Goal: Find contact information: Find contact information

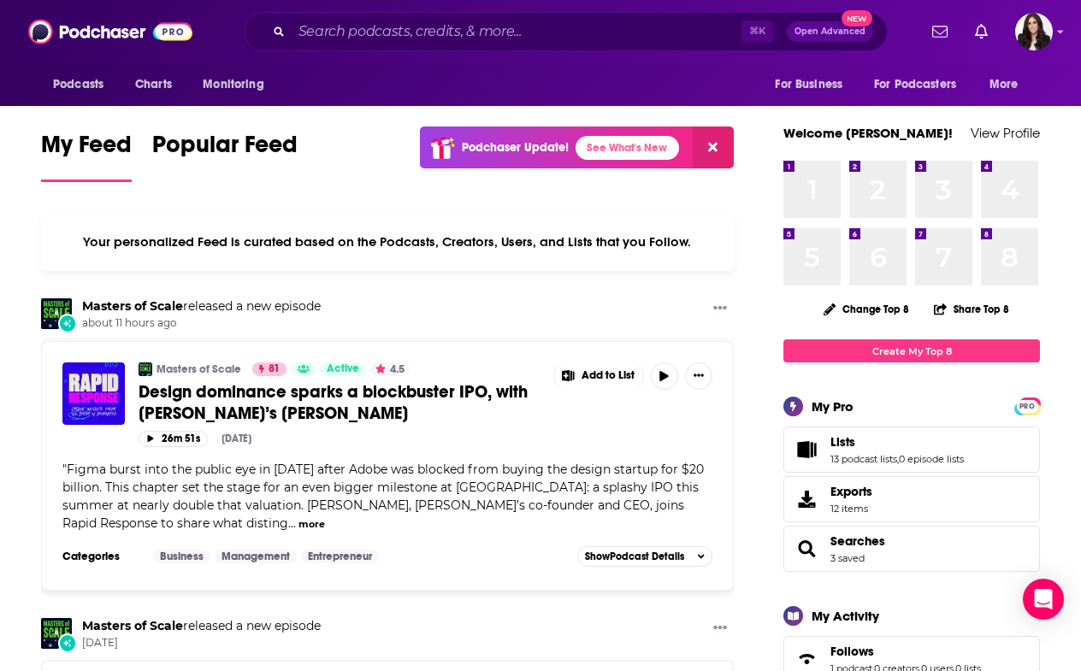
click at [1056, 36] on div "Podcasts Charts Monitoring ⌘ K Open Advanced New For Business For Podcasters Mo…" at bounding box center [540, 31] width 1081 height 63
click at [1027, 33] on img "Logged in as RebeccaShapiro" at bounding box center [1034, 32] width 38 height 38
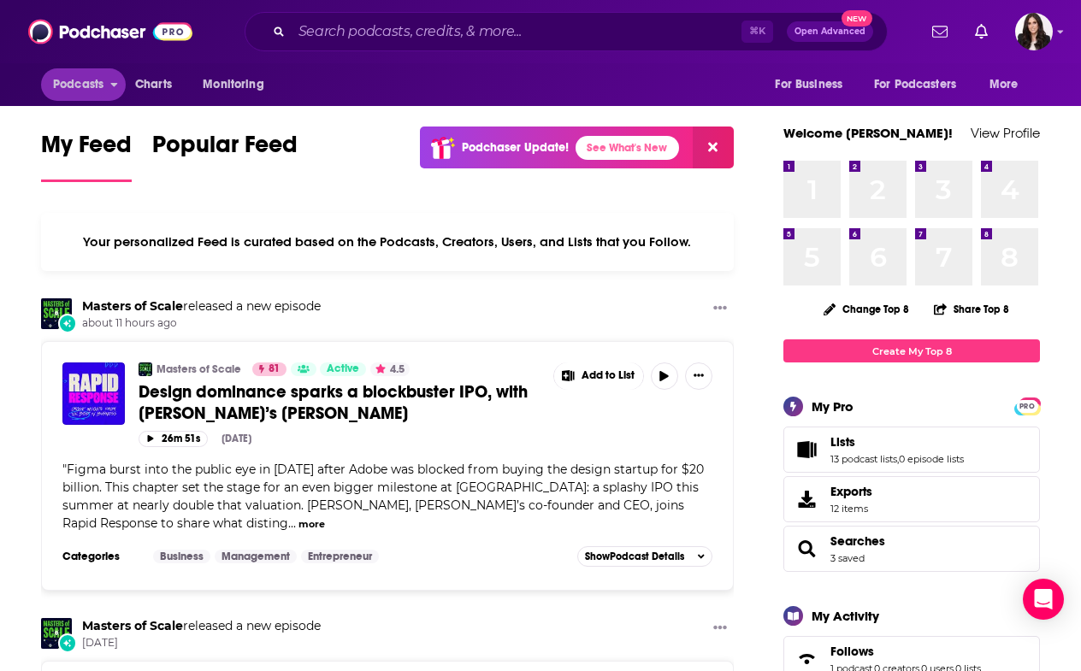
click at [80, 85] on span "Podcasts" at bounding box center [78, 85] width 50 height 24
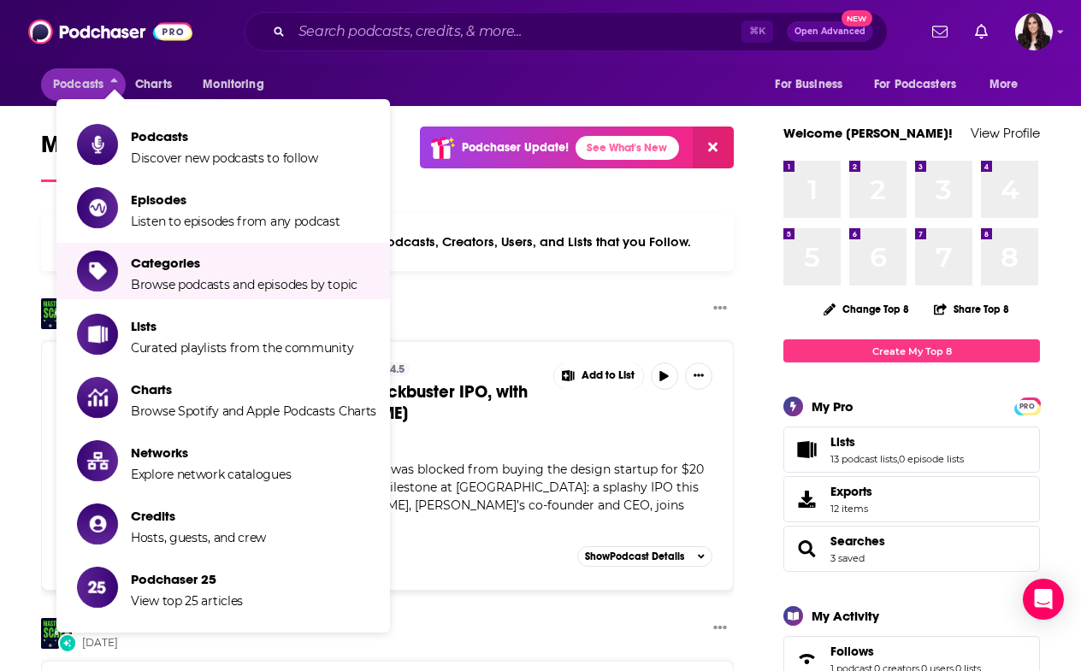
click at [168, 29] on img at bounding box center [110, 31] width 164 height 32
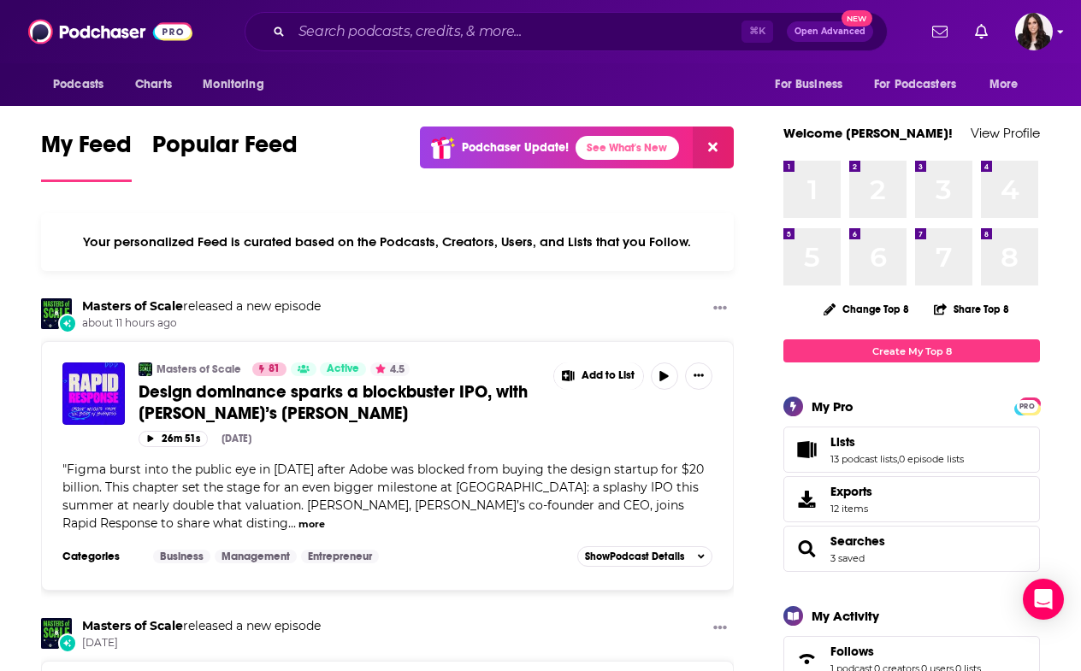
click at [1062, 32] on icon "Show profile menu" at bounding box center [1060, 32] width 6 height 3
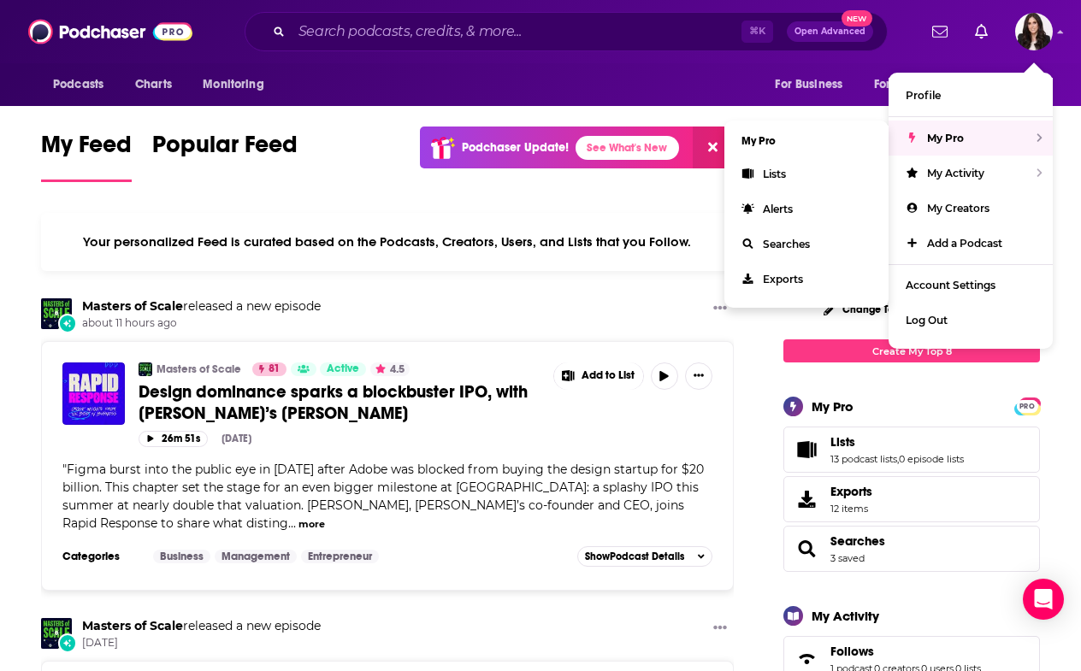
click at [1024, 128] on div "My Pro" at bounding box center [970, 138] width 164 height 35
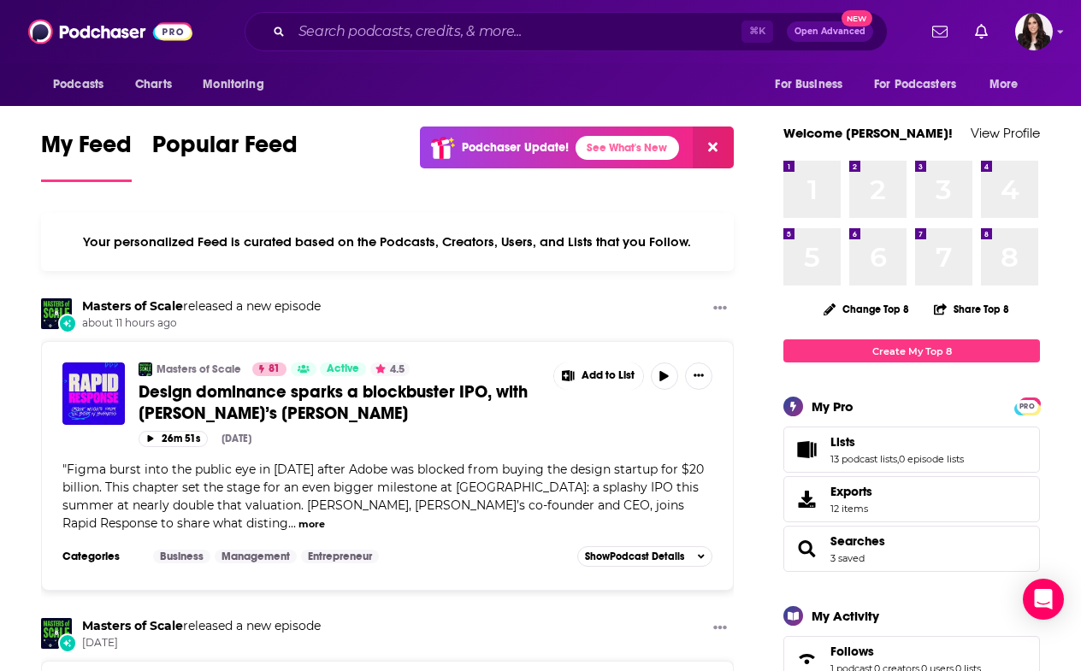
click at [1058, 27] on icon "Show profile menu" at bounding box center [1060, 32] width 7 height 10
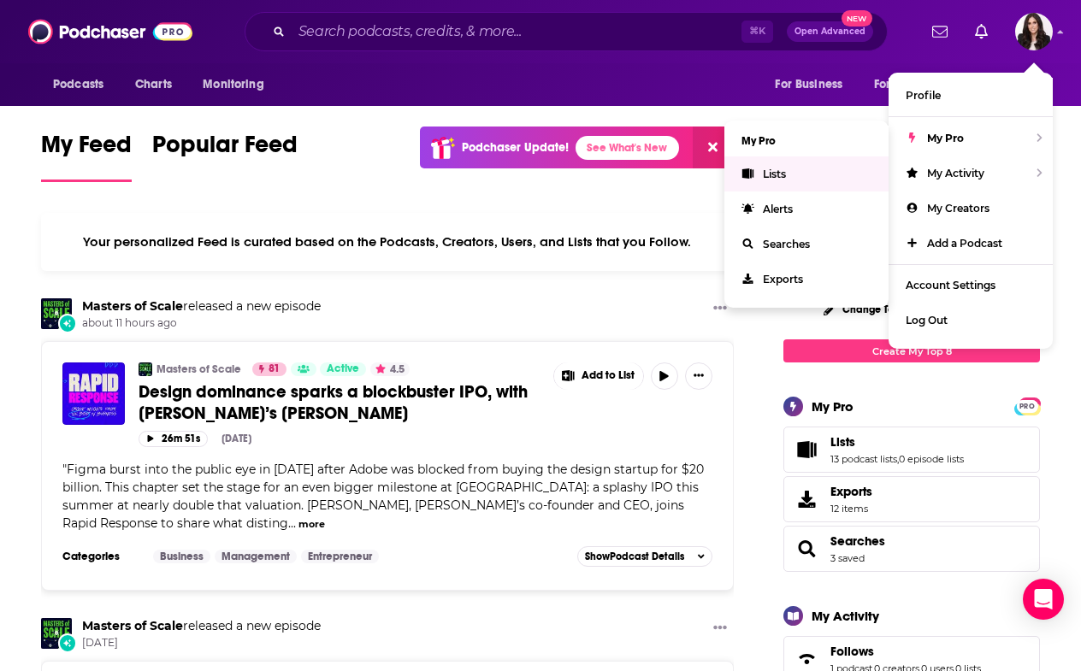
click at [810, 180] on link "Lists" at bounding box center [806, 173] width 164 height 35
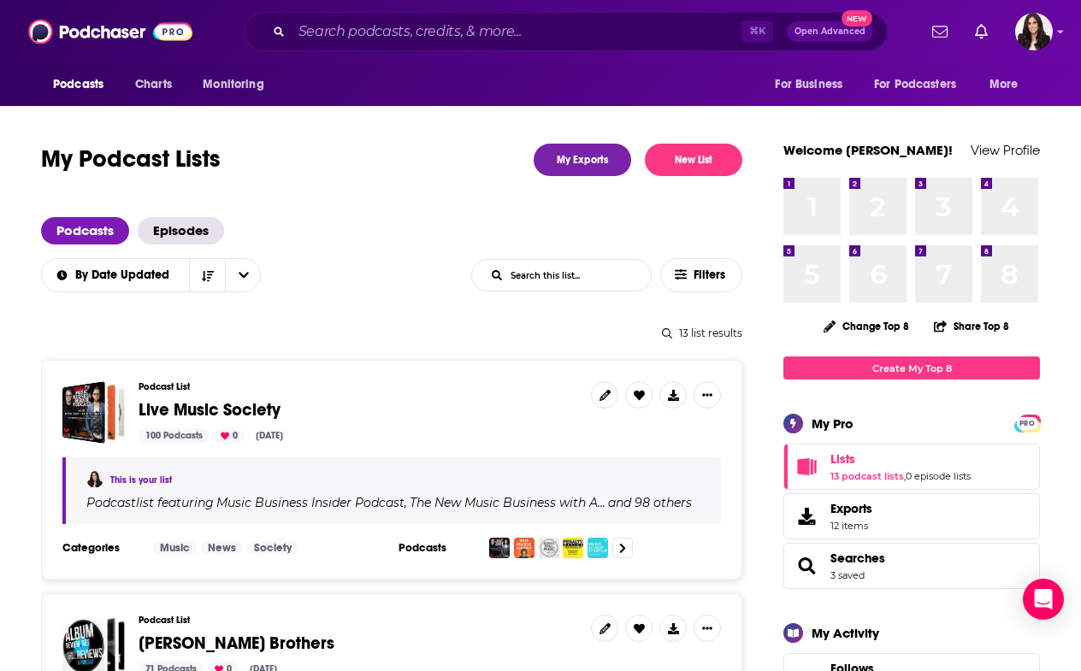
click at [326, 415] on span "Live Music Society" at bounding box center [357, 410] width 439 height 19
click at [176, 386] on h3 "Podcast List" at bounding box center [357, 386] width 439 height 11
click at [218, 399] on span "Live Music Society" at bounding box center [209, 409] width 142 height 21
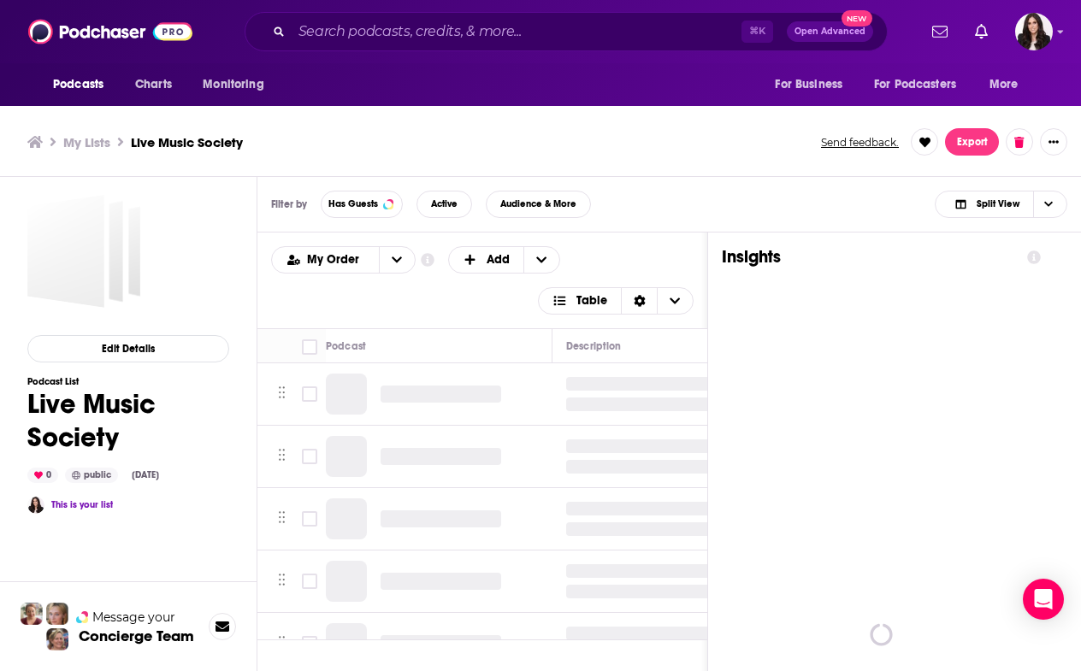
click at [218, 399] on h1 "Live Music Society" at bounding box center [128, 420] width 202 height 67
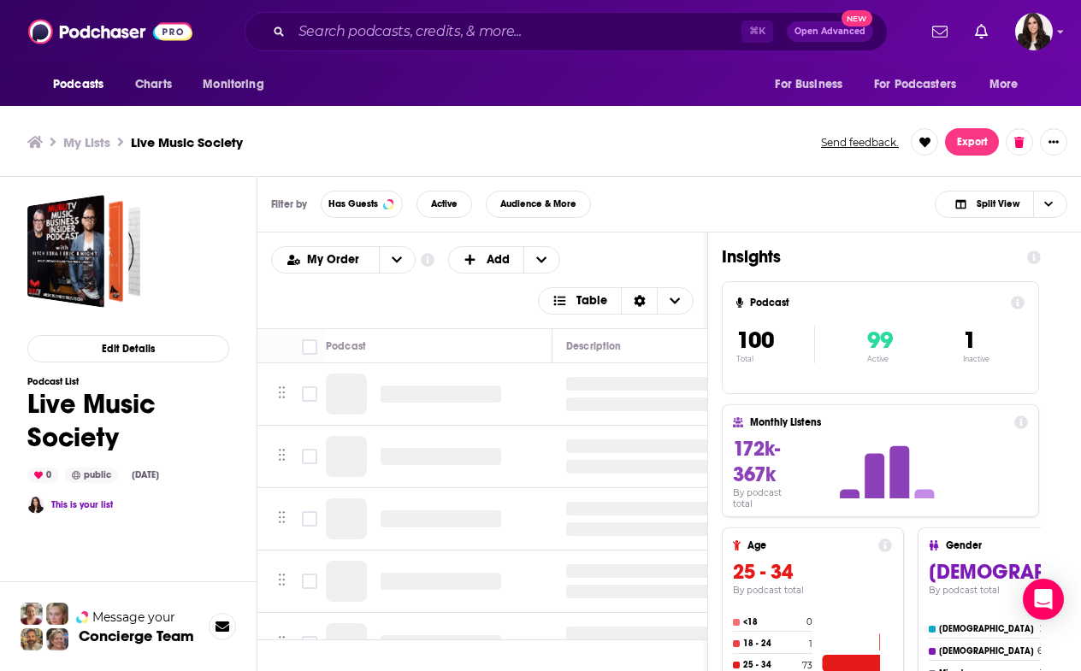
click at [701, 105] on div "Podcasts Charts Monitoring For Business For Podcasters More" at bounding box center [540, 84] width 1081 height 43
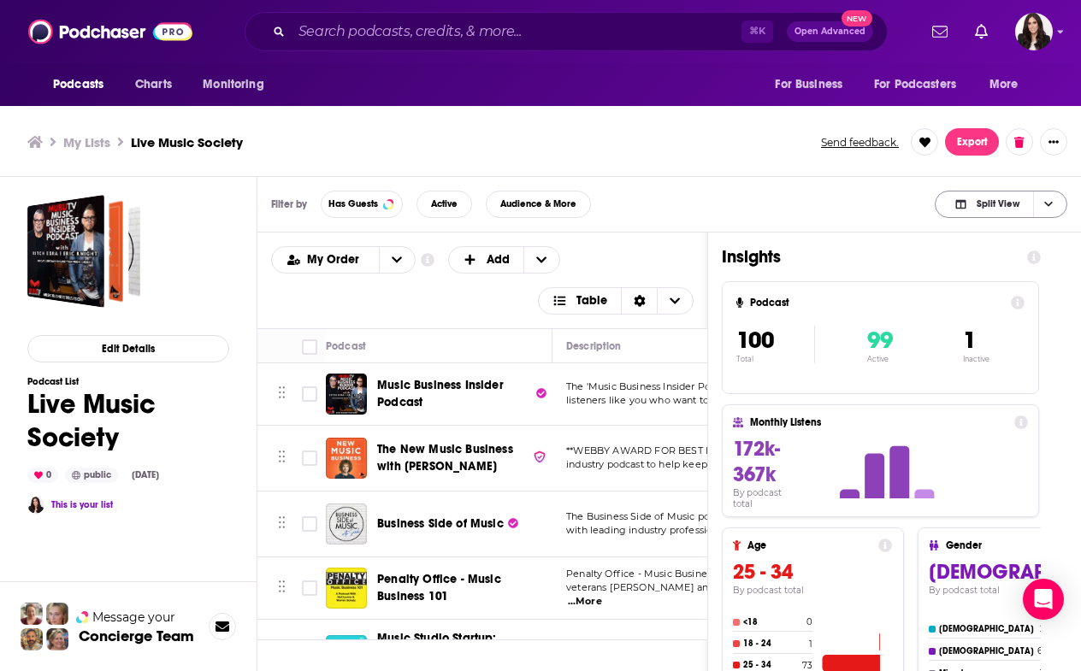
click at [1007, 207] on span "Split View" at bounding box center [997, 203] width 43 height 9
click at [1014, 264] on span "Podcast Only" at bounding box center [1011, 260] width 85 height 9
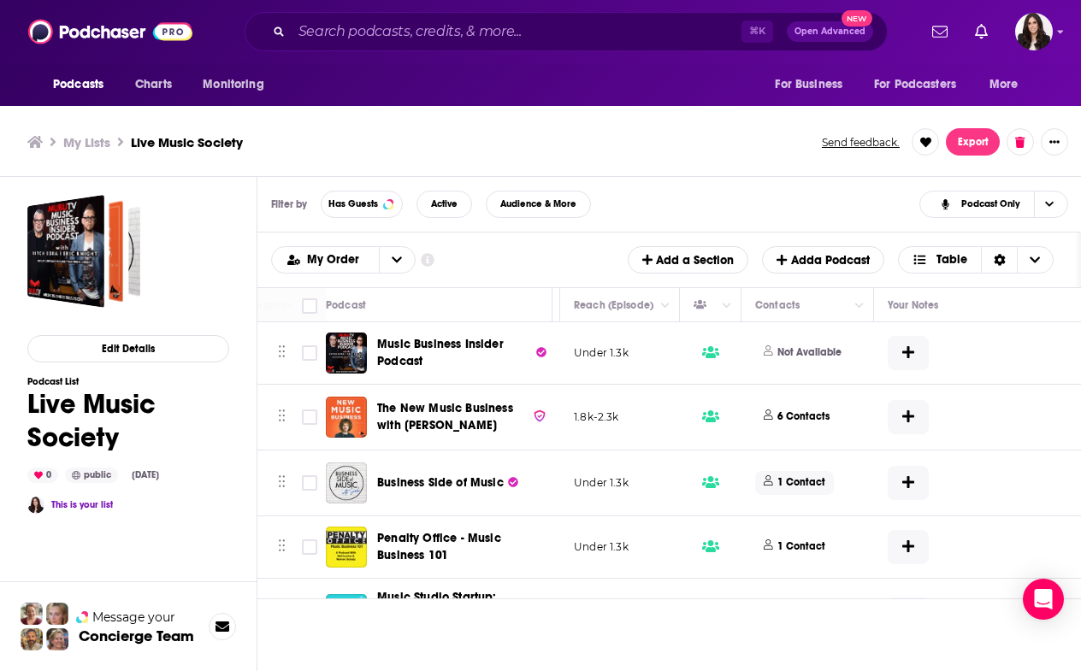
scroll to position [0, 644]
click at [804, 485] on p "1 Contact" at bounding box center [801, 482] width 48 height 15
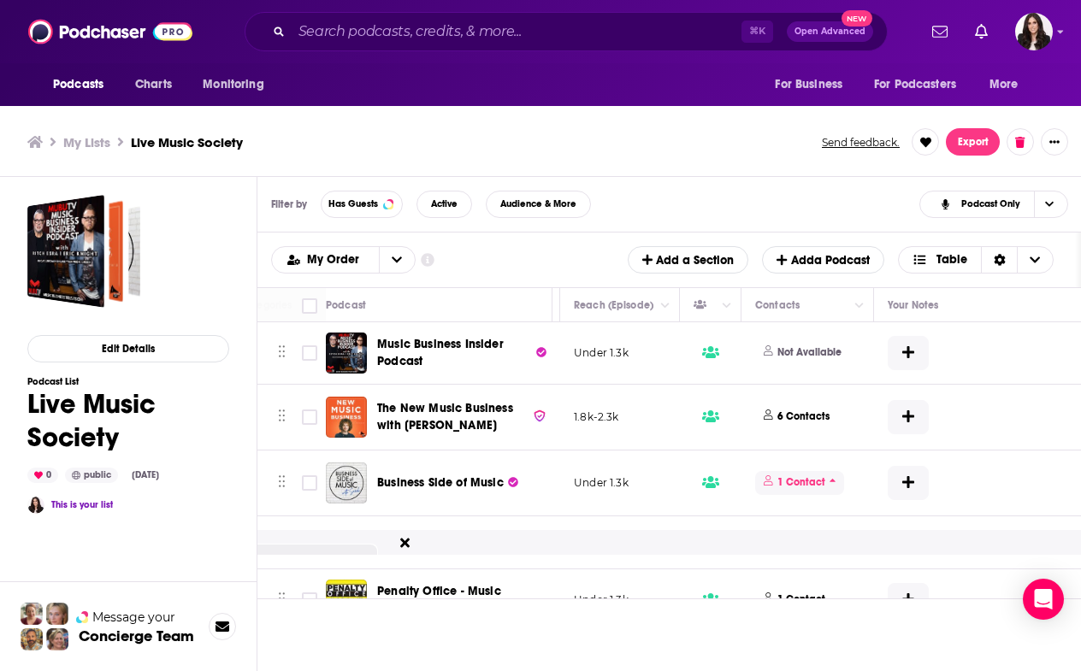
click at [825, 479] on span "1 Contact" at bounding box center [799, 482] width 89 height 23
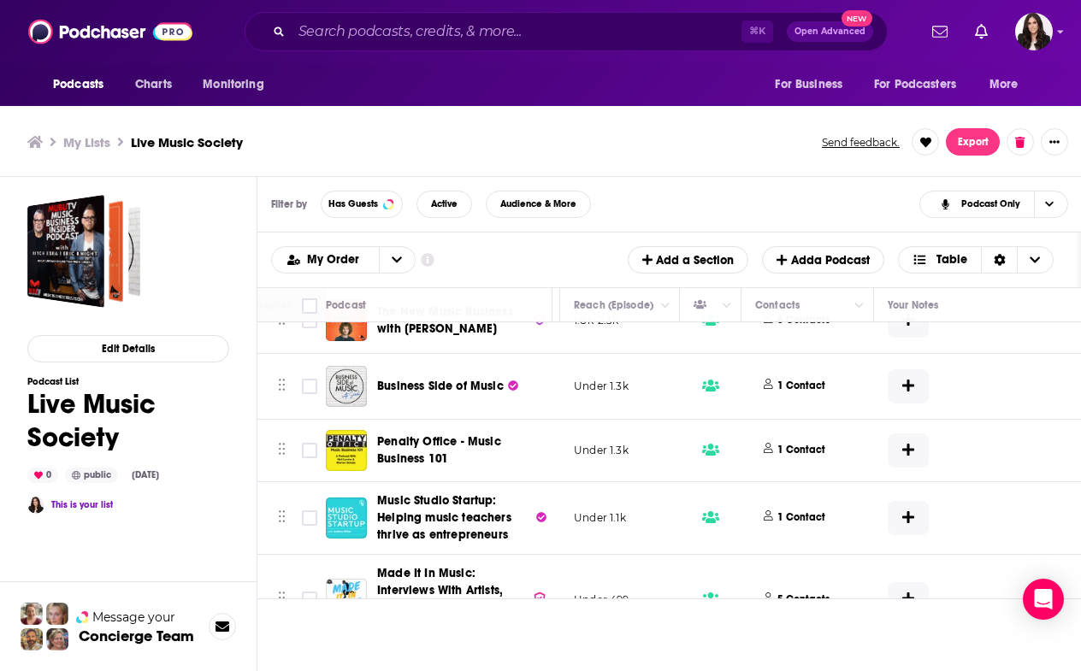
scroll to position [97, 639]
click at [816, 388] on p "1 Contact" at bounding box center [805, 386] width 48 height 15
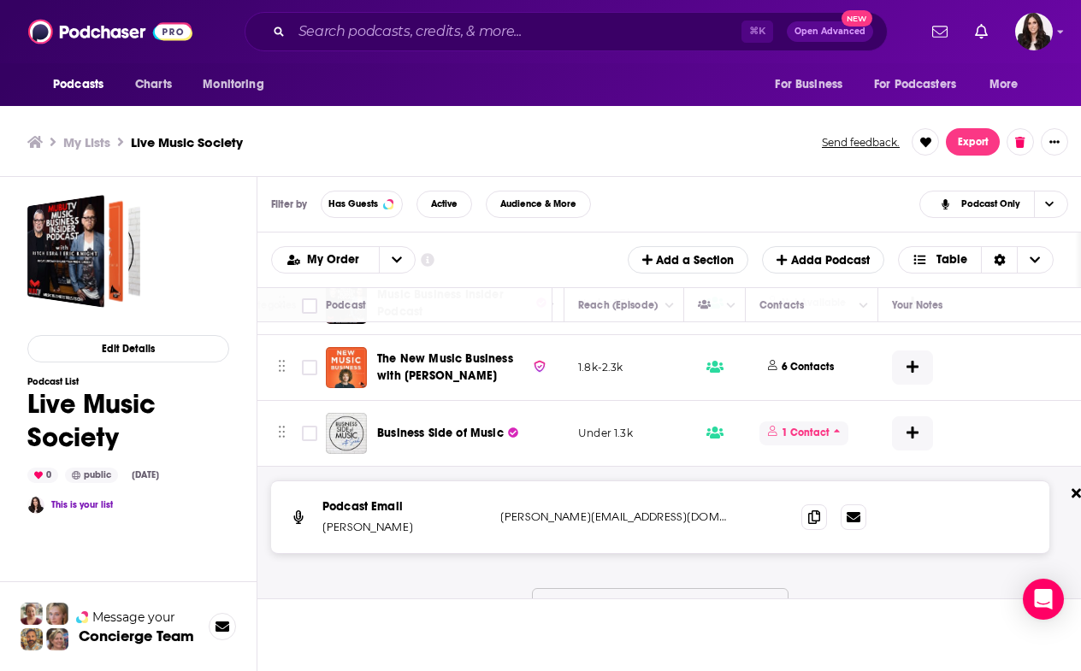
scroll to position [41, 639]
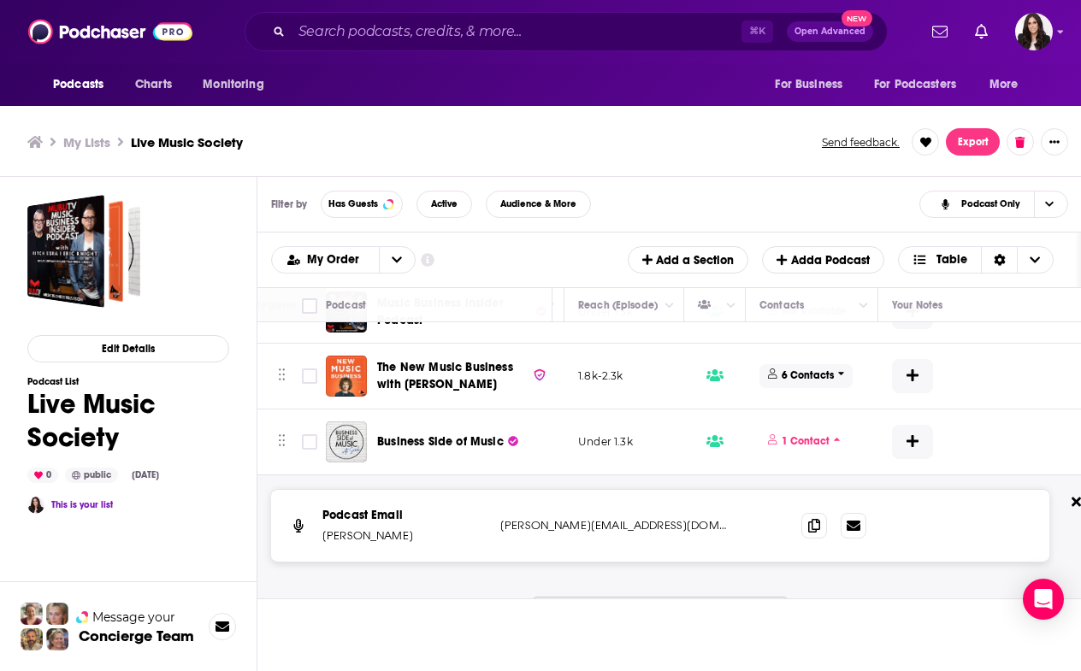
click at [834, 366] on span "6 Contacts" at bounding box center [805, 375] width 93 height 23
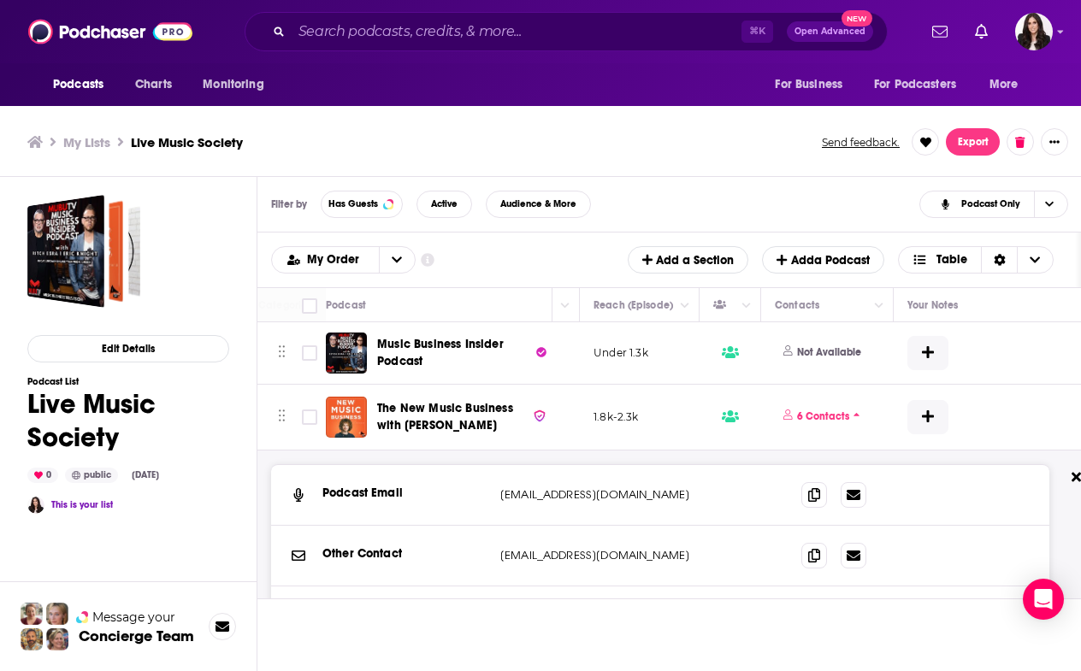
scroll to position [0, 0]
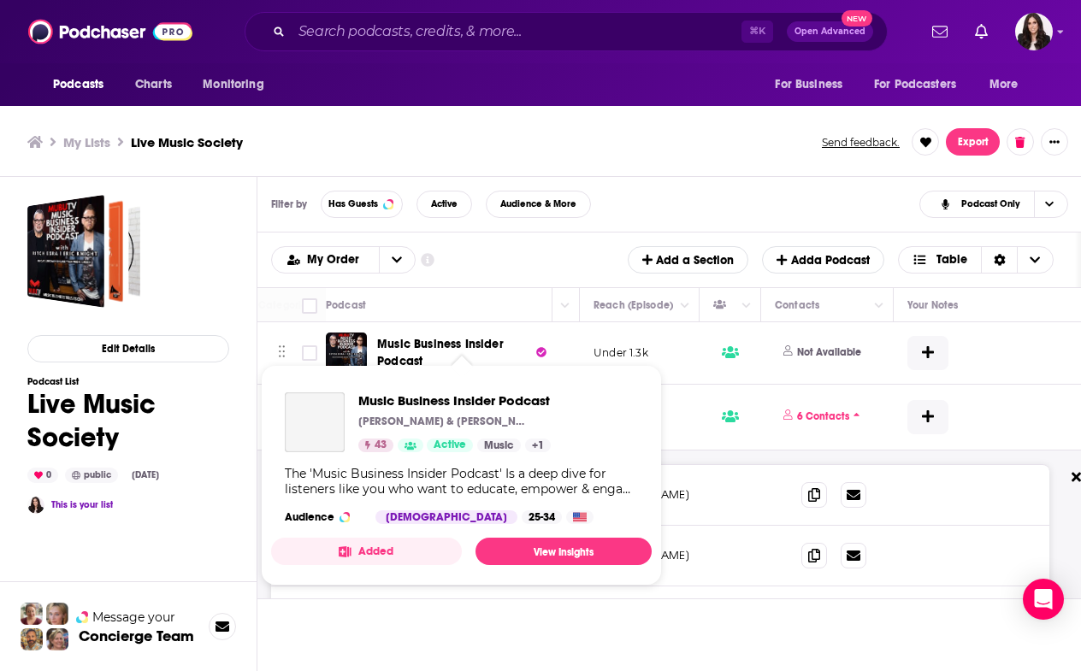
click at [457, 359] on div "Podcasts Charts Monitoring ⌘ K Open Advanced New For Business For Podcasters Mo…" at bounding box center [540, 338] width 1081 height 676
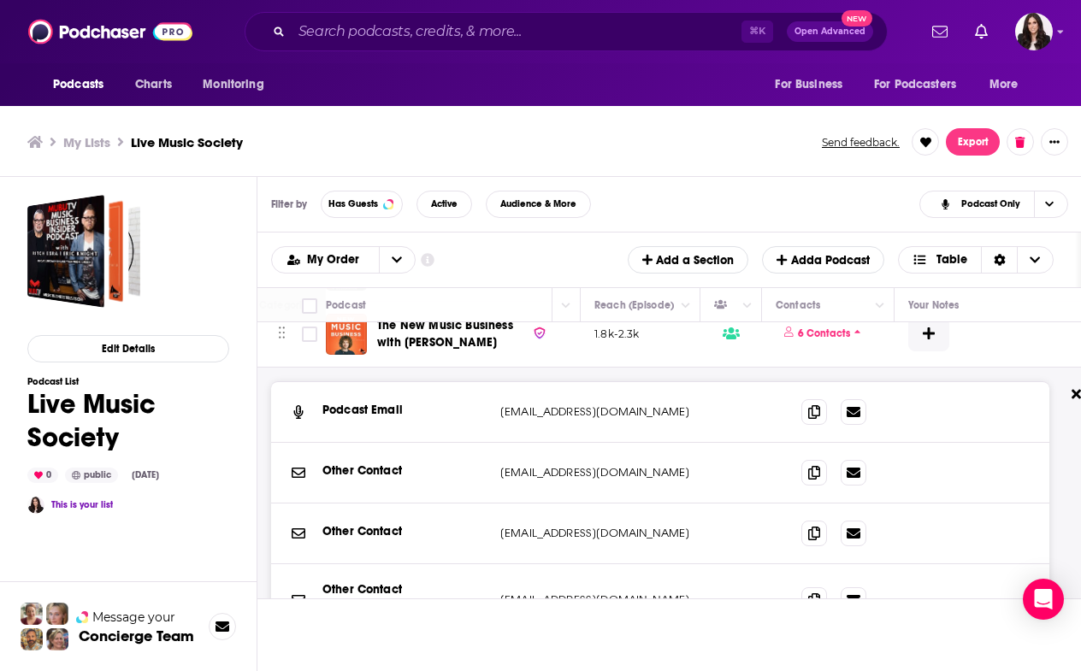
click at [981, 356] on td at bounding box center [1022, 335] width 256 height 66
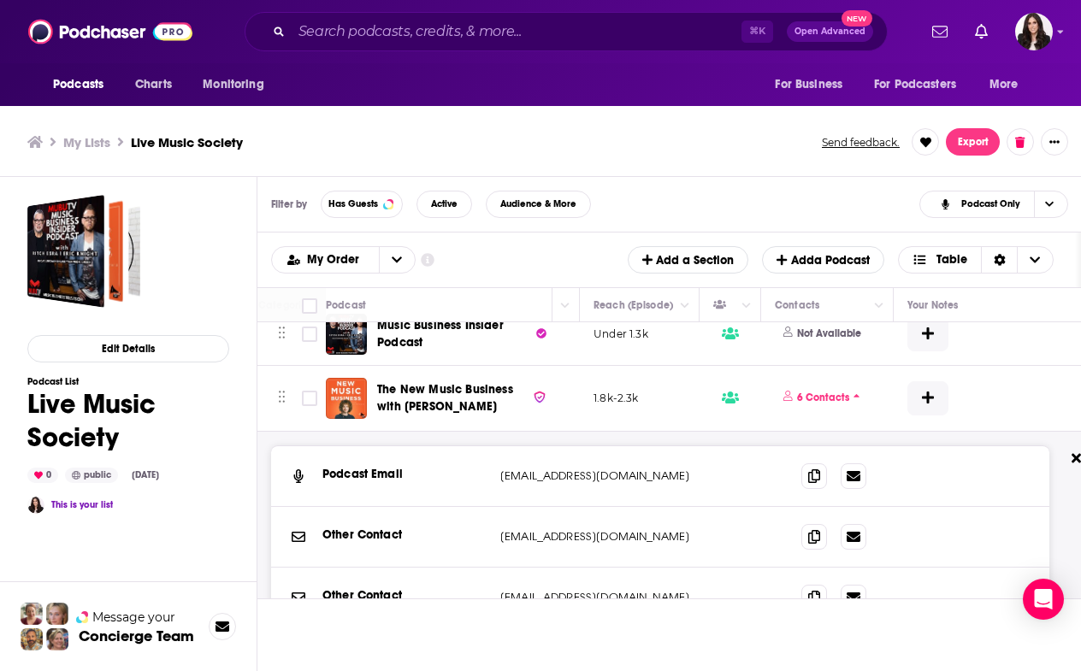
scroll to position [16, 624]
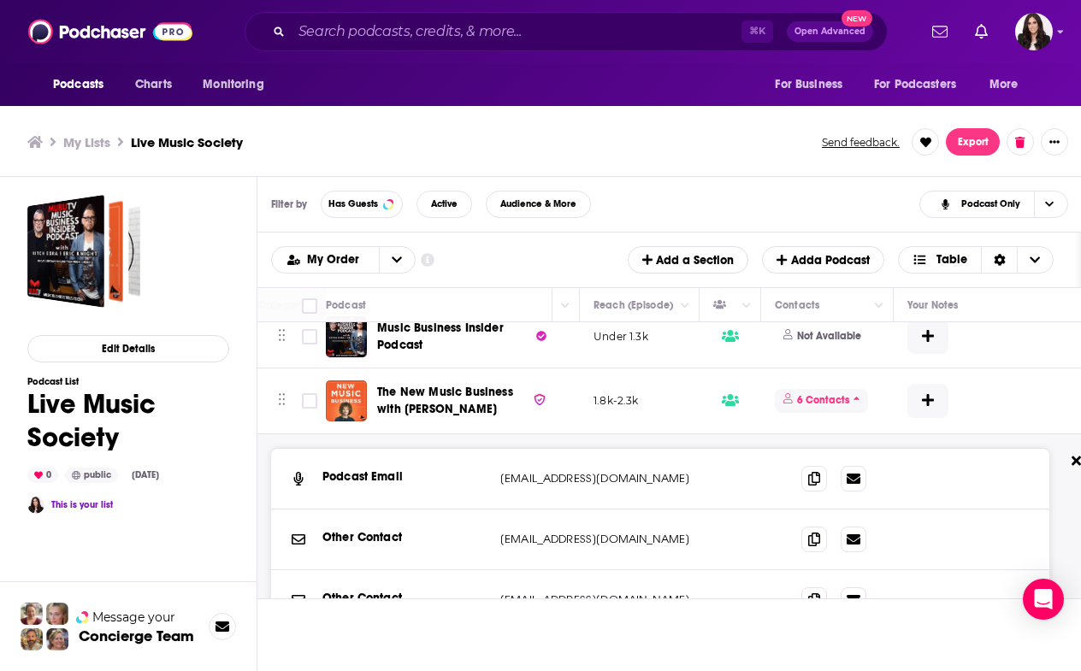
click at [850, 407] on span "6 Contacts" at bounding box center [821, 400] width 93 height 23
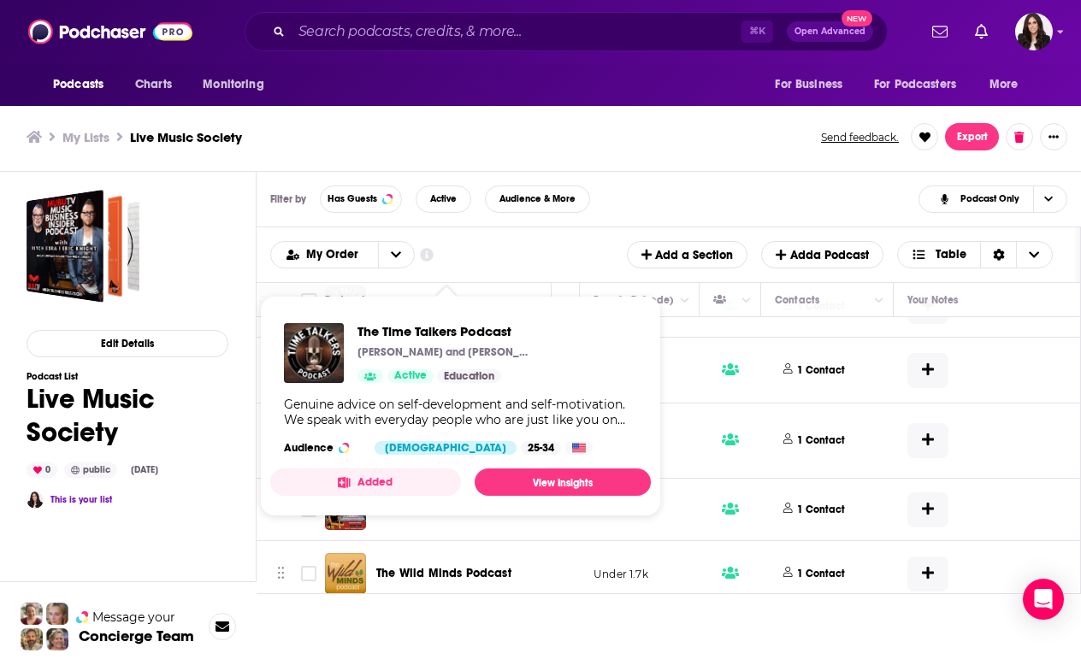
scroll to position [5, 1]
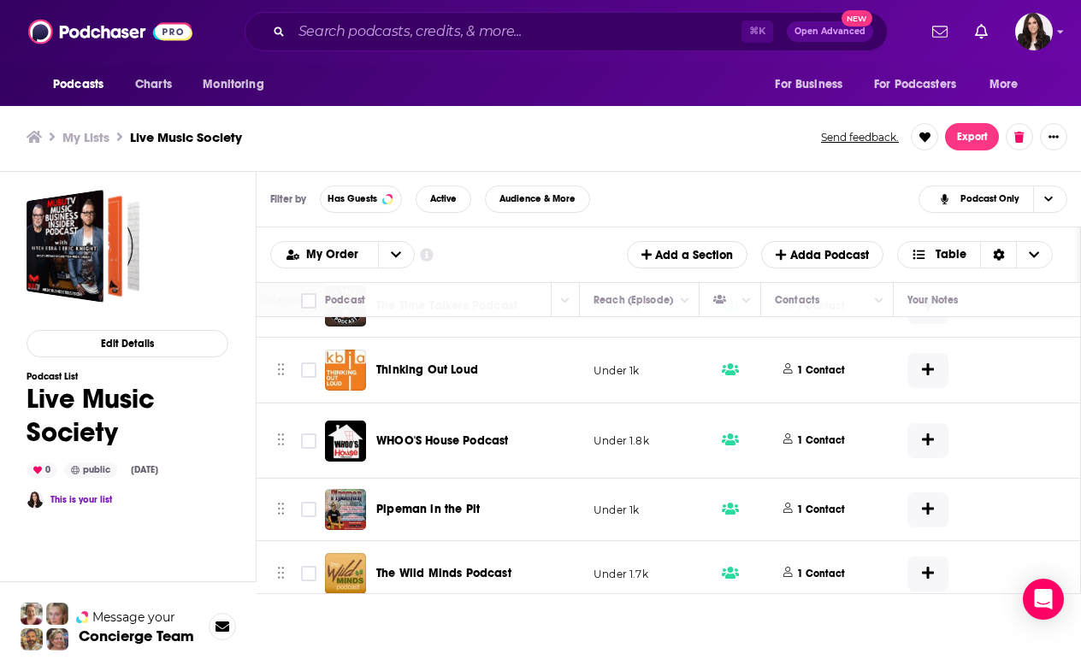
click at [710, 162] on div "My Lists Live Music Society Send feedback. Export" at bounding box center [539, 137] width 1081 height 69
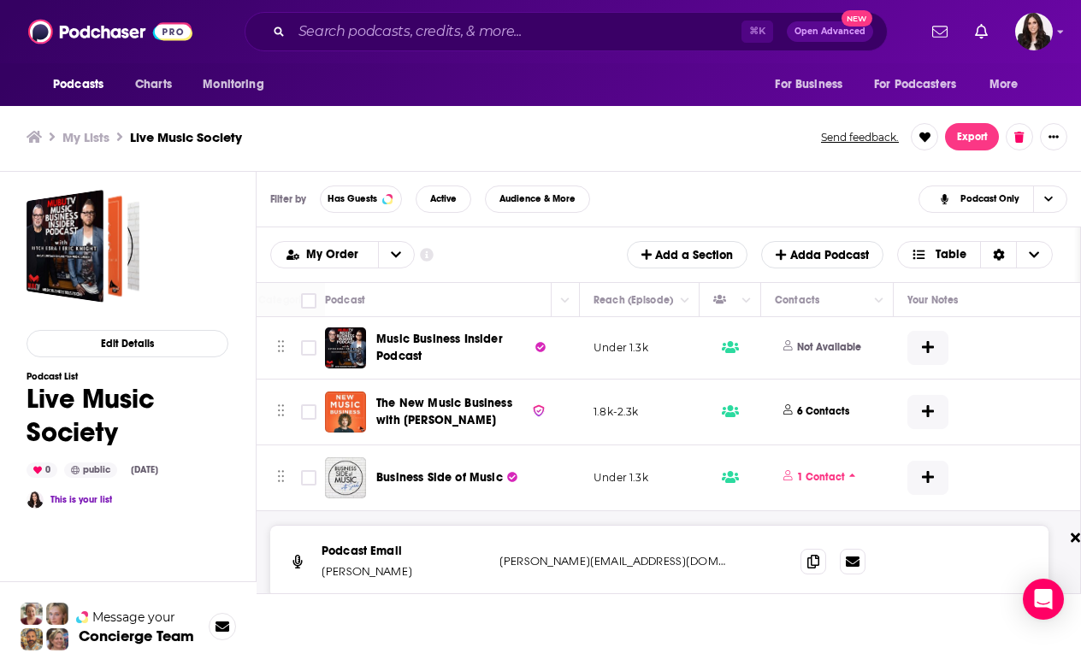
scroll to position [0, 623]
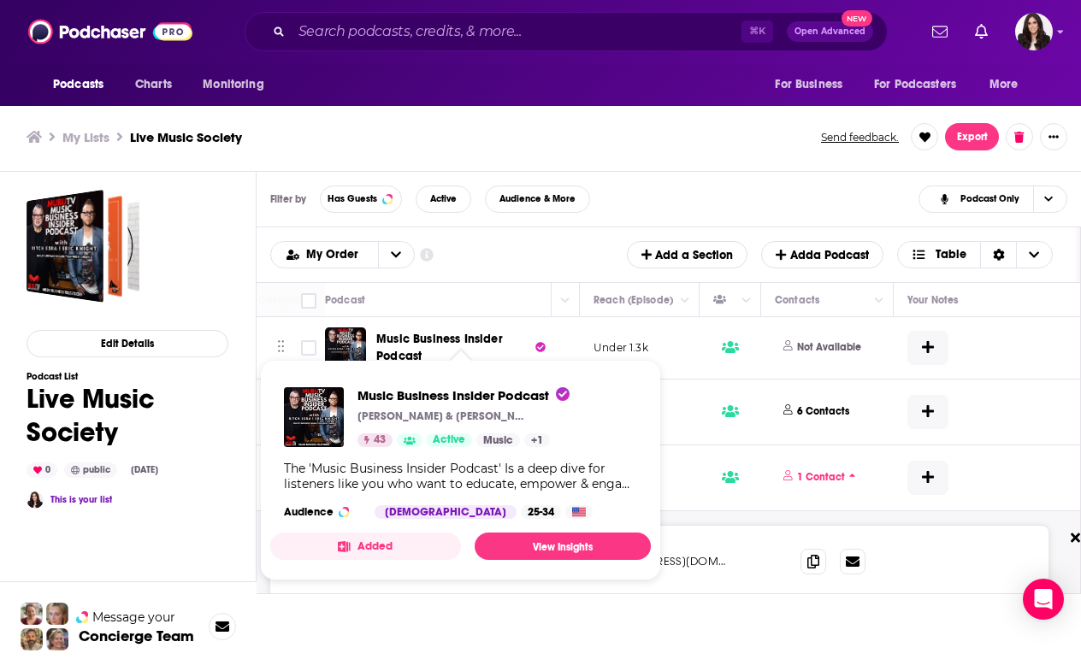
click at [429, 351] on span "Music Business Insider Podcast Ritch Esra & Eric Knight 43 Active Music + 1 The…" at bounding box center [460, 470] width 401 height 241
click at [427, 351] on span "Music Business Insider Podcast Ritch Esra & Eric Knight 43 Active Music + 1 The…" at bounding box center [460, 470] width 401 height 241
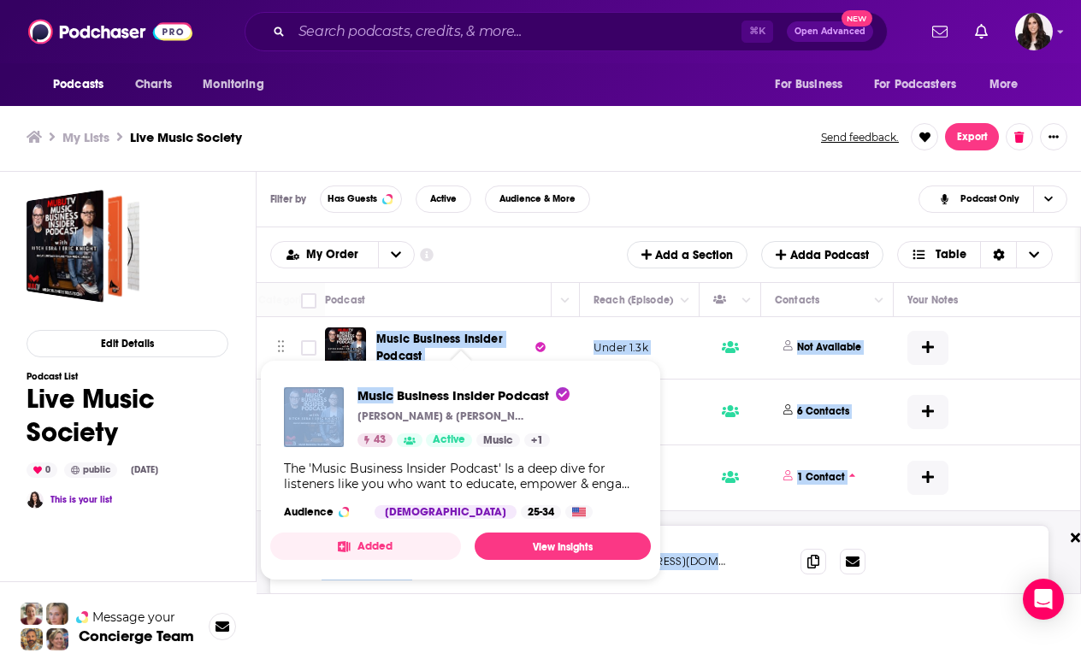
drag, startPoint x: 423, startPoint y: 351, endPoint x: 386, endPoint y: 332, distance: 42.1
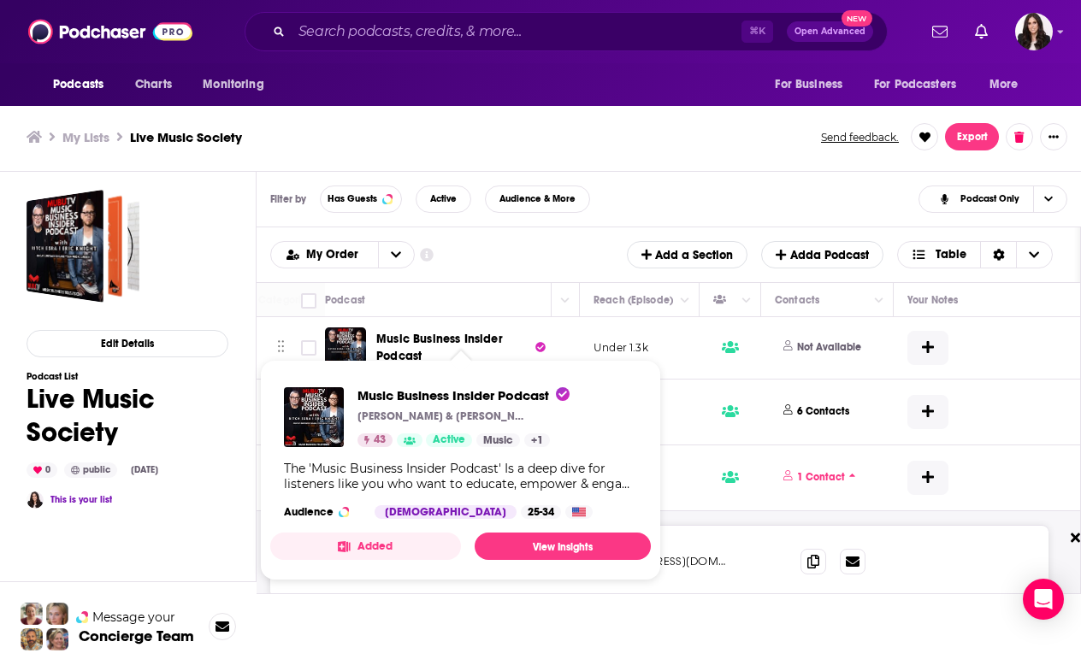
click at [424, 310] on th "Podcast" at bounding box center [438, 300] width 227 height 34
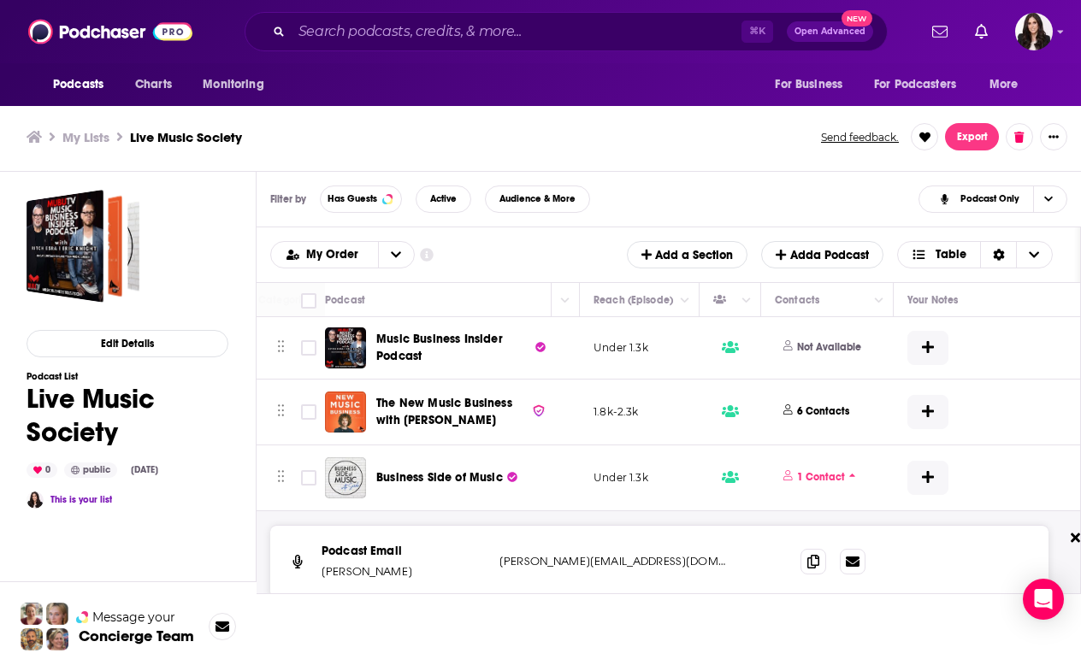
drag, startPoint x: 427, startPoint y: 355, endPoint x: 384, endPoint y: 327, distance: 50.7
click at [384, 327] on div "Music Business Insider Podcast" at bounding box center [465, 347] width 178 height 41
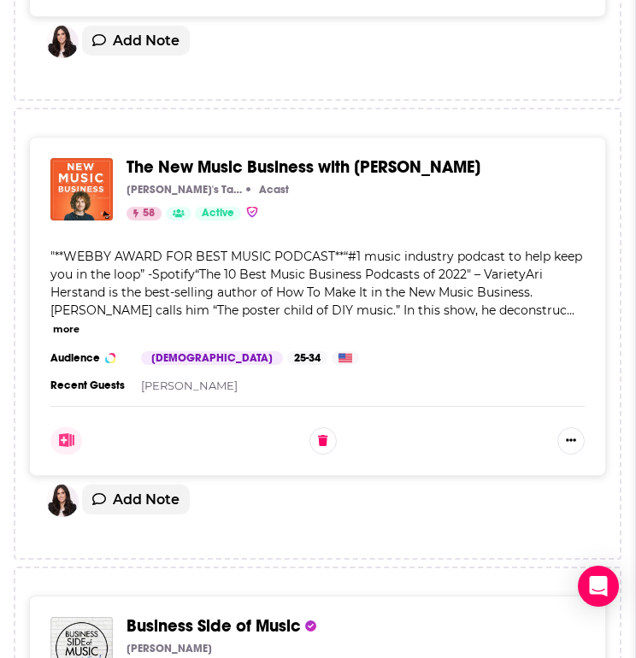
scroll to position [957, 0]
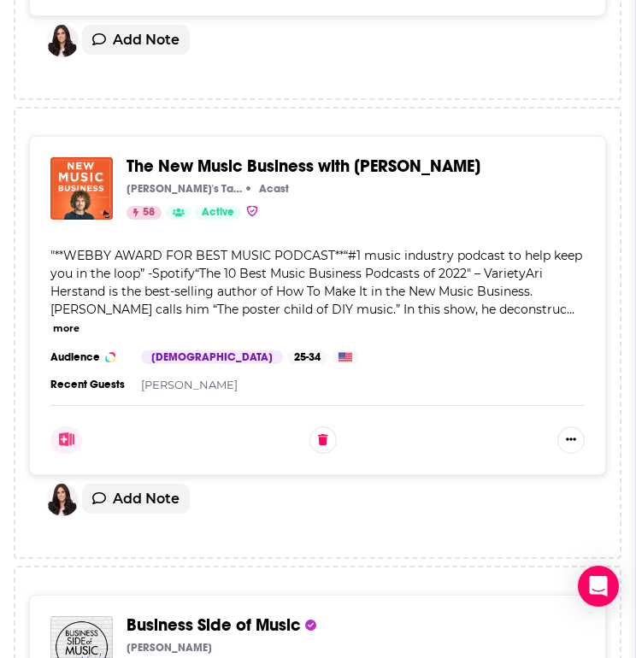
click at [562, 431] on button "Show More Button" at bounding box center [570, 440] width 27 height 27
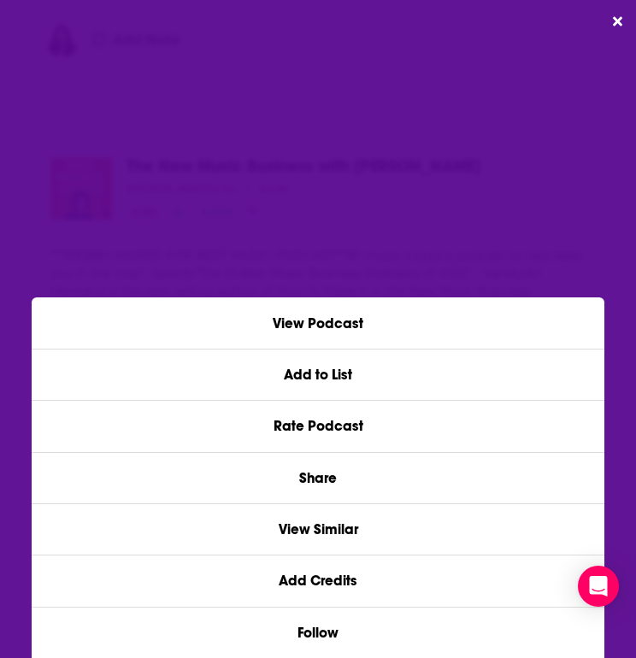
scroll to position [0, 0]
click at [616, 17] on div "View Podcast Add to List Rate Podcast Share View Similar Add Credits Follow" at bounding box center [318, 329] width 636 height 658
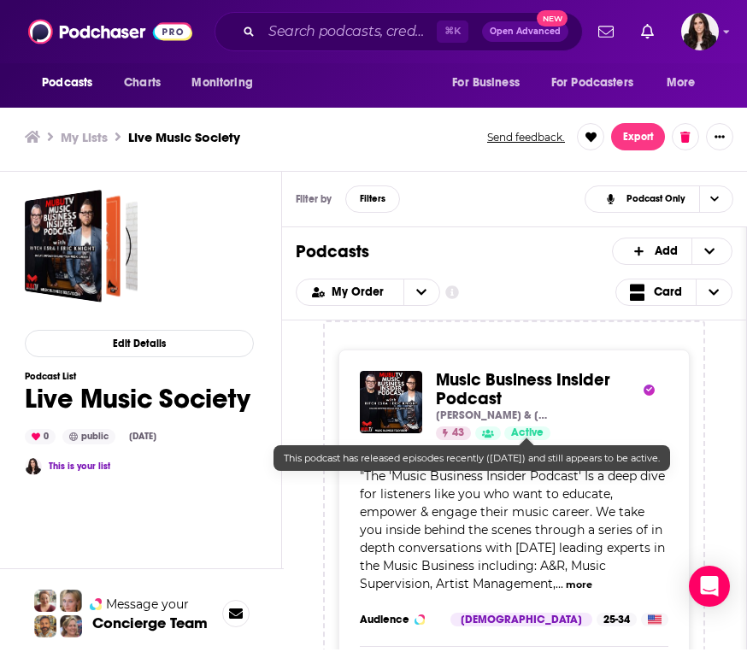
scroll to position [5, 3]
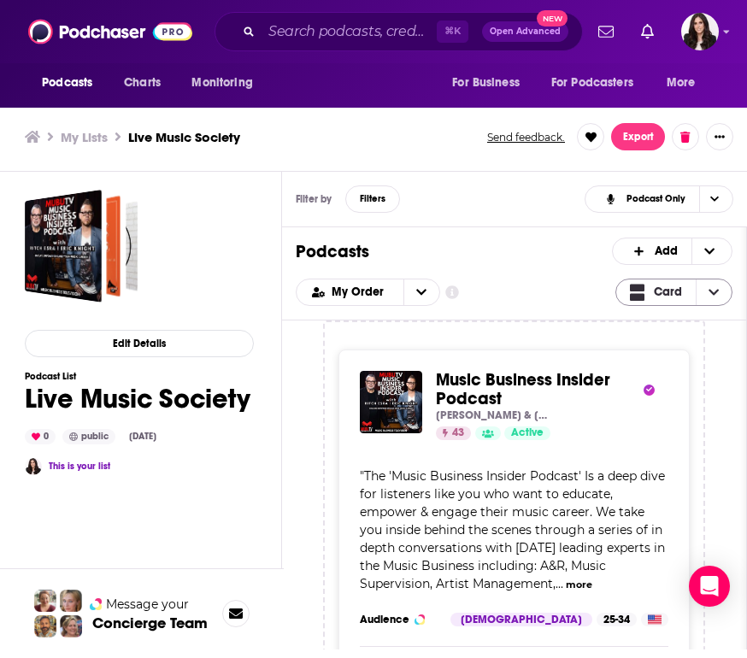
click at [714, 289] on icon "Choose View" at bounding box center [714, 292] width 10 height 12
click at [680, 349] on span "Table" at bounding box center [685, 349] width 68 height 9
click at [681, 289] on span "Card" at bounding box center [668, 292] width 28 height 12
click at [656, 345] on span "Table" at bounding box center [685, 349] width 68 height 9
click at [666, 290] on span "Card" at bounding box center [668, 292] width 28 height 12
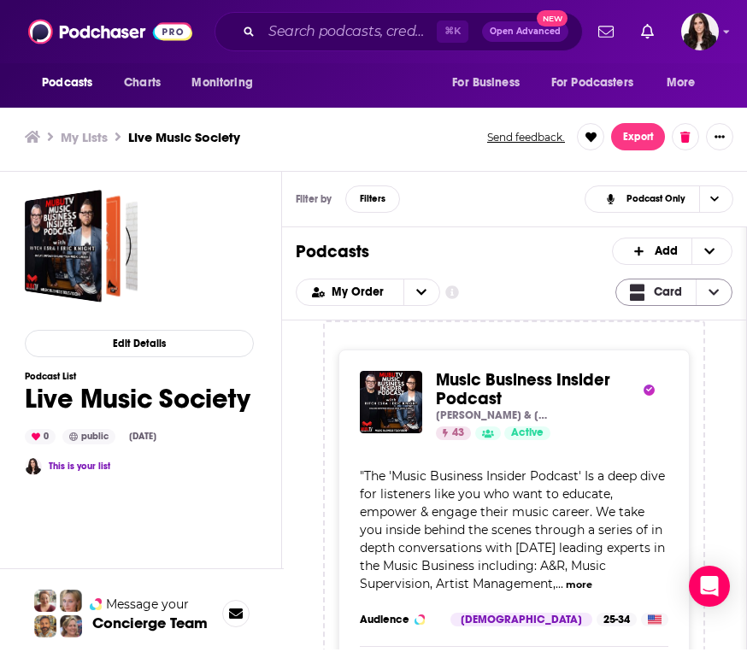
click at [666, 290] on span "Card" at bounding box center [668, 292] width 28 height 12
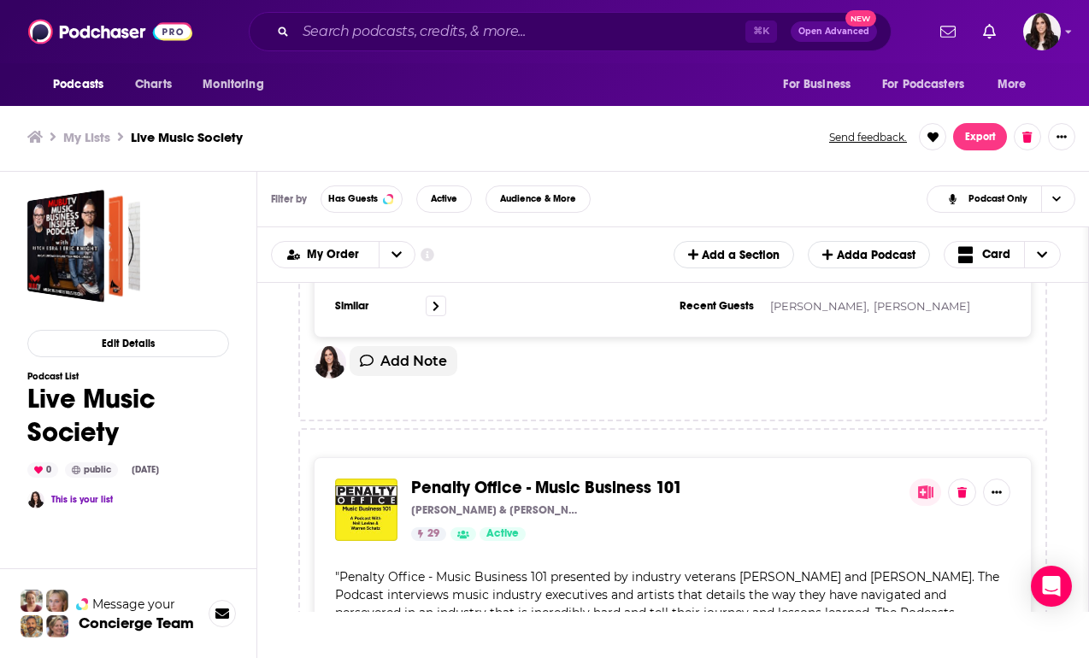
scroll to position [1010, 0]
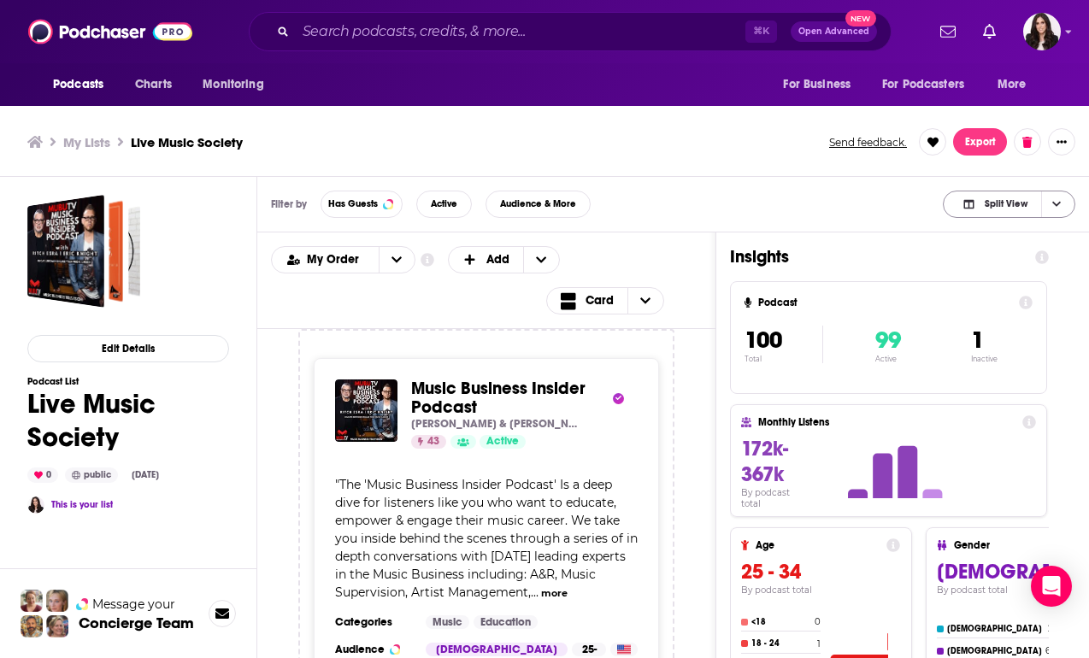
click at [1049, 205] on span "Choose View" at bounding box center [1055, 204] width 29 height 26
click at [1021, 256] on span "Podcast Only" at bounding box center [1019, 260] width 85 height 9
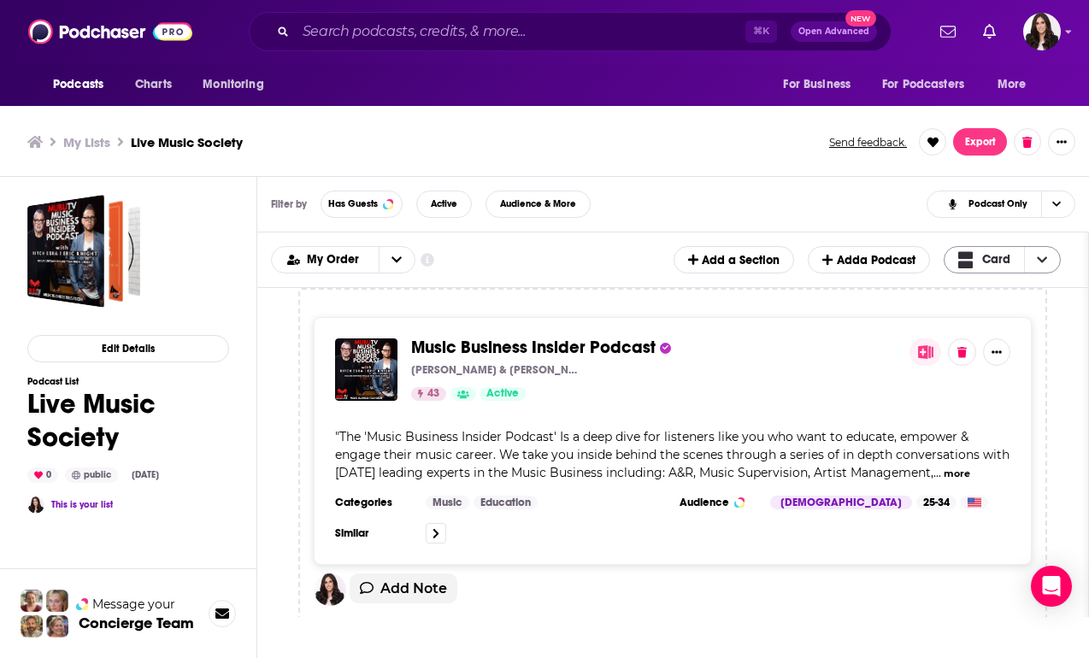
click at [1021, 262] on span "Card" at bounding box center [985, 260] width 80 height 38
click at [993, 397] on div "Music Business Insider Podcast [PERSON_NAME] & [PERSON_NAME] 43 Active" at bounding box center [672, 370] width 675 height 62
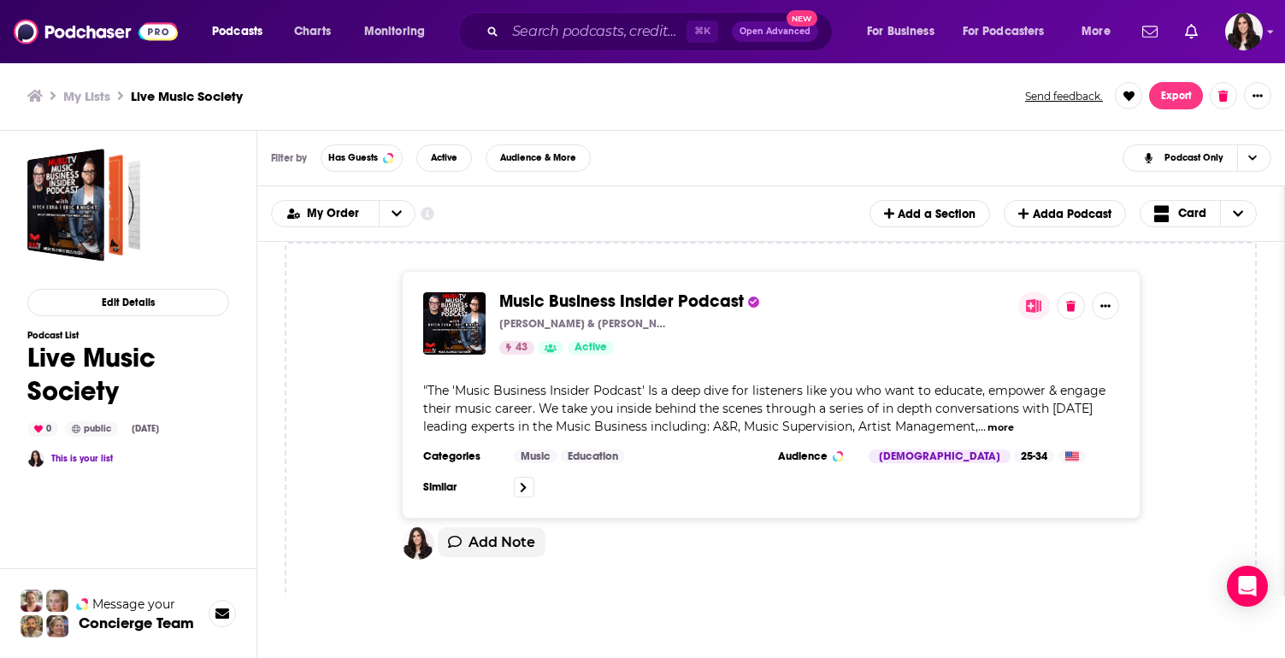
click at [648, 310] on span "Music Business Insider Podcast" at bounding box center [621, 301] width 244 height 21
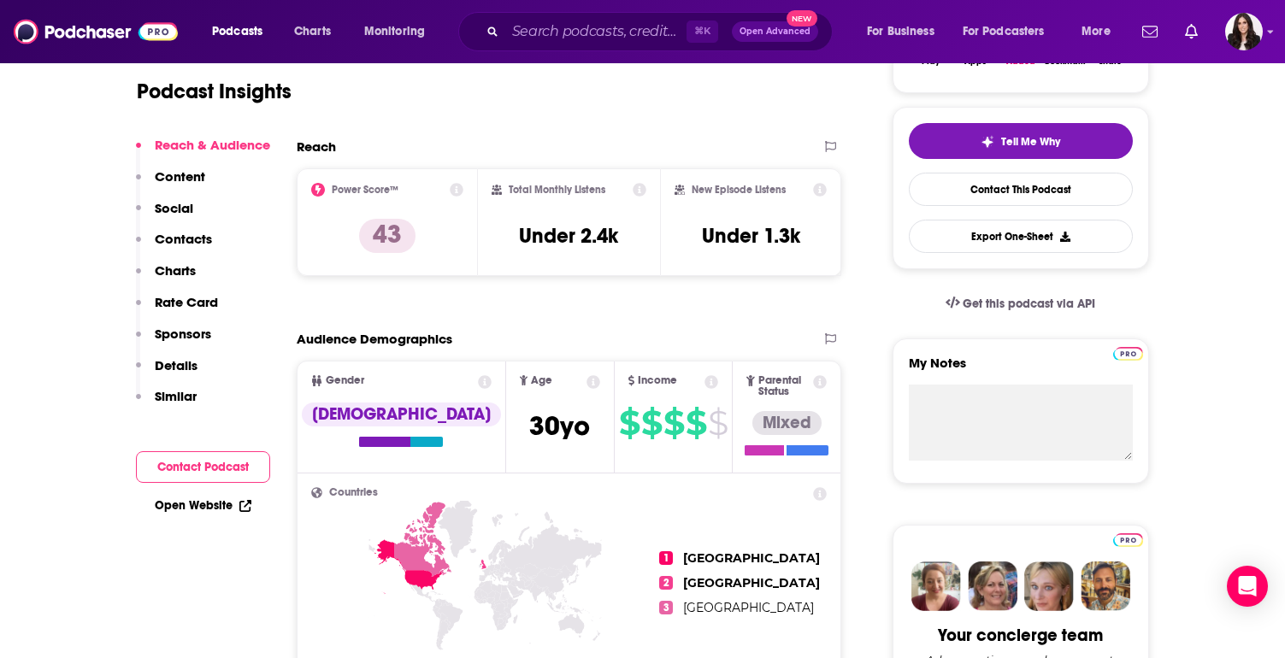
scroll to position [392, 0]
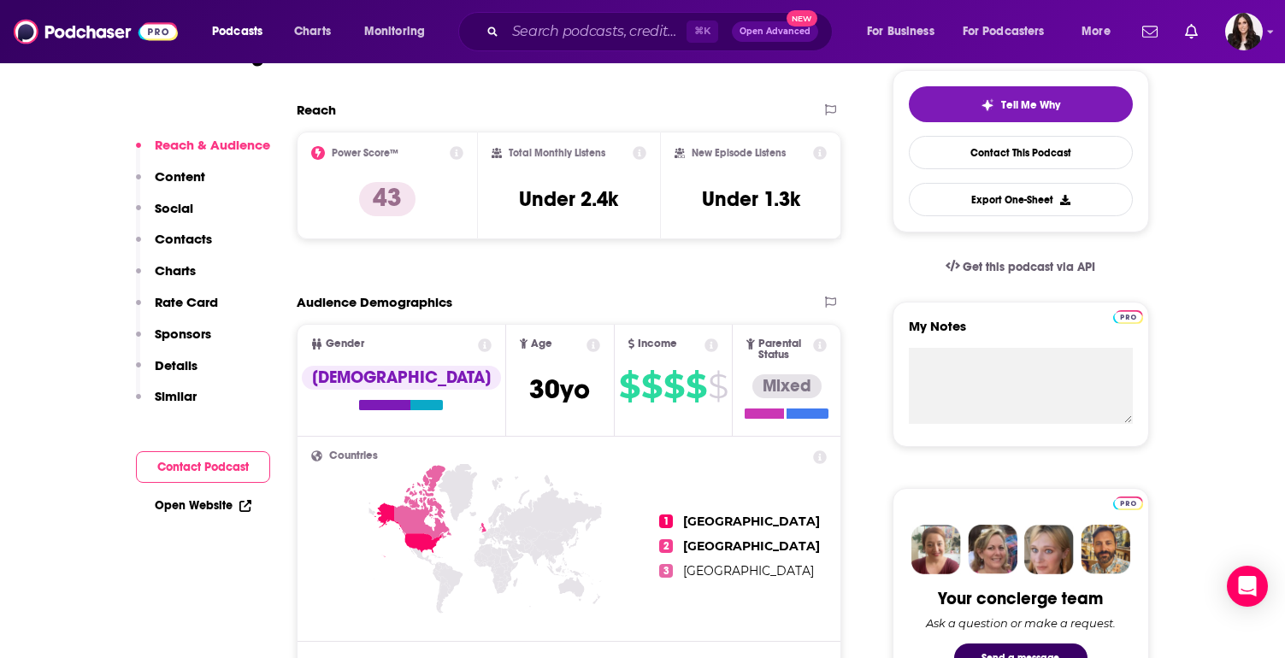
click at [195, 243] on p "Contacts" at bounding box center [183, 239] width 57 height 16
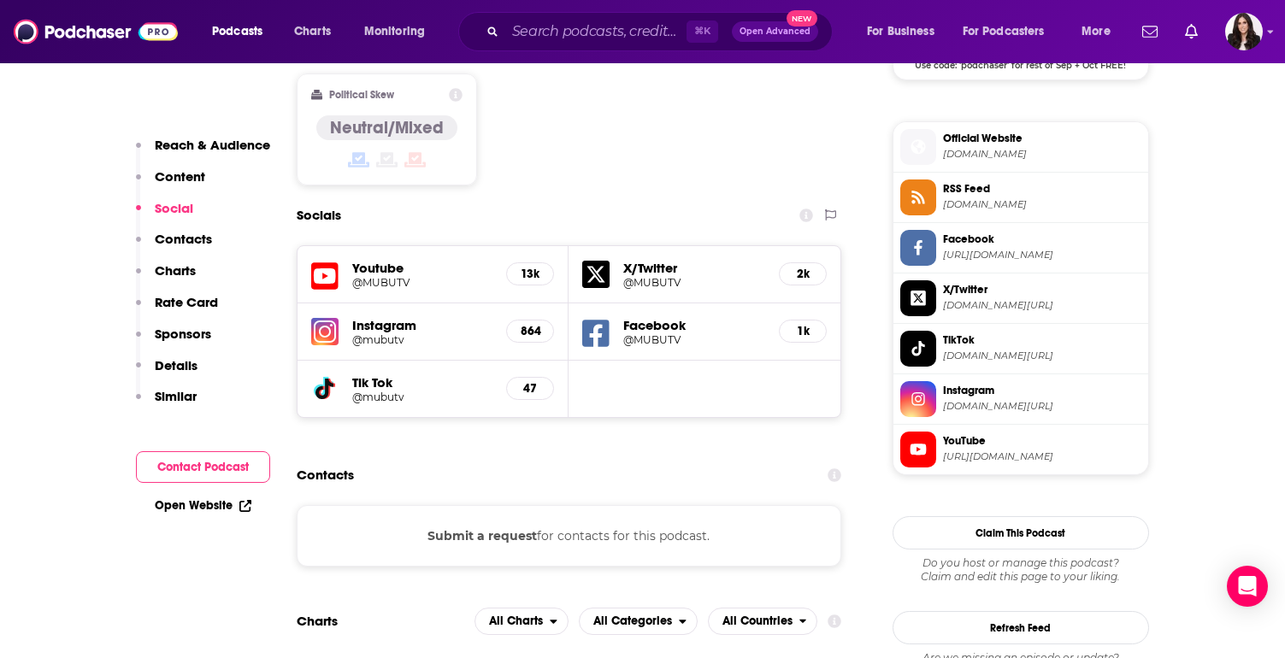
scroll to position [1484, 0]
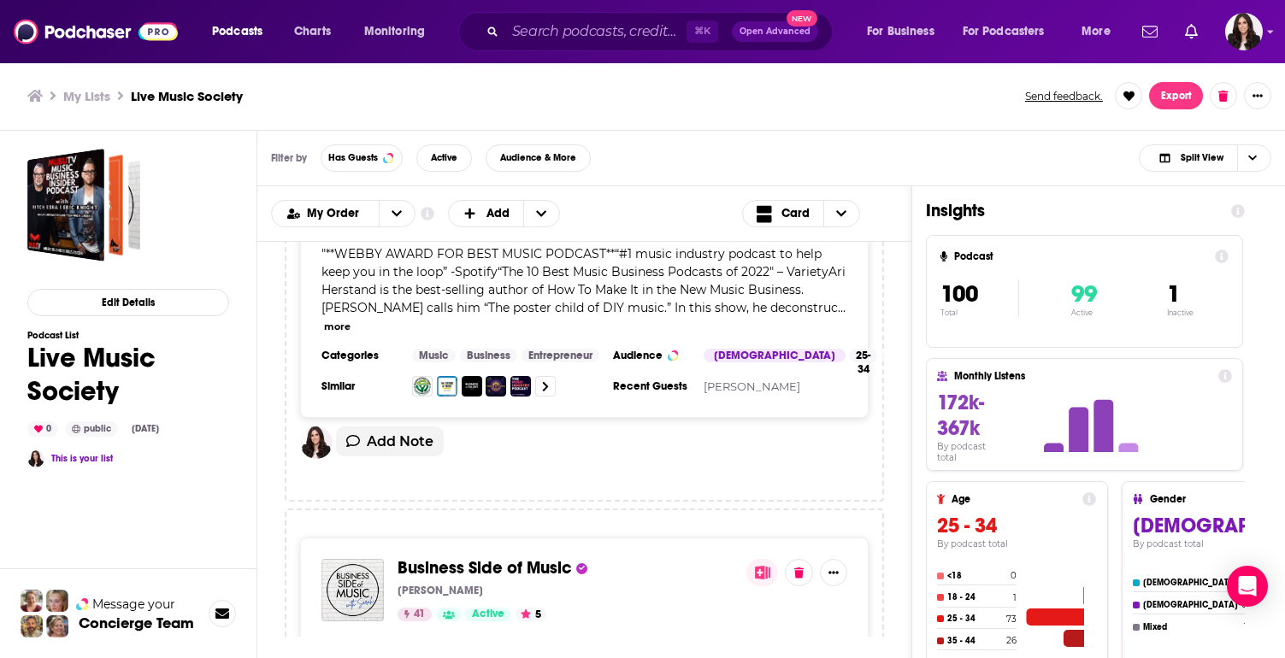
scroll to position [509, 0]
click at [1088, 161] on span "Choose View" at bounding box center [1251, 158] width 29 height 26
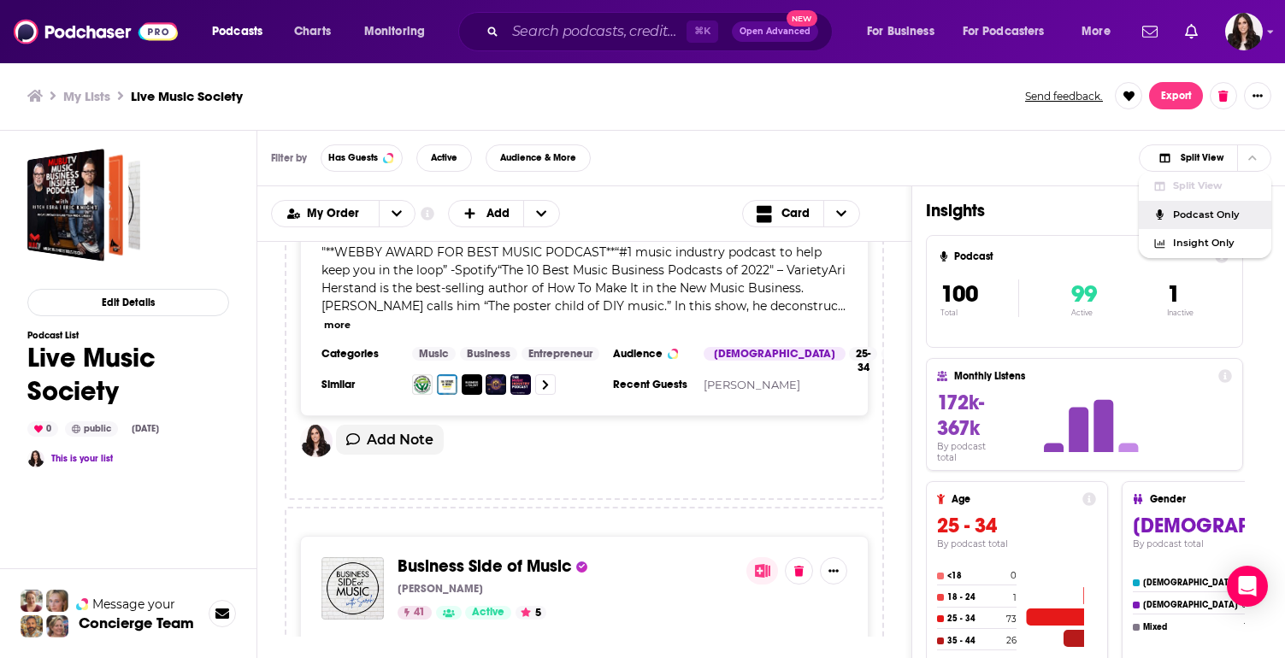
click at [1088, 210] on span "Podcast Only" at bounding box center [1215, 214] width 85 height 9
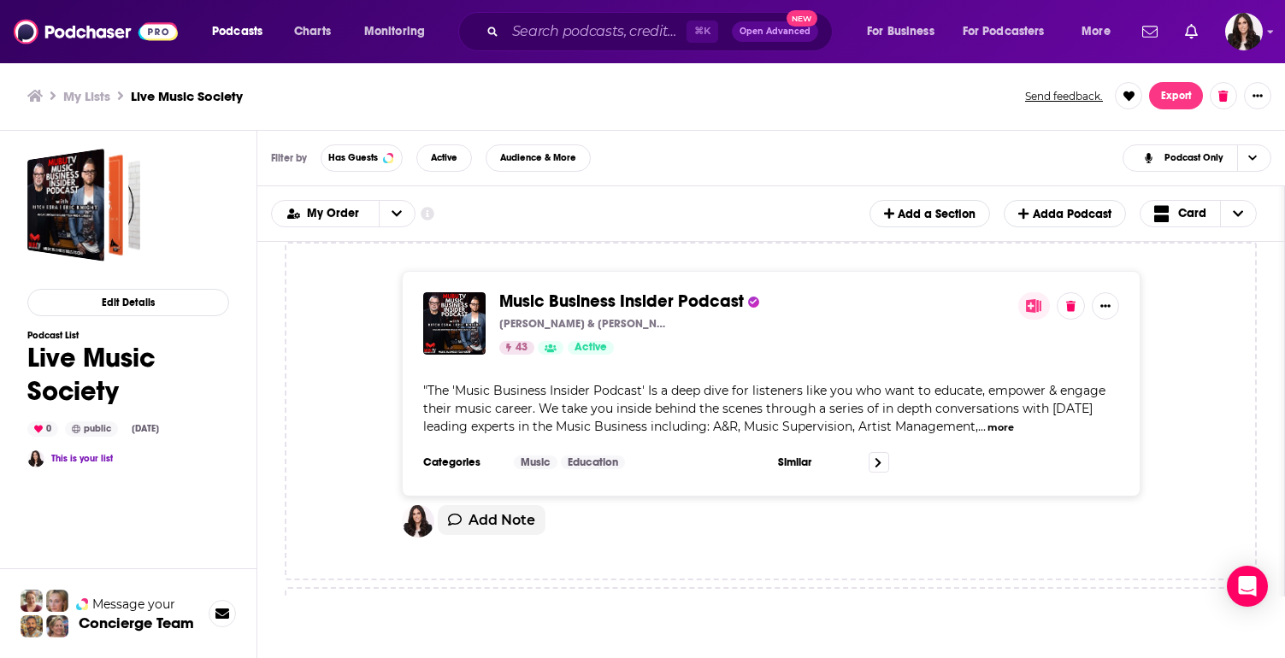
scroll to position [0, 0]
click at [1088, 213] on span "Card" at bounding box center [1192, 214] width 28 height 12
click at [1088, 266] on span "Table" at bounding box center [1209, 270] width 68 height 9
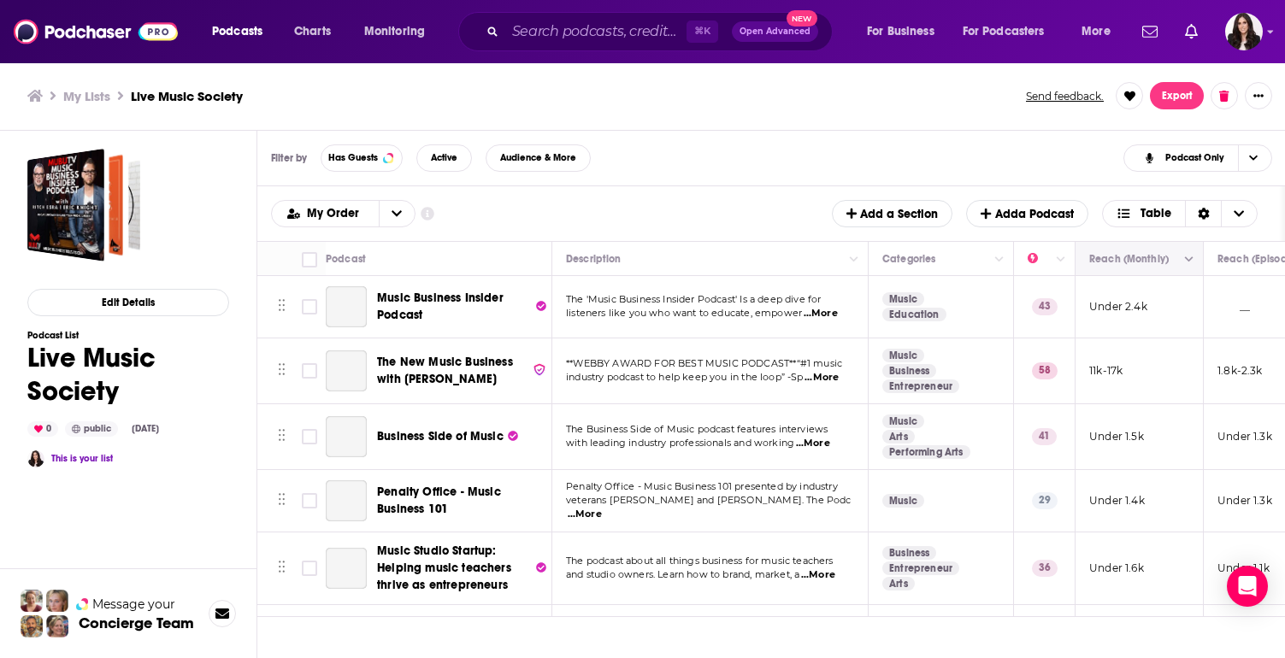
click at [1088, 267] on span "Move" at bounding box center [1137, 259] width 100 height 21
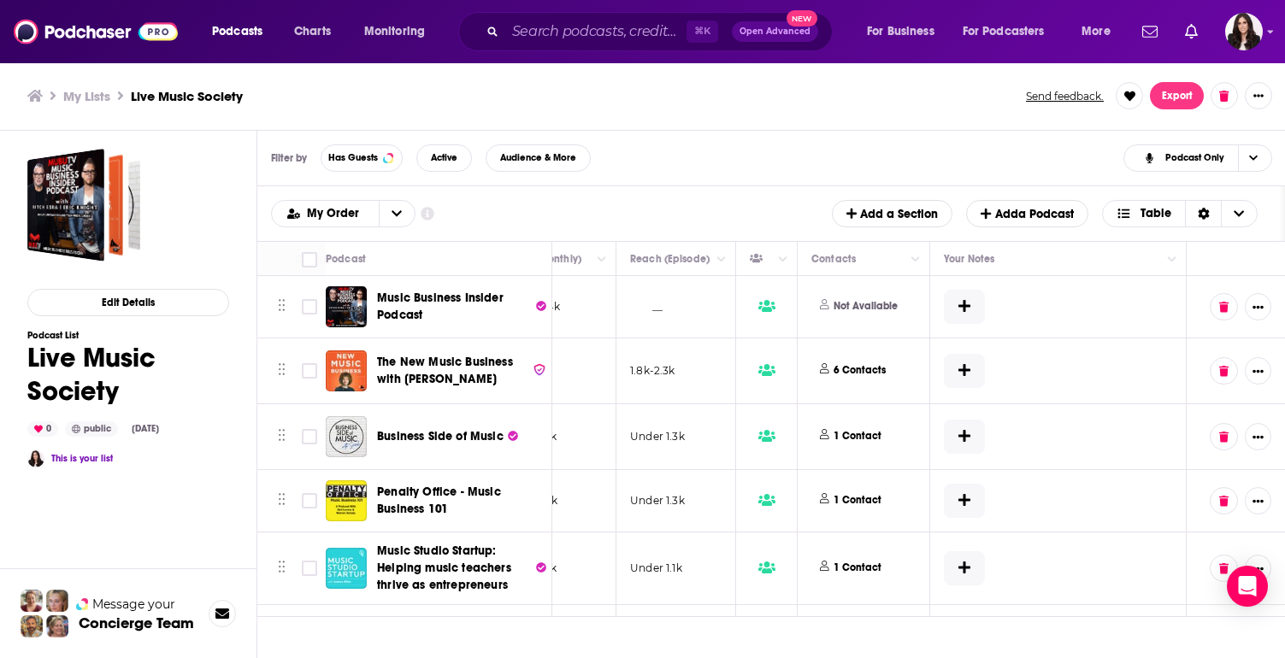
scroll to position [0, 587]
click at [1088, 105] on button "Export" at bounding box center [1177, 95] width 54 height 27
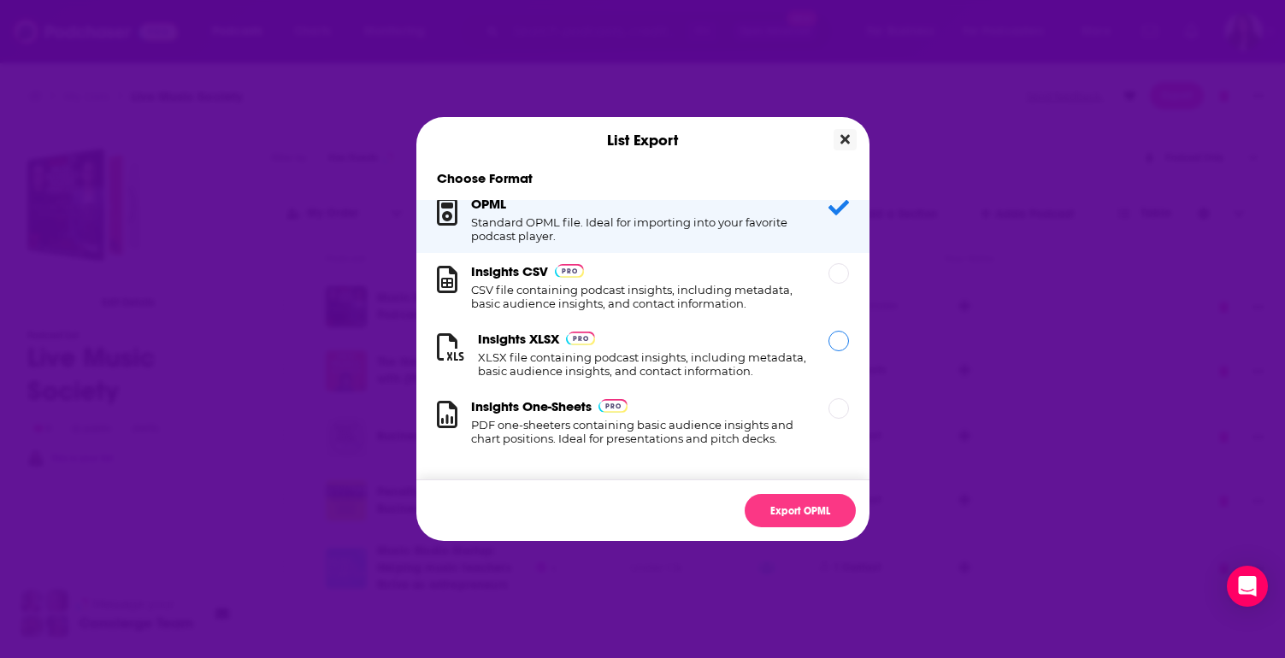
scroll to position [15, 0]
click at [846, 150] on button "Close" at bounding box center [845, 139] width 23 height 21
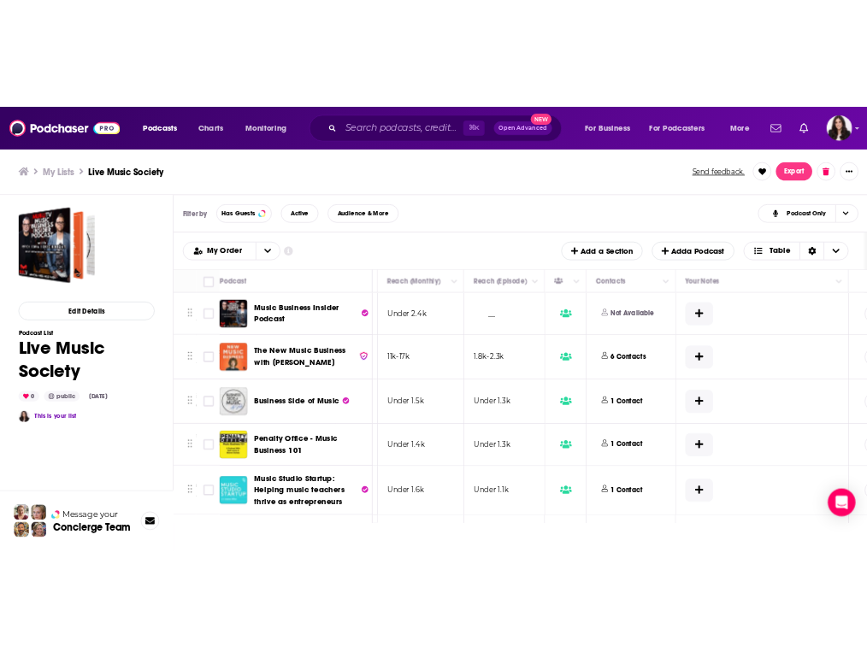
scroll to position [0, 515]
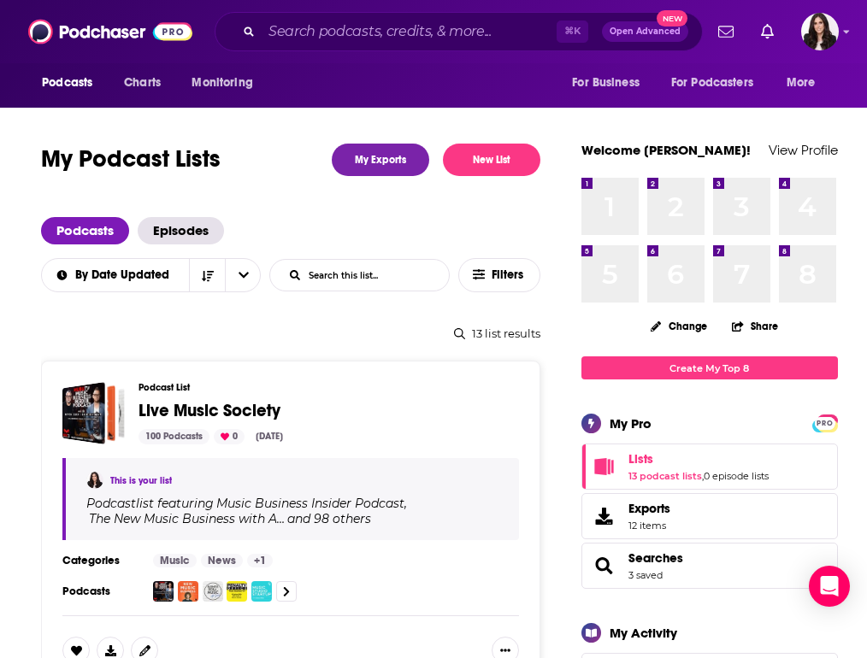
click at [333, 417] on span "Live Music Society" at bounding box center [321, 411] width 367 height 19
click at [191, 414] on span "Live Music Society" at bounding box center [209, 410] width 142 height 21
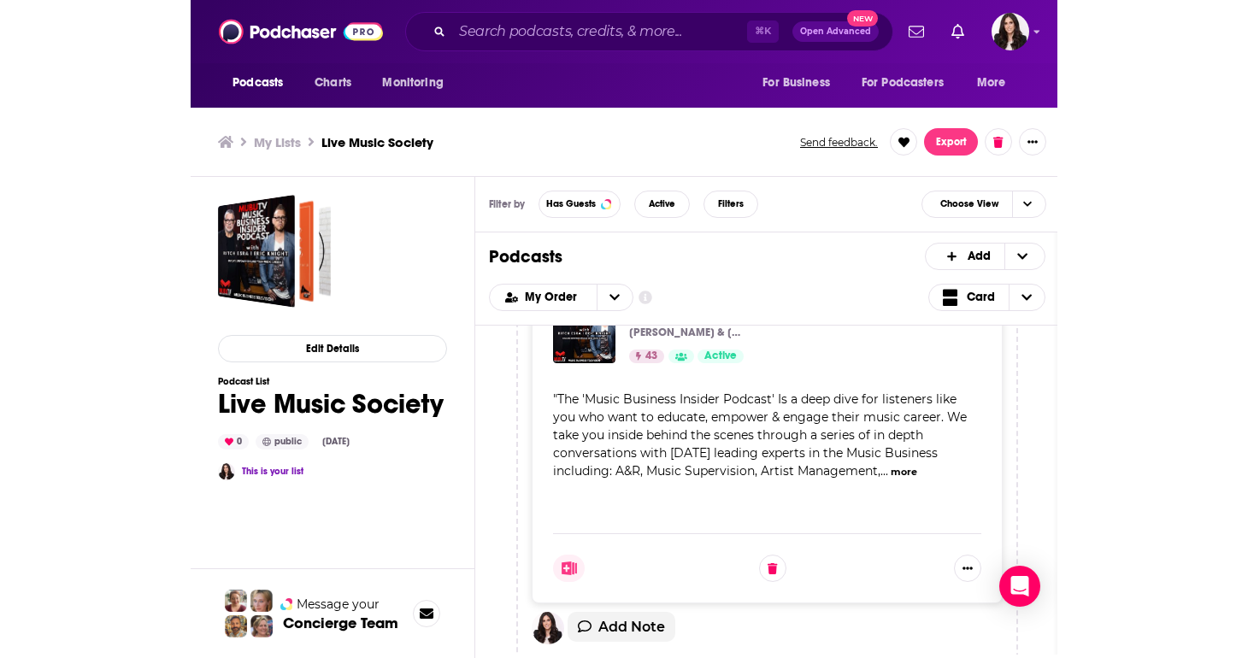
scroll to position [85, 0]
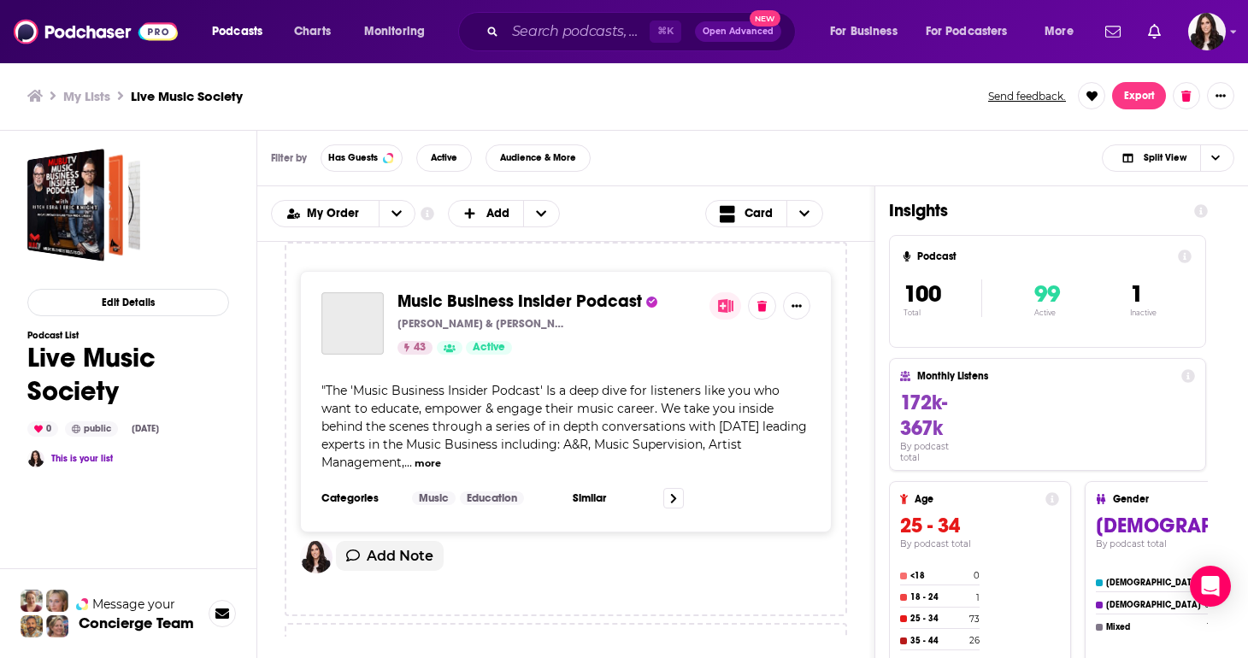
click at [1088, 209] on icon at bounding box center [1201, 211] width 14 height 14
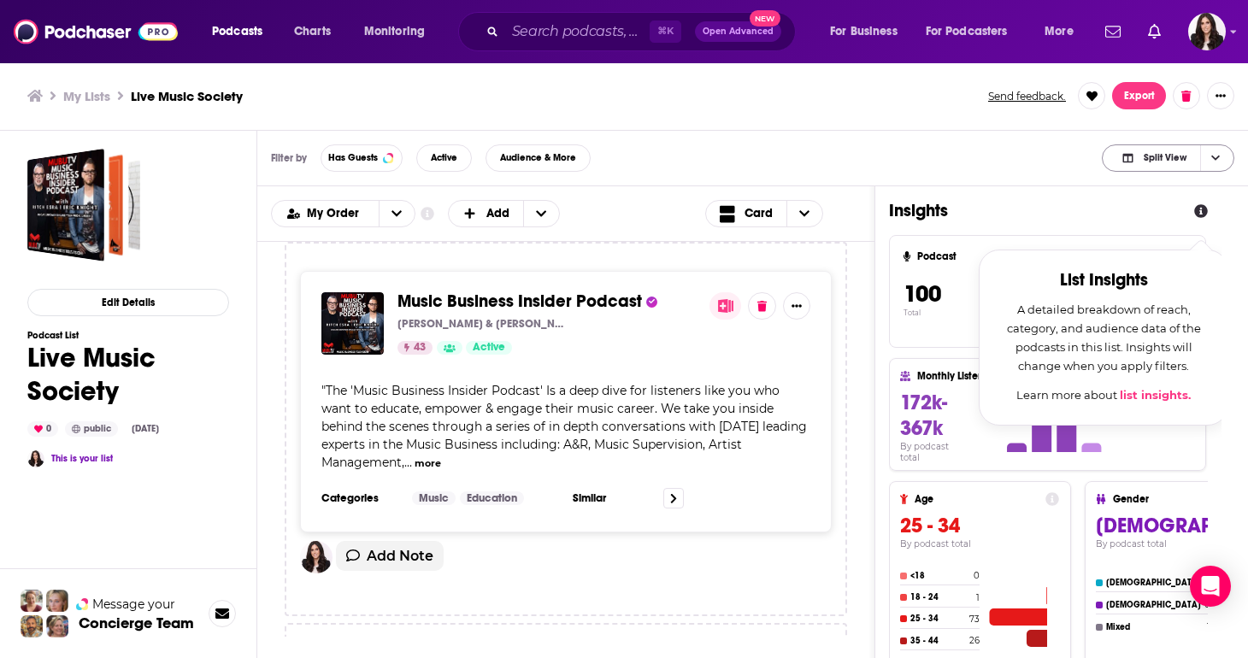
click at [1088, 161] on icon "Choose View" at bounding box center [1215, 157] width 9 height 9
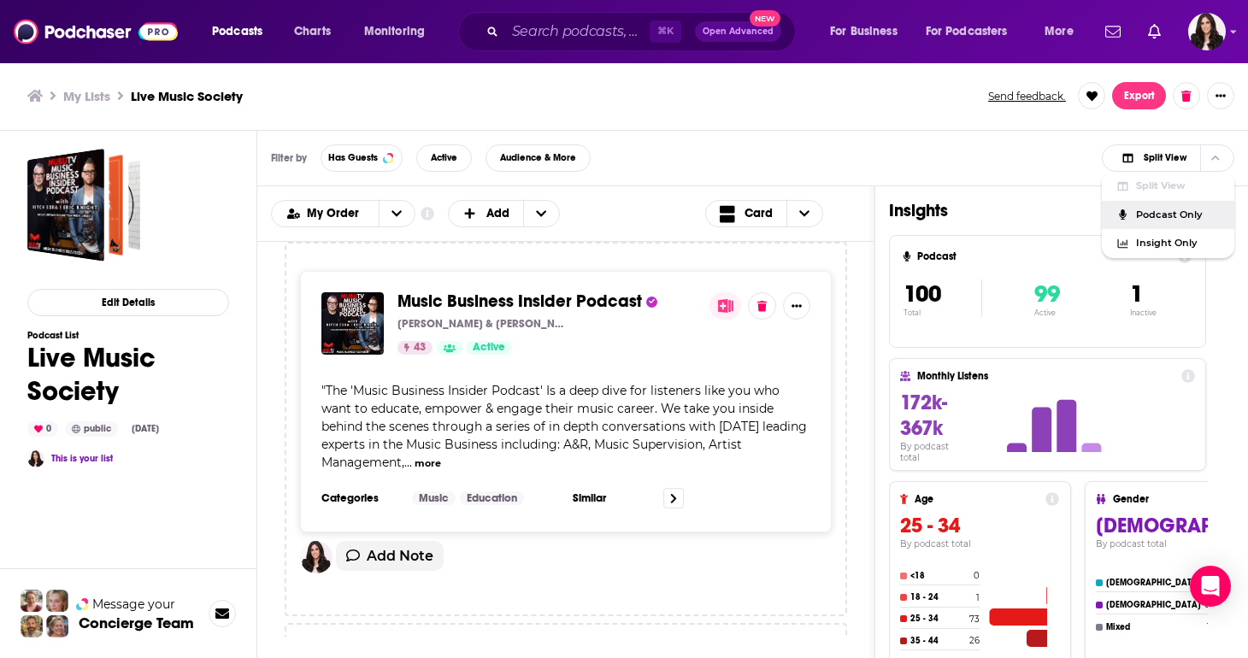
click at [1088, 217] on span "Podcast Only" at bounding box center [1178, 214] width 85 height 9
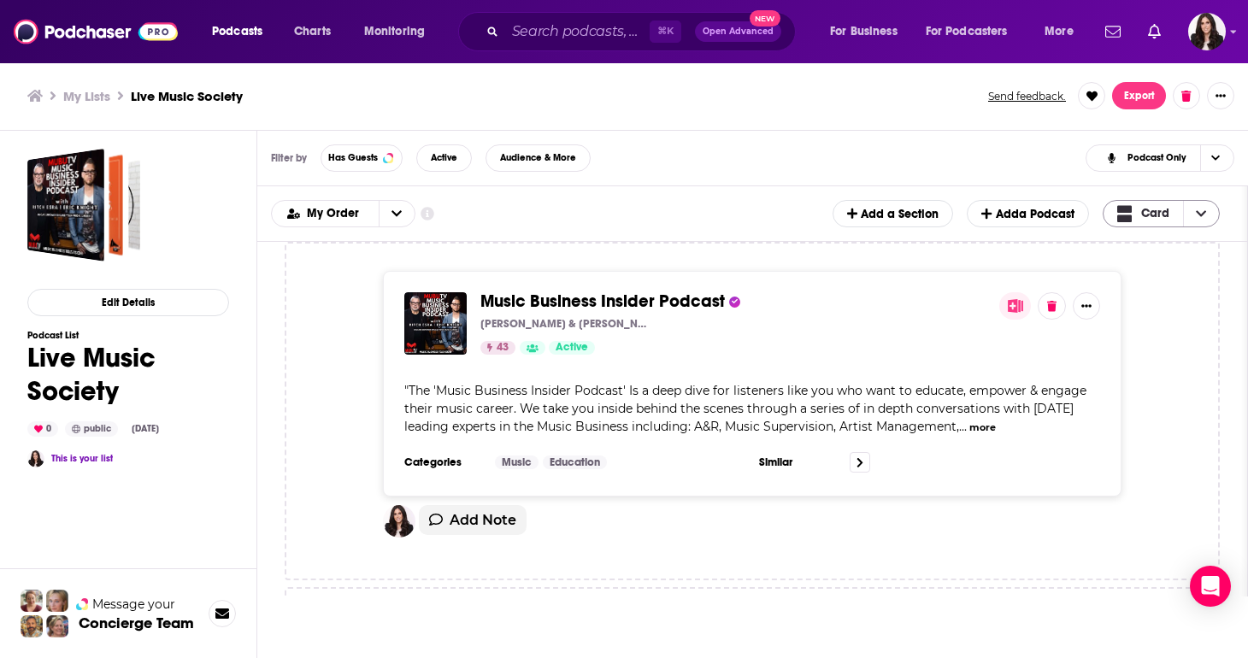
click at [1088, 209] on icon "Choose View" at bounding box center [1201, 214] width 10 height 12
click at [1088, 269] on span "Table" at bounding box center [1172, 270] width 68 height 9
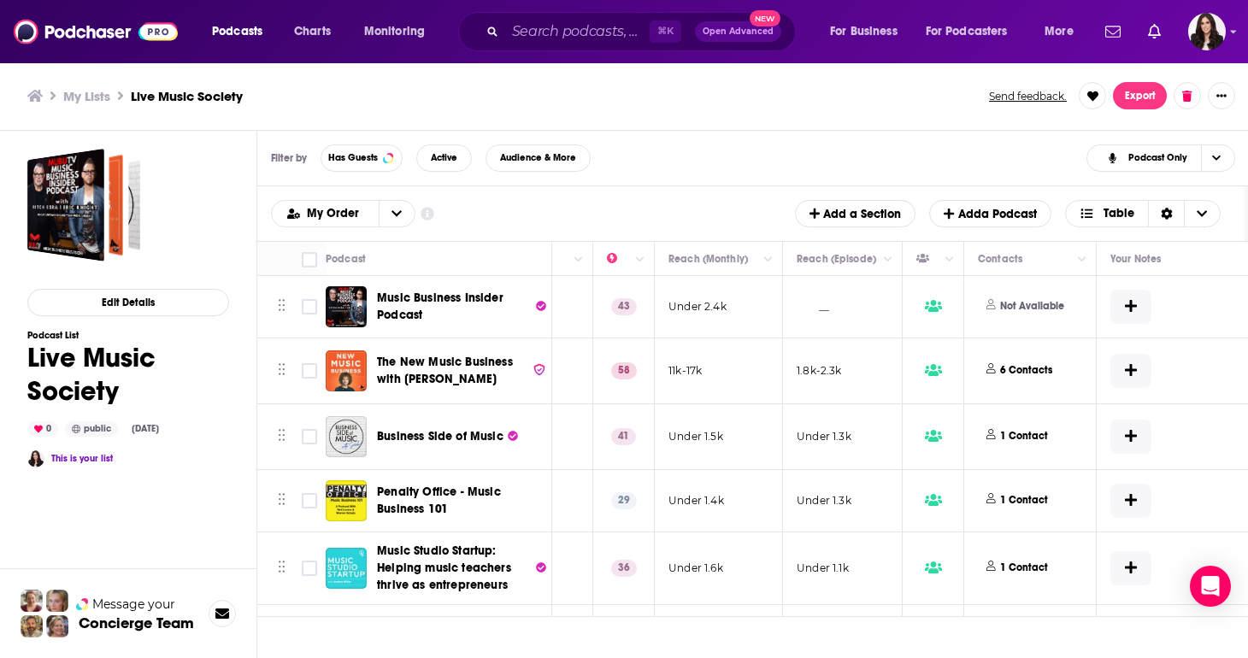
scroll to position [0, 424]
click at [1042, 436] on p "1 Contact" at bounding box center [1021, 436] width 48 height 15
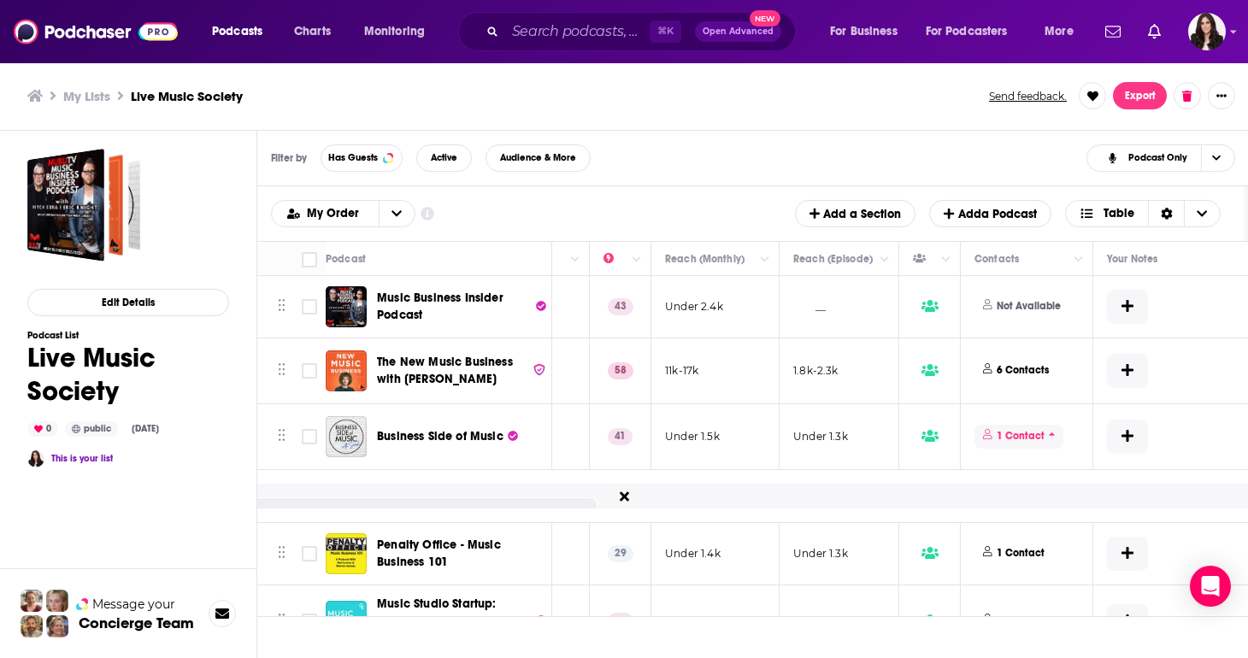
click at [1054, 429] on span "1 Contact" at bounding box center [1019, 436] width 89 height 23
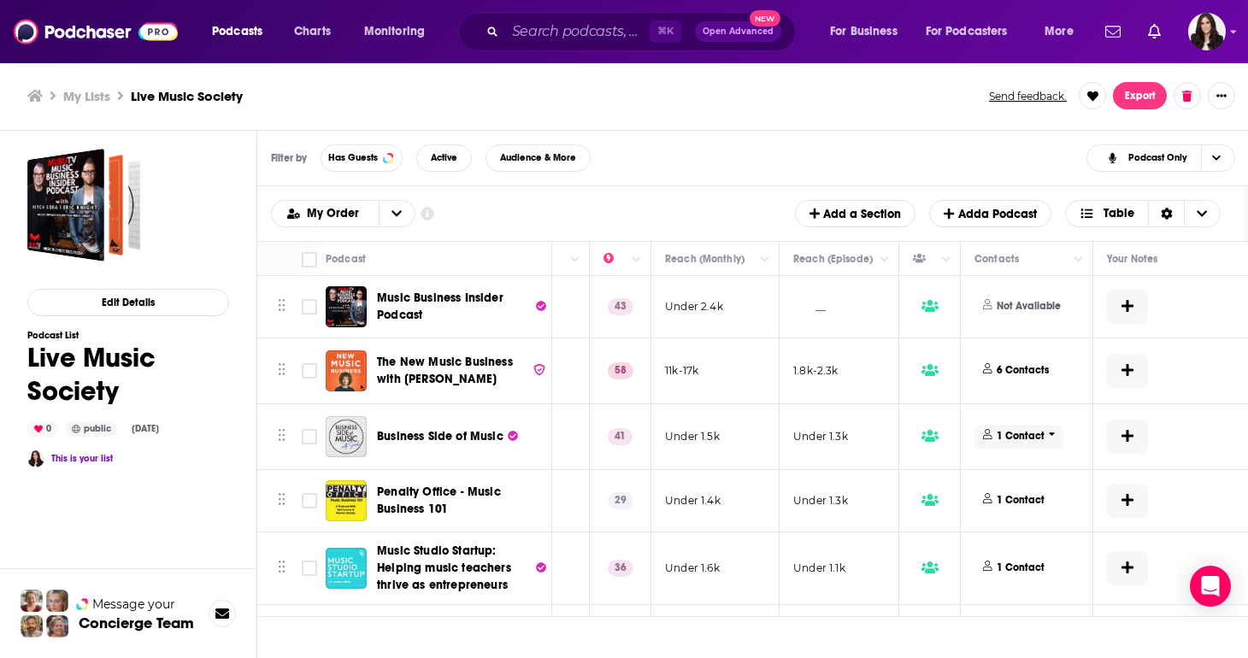
click at [1049, 433] on icon at bounding box center [1052, 434] width 7 height 10
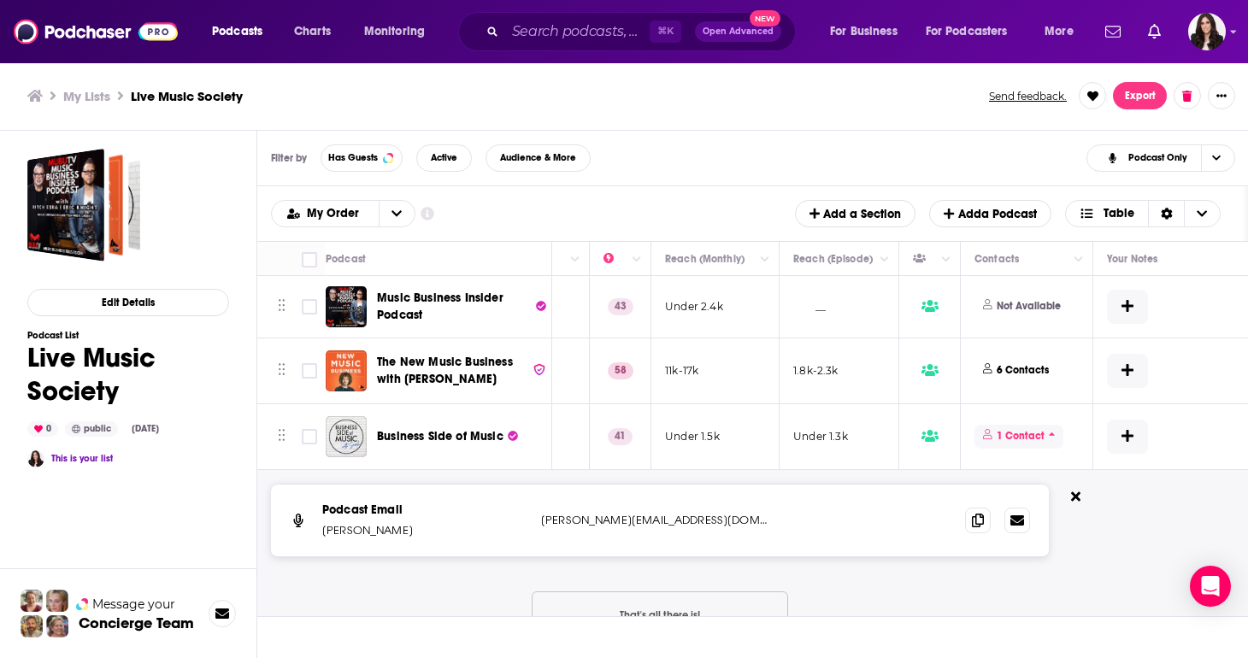
click at [1049, 427] on span "1 Contact" at bounding box center [1019, 436] width 89 height 23
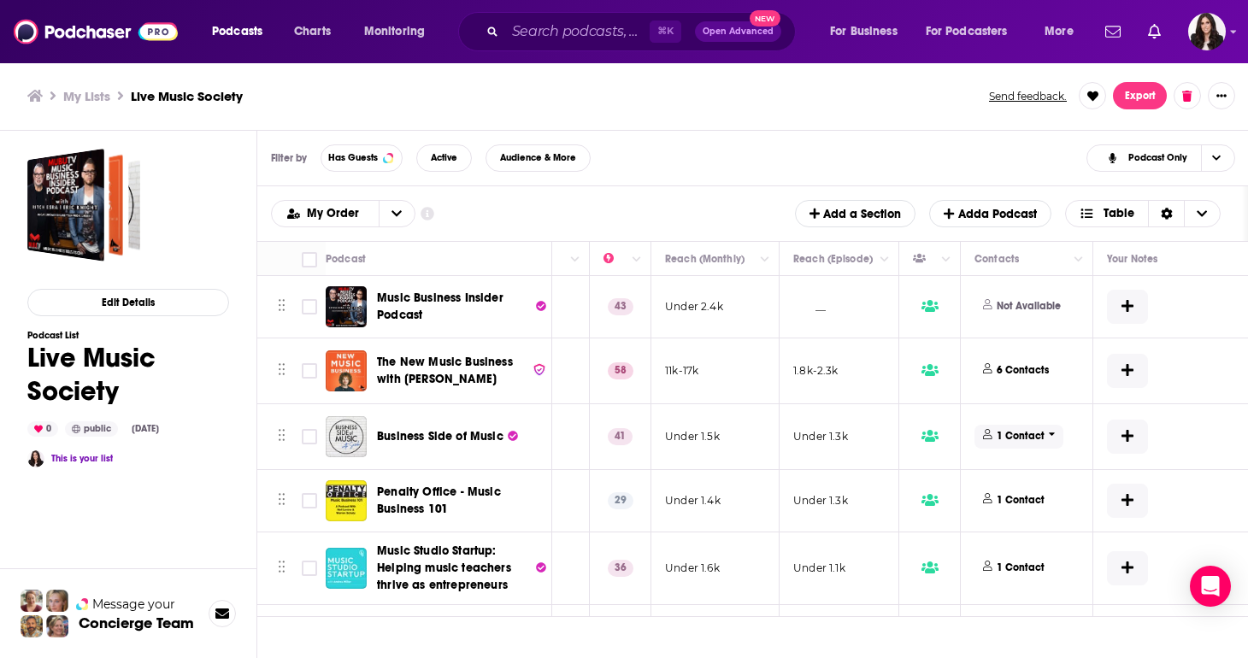
click at [1050, 427] on span "1 Contact" at bounding box center [1019, 436] width 89 height 23
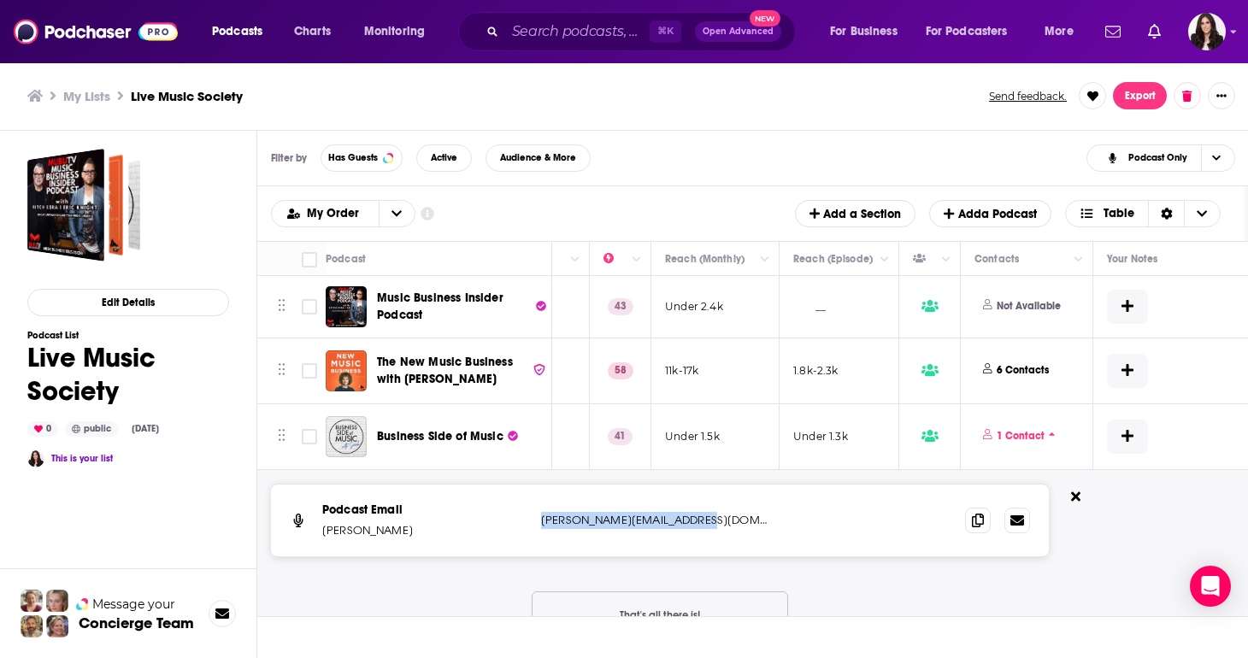
drag, startPoint x: 728, startPoint y: 519, endPoint x: 538, endPoint y: 519, distance: 190.6
click at [538, 519] on div "Podcast Email [PERSON_NAME] [PERSON_NAME][EMAIL_ADDRESS][DOMAIN_NAME] [PERSON_N…" at bounding box center [660, 521] width 778 height 72
copy p "[PERSON_NAME][EMAIL_ADDRESS][DOMAIN_NAME]"
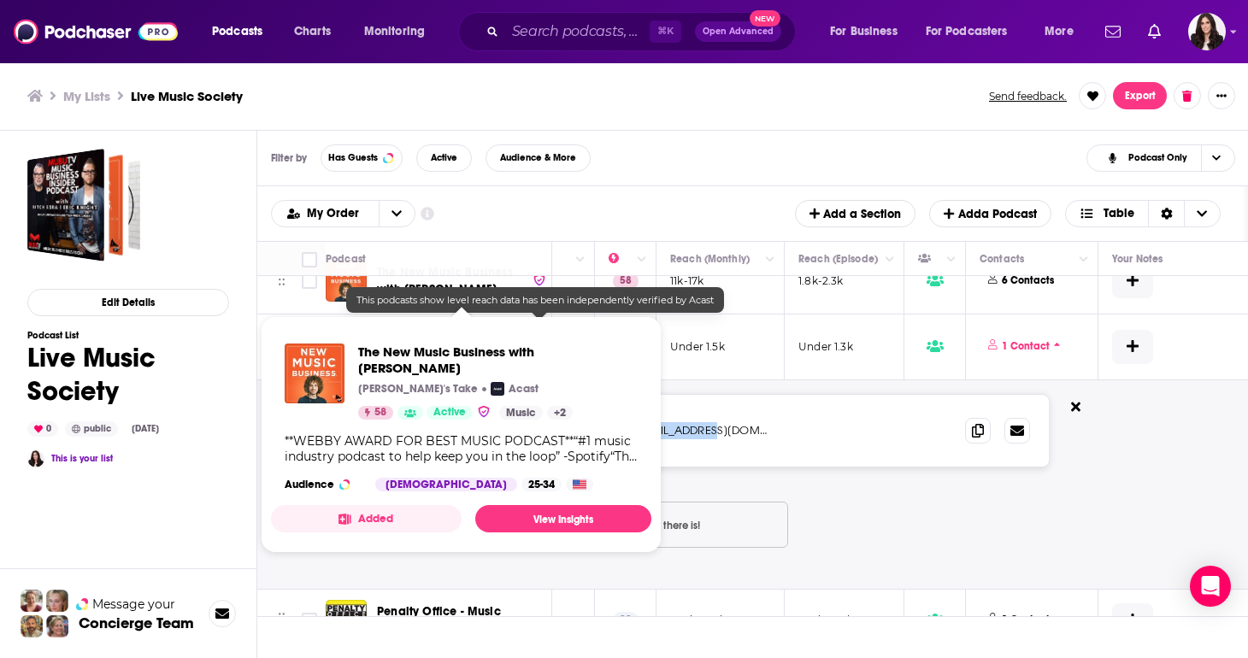
click at [743, 383] on div "Podcast Email [PERSON_NAME] [PERSON_NAME][EMAIL_ADDRESS][DOMAIN_NAME] [PERSON_N…" at bounding box center [645, 484] width 1615 height 209
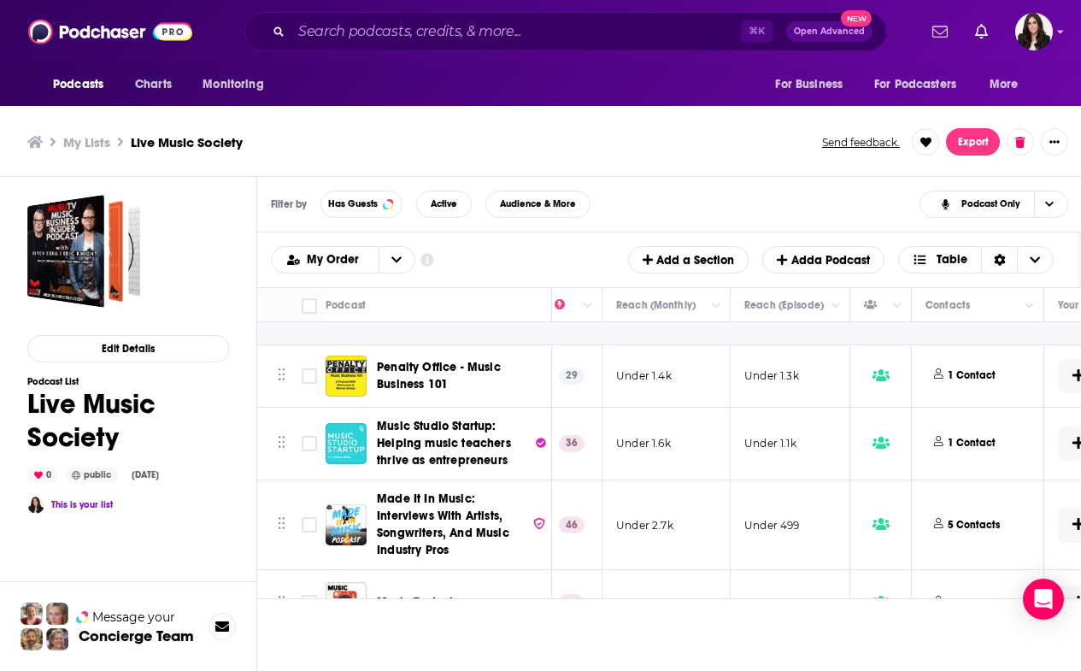
scroll to position [380, 474]
click at [966, 376] on p "1 Contact" at bounding box center [970, 375] width 48 height 15
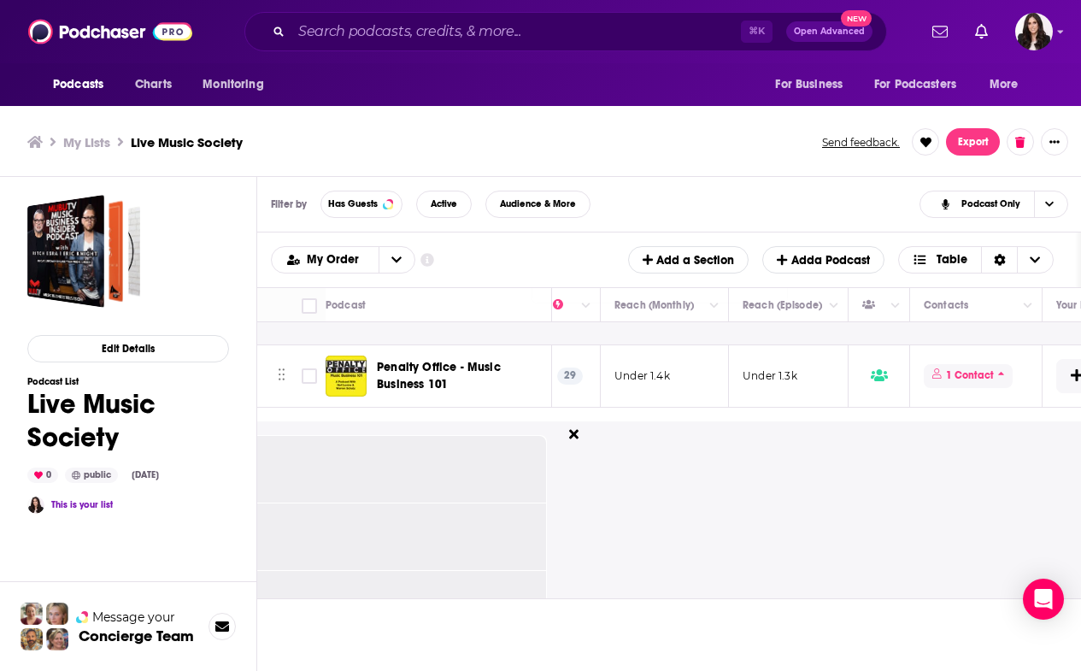
click at [982, 375] on p "1 Contact" at bounding box center [970, 375] width 48 height 15
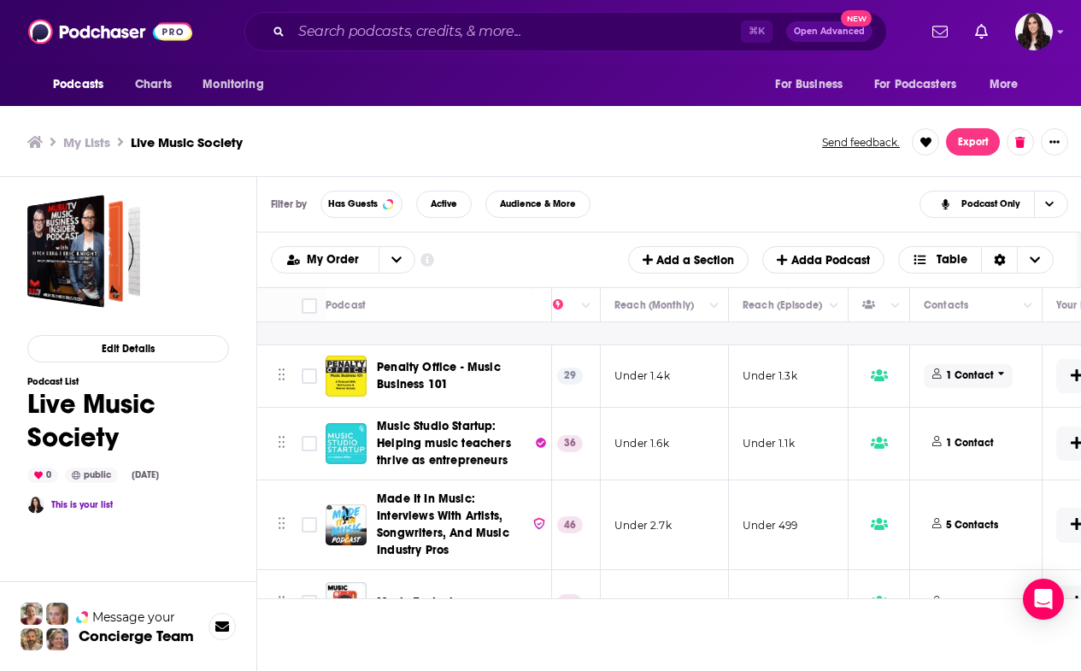
click at [982, 375] on p "1 Contact" at bounding box center [970, 375] width 48 height 15
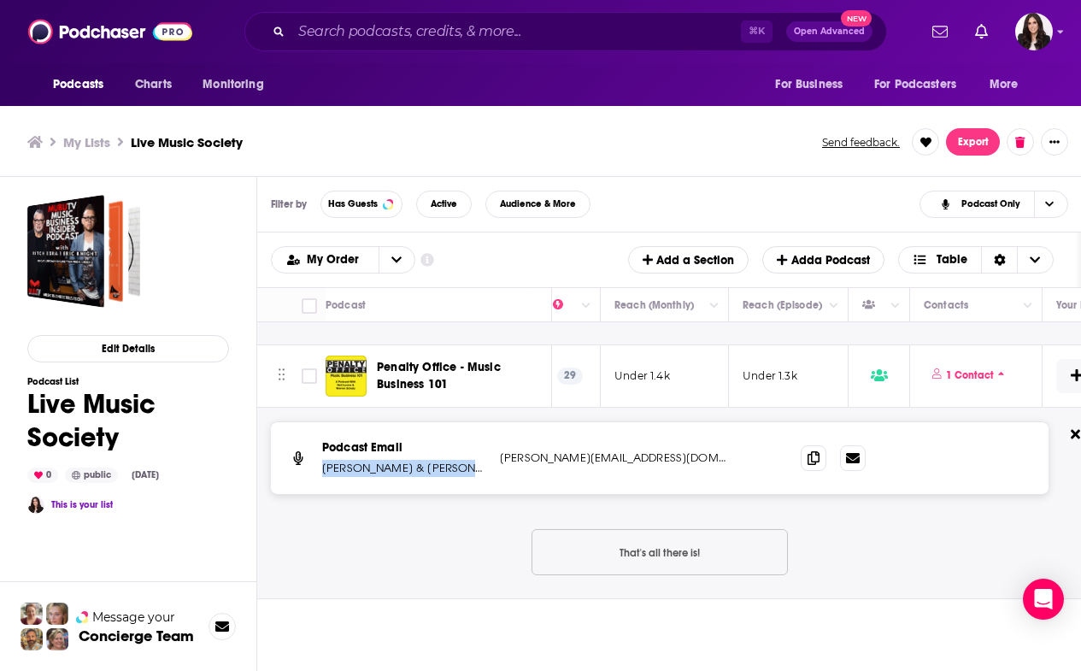
drag, startPoint x: 468, startPoint y: 468, endPoint x: 322, endPoint y: 471, distance: 146.2
click at [322, 471] on p "[PERSON_NAME] & [PERSON_NAME]" at bounding box center [404, 468] width 164 height 17
copy p "[PERSON_NAME] & [PERSON_NAME]"
click at [593, 471] on div "Podcast Email [PERSON_NAME] & Warren Schatz [EMAIL_ADDRESS][DOMAIN_NAME] [PERSO…" at bounding box center [660, 458] width 778 height 72
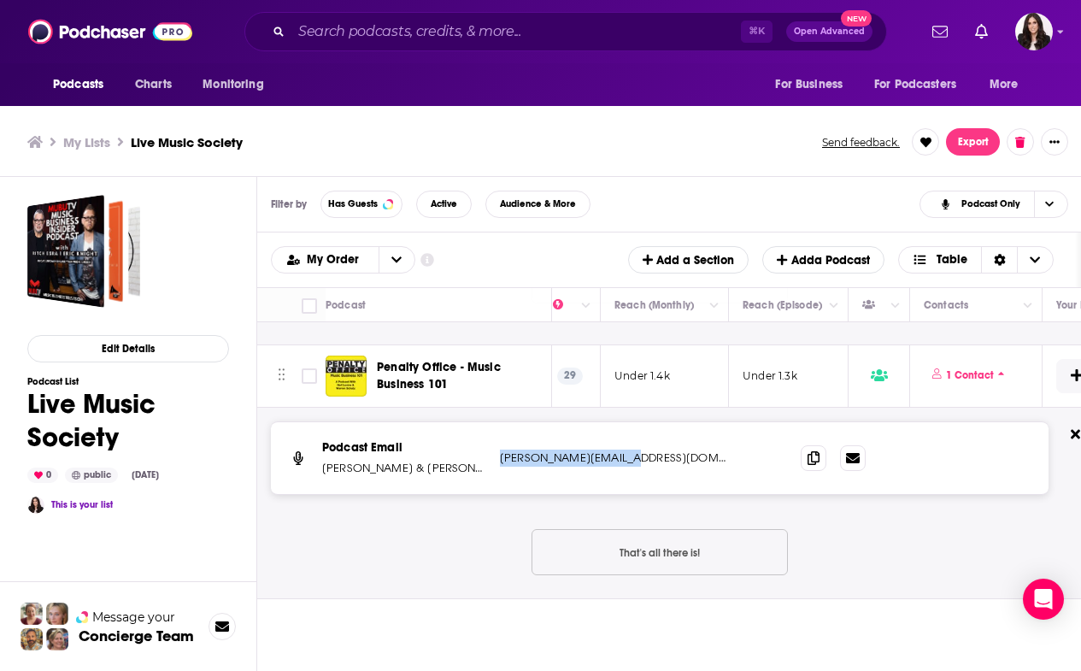
drag, startPoint x: 639, startPoint y: 453, endPoint x: 503, endPoint y: 457, distance: 136.0
click at [503, 457] on p "[PERSON_NAME][EMAIL_ADDRESS][DOMAIN_NAME]" at bounding box center [613, 458] width 227 height 17
copy p "[PERSON_NAME][EMAIL_ADDRESS][DOMAIN_NAME]"
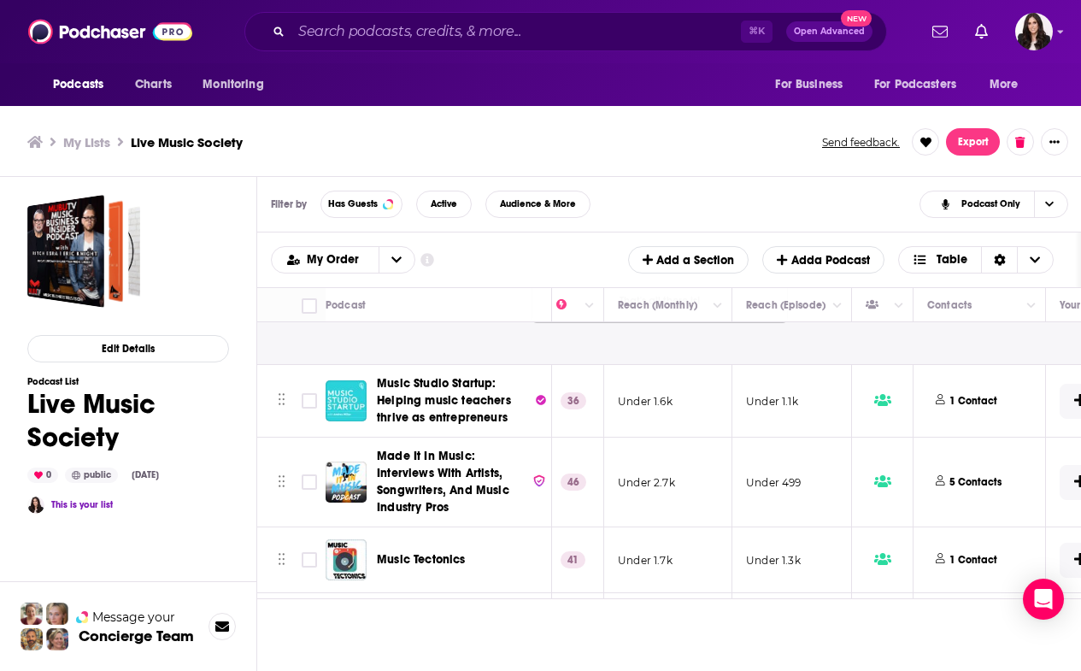
scroll to position [661, 469]
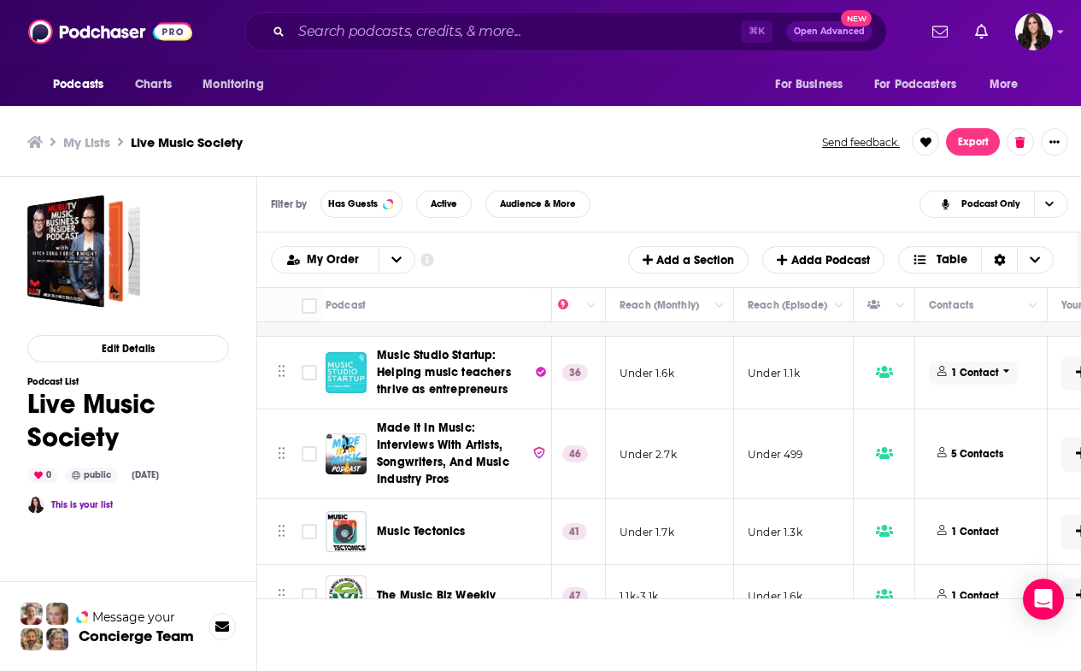
click at [1004, 379] on span "1 Contact" at bounding box center [973, 373] width 89 height 23
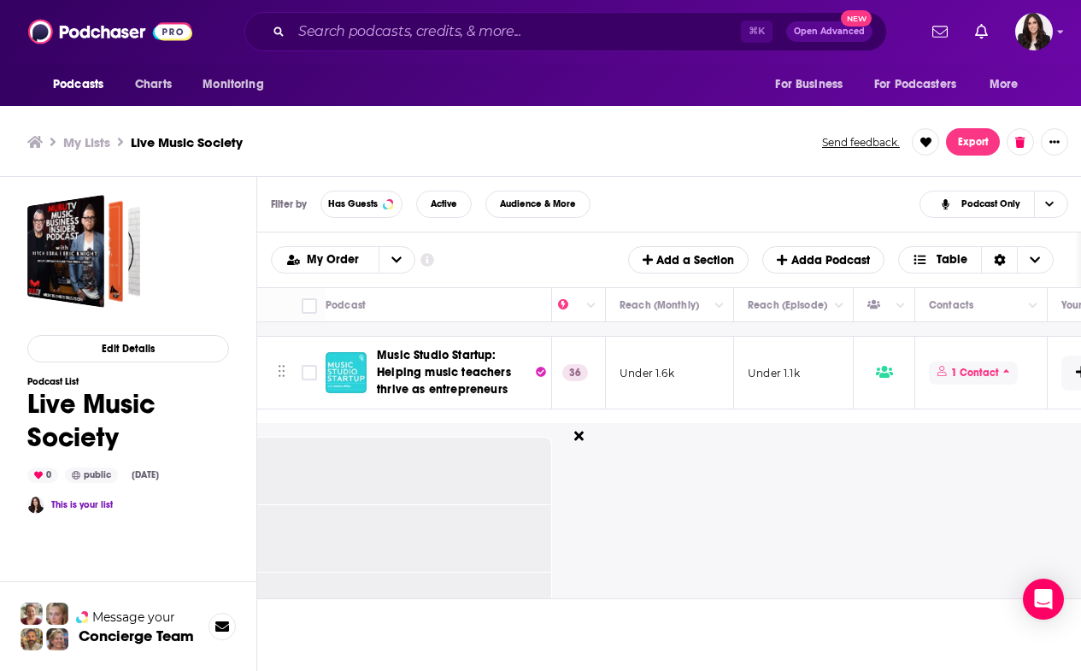
click at [1004, 373] on icon at bounding box center [1007, 371] width 7 height 10
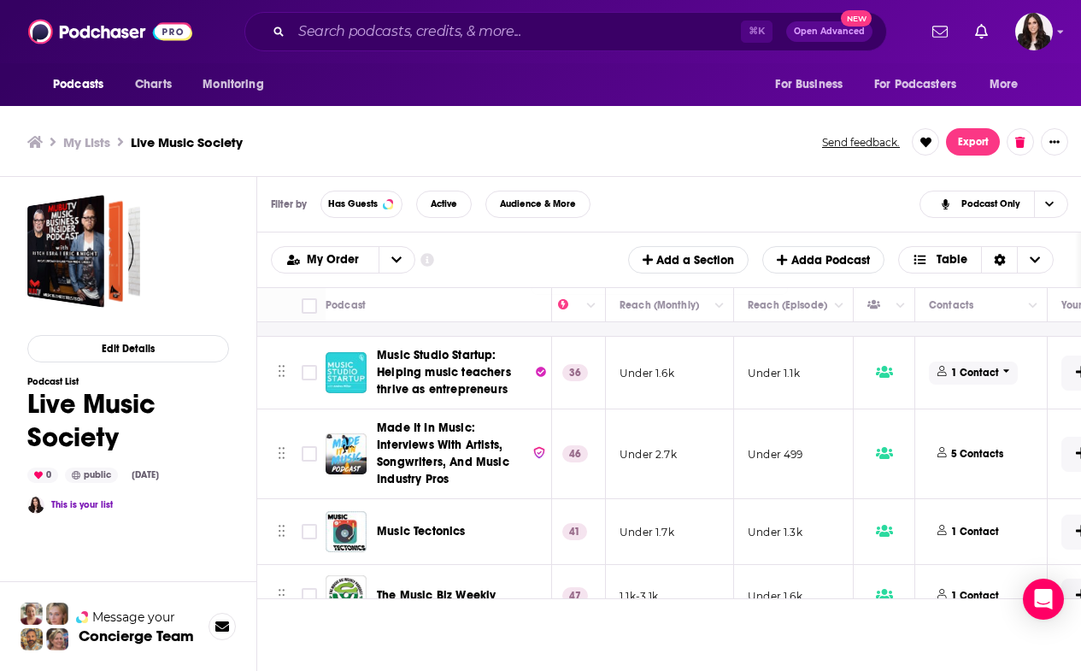
click at [1004, 373] on icon at bounding box center [1007, 371] width 7 height 10
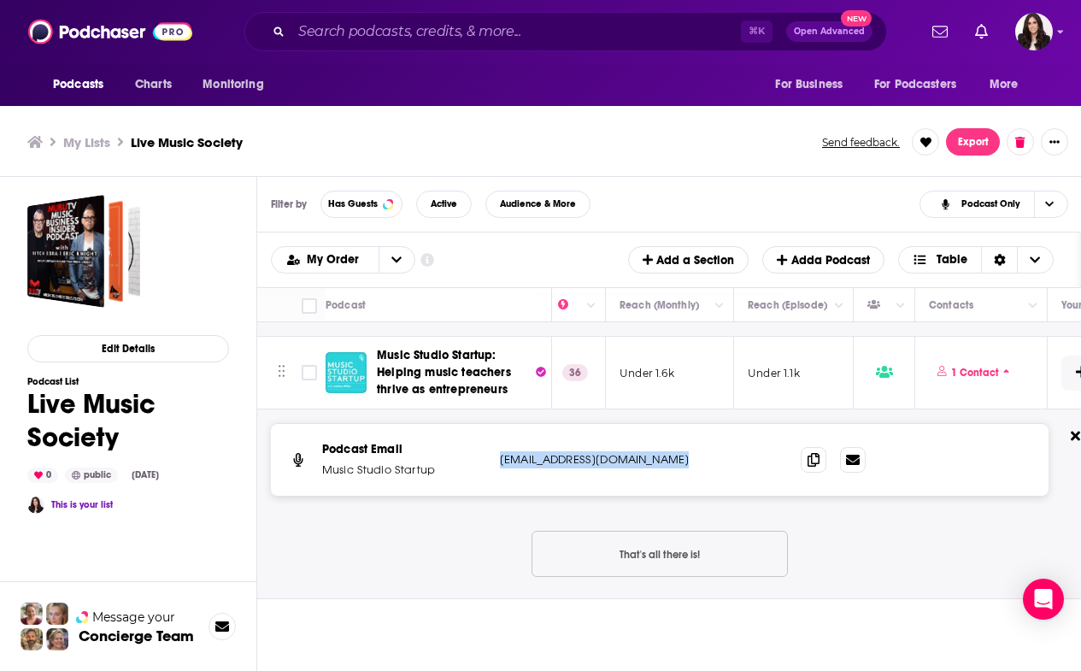
drag, startPoint x: 679, startPoint y: 458, endPoint x: 500, endPoint y: 459, distance: 178.7
click at [500, 459] on p "[EMAIL_ADDRESS][DOMAIN_NAME]" at bounding box center [613, 459] width 227 height 17
copy p "[EMAIL_ADDRESS][DOMAIN_NAME]"
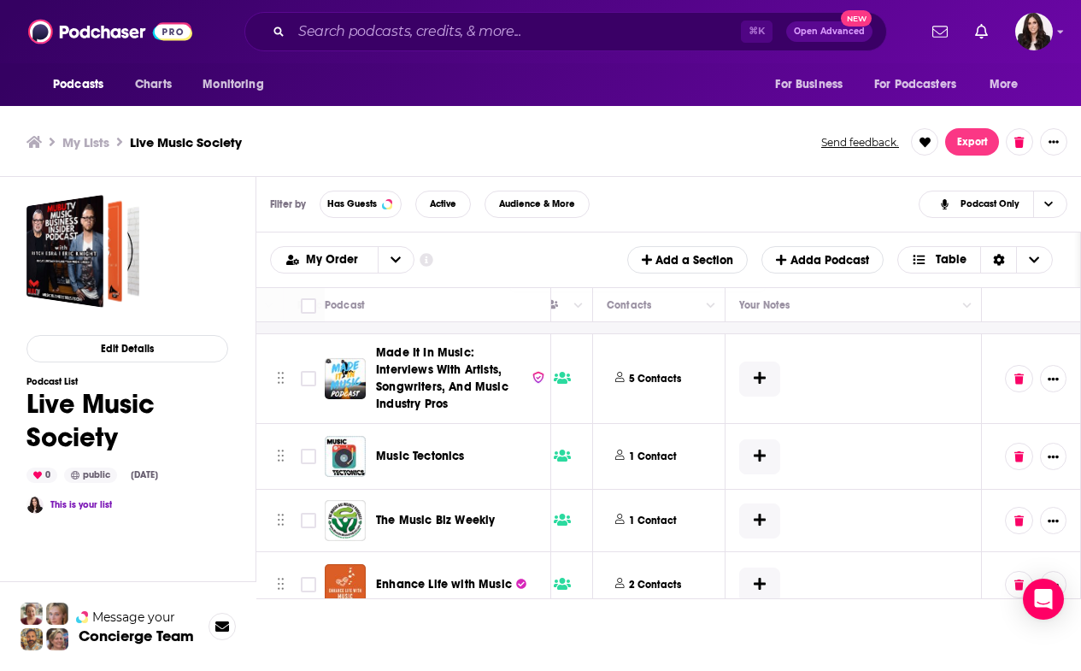
scroll to position [0, 1]
click at [639, 454] on p "1 Contact" at bounding box center [653, 457] width 48 height 15
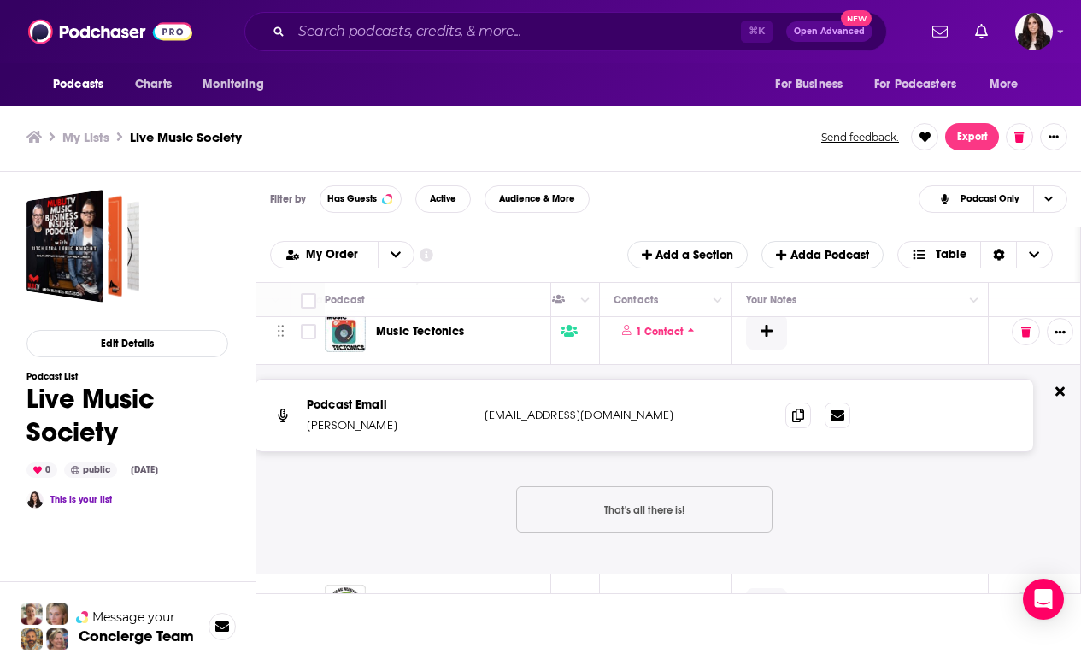
scroll to position [5, 1]
click at [1039, 337] on button at bounding box center [1026, 329] width 28 height 27
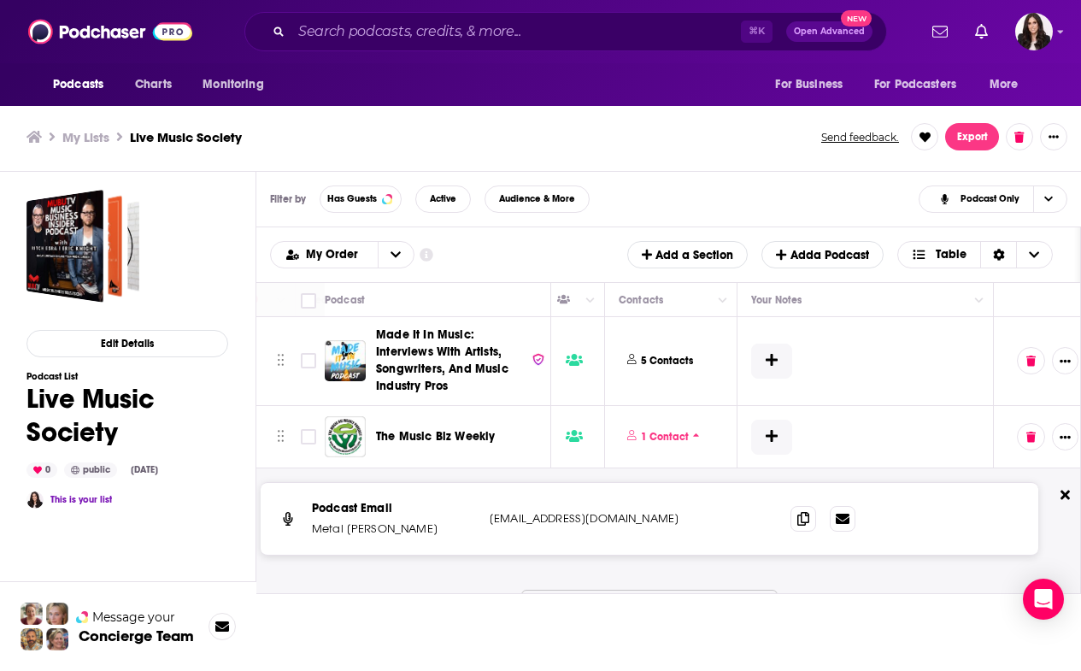
scroll to position [951, 779]
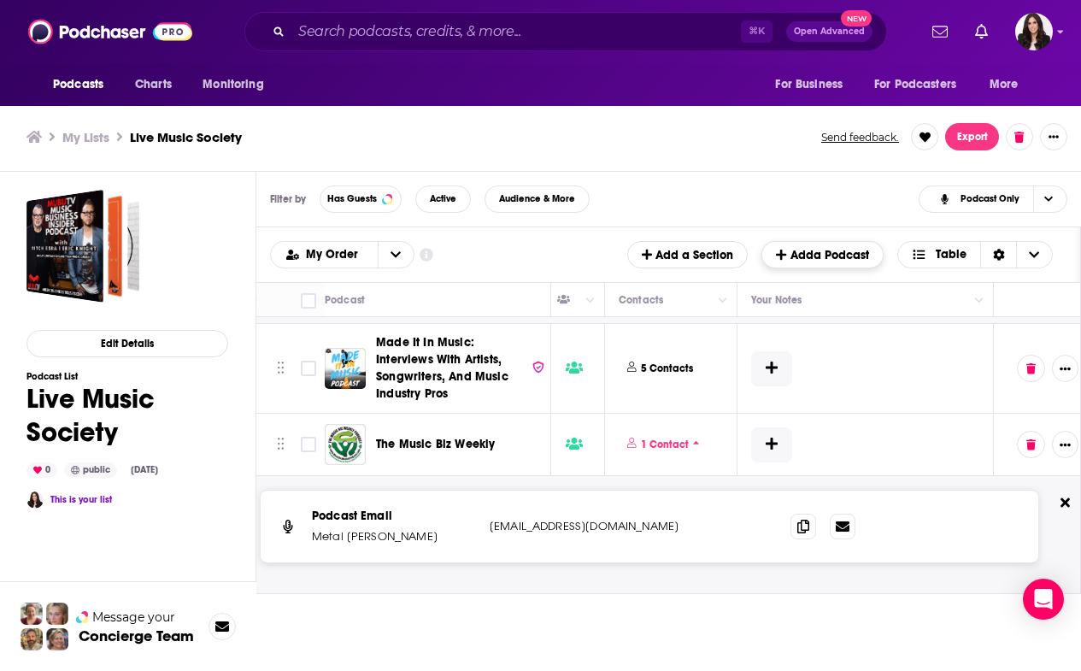
click at [806, 242] on button "Add a Podcast" at bounding box center [822, 254] width 121 height 27
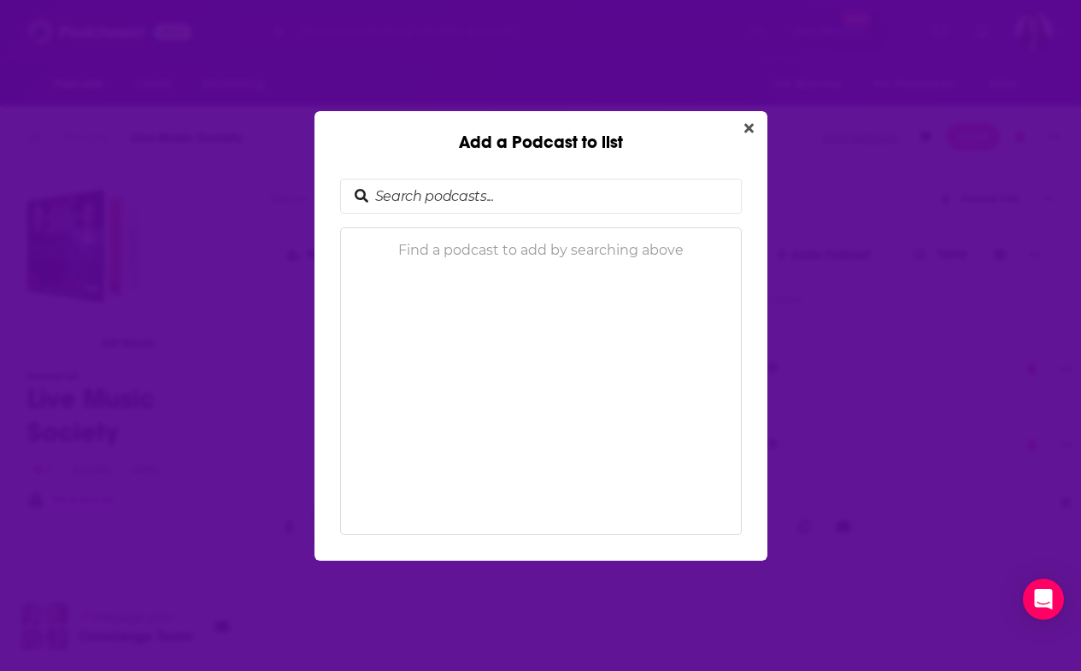
scroll to position [0, 0]
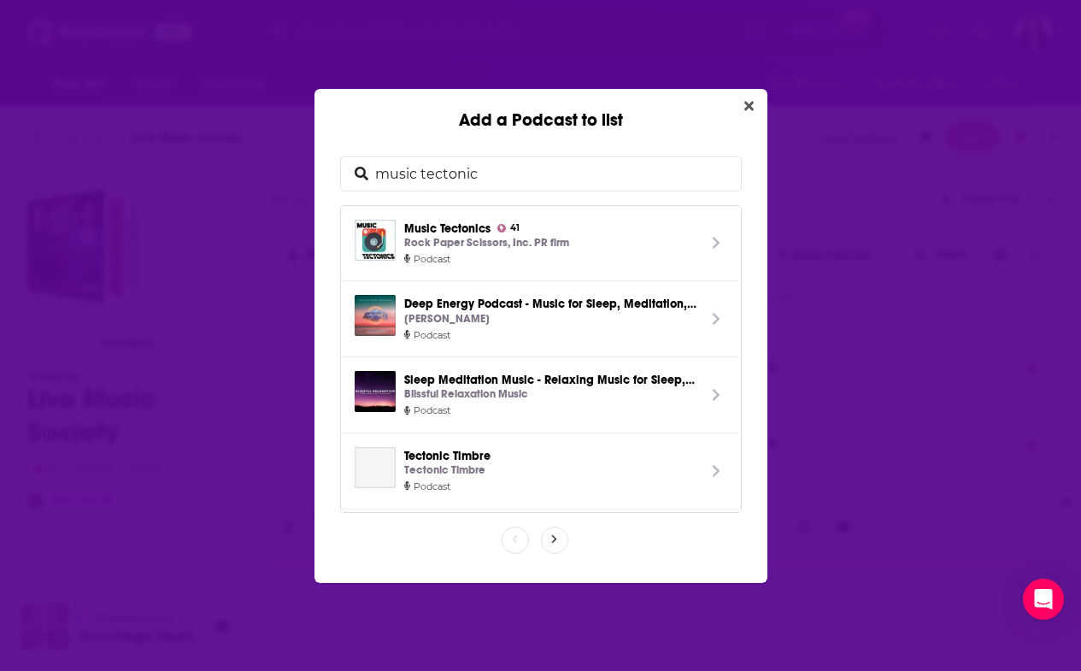
type input "music tectonic"
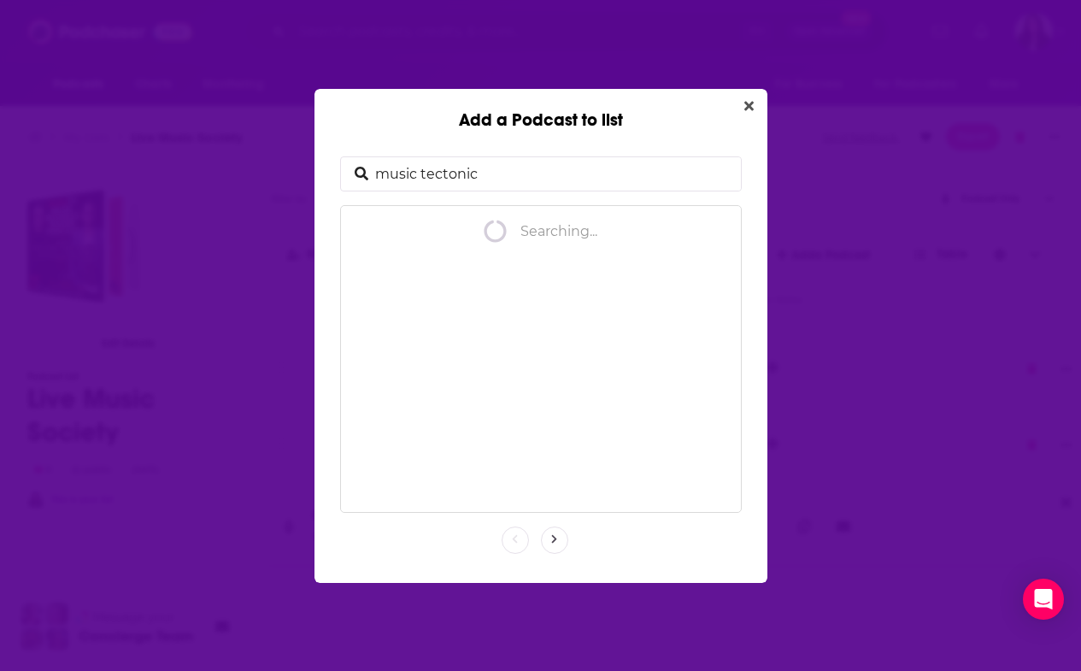
drag, startPoint x: 637, startPoint y: 193, endPoint x: 619, endPoint y: 246, distance: 56.0
click at [619, 246] on div "spinner Searching..." at bounding box center [541, 359] width 402 height 308
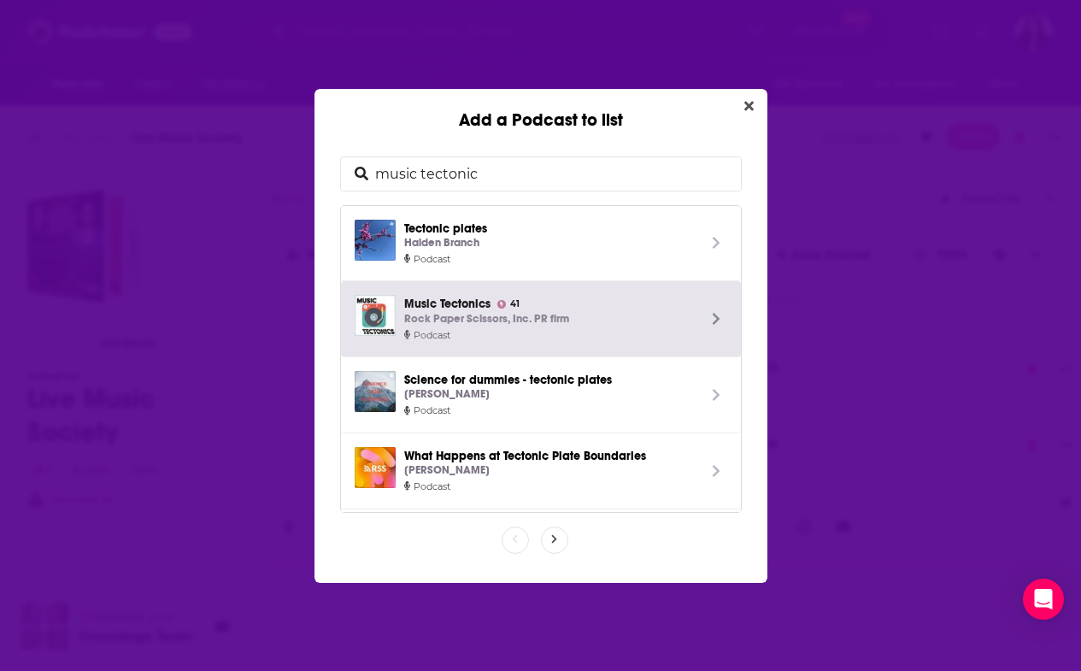
click at [712, 312] on icon "Add a Podcast to list" at bounding box center [716, 319] width 9 height 14
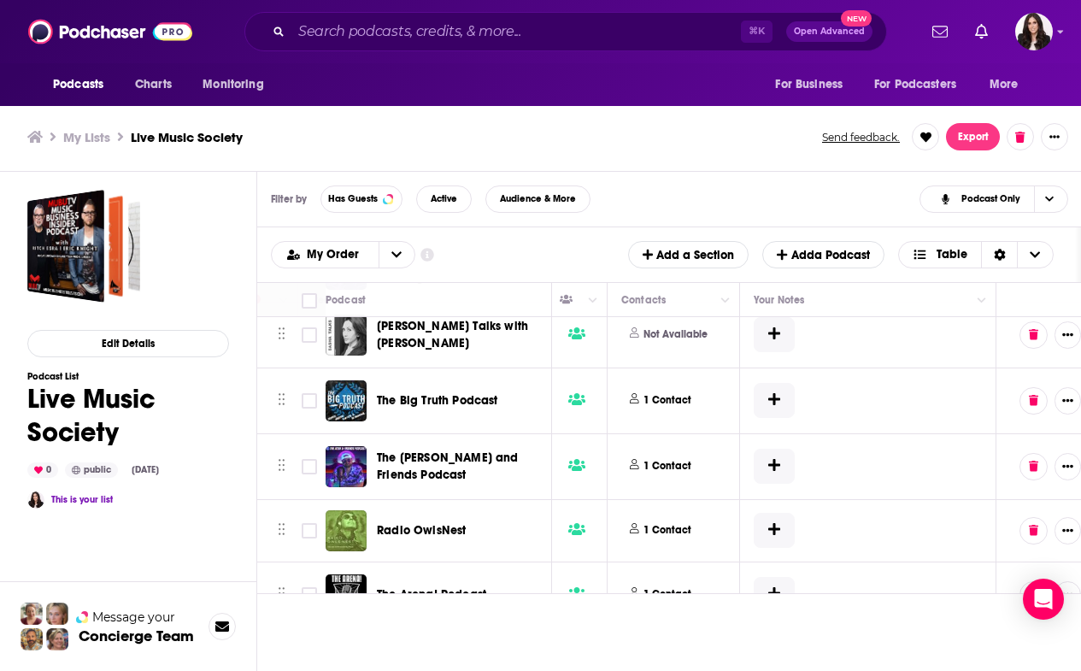
scroll to position [5, 0]
click at [480, 652] on div "Music Tectonics" at bounding box center [466, 660] width 178 height 17
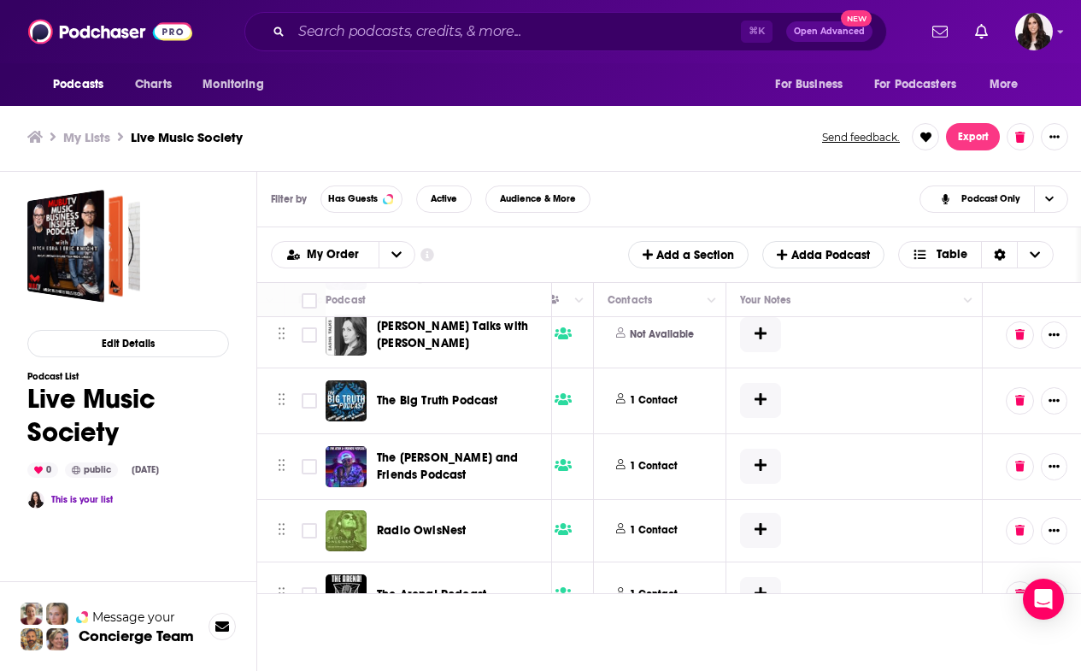
scroll to position [7007, 791]
click at [650, 653] on p "1 Contact" at bounding box center [654, 660] width 48 height 15
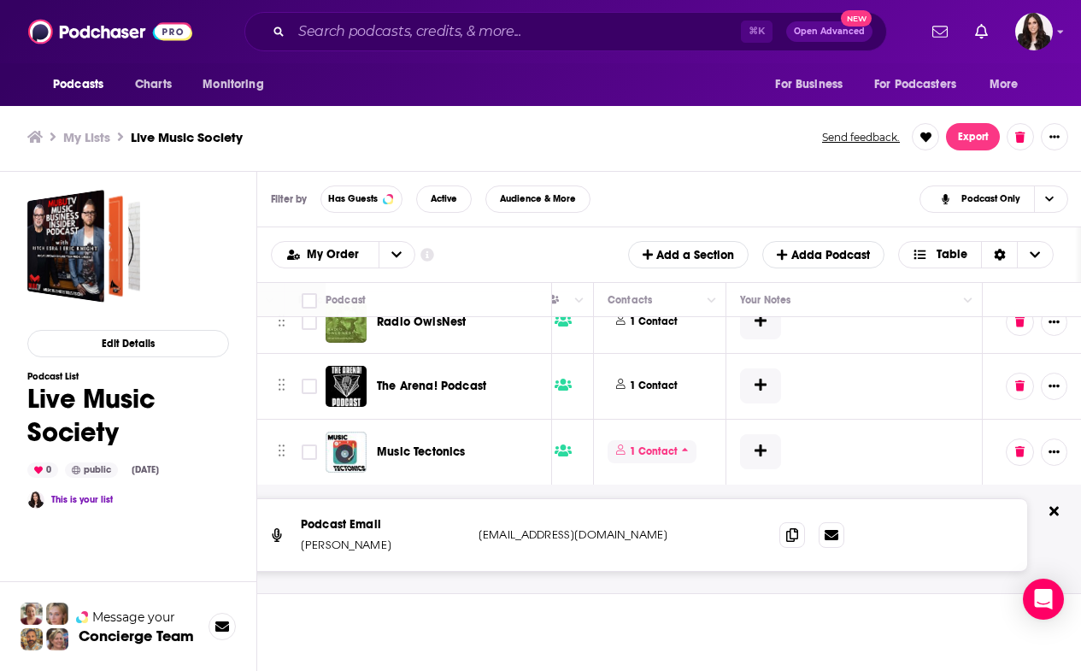
scroll to position [5, 0]
drag, startPoint x: 332, startPoint y: 446, endPoint x: 290, endPoint y: 446, distance: 41.9
click at [290, 499] on div "Podcast Email [PERSON_NAME] [EMAIL_ADDRESS][DOMAIN_NAME] [EMAIL_ADDRESS][DOMAIN…" at bounding box center [639, 535] width 778 height 72
drag, startPoint x: 634, startPoint y: 431, endPoint x: 482, endPoint y: 431, distance: 152.2
click at [482, 527] on p "[EMAIL_ADDRESS][DOMAIN_NAME]" at bounding box center [592, 535] width 227 height 17
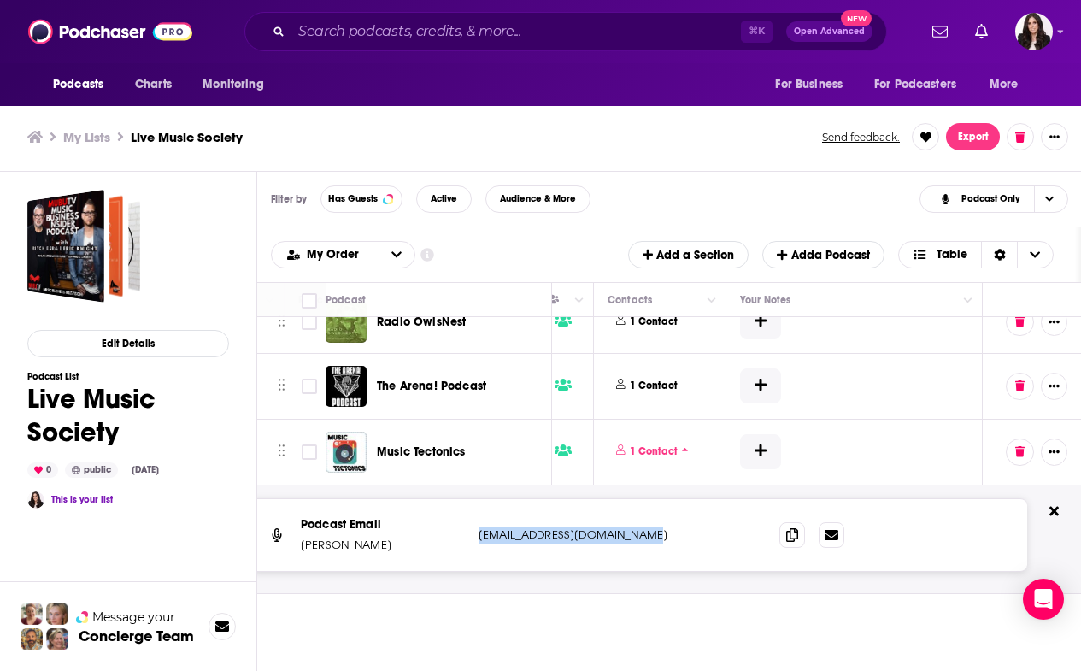
copy p "[EMAIL_ADDRESS][DOMAIN_NAME]"
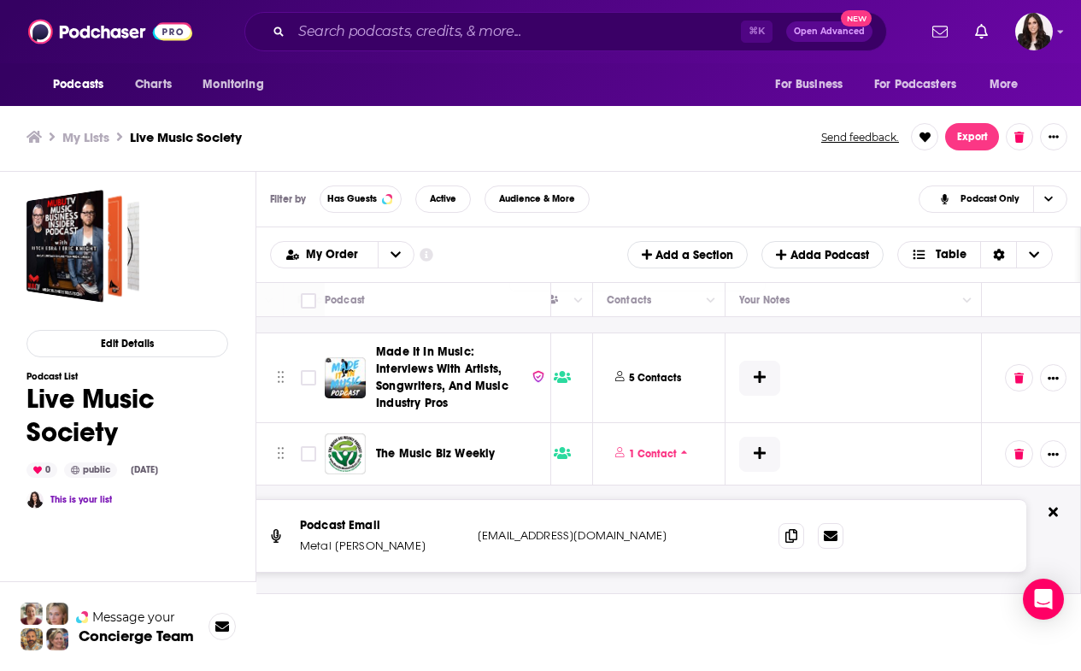
scroll to position [5, 1]
drag, startPoint x: 475, startPoint y: 538, endPoint x: 615, endPoint y: 538, distance: 139.3
click at [615, 538] on div "Podcast Email Metal [PERSON_NAME] [EMAIL_ADDRESS][DOMAIN_NAME] [EMAIL_ADDRESS][…" at bounding box center [638, 536] width 778 height 72
copy p "[EMAIL_ADDRESS][DOMAIN_NAME]"
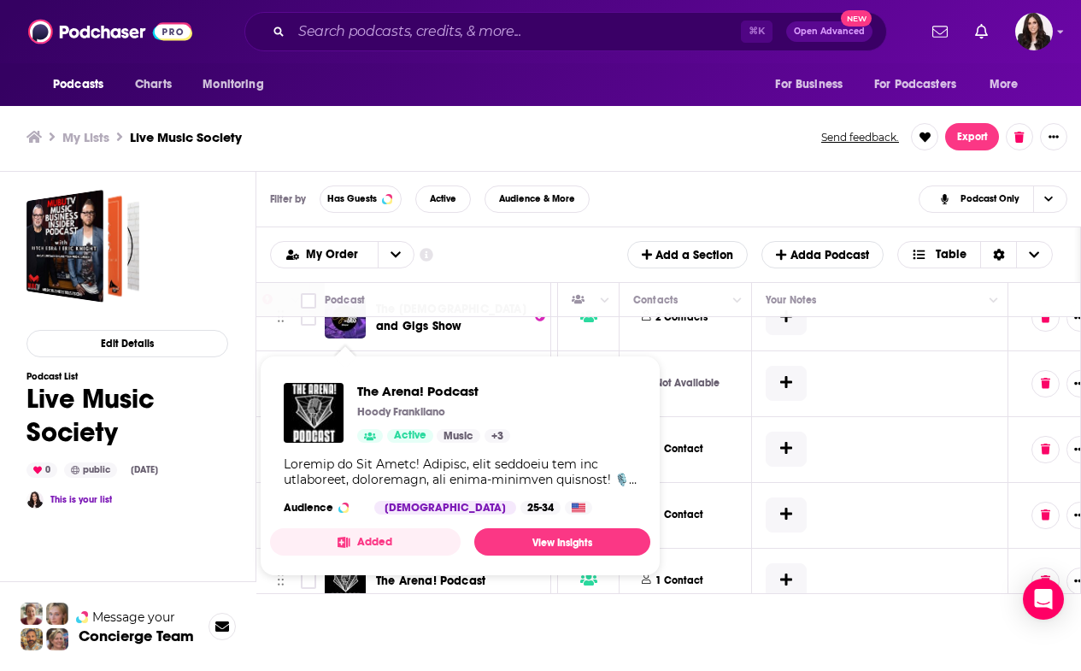
scroll to position [-1, 1]
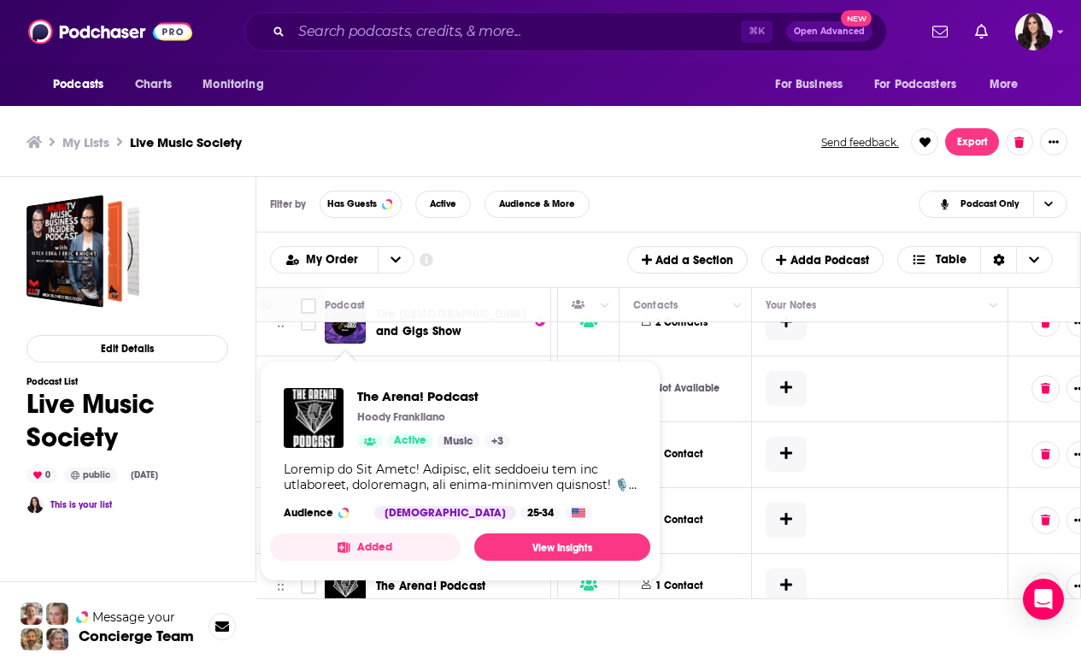
drag, startPoint x: 486, startPoint y: 321, endPoint x: 505, endPoint y: 322, distance: 18.9
click at [486, 321] on th "Podcast" at bounding box center [438, 305] width 227 height 34
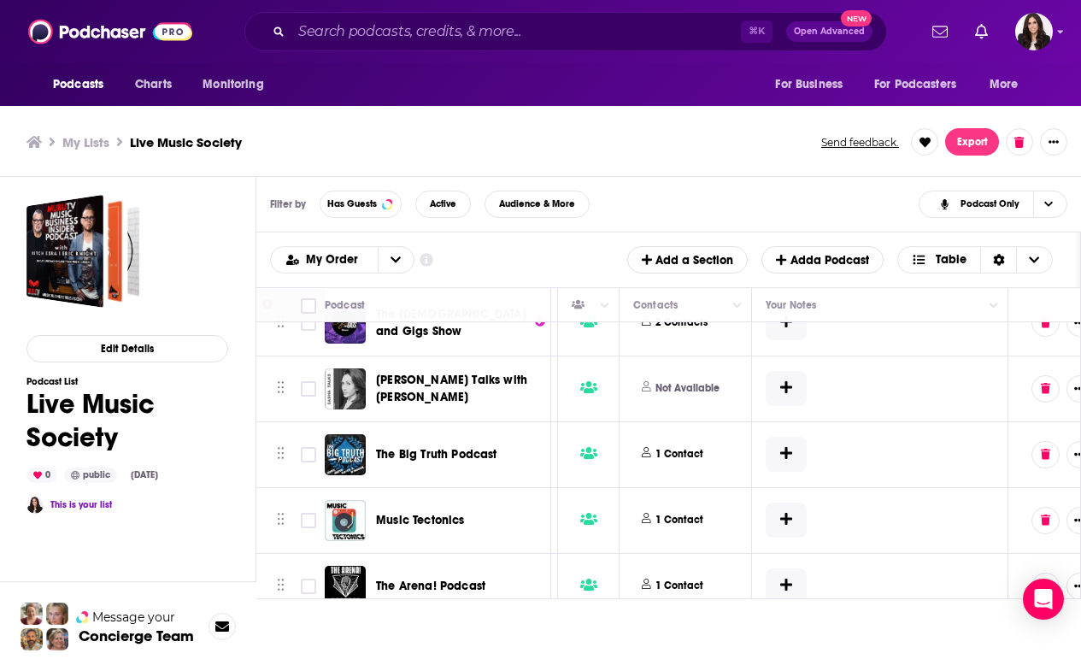
click at [283, 513] on icon "Move" at bounding box center [282, 519] width 6 height 12
click at [309, 579] on input "Toggle select row" at bounding box center [308, 586] width 15 height 15
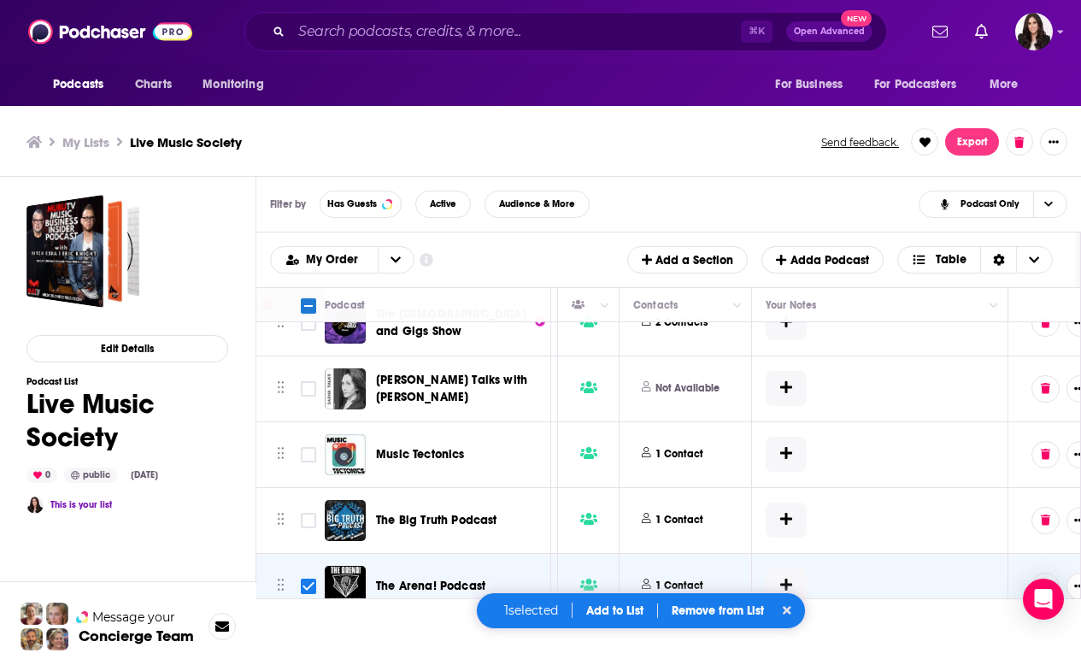
click at [309, 579] on input "Toggle select row" at bounding box center [308, 586] width 15 height 15
checkbox input "false"
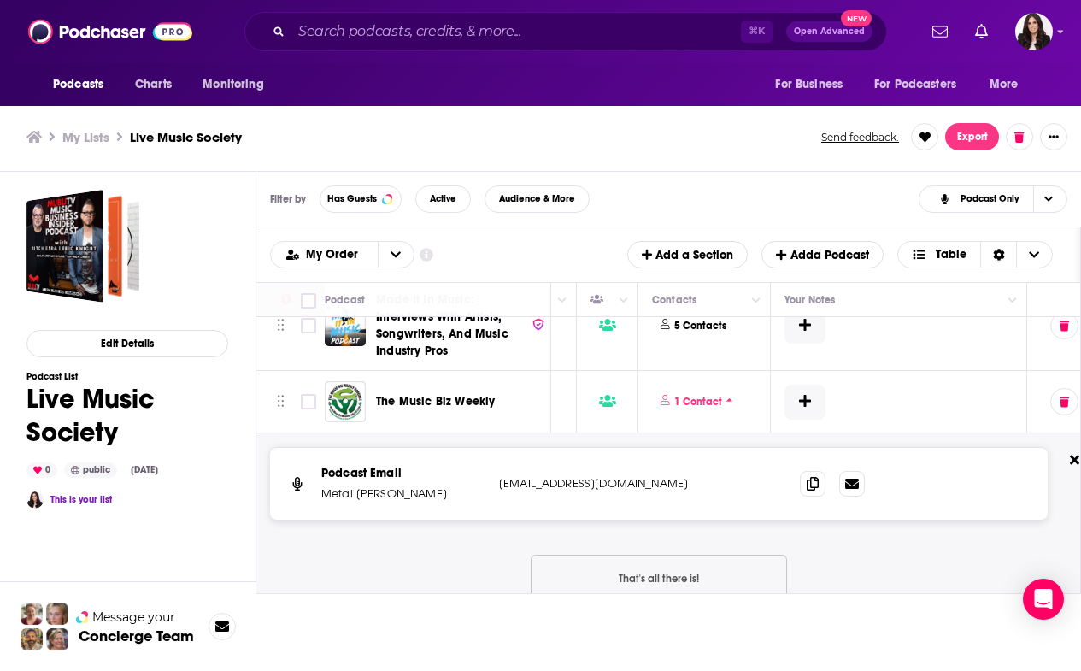
scroll to position [972, 745]
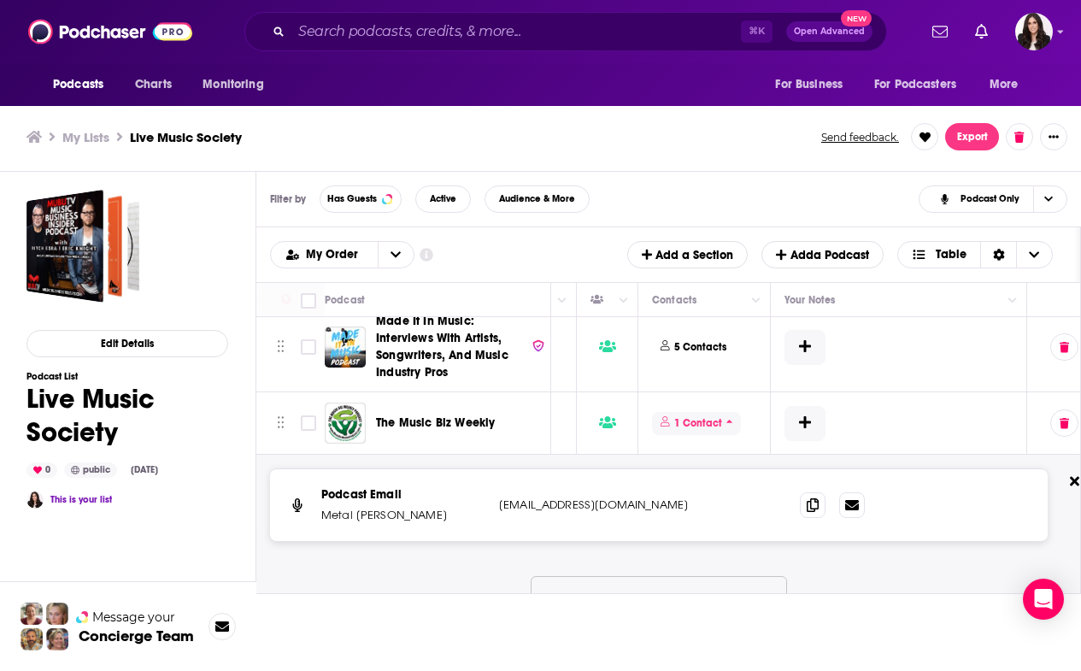
click at [728, 426] on span "1 Contact" at bounding box center [696, 423] width 89 height 23
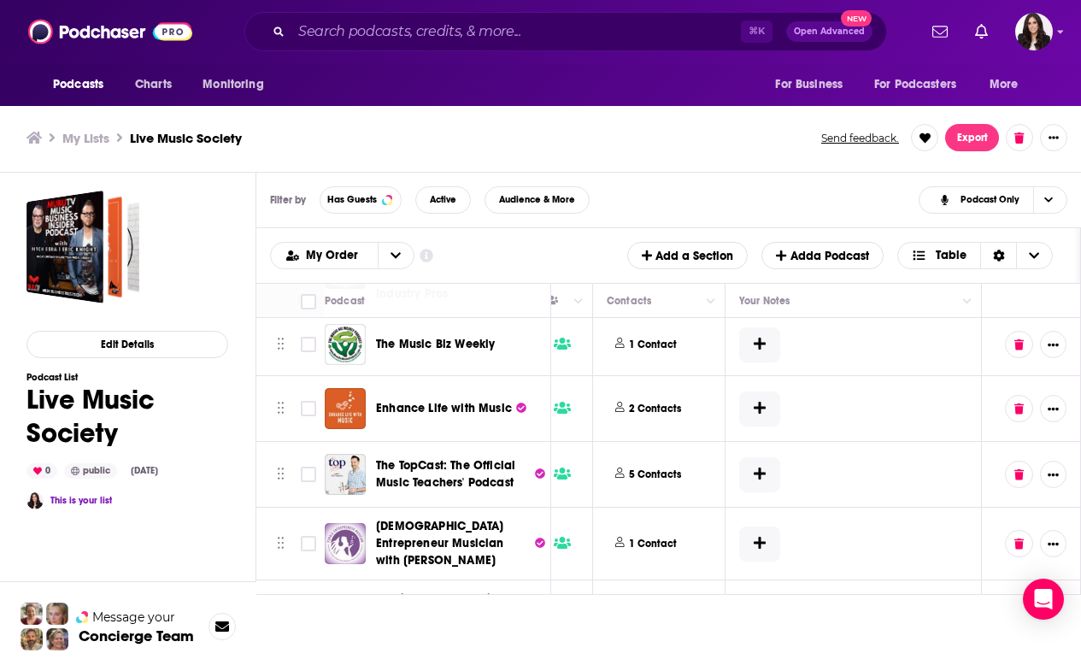
scroll to position [4, 1]
click at [678, 537] on span "1 Contact" at bounding box center [651, 544] width 89 height 23
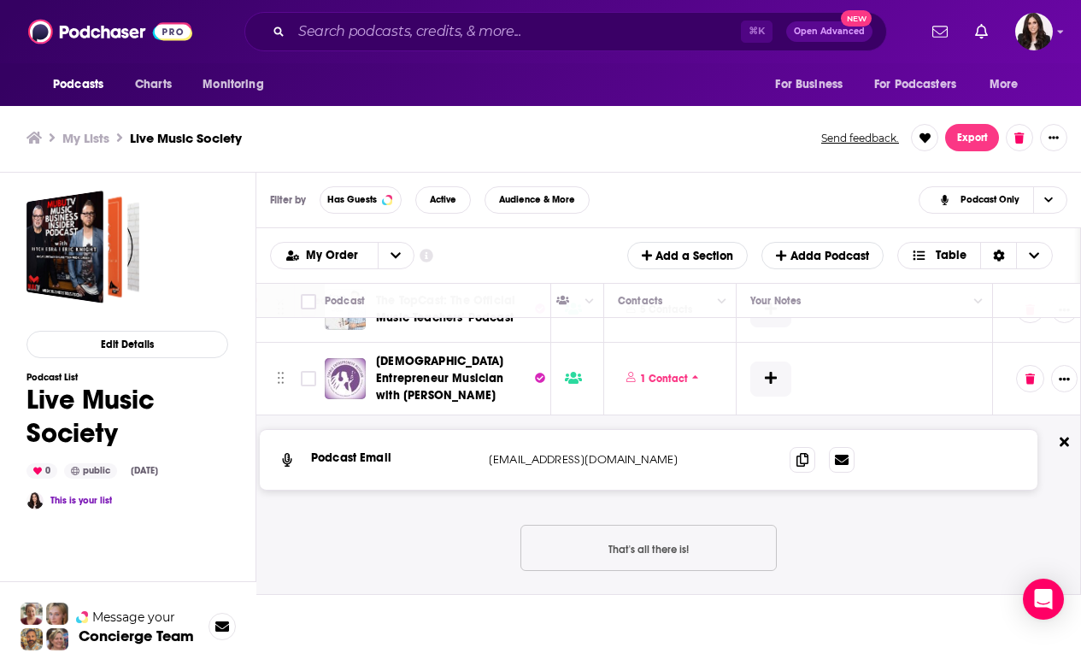
scroll to position [1216, 780]
drag, startPoint x: 623, startPoint y: 454, endPoint x: 489, endPoint y: 456, distance: 134.2
click at [488, 456] on div "Podcast Email [EMAIL_ADDRESS][DOMAIN_NAME] [EMAIL_ADDRESS][DOMAIN_NAME]" at bounding box center [649, 460] width 778 height 60
copy p "[EMAIL_ADDRESS][DOMAIN_NAME]"
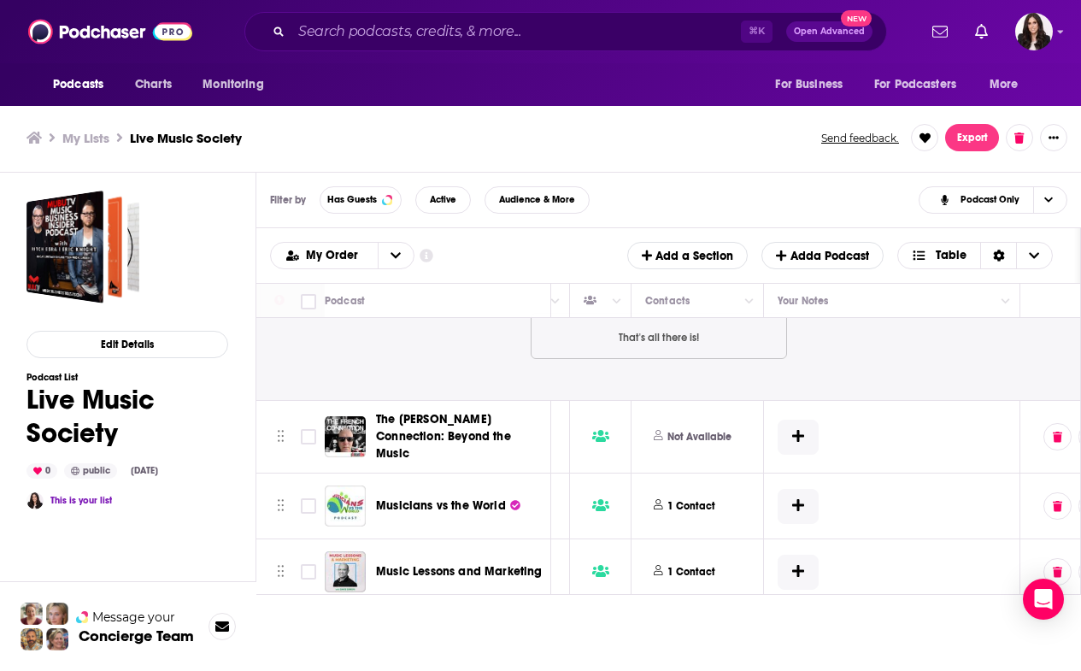
scroll to position [1428, 751]
click at [699, 501] on p "1 Contact" at bounding box center [693, 507] width 48 height 15
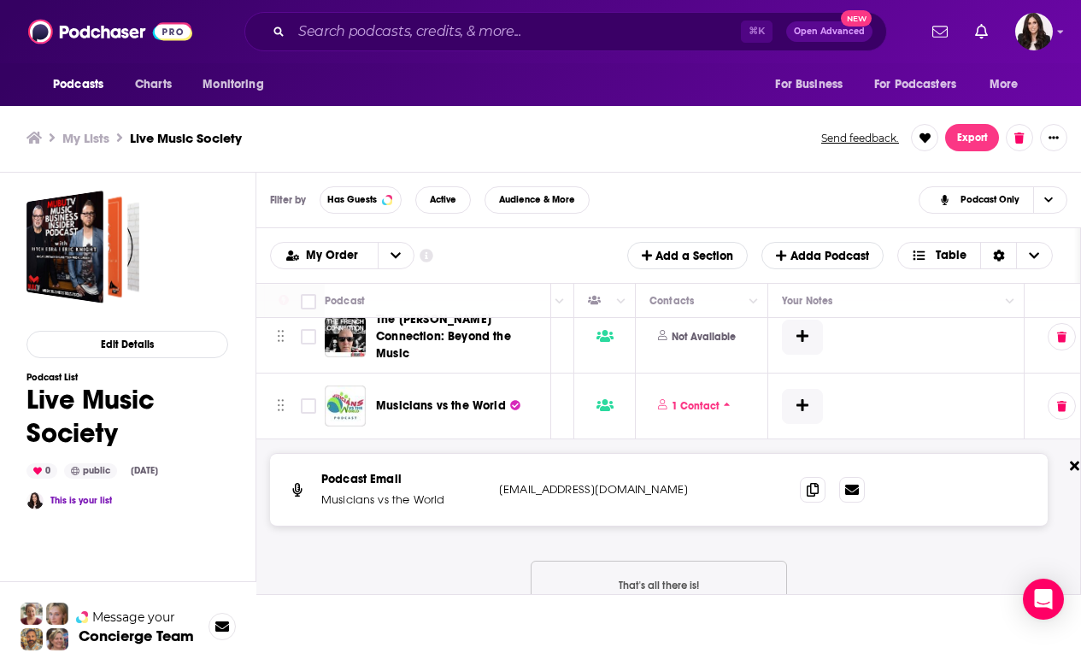
scroll to position [1530, 748]
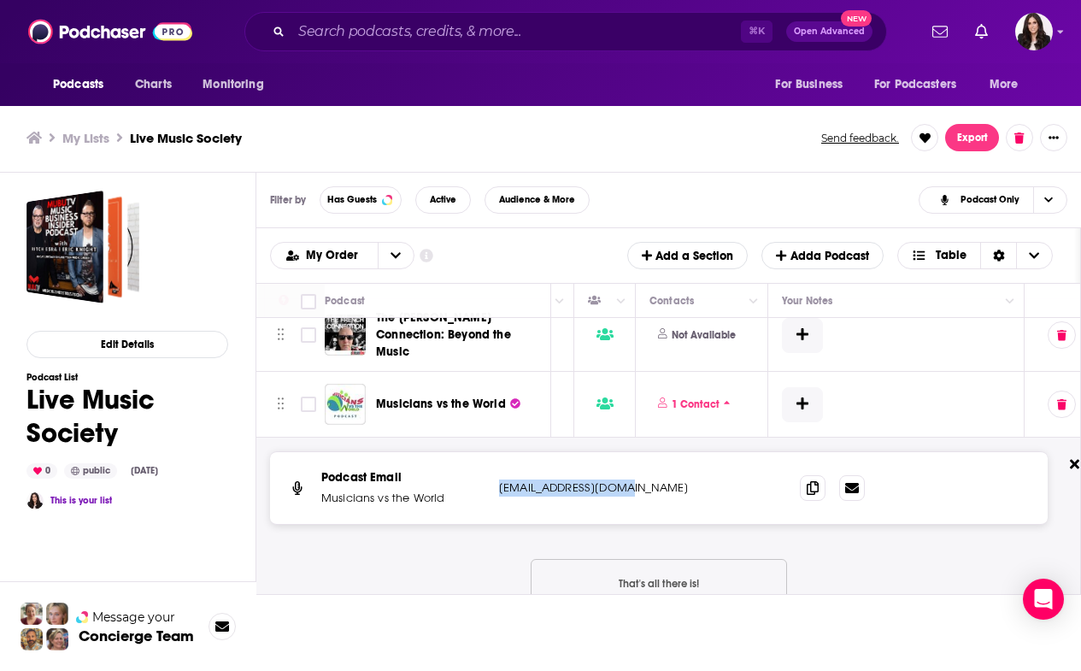
drag, startPoint x: 593, startPoint y: 478, endPoint x: 496, endPoint y: 478, distance: 97.5
click at [496, 478] on div "Podcast Email Musicians vs the World [EMAIL_ADDRESS][DOMAIN_NAME] [EMAIL_ADDRES…" at bounding box center [659, 488] width 778 height 72
copy p "[EMAIL_ADDRESS][DOMAIN_NAME]"
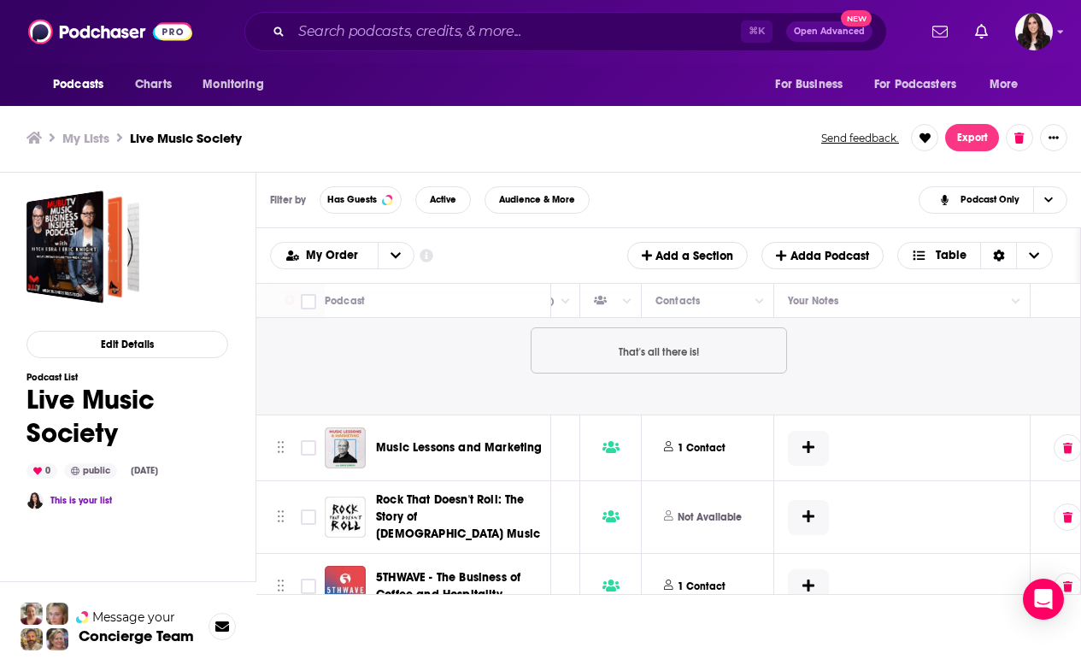
scroll to position [1768, 742]
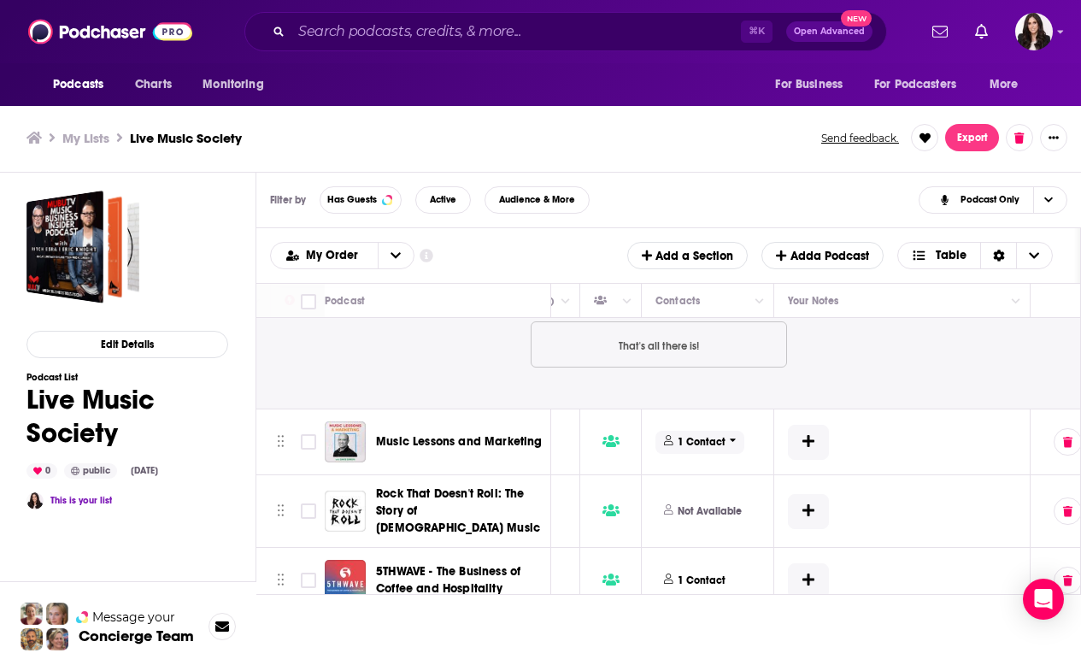
click at [733, 439] on icon at bounding box center [733, 440] width 6 height 3
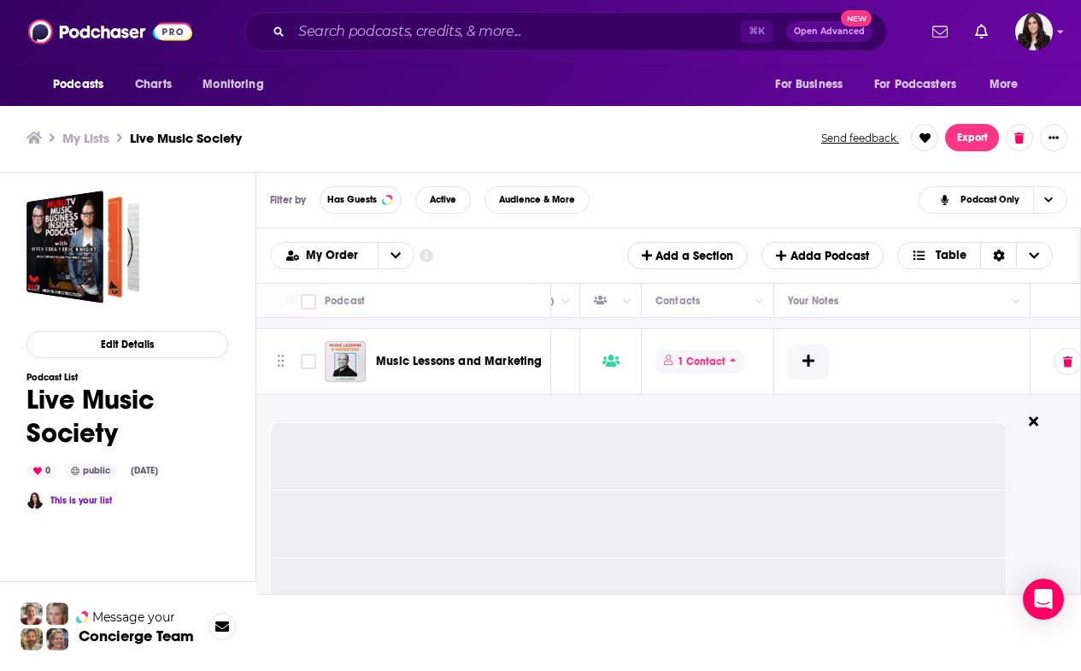
scroll to position [1867, 742]
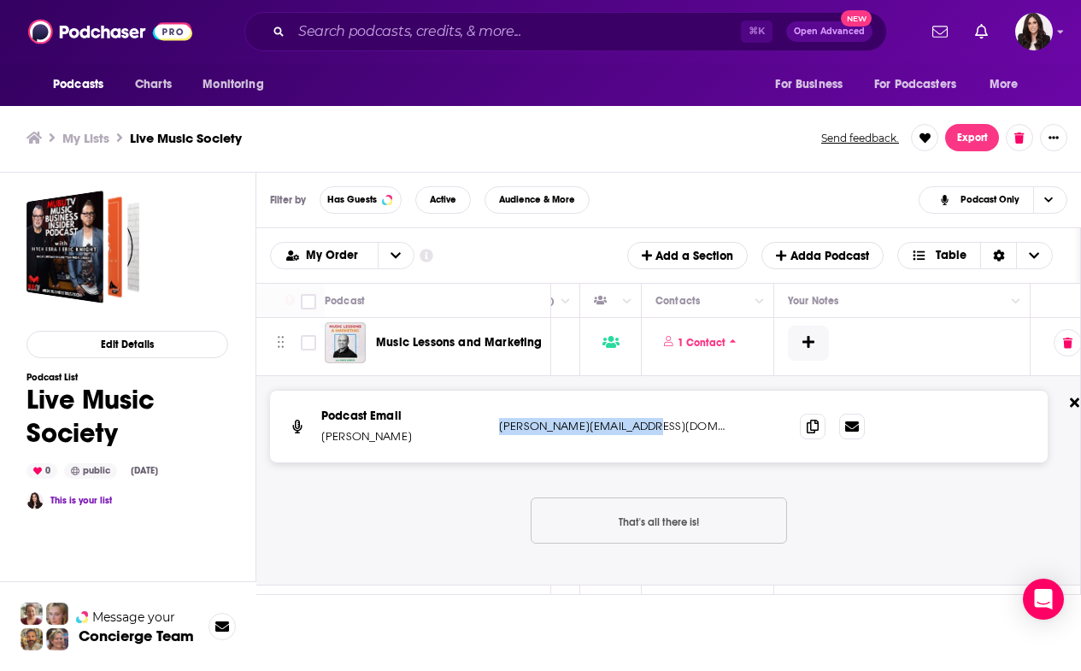
drag, startPoint x: 677, startPoint y: 411, endPoint x: 498, endPoint y: 414, distance: 179.5
click at [498, 414] on div "Podcast Email [PERSON_NAME] [PERSON_NAME][EMAIL_ADDRESS][DOMAIN_NAME] [PERSON_N…" at bounding box center [659, 427] width 778 height 72
copy p "[PERSON_NAME][EMAIL_ADDRESS][DOMAIN_NAME]"
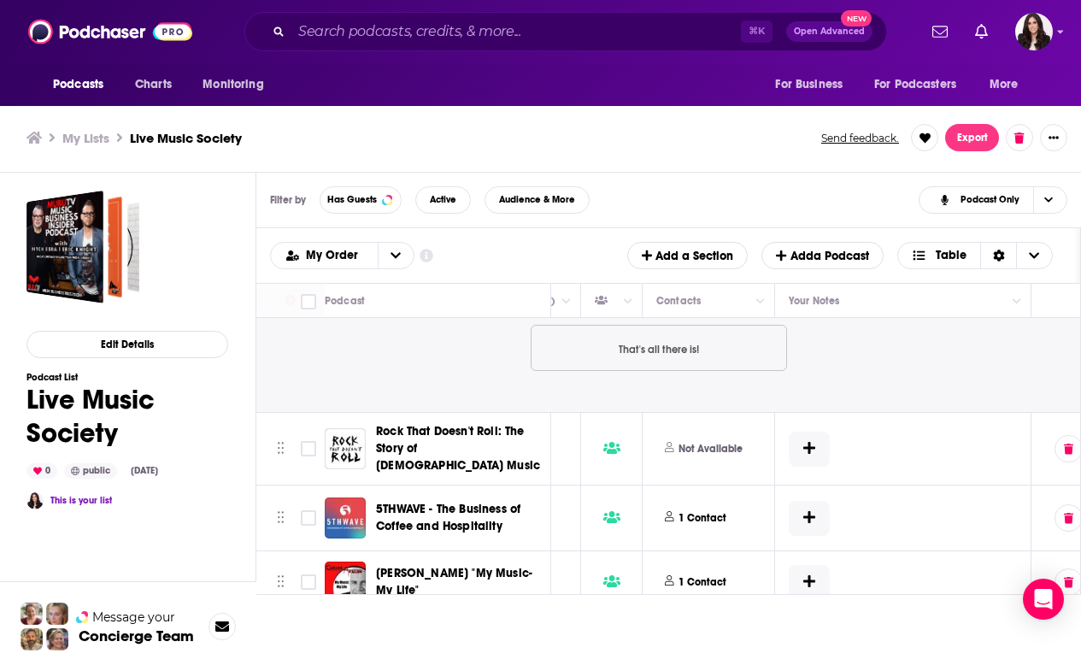
scroll to position [2069, 741]
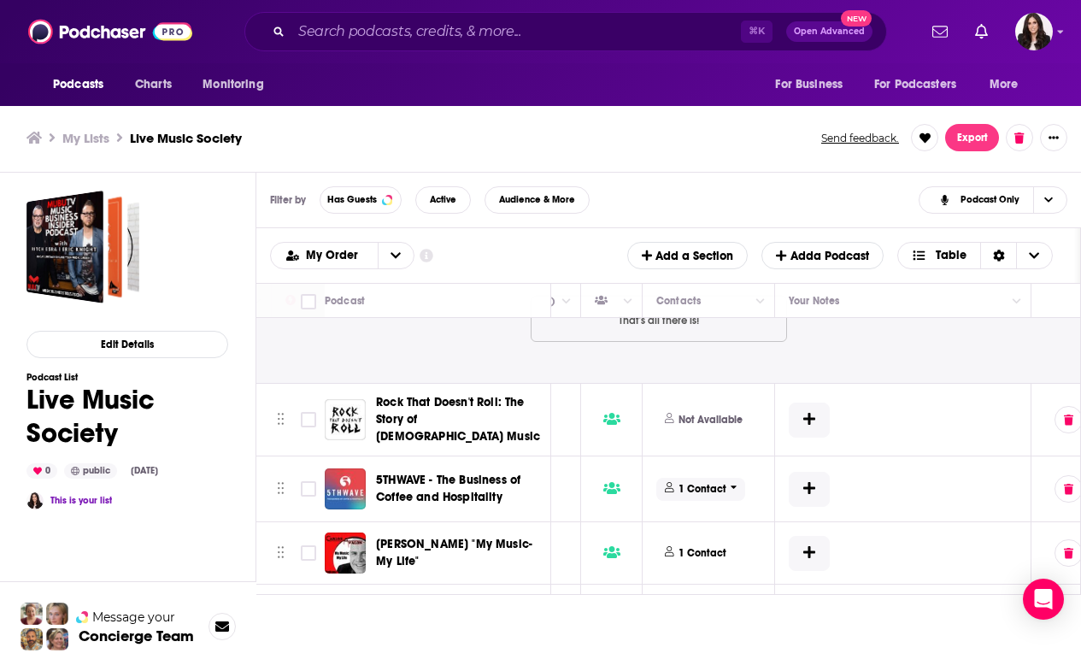
click at [698, 482] on p "1 Contact" at bounding box center [703, 489] width 48 height 15
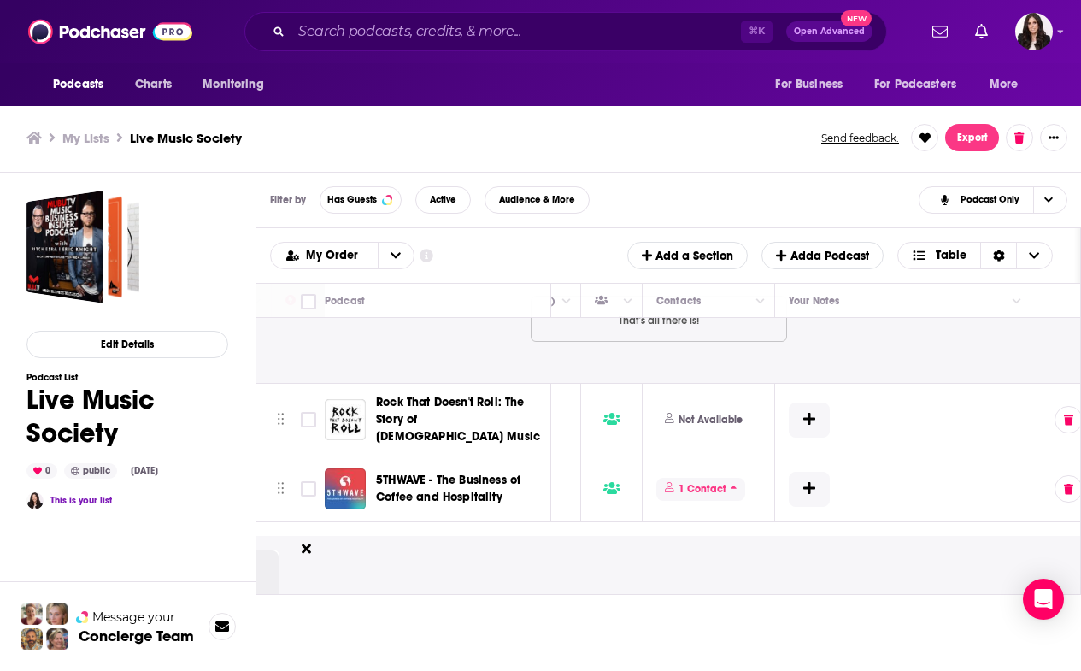
click at [698, 482] on p "1 Contact" at bounding box center [703, 489] width 48 height 15
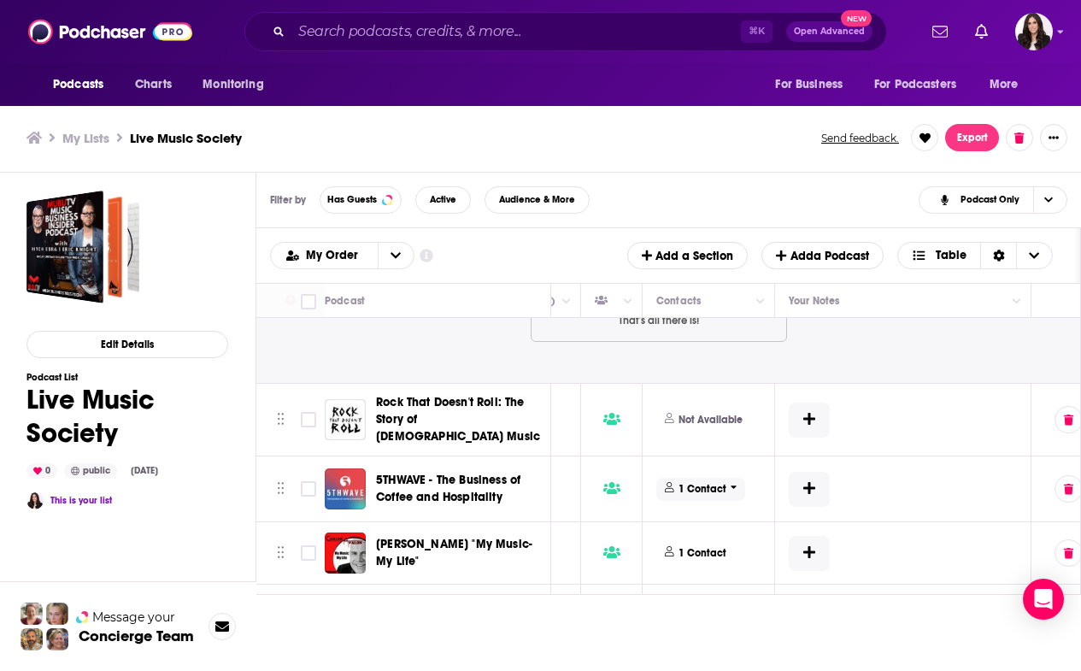
click at [724, 482] on p "1 Contact" at bounding box center [703, 489] width 48 height 15
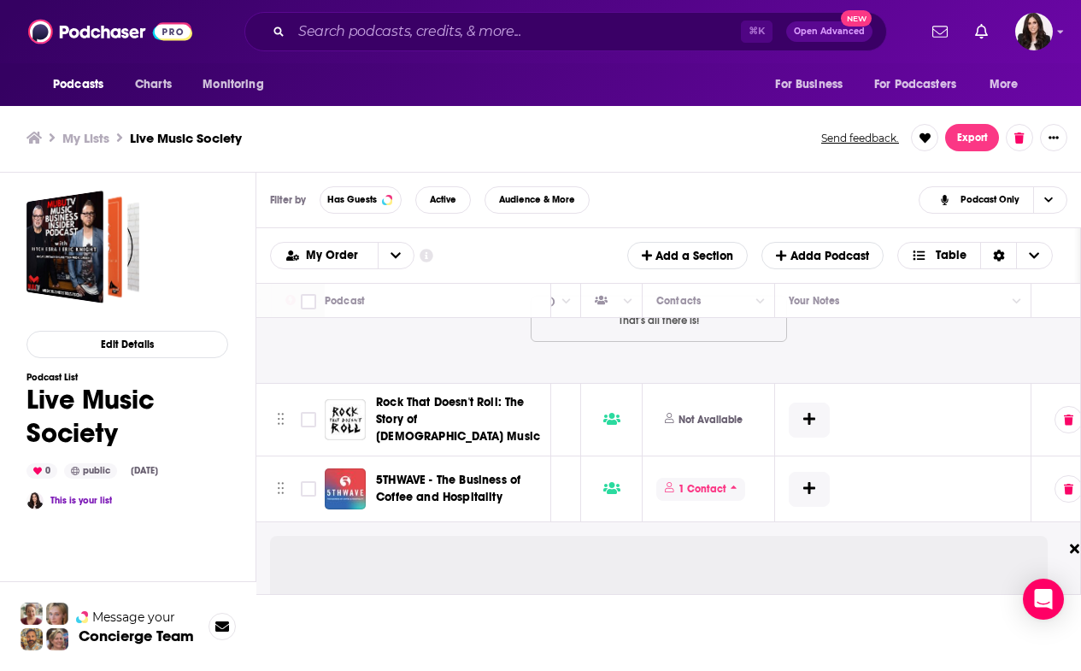
click at [724, 482] on p "1 Contact" at bounding box center [703, 489] width 48 height 15
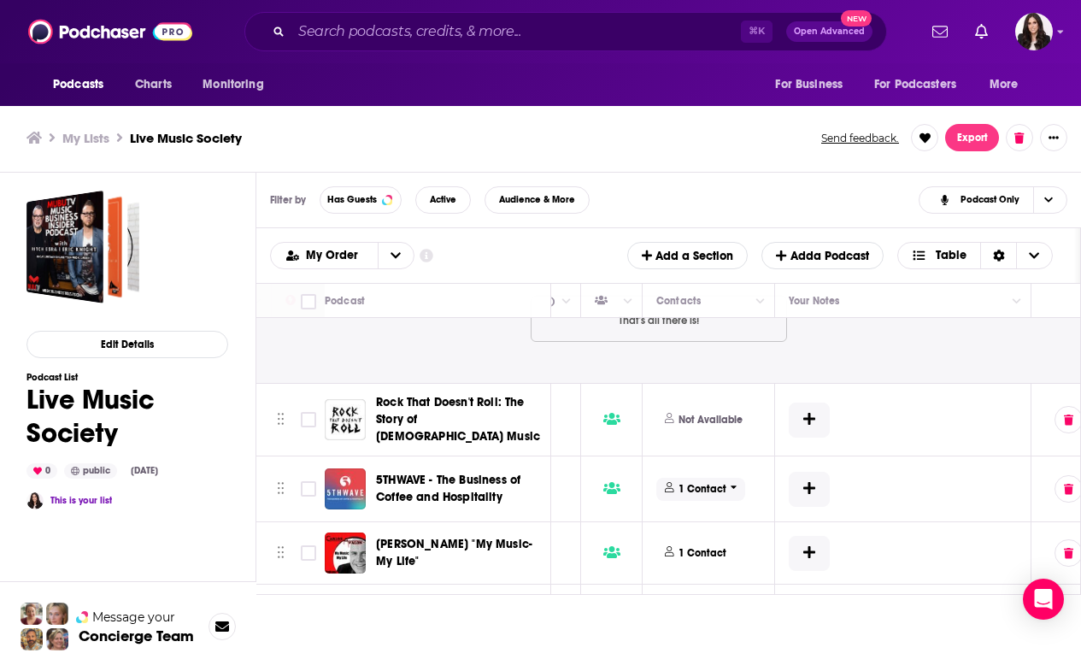
click at [724, 482] on p "1 Contact" at bounding box center [703, 489] width 48 height 15
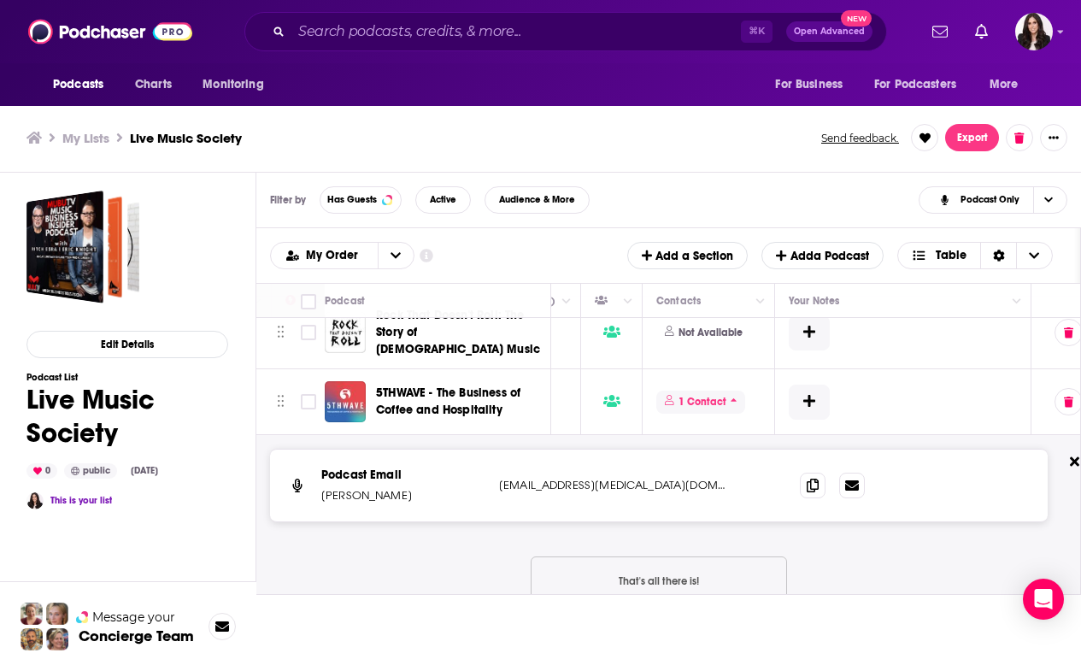
scroll to position [2157, 741]
drag, startPoint x: 624, startPoint y: 459, endPoint x: 495, endPoint y: 460, distance: 129.1
click at [495, 460] on div "Podcast Email [PERSON_NAME] [EMAIL_ADDRESS][MEDICAL_DATA][DOMAIN_NAME] [EMAIL_A…" at bounding box center [659, 485] width 778 height 72
copy p "[EMAIL_ADDRESS][MEDICAL_DATA][DOMAIN_NAME]"
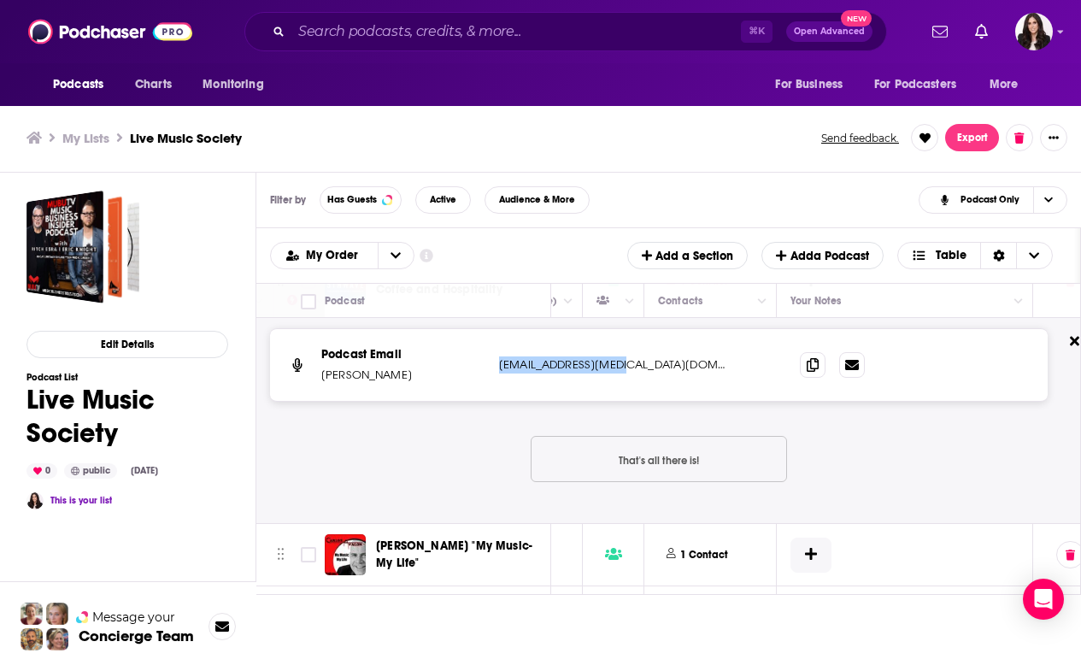
scroll to position [2342, 738]
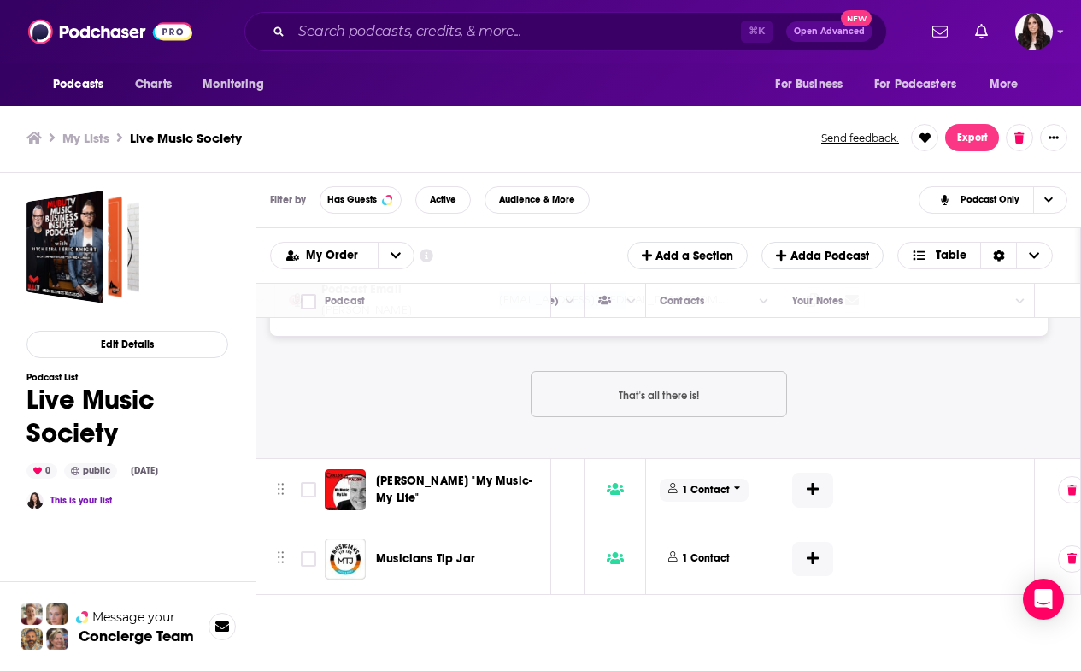
click at [701, 483] on p "1 Contact" at bounding box center [706, 490] width 48 height 15
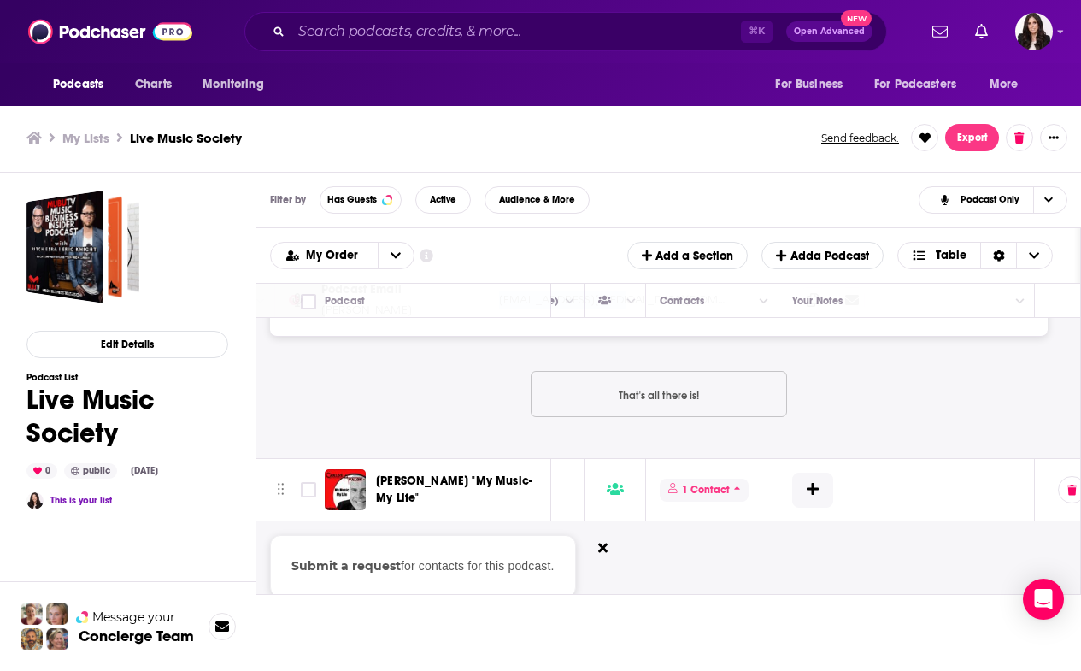
scroll to position [2440, 738]
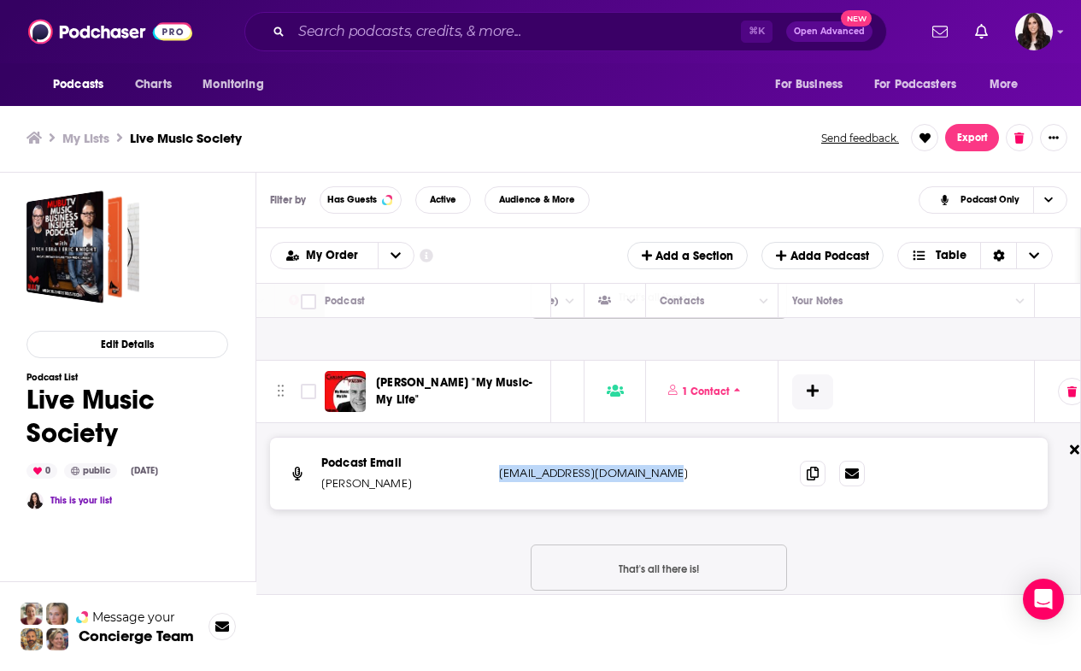
drag, startPoint x: 686, startPoint y: 453, endPoint x: 500, endPoint y: 457, distance: 185.6
click at [500, 465] on p "[EMAIL_ADDRESS][DOMAIN_NAME]" at bounding box center [612, 473] width 227 height 17
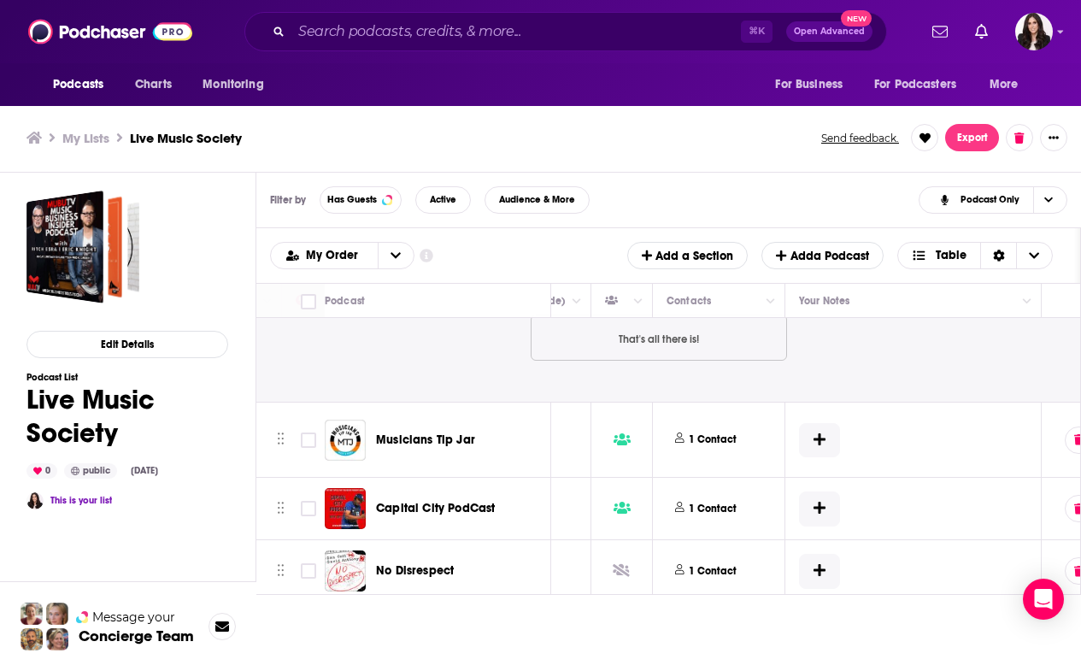
scroll to position [2672, 731]
click at [714, 431] on p "1 Contact" at bounding box center [713, 438] width 48 height 15
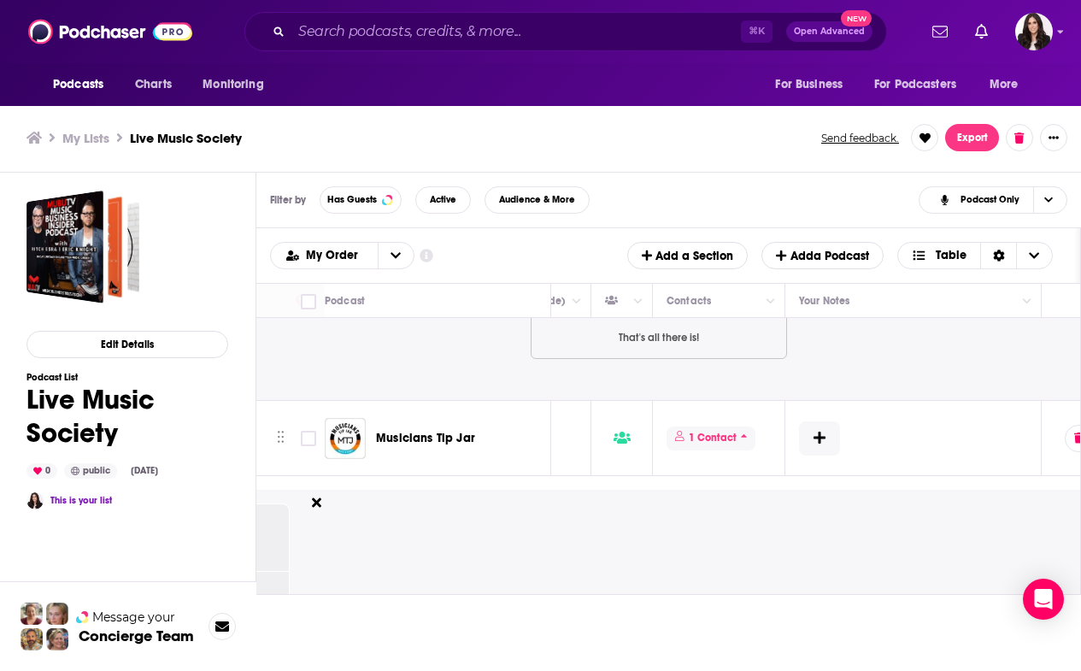
click at [738, 427] on span "1 Contact" at bounding box center [711, 438] width 89 height 23
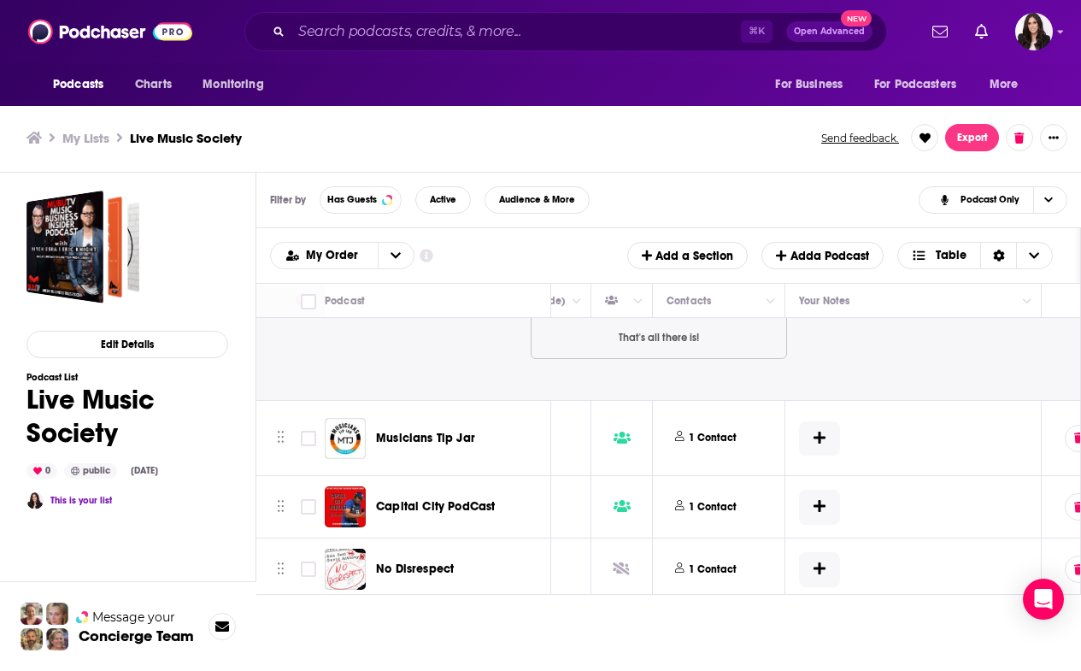
click at [745, 414] on button "1 Contact" at bounding box center [709, 438] width 84 height 54
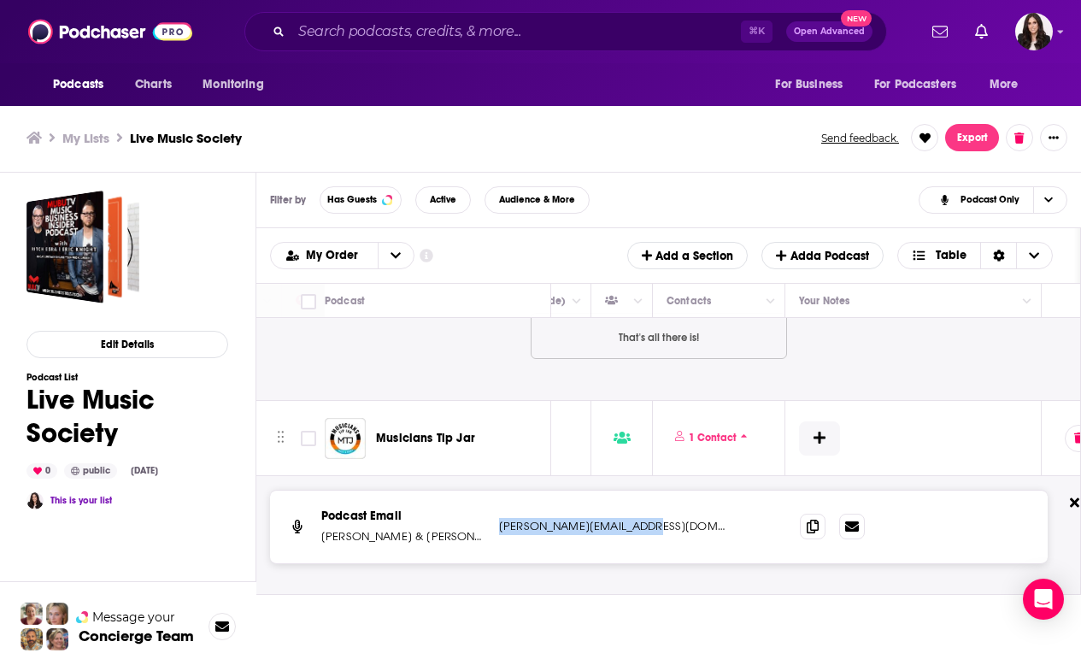
drag, startPoint x: 648, startPoint y: 507, endPoint x: 498, endPoint y: 498, distance: 149.8
click at [498, 498] on div "Podcast Email [PERSON_NAME] & [PERSON_NAME] [PERSON_NAME][EMAIL_ADDRESS][DOMAIN…" at bounding box center [659, 527] width 778 height 72
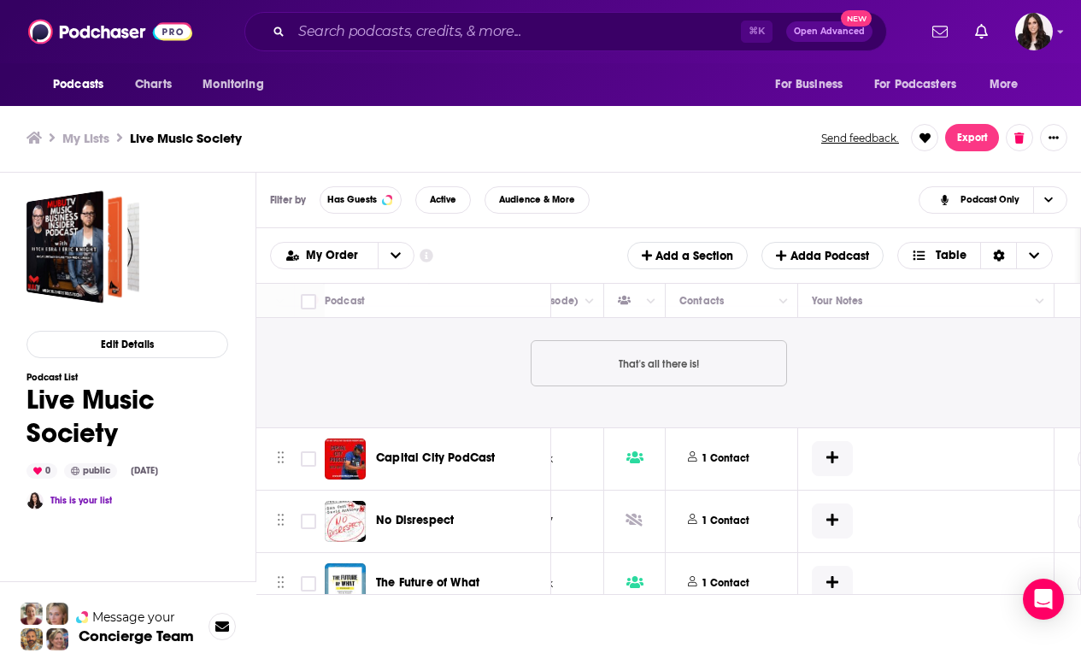
scroll to position [2933, 718]
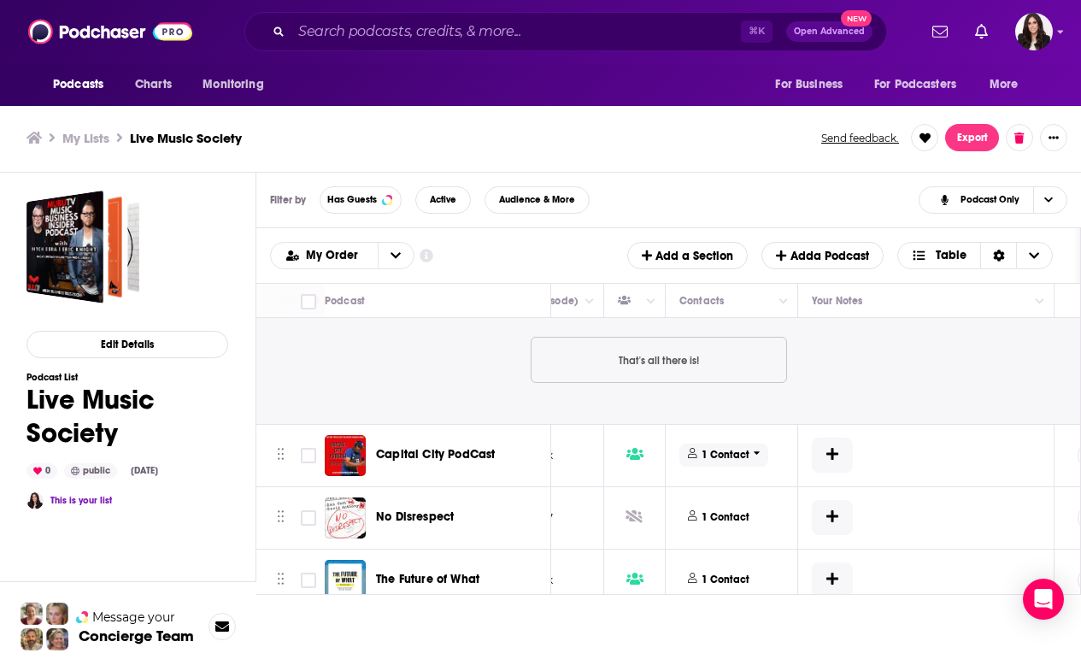
click at [721, 444] on span "1 Contact" at bounding box center [724, 455] width 89 height 23
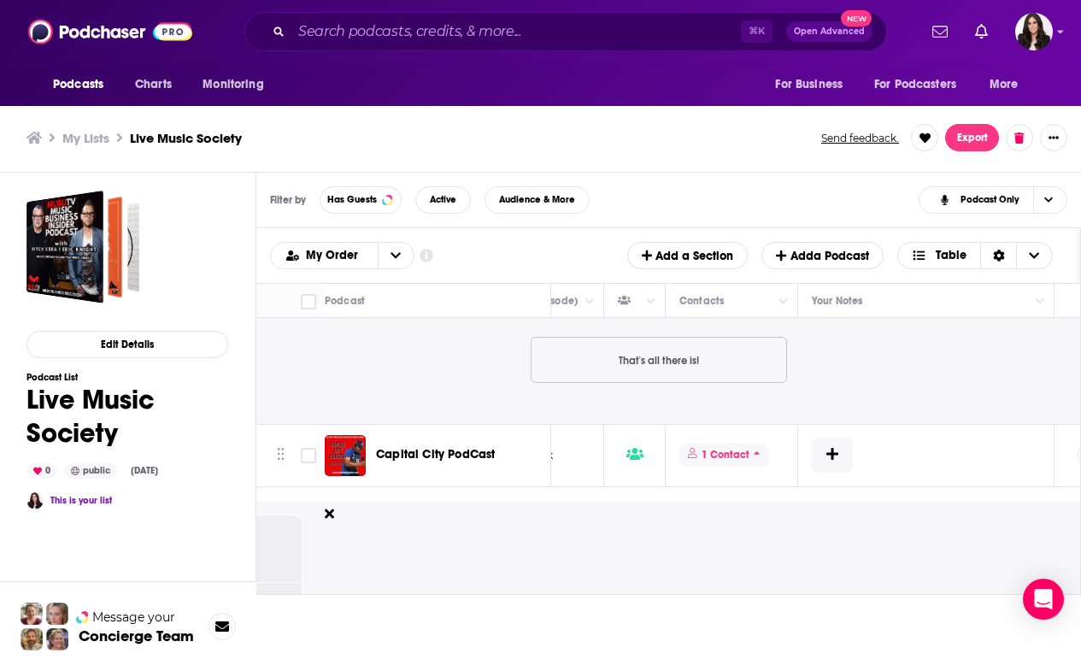
click at [733, 448] on p "1 Contact" at bounding box center [726, 455] width 48 height 15
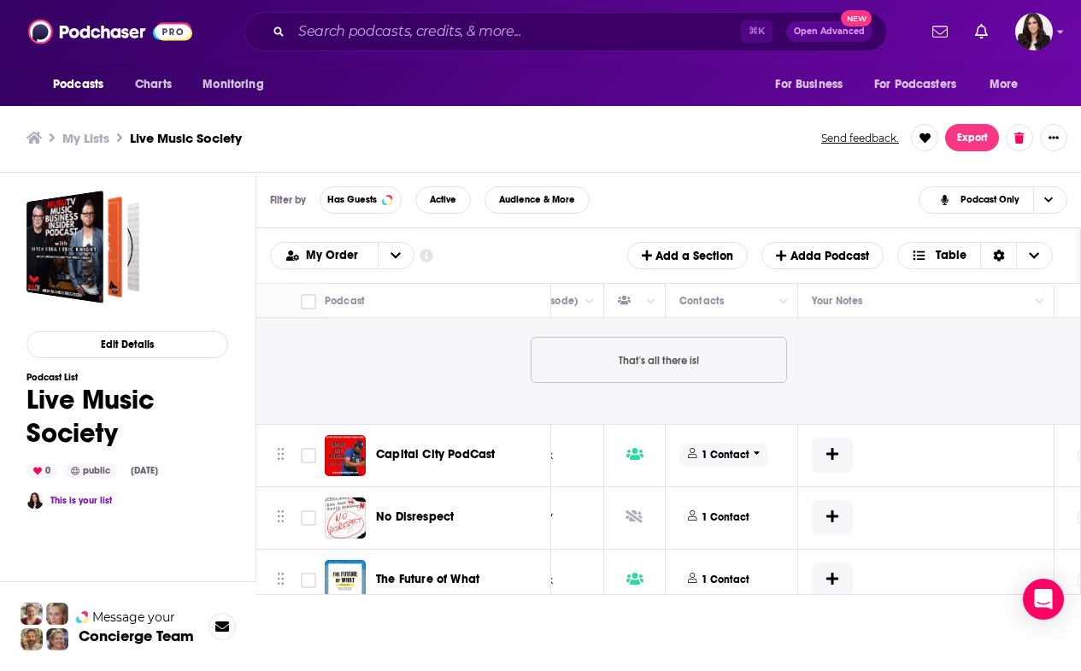
click at [754, 448] on icon at bounding box center [757, 453] width 7 height 10
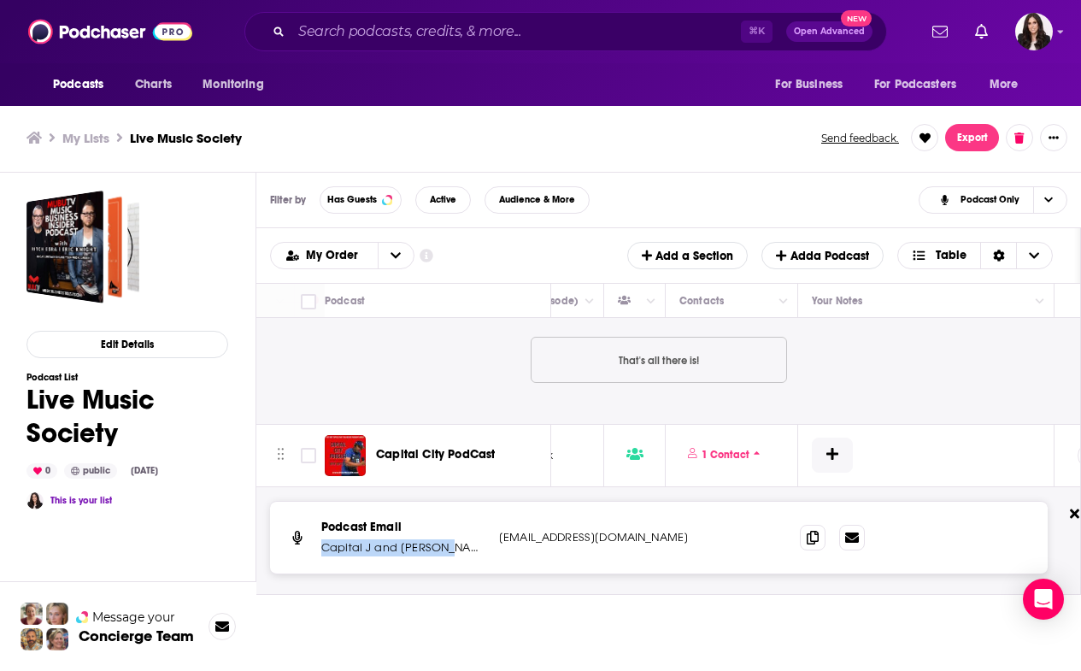
drag, startPoint x: 443, startPoint y: 517, endPoint x: 316, endPoint y: 515, distance: 126.5
click at [316, 516] on div "Podcast Email Capital J and [PERSON_NAME] [EMAIL_ADDRESS][DOMAIN_NAME] [DOMAIN_…" at bounding box center [659, 538] width 778 height 72
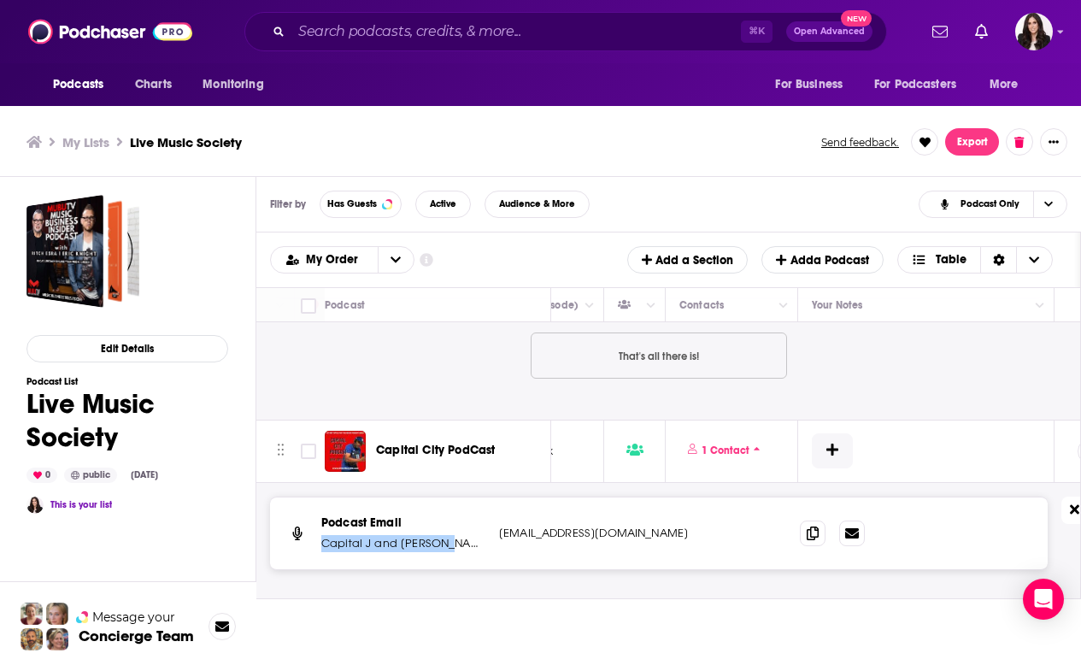
scroll to position [3012, 716]
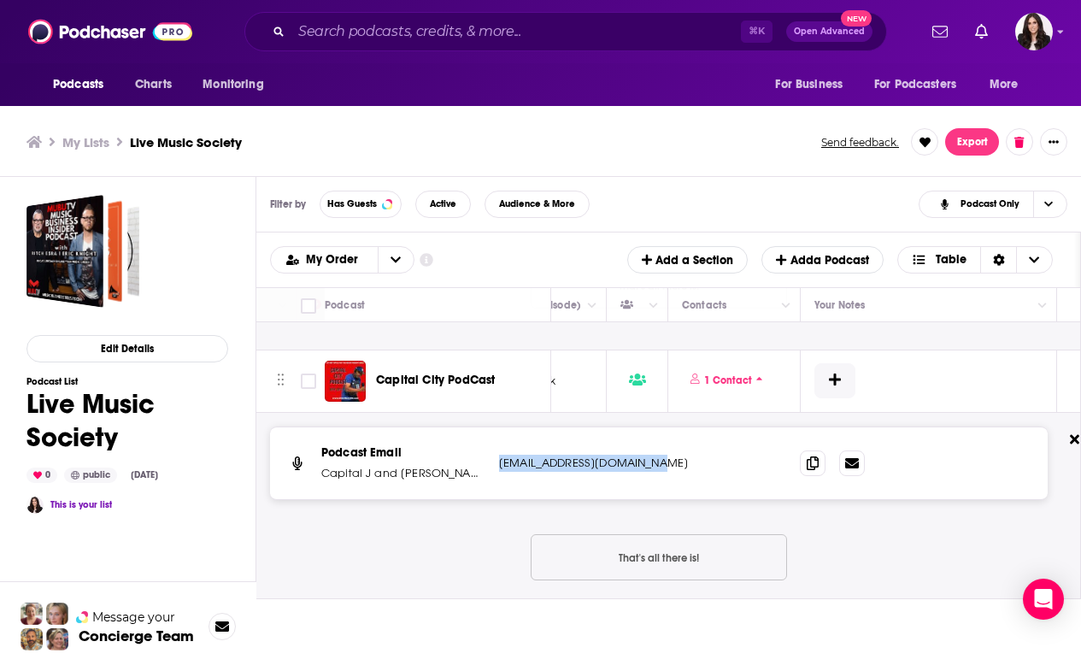
drag, startPoint x: 497, startPoint y: 434, endPoint x: 641, endPoint y: 433, distance: 144.5
click at [641, 433] on div "Podcast Email Capital J and [PERSON_NAME] [EMAIL_ADDRESS][DOMAIN_NAME] [DOMAIN_…" at bounding box center [659, 463] width 778 height 72
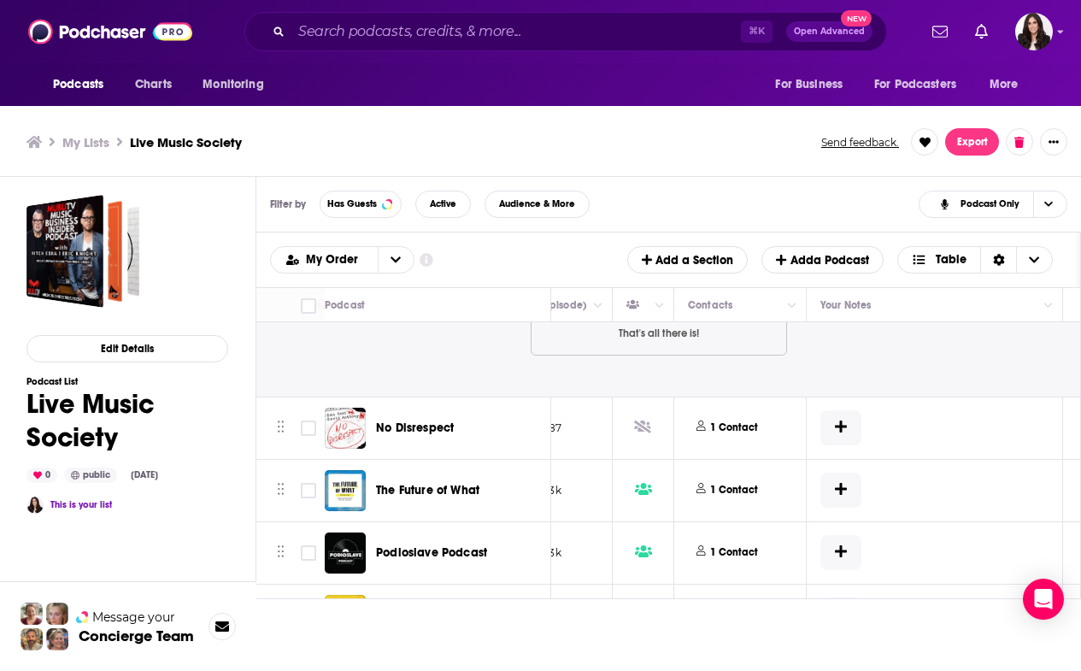
scroll to position [3237, 710]
click at [435, 398] on div "Podcasts Charts Monitoring ⌘ K Open Advanced New For Business For Podcasters Mo…" at bounding box center [539, 338] width 1081 height 676
click at [746, 420] on p "1 Contact" at bounding box center [734, 427] width 48 height 15
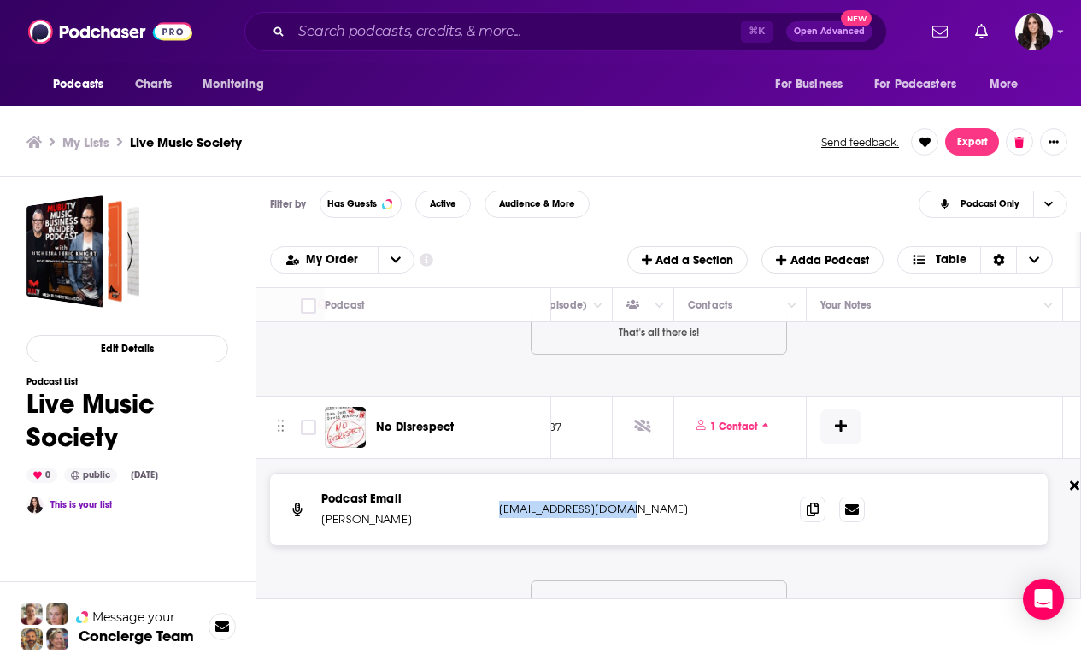
drag, startPoint x: 498, startPoint y: 480, endPoint x: 702, endPoint y: 478, distance: 203.5
click at [702, 478] on div "Podcast Email [PERSON_NAME] [EMAIL_ADDRESS][DOMAIN_NAME] [EMAIL_ADDRESS][DOMAIN…" at bounding box center [659, 510] width 778 height 72
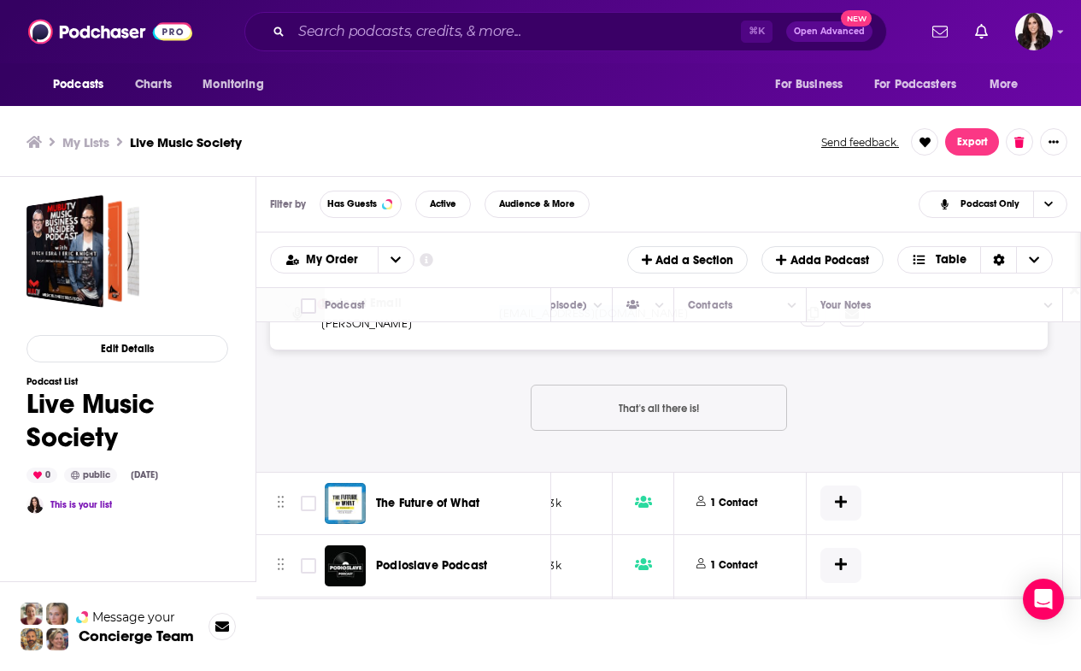
scroll to position [3459, 707]
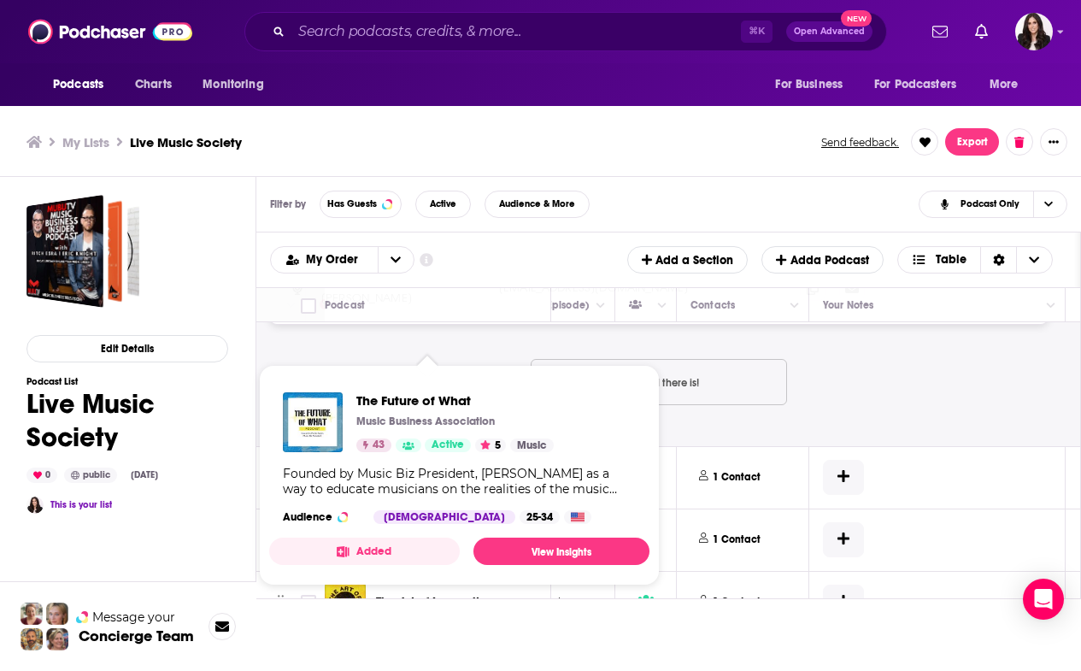
click at [845, 361] on div "Podcast Email [PERSON_NAME] [EMAIL_ADDRESS][DOMAIN_NAME] [EMAIL_ADDRESS][DOMAIN…" at bounding box center [659, 341] width 778 height 181
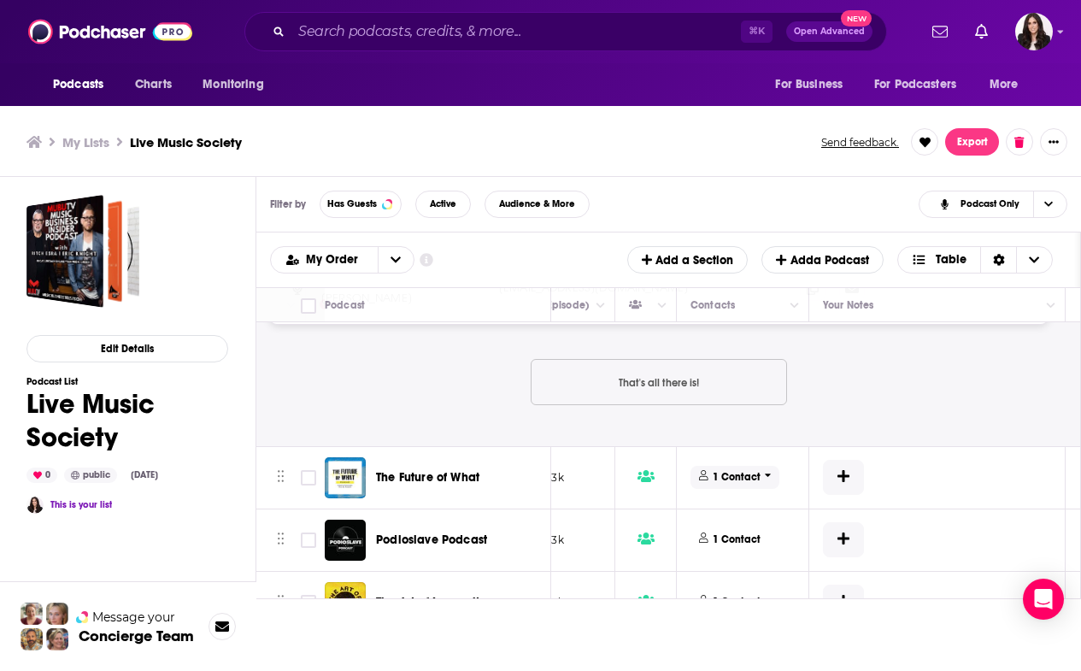
click at [765, 470] on icon at bounding box center [768, 475] width 7 height 10
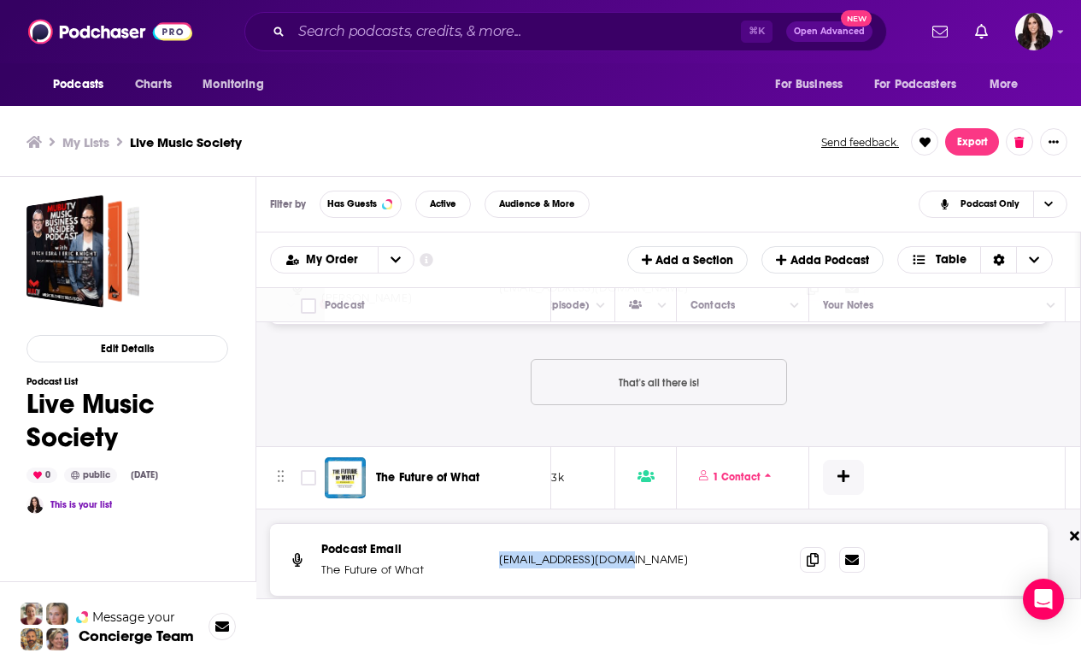
drag, startPoint x: 498, startPoint y: 527, endPoint x: 633, endPoint y: 526, distance: 135.9
click at [633, 526] on div "Podcast Email The Future of What [EMAIL_ADDRESS][DOMAIN_NAME] [EMAIL_ADDRESS][D…" at bounding box center [659, 560] width 778 height 72
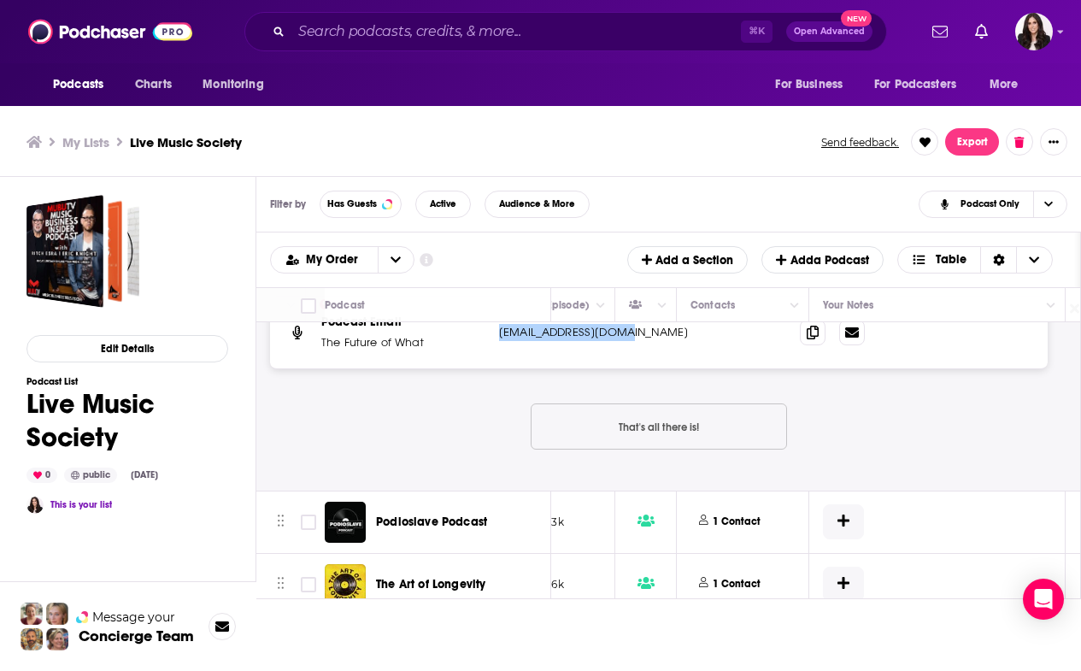
scroll to position [3688, 707]
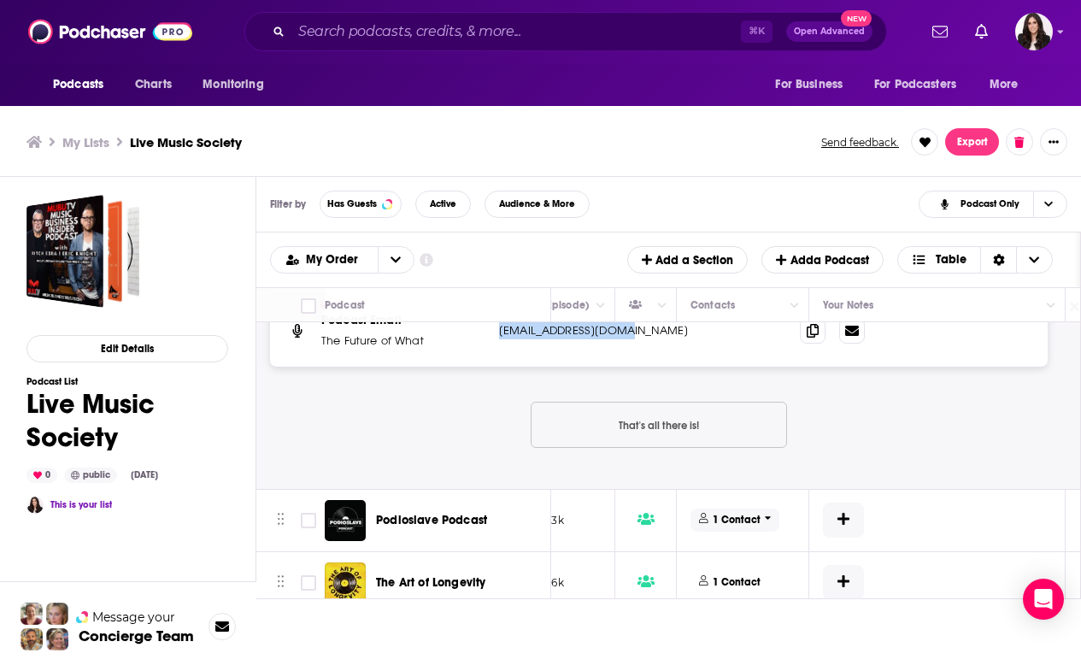
click at [746, 513] on p "1 Contact" at bounding box center [737, 520] width 48 height 15
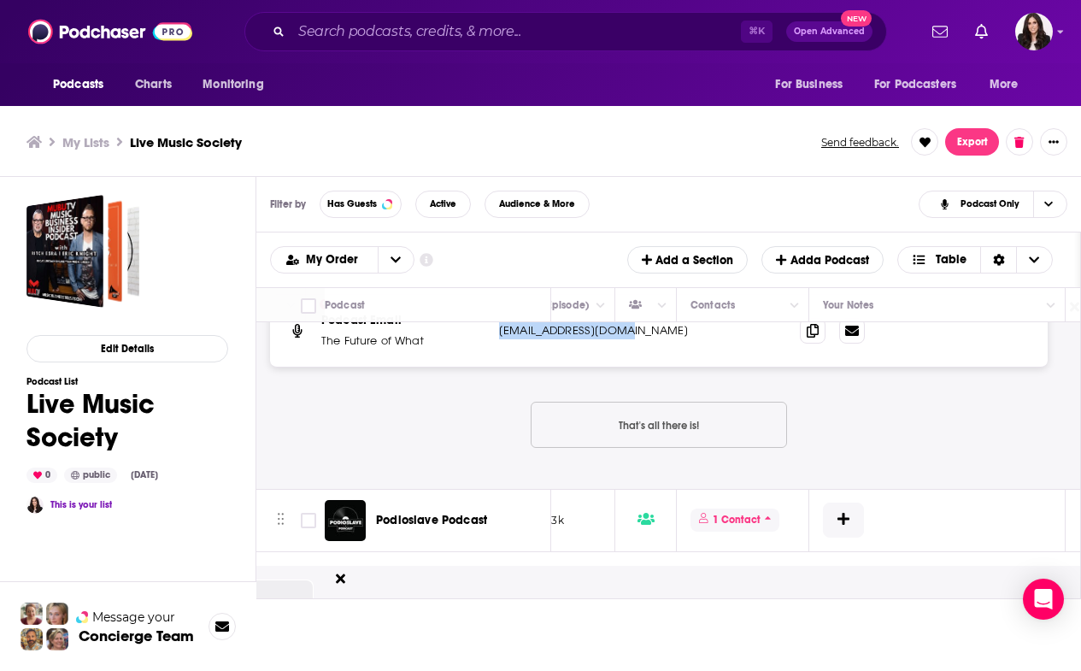
click at [746, 513] on p "1 Contact" at bounding box center [737, 520] width 48 height 15
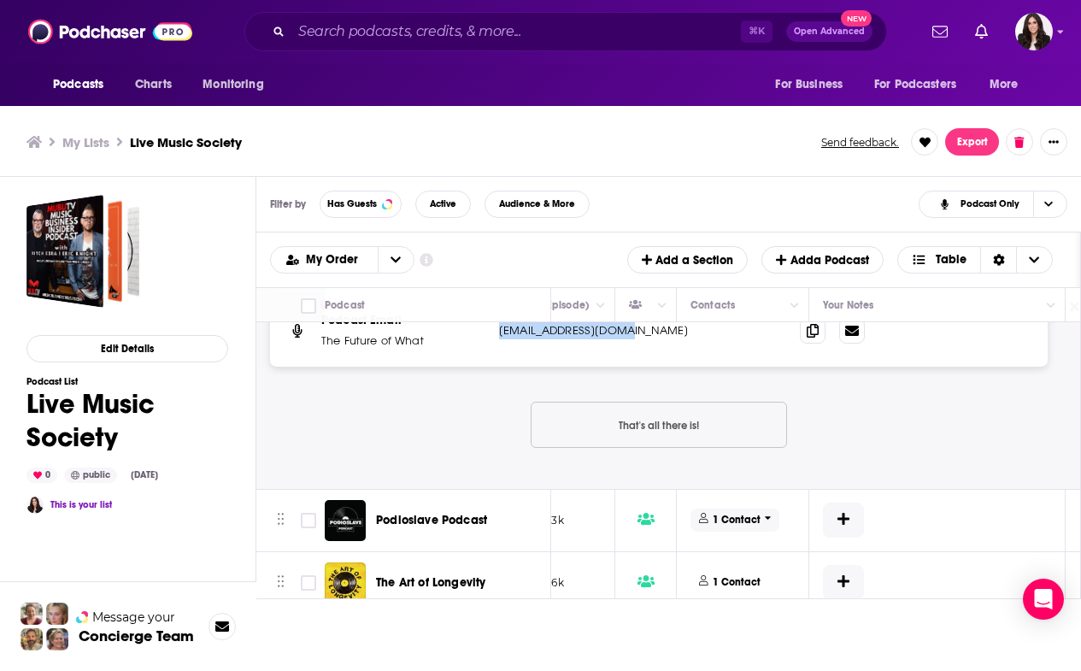
click at [767, 509] on span "1 Contact" at bounding box center [735, 520] width 89 height 23
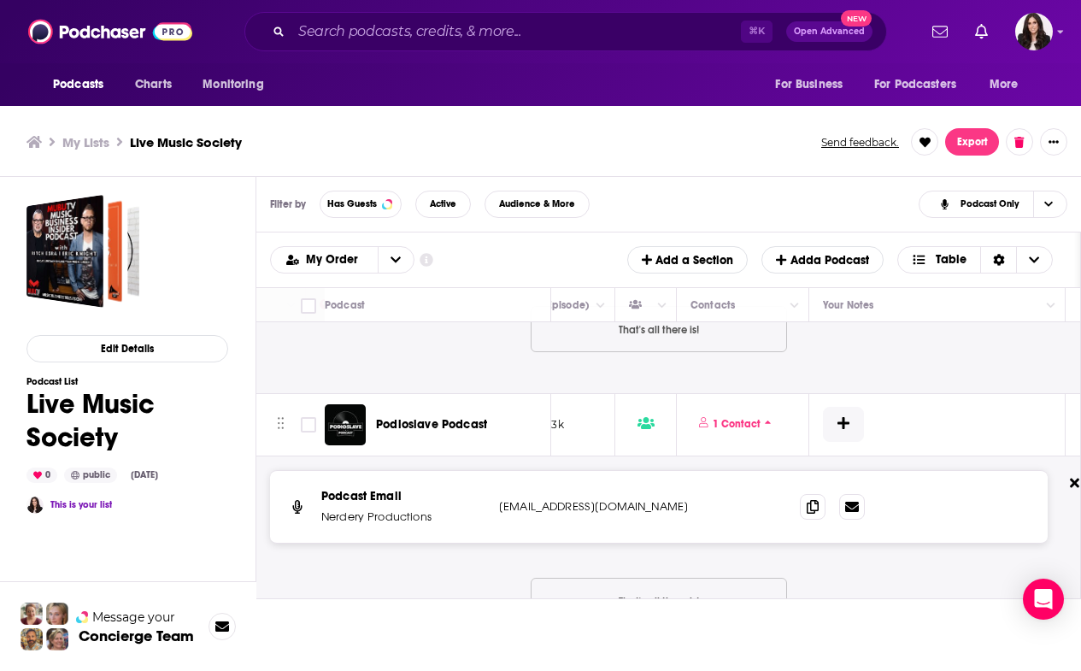
scroll to position [3784, 705]
drag, startPoint x: 665, startPoint y: 475, endPoint x: 488, endPoint y: 480, distance: 177.0
click at [487, 480] on div "Podcast Email Nerdery Productions [EMAIL_ADDRESS][DOMAIN_NAME] [EMAIL_ADDRESS][…" at bounding box center [659, 507] width 778 height 72
click at [488, 480] on div "Podcast Email Nerdery Productions [EMAIL_ADDRESS][DOMAIN_NAME] [EMAIL_ADDRESS][…" at bounding box center [659, 507] width 778 height 72
drag, startPoint x: 501, startPoint y: 477, endPoint x: 705, endPoint y: 483, distance: 204.4
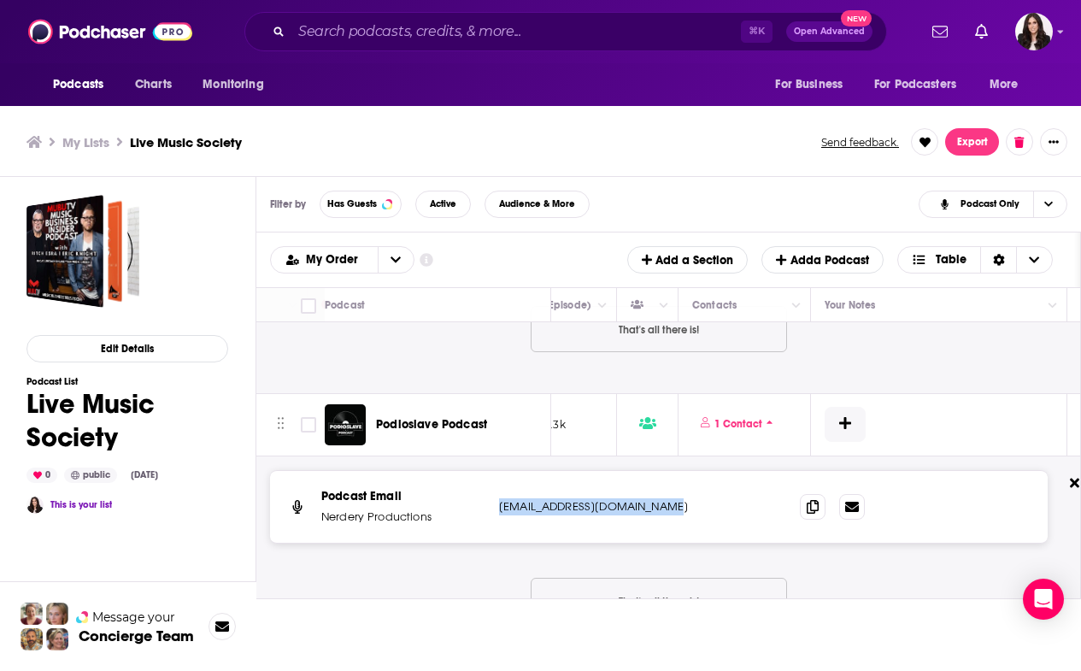
click at [705, 498] on p "[EMAIL_ADDRESS][DOMAIN_NAME]" at bounding box center [612, 506] width 227 height 17
drag, startPoint x: 319, startPoint y: 486, endPoint x: 480, endPoint y: 486, distance: 161.6
click at [480, 486] on div "Podcast Email Nerdery Productions [EMAIL_ADDRESS][DOMAIN_NAME] [EMAIL_ADDRESS][…" at bounding box center [659, 507] width 778 height 72
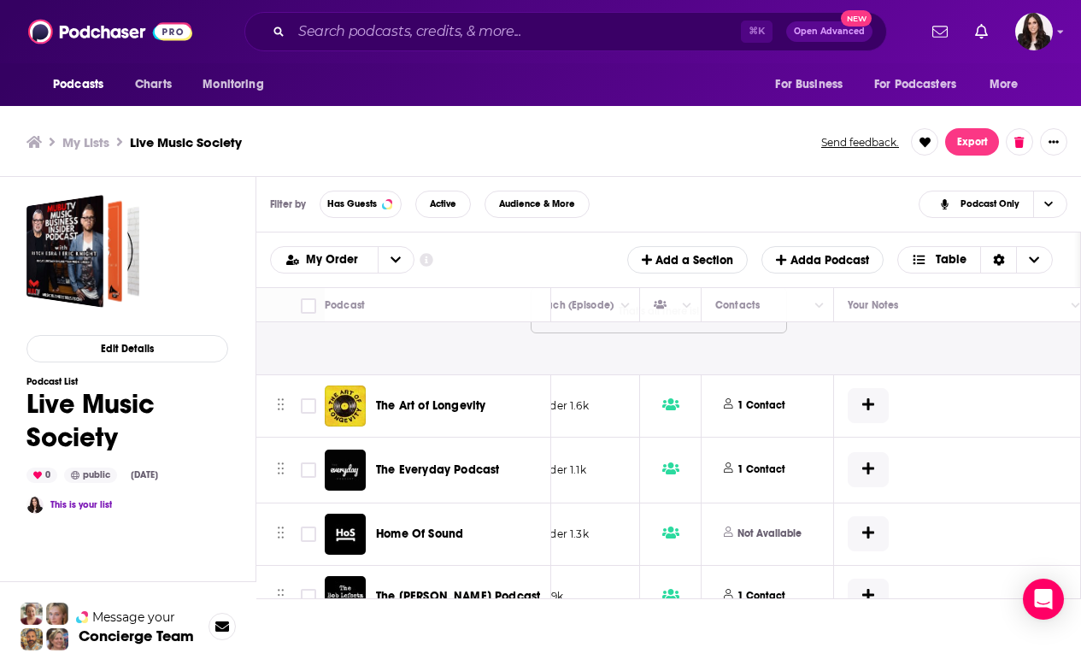
scroll to position [4064, 675]
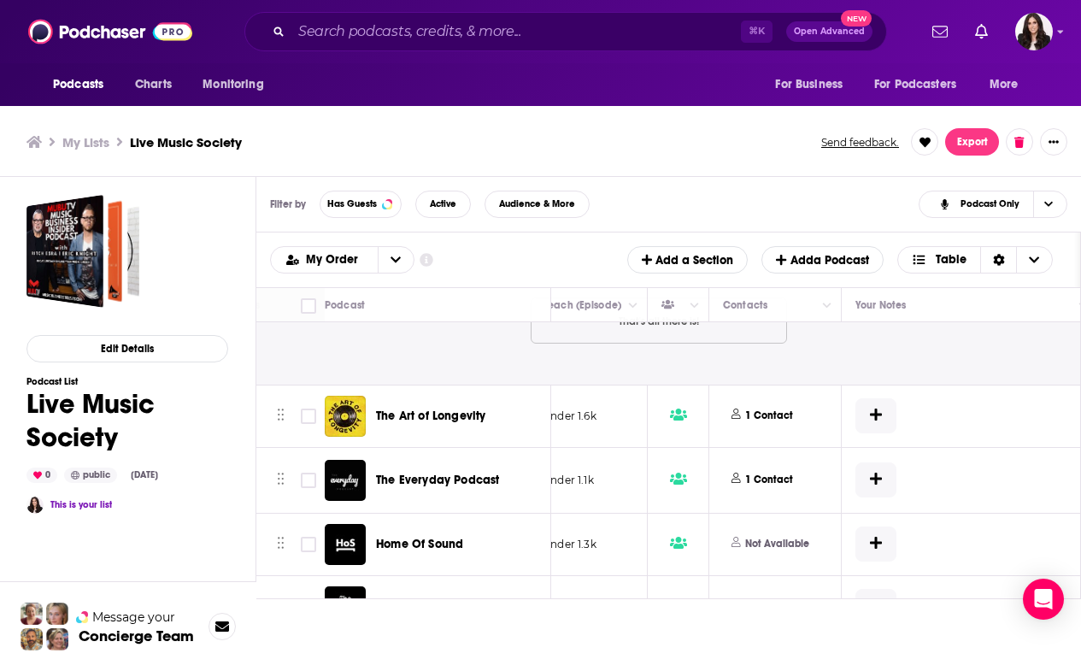
click at [801, 396] on button "1 Contact" at bounding box center [765, 416] width 84 height 41
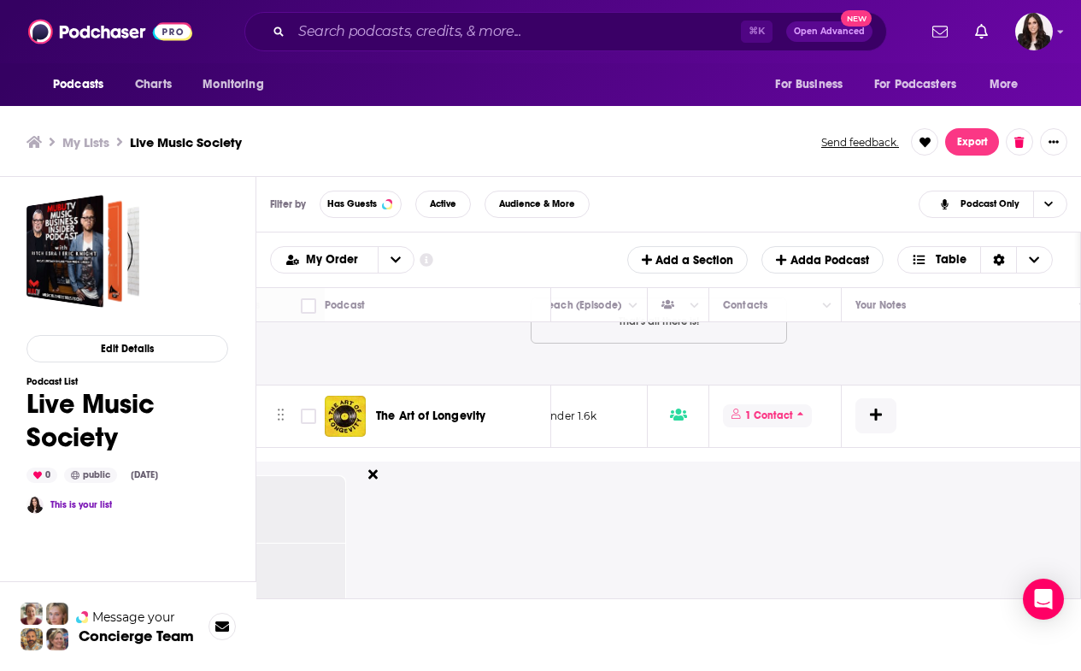
click at [801, 412] on icon at bounding box center [801, 413] width 6 height 3
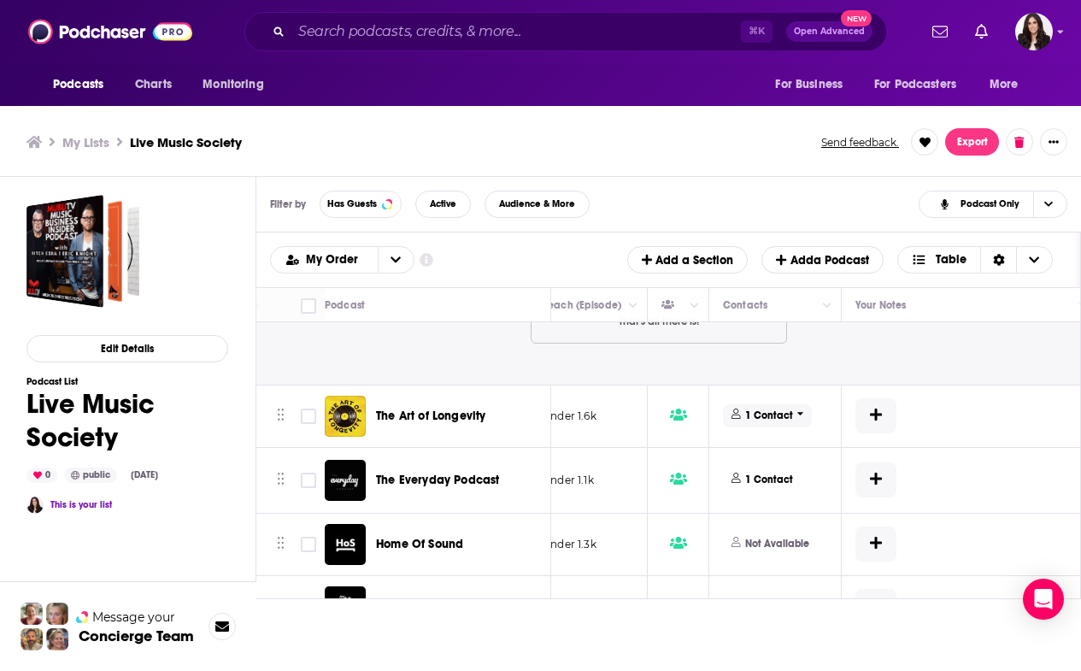
click at [801, 409] on icon at bounding box center [801, 414] width 7 height 10
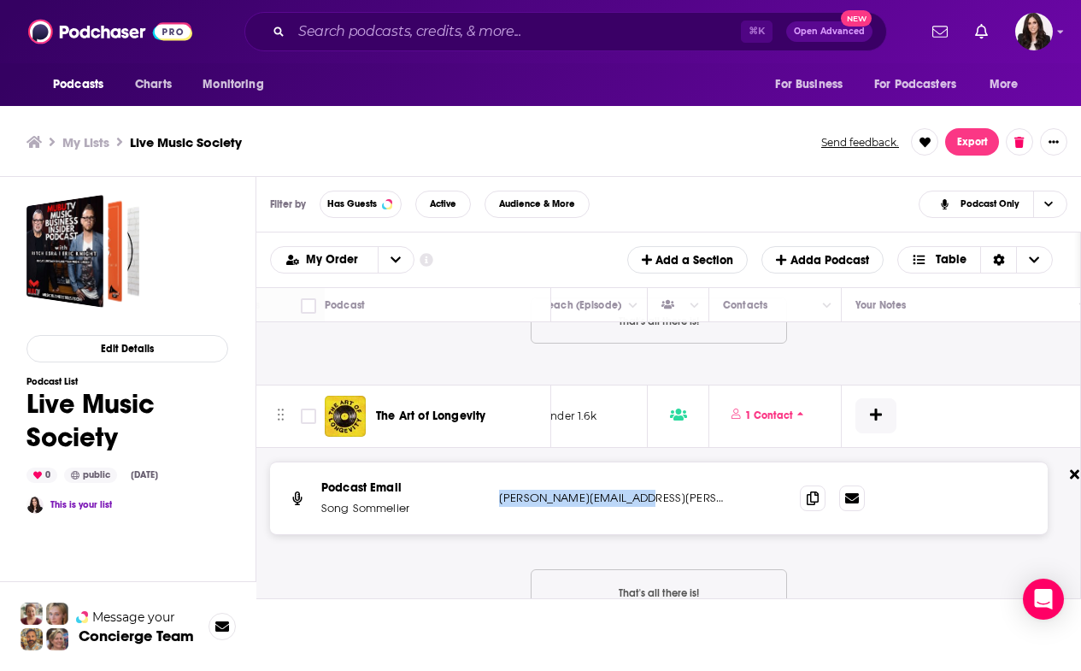
drag, startPoint x: 500, startPoint y: 472, endPoint x: 640, endPoint y: 471, distance: 140.2
click at [640, 490] on p "[PERSON_NAME][EMAIL_ADDRESS][PERSON_NAME][DOMAIN_NAME]" at bounding box center [612, 498] width 227 height 17
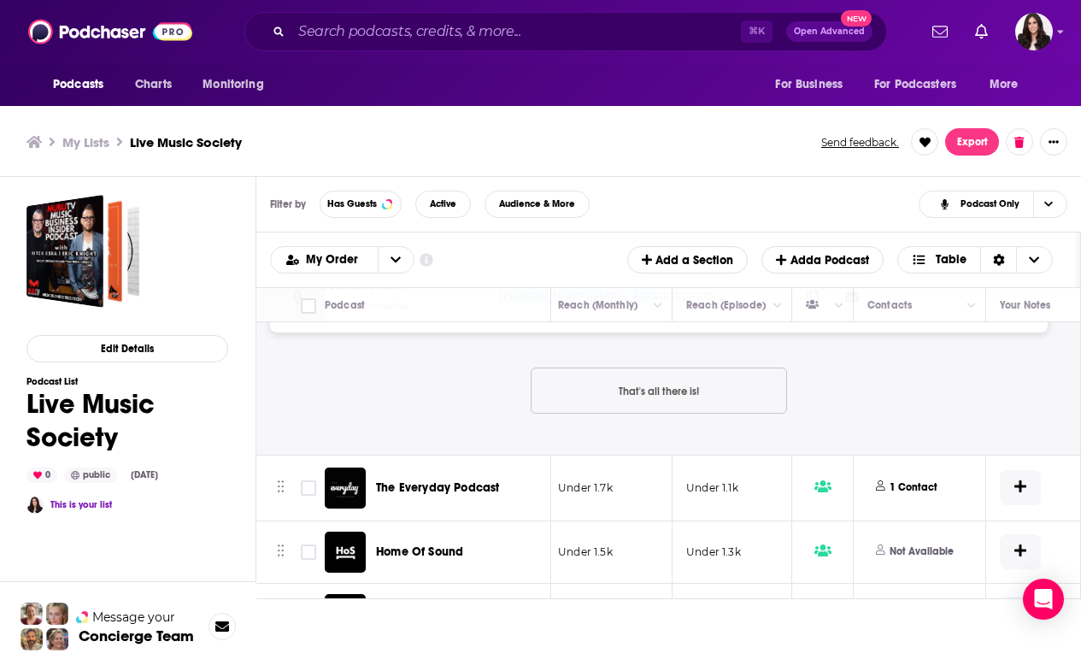
scroll to position [4258, 544]
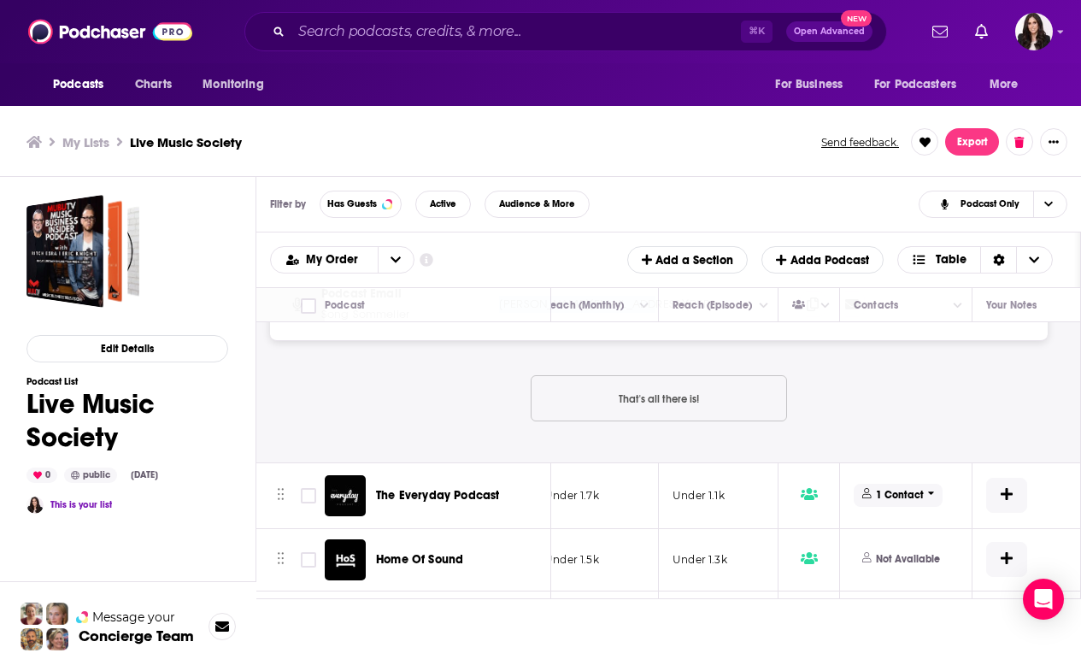
click at [908, 488] on p "1 Contact" at bounding box center [900, 495] width 48 height 15
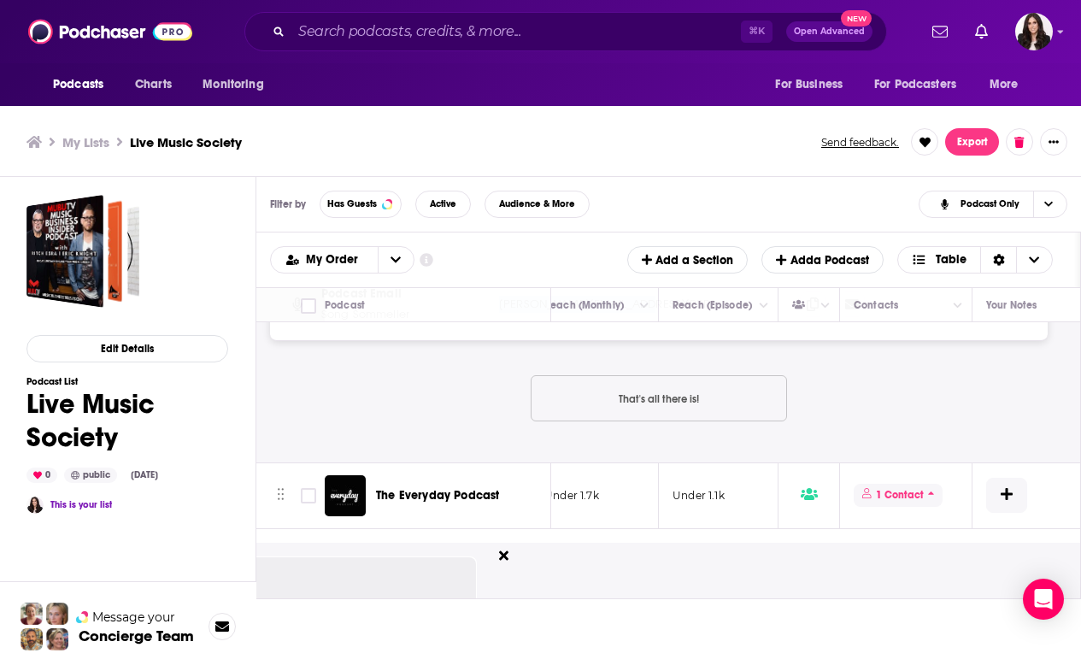
click at [931, 488] on icon at bounding box center [931, 493] width 7 height 10
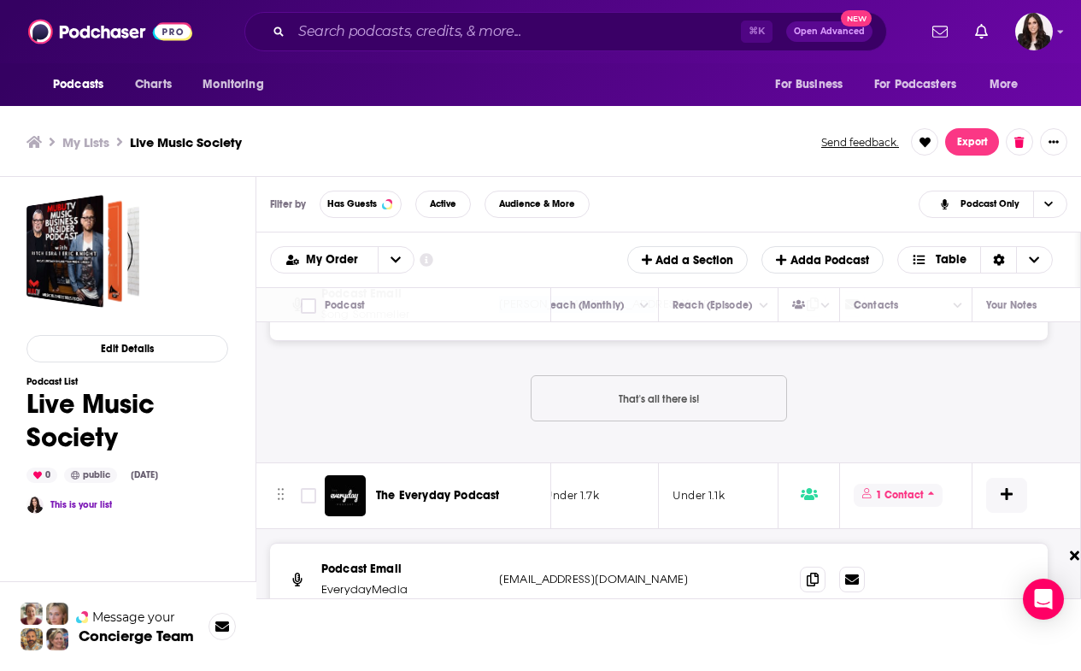
scroll to position [4321, 543]
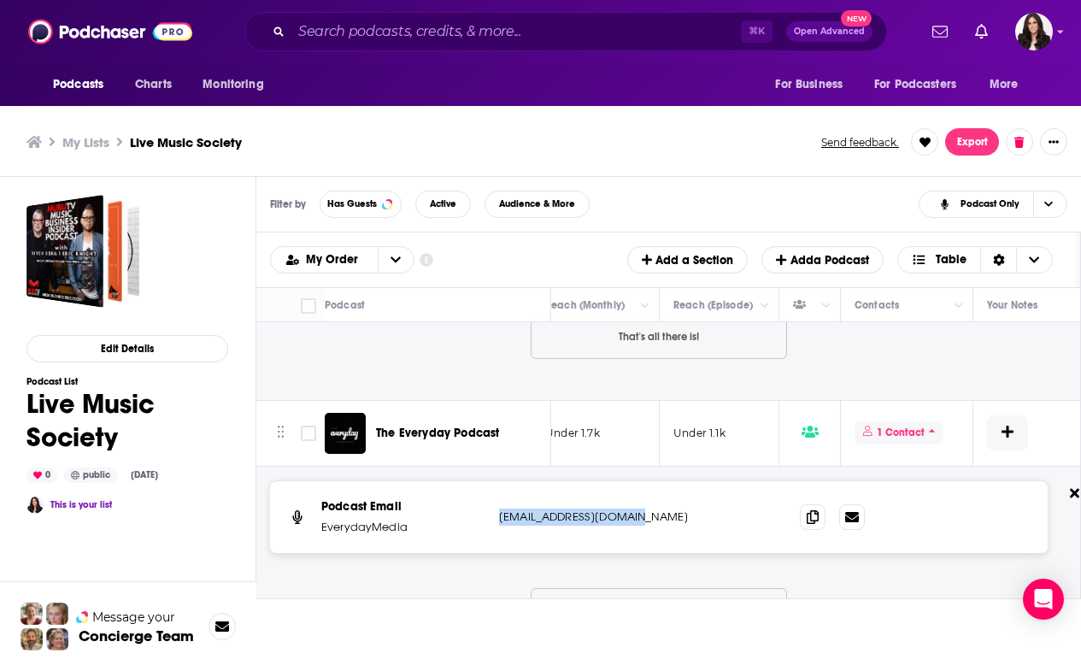
drag, startPoint x: 656, startPoint y: 483, endPoint x: 498, endPoint y: 487, distance: 158.2
click at [498, 487] on div "Podcast Email EverydayMedia [EMAIL_ADDRESS][DOMAIN_NAME] [EMAIL_ADDRESS][DOMAIN…" at bounding box center [659, 517] width 778 height 72
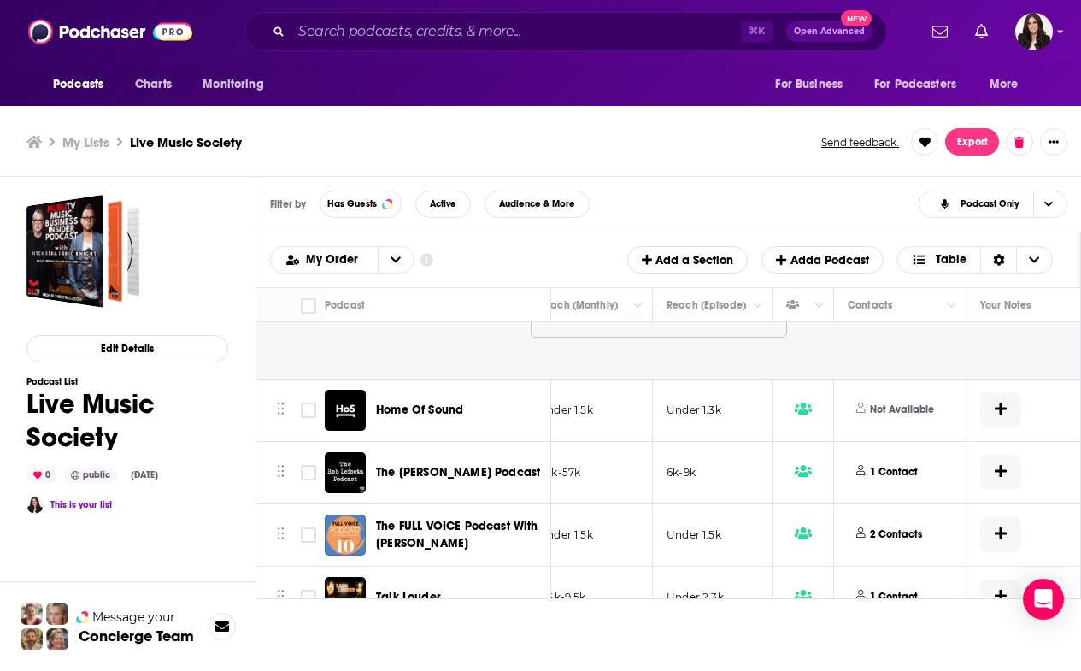
scroll to position [4619, 548]
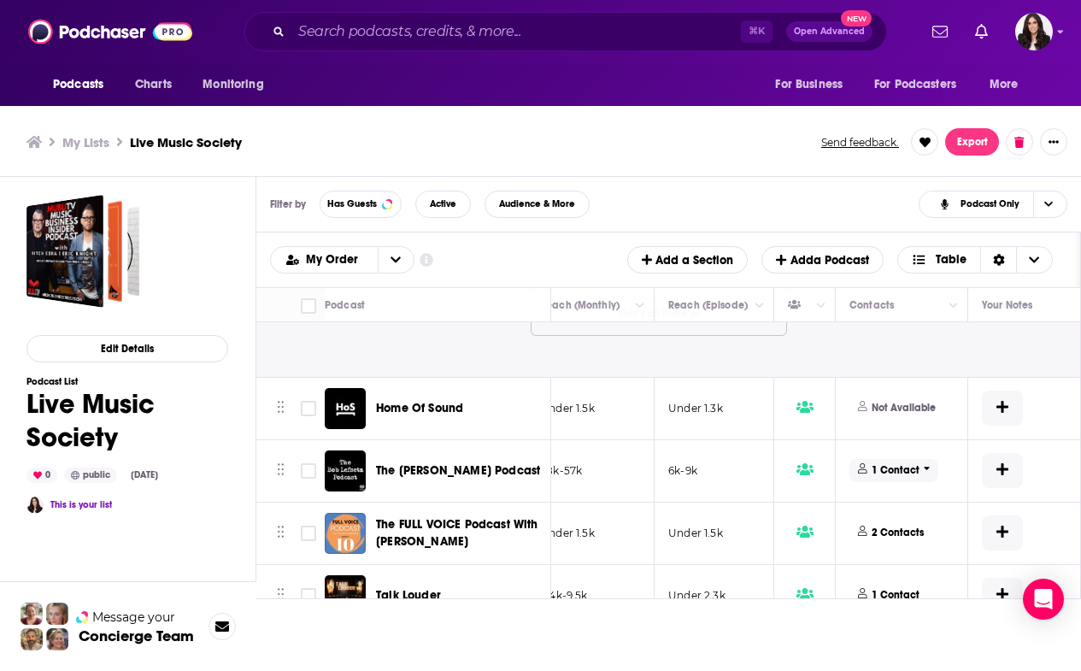
click at [926, 468] on icon at bounding box center [927, 469] width 6 height 3
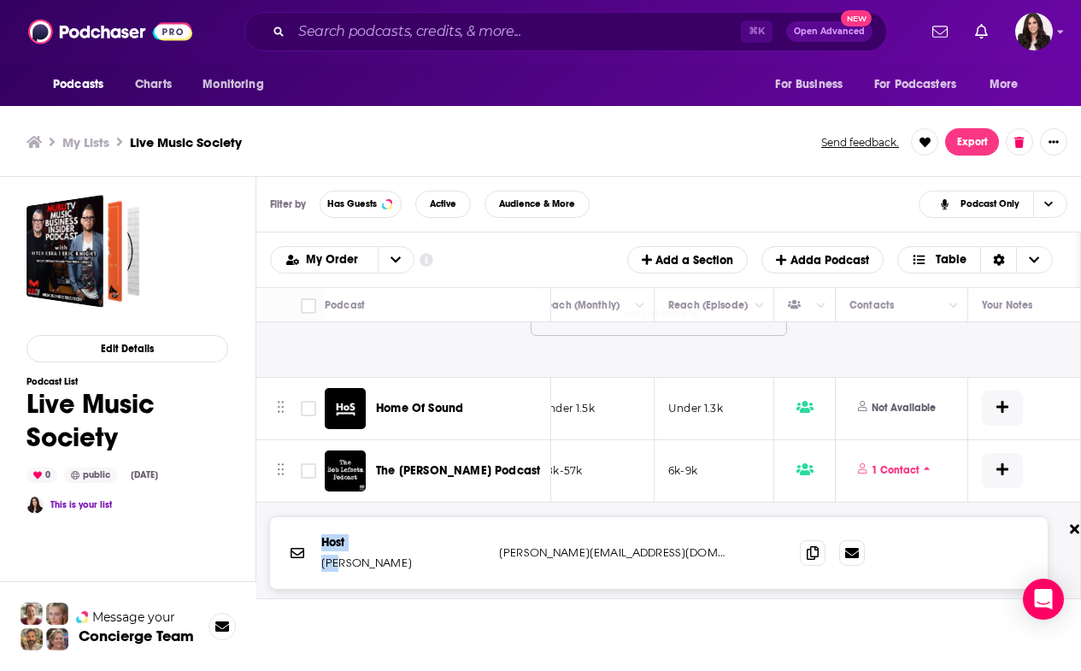
drag, startPoint x: 342, startPoint y: 535, endPoint x: 310, endPoint y: 537, distance: 31.7
click at [310, 537] on div "Host [PERSON_NAME] [PERSON_NAME][EMAIL_ADDRESS][DOMAIN_NAME] [PERSON_NAME][EMAI…" at bounding box center [659, 553] width 778 height 72
click at [357, 555] on p "[PERSON_NAME]" at bounding box center [403, 563] width 164 height 17
drag, startPoint x: 395, startPoint y: 533, endPoint x: 344, endPoint y: 533, distance: 51.3
click at [344, 555] on p "[PERSON_NAME]" at bounding box center [403, 563] width 164 height 17
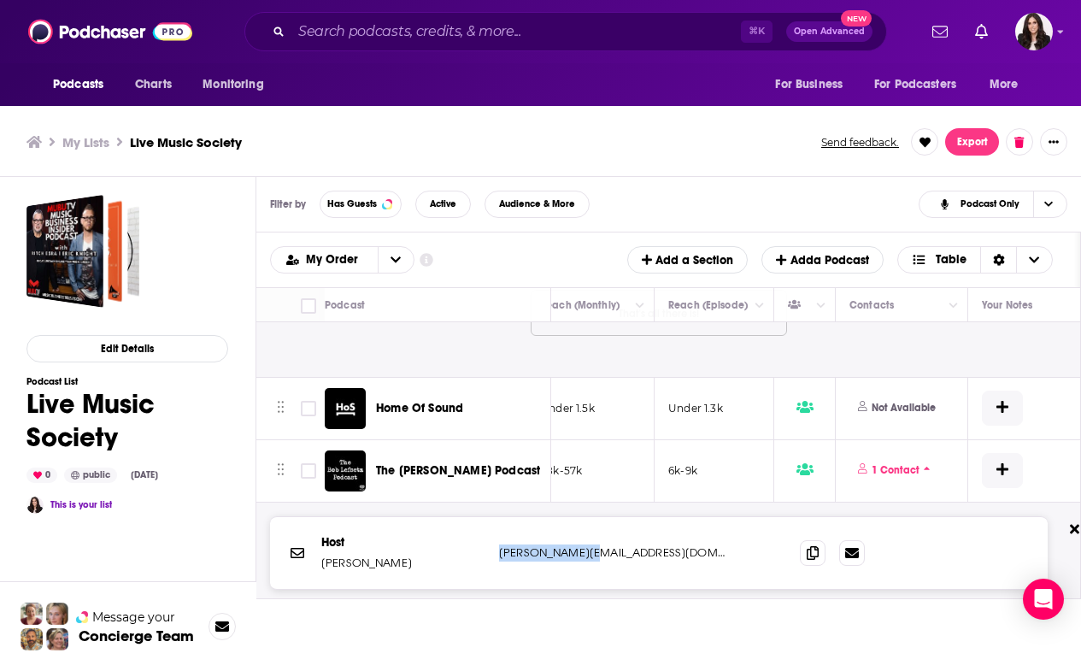
drag, startPoint x: 498, startPoint y: 523, endPoint x: 597, endPoint y: 524, distance: 99.2
click at [597, 524] on div "Host [PERSON_NAME] [PERSON_NAME][EMAIL_ADDRESS][DOMAIN_NAME] [PERSON_NAME][EMAI…" at bounding box center [659, 553] width 778 height 72
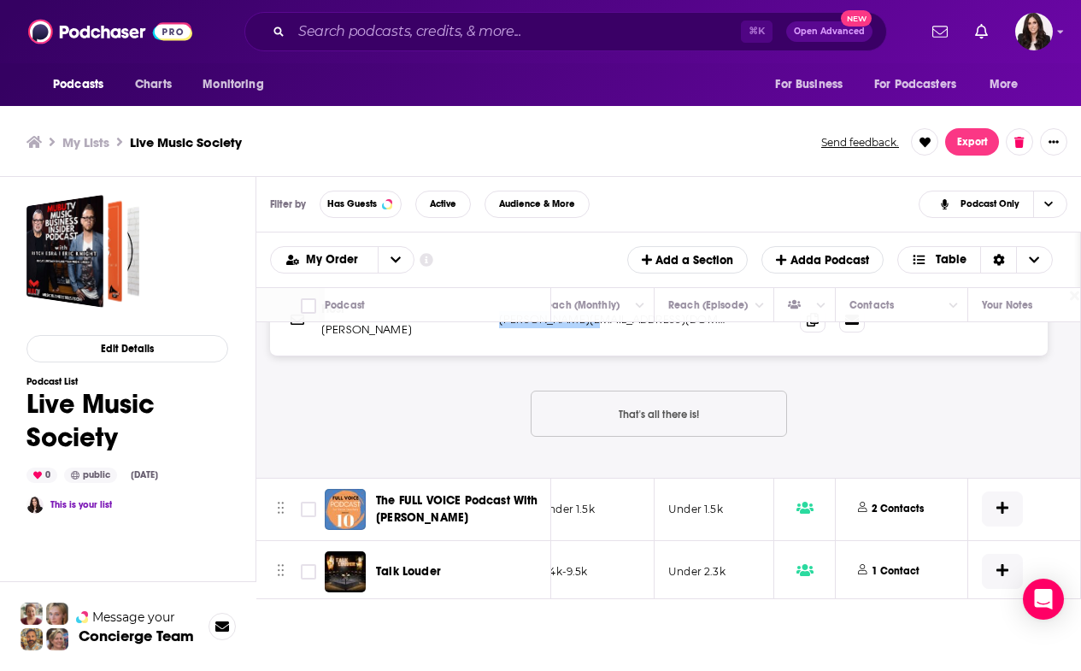
scroll to position [4868, 548]
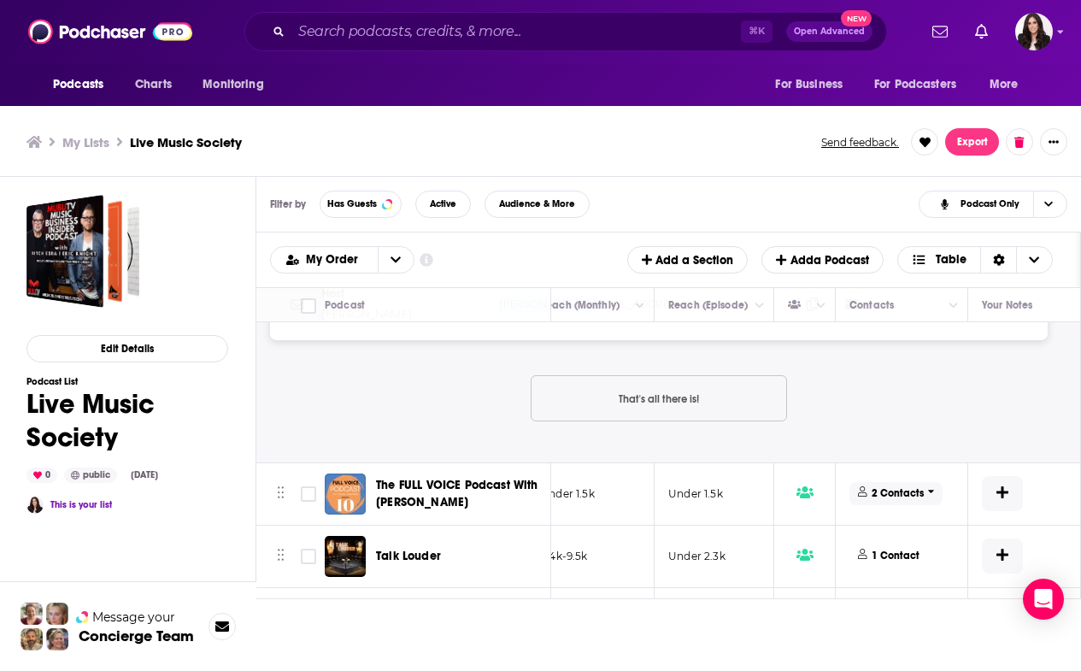
click at [921, 486] on p "2 Contacts" at bounding box center [898, 493] width 52 height 15
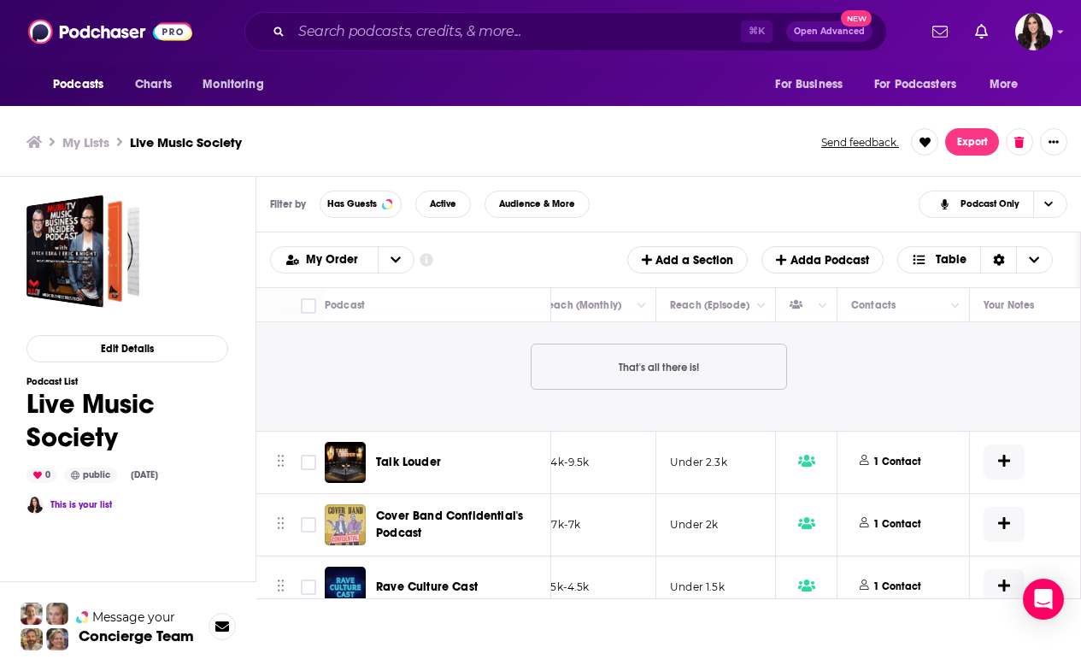
scroll to position [5173, 546]
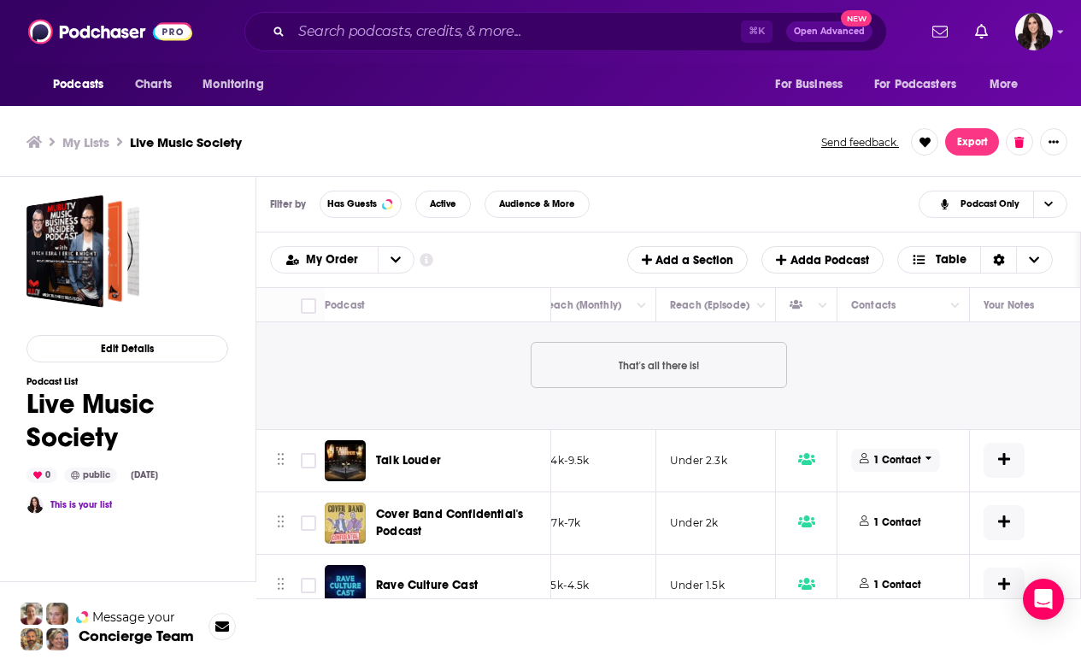
click at [913, 453] on p "1 Contact" at bounding box center [898, 460] width 48 height 15
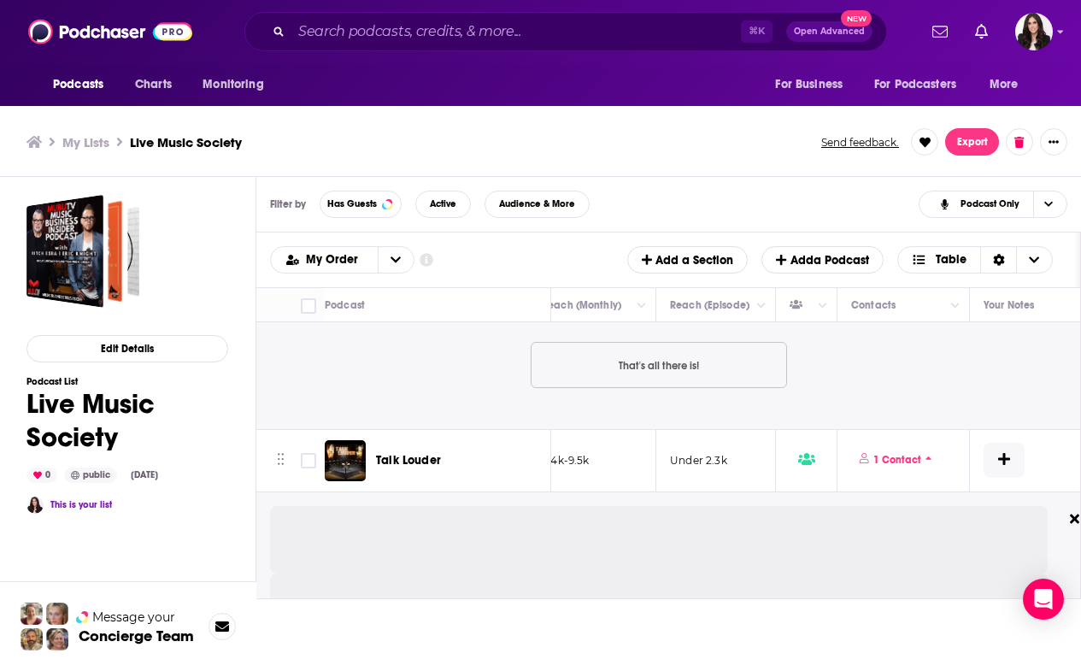
scroll to position [5292, 546]
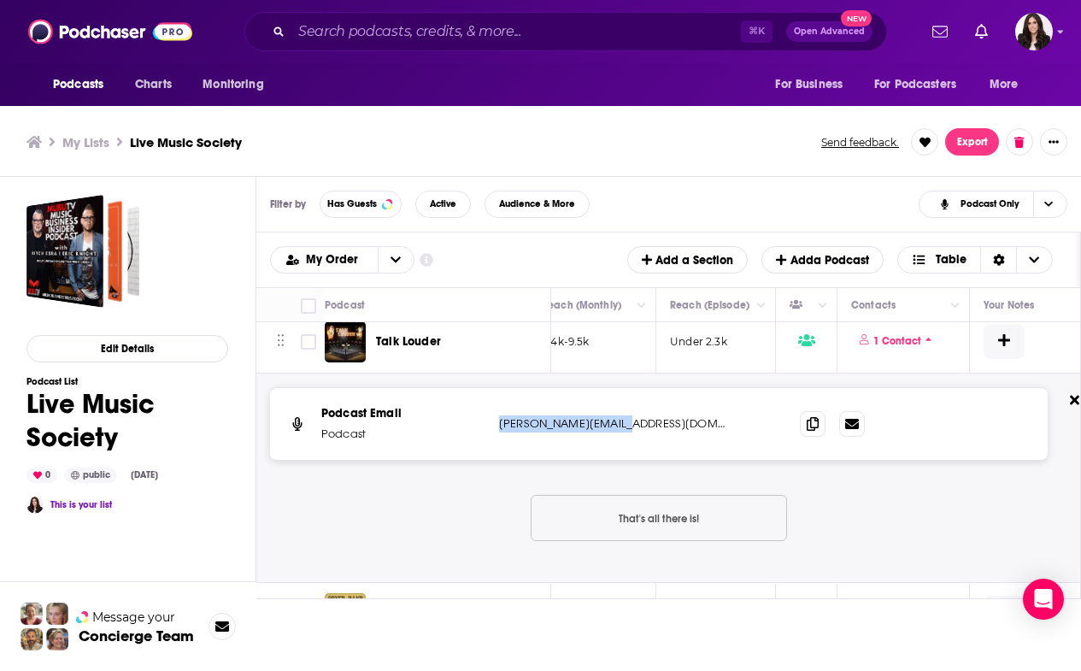
drag, startPoint x: 623, startPoint y: 390, endPoint x: 497, endPoint y: 397, distance: 126.7
click at [497, 397] on div "Podcast Email Podcast [PERSON_NAME][EMAIL_ADDRESS][DOMAIN_NAME] [EMAIL_ADDRESS]…" at bounding box center [659, 424] width 778 height 72
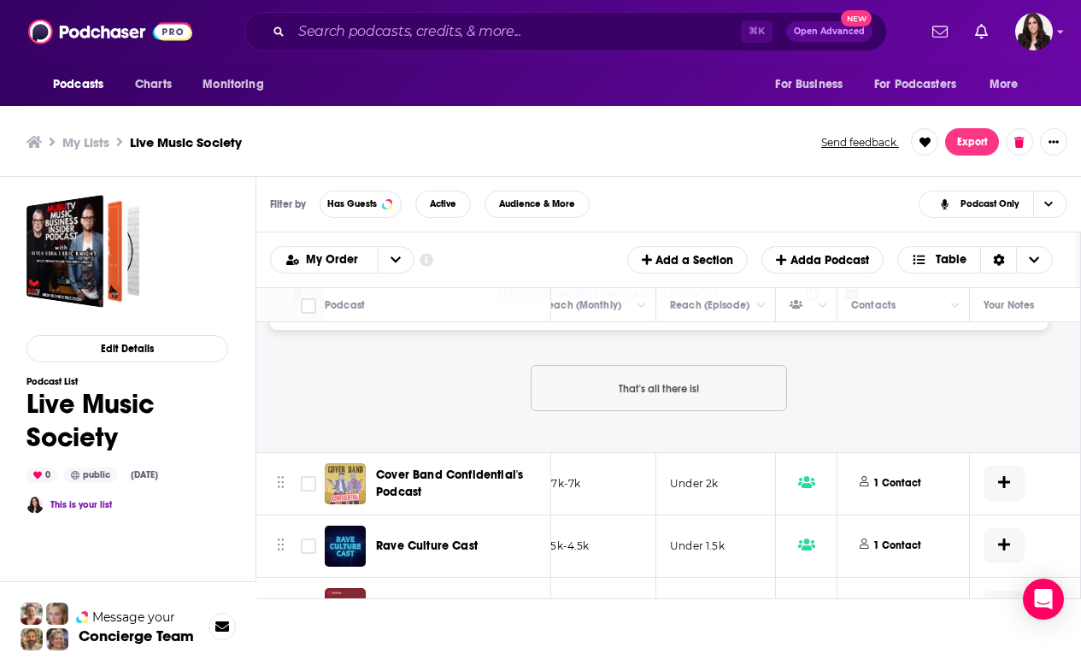
scroll to position [5459, 546]
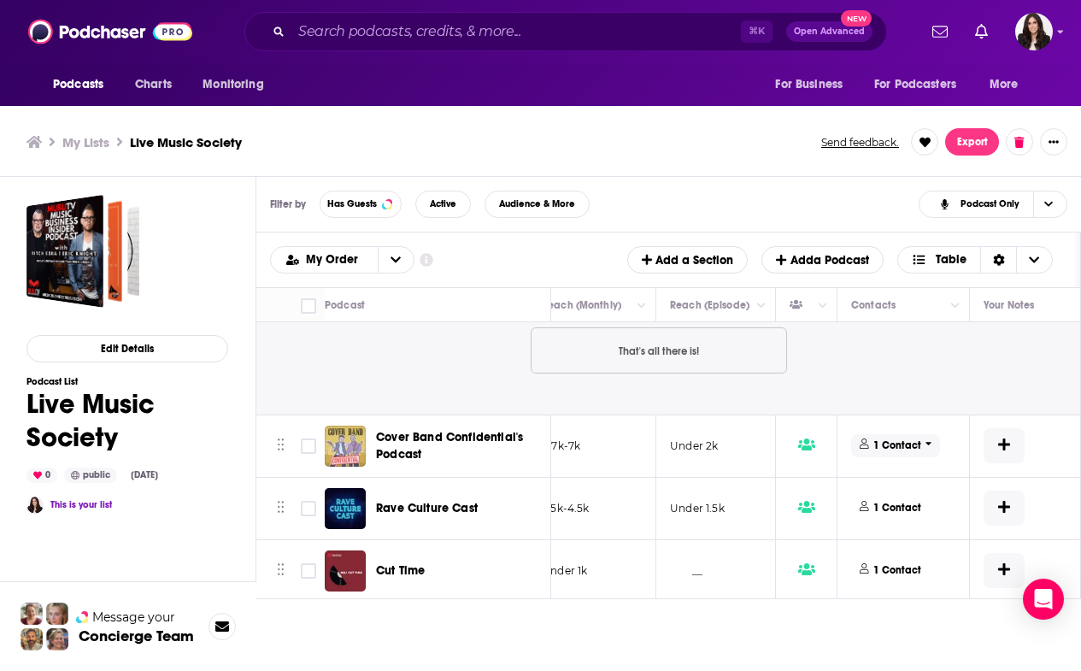
click at [931, 434] on span "1 Contact" at bounding box center [895, 445] width 89 height 23
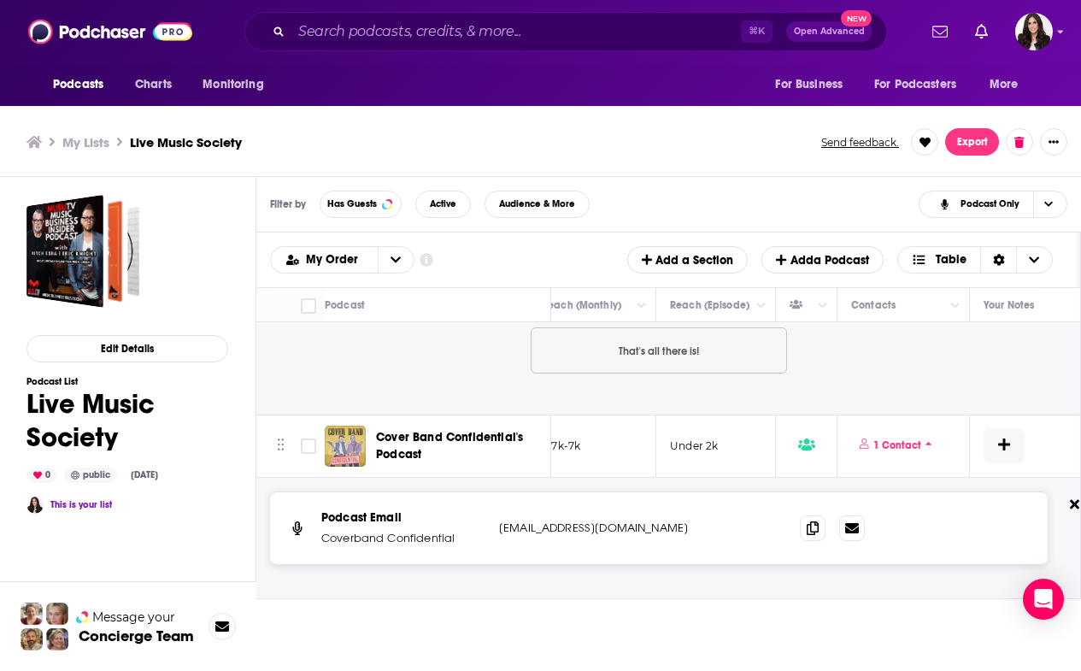
scroll to position [5528, 546]
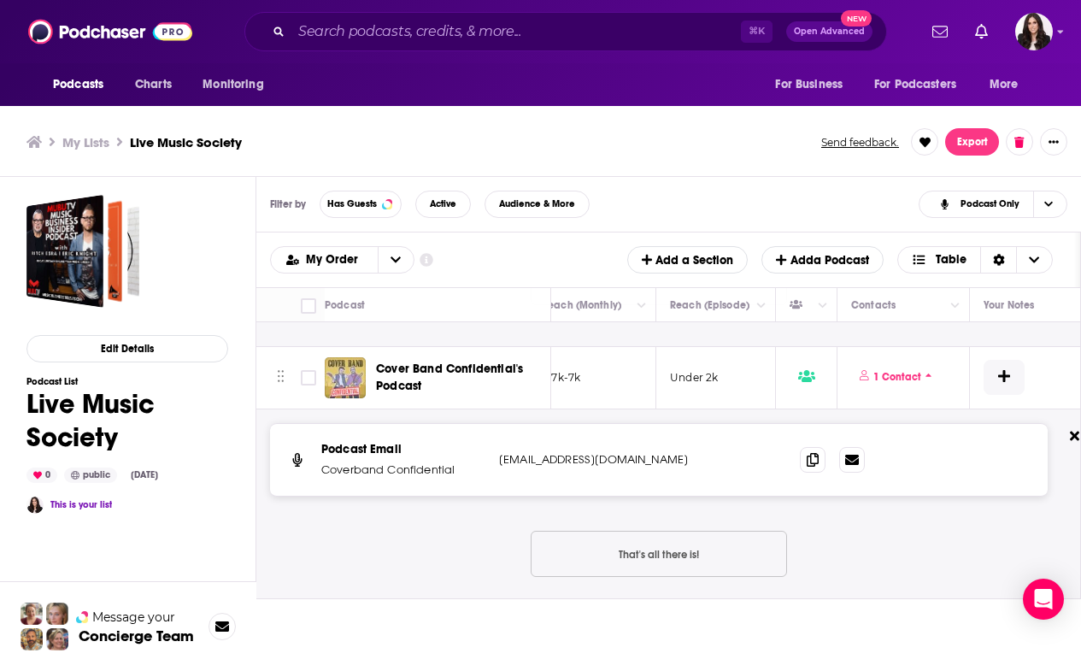
drag, startPoint x: 704, startPoint y: 433, endPoint x: 498, endPoint y: 432, distance: 206.0
click at [498, 432] on div "Podcast Email Coverband Confidential [EMAIL_ADDRESS][DOMAIN_NAME] [EMAIL_ADDRES…" at bounding box center [659, 460] width 778 height 72
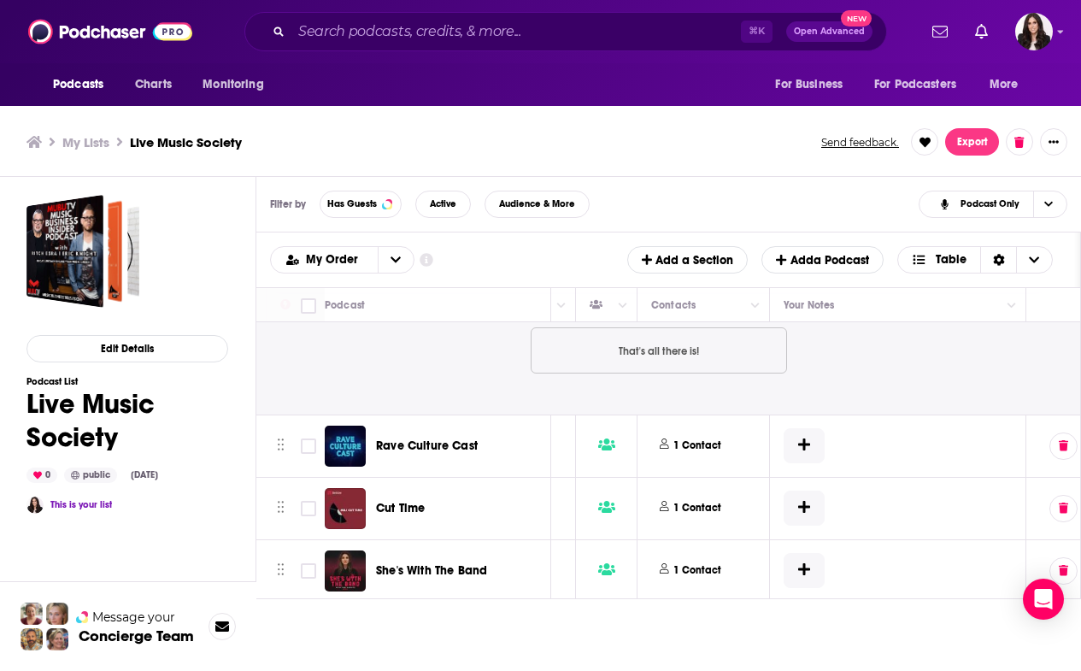
scroll to position [5732, 786]
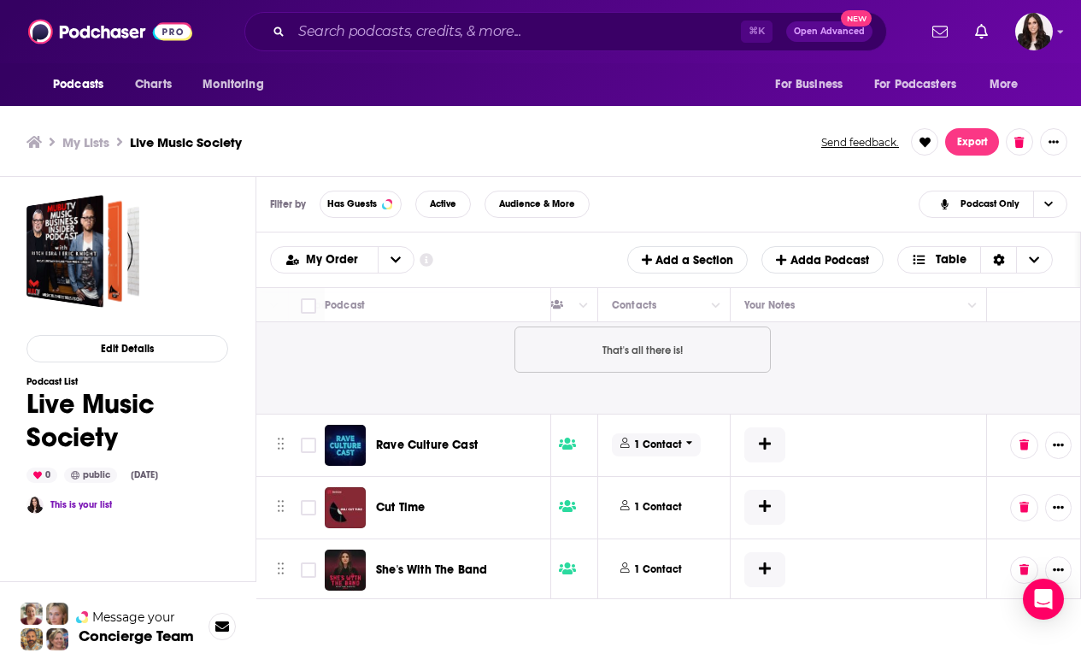
drag, startPoint x: 669, startPoint y: 416, endPoint x: 694, endPoint y: 415, distance: 24.9
click at [669, 438] on p "1 Contact" at bounding box center [658, 445] width 48 height 15
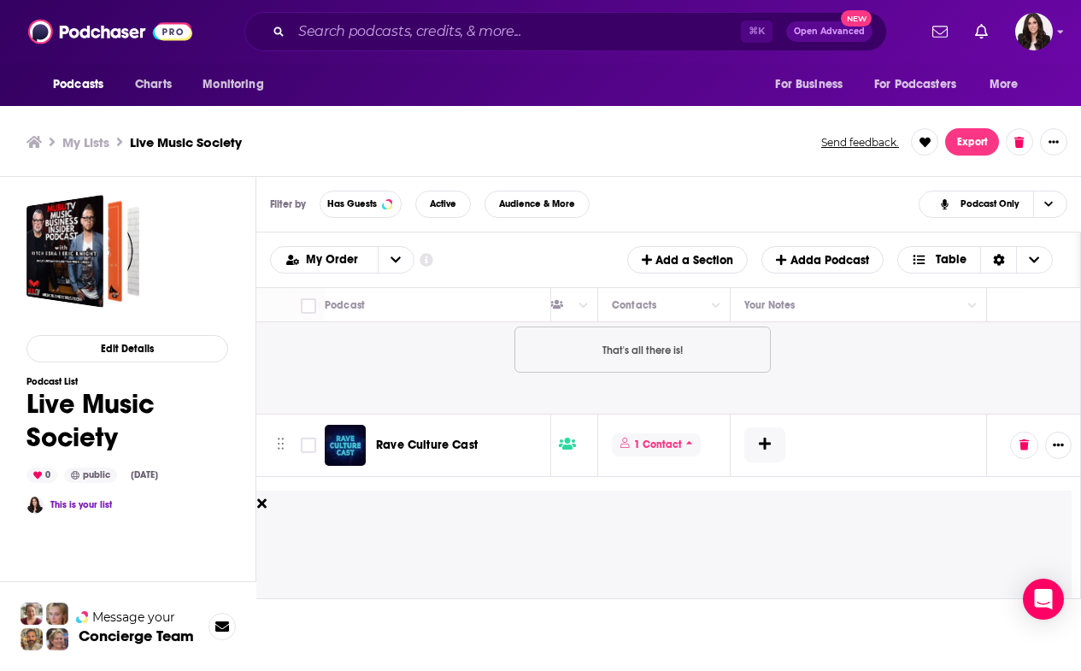
click at [694, 433] on span "1 Contact" at bounding box center [656, 444] width 89 height 23
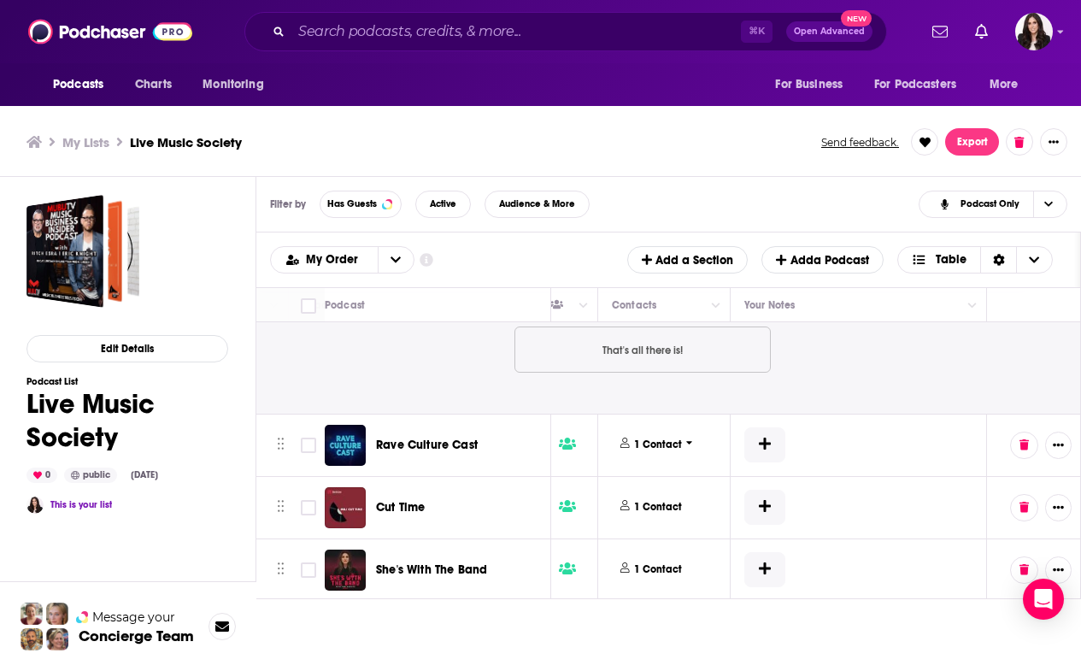
scroll to position [5778, 786]
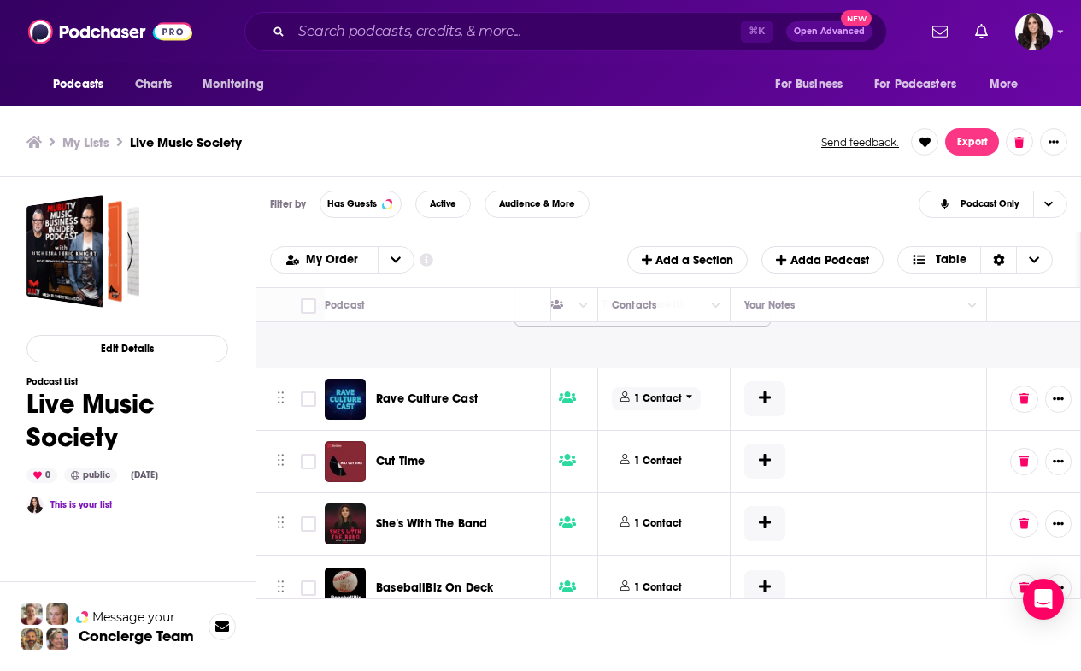
click at [682, 387] on span "1 Contact" at bounding box center [656, 398] width 89 height 23
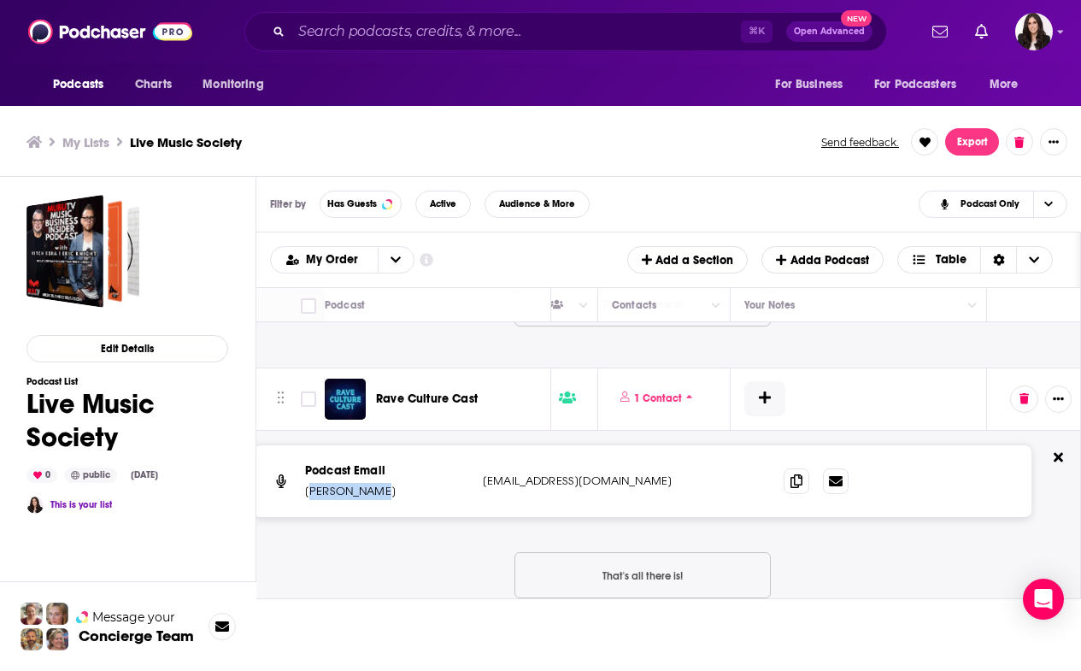
drag, startPoint x: 389, startPoint y: 471, endPoint x: 315, endPoint y: 467, distance: 74.5
click at [315, 483] on p "[PERSON_NAME]" at bounding box center [387, 491] width 164 height 17
drag, startPoint x: 303, startPoint y: 463, endPoint x: 336, endPoint y: 463, distance: 32.5
click at [336, 463] on div "Podcast Email [PERSON_NAME] [EMAIL_ADDRESS][DOMAIN_NAME] [EMAIL_ADDRESS][DOMAIN…" at bounding box center [643, 481] width 778 height 72
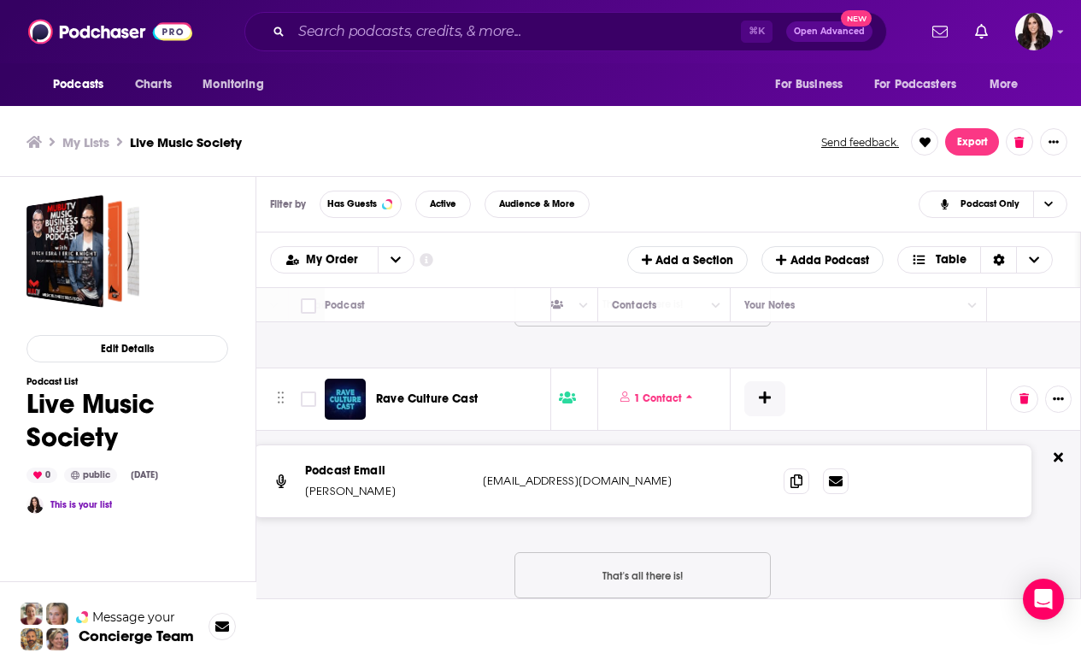
click at [370, 483] on p "[PERSON_NAME]" at bounding box center [387, 491] width 164 height 17
drag, startPoint x: 587, startPoint y: 456, endPoint x: 482, endPoint y: 457, distance: 105.2
click at [482, 457] on div "Podcast Email [PERSON_NAME] [EMAIL_ADDRESS][DOMAIN_NAME] [EMAIL_ADDRESS][DOMAIN…" at bounding box center [643, 481] width 778 height 72
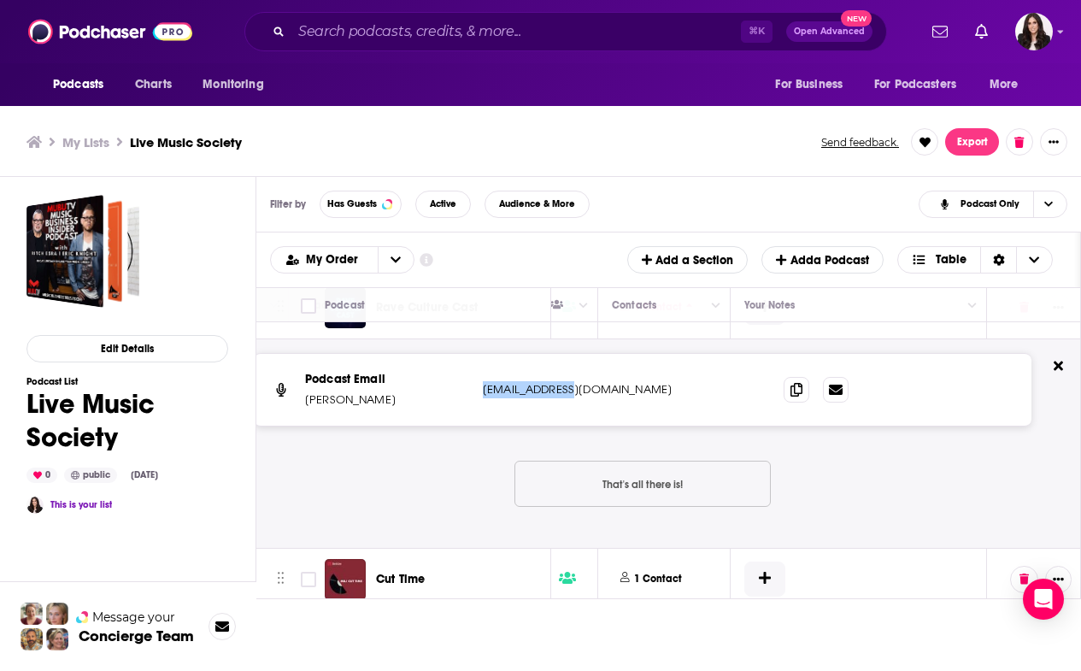
scroll to position [5917, 782]
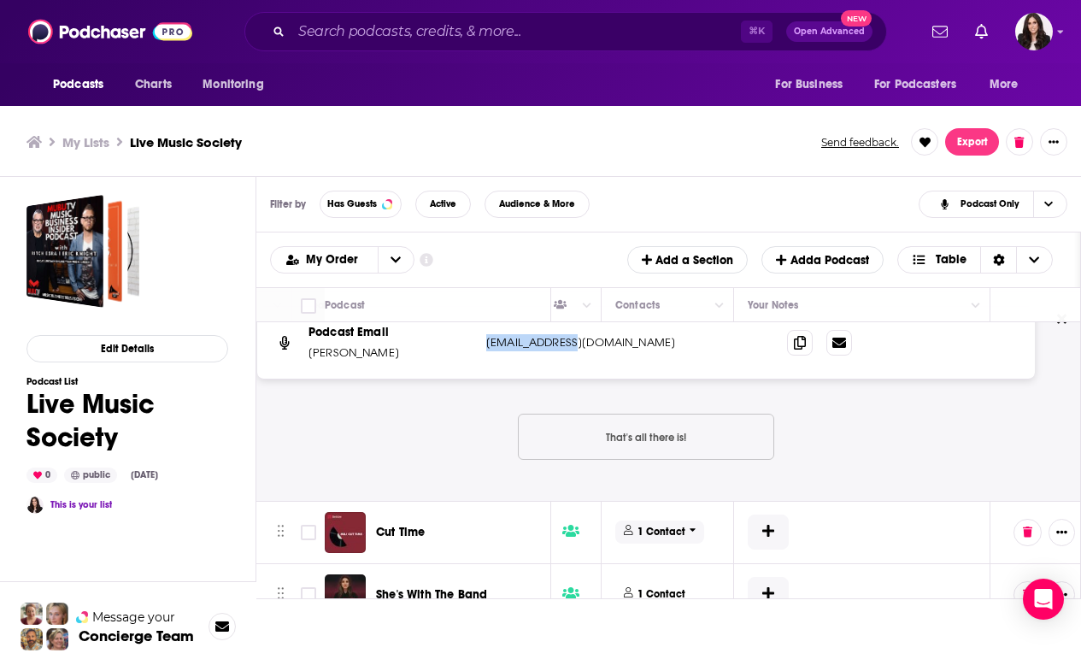
click at [698, 521] on span "1 Contact" at bounding box center [660, 532] width 89 height 23
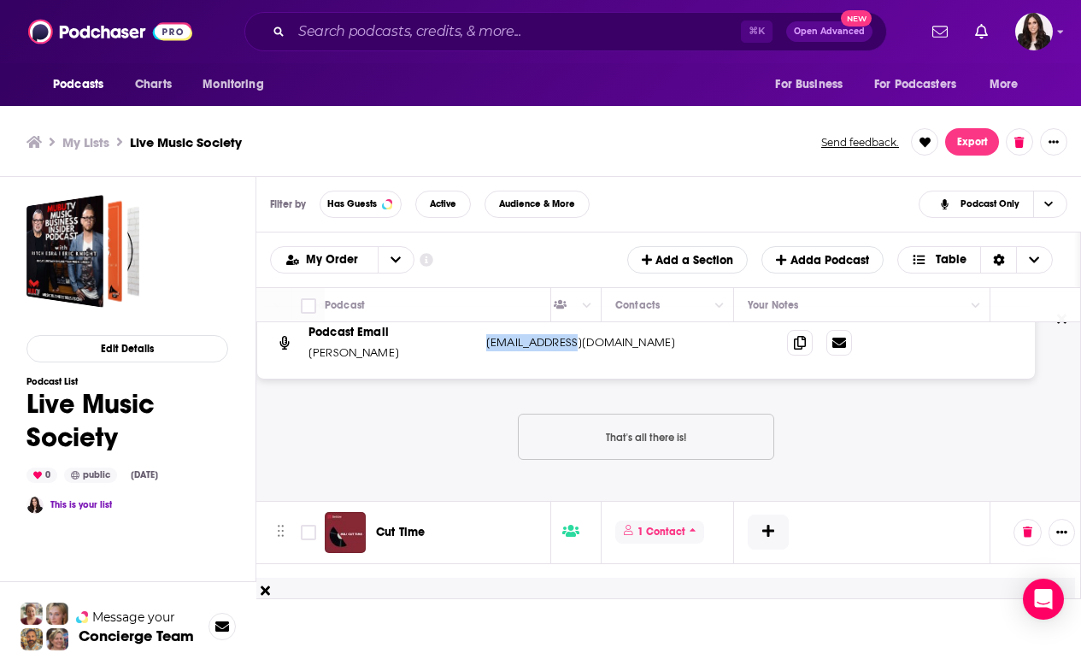
click at [691, 525] on icon at bounding box center [693, 530] width 7 height 10
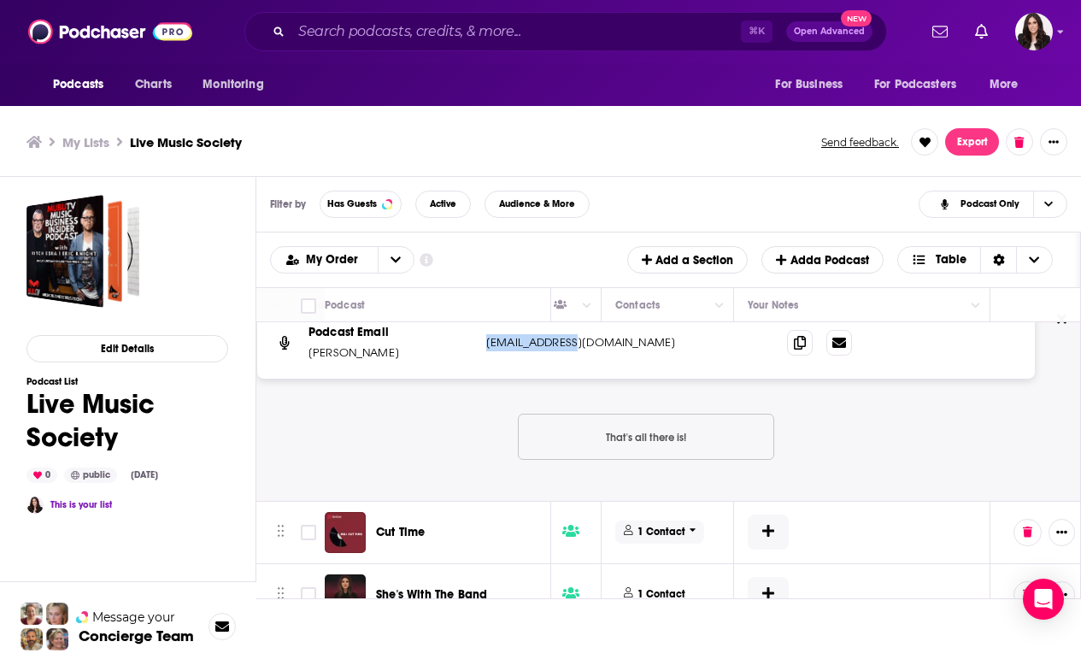
click at [691, 525] on icon at bounding box center [693, 530] width 7 height 10
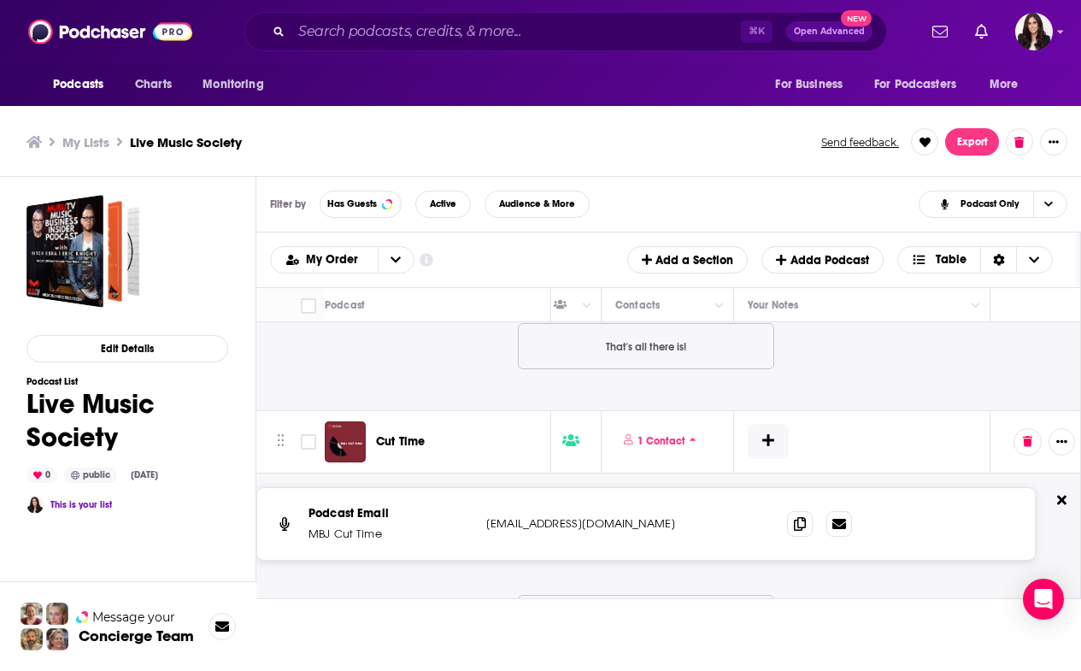
scroll to position [6012, 782]
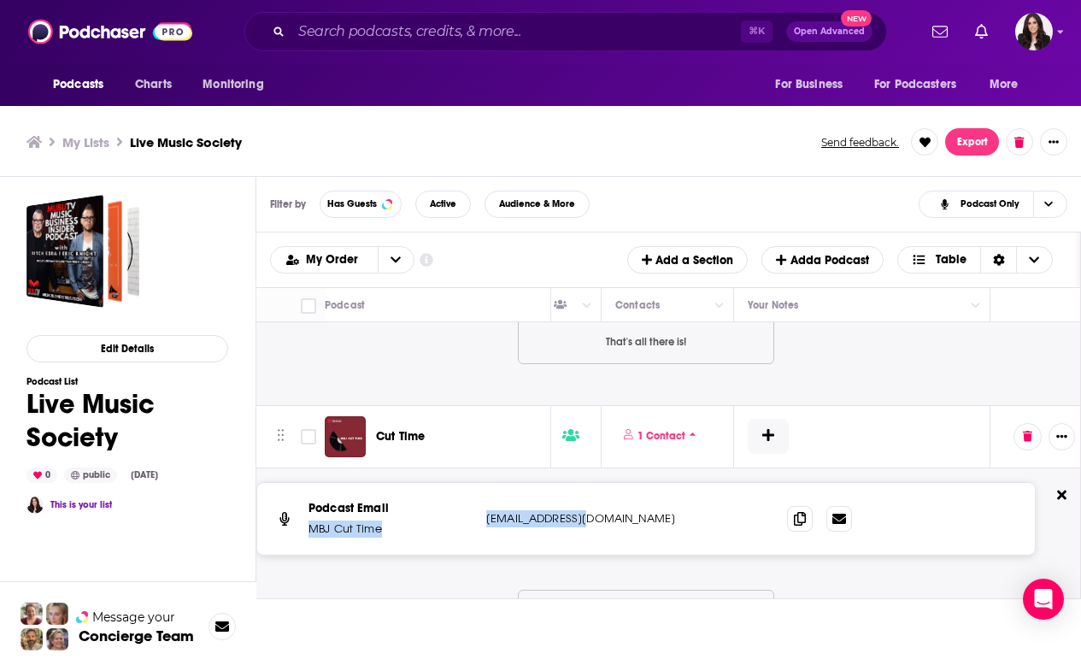
drag, startPoint x: 592, startPoint y: 489, endPoint x: 480, endPoint y: 489, distance: 112.8
click at [480, 489] on div "Podcast Email MBJ Cut Time [EMAIL_ADDRESS][DOMAIN_NAME] [EMAIL_ADDRESS][DOMAIN_…" at bounding box center [646, 519] width 778 height 72
click at [502, 510] on p "[EMAIL_ADDRESS][DOMAIN_NAME]" at bounding box center [599, 518] width 227 height 17
drag, startPoint x: 592, startPoint y: 490, endPoint x: 486, endPoint y: 492, distance: 106.9
click at [486, 492] on div "Podcast Email MBJ Cut Time [EMAIL_ADDRESS][DOMAIN_NAME] [EMAIL_ADDRESS][DOMAIN_…" at bounding box center [646, 519] width 778 height 72
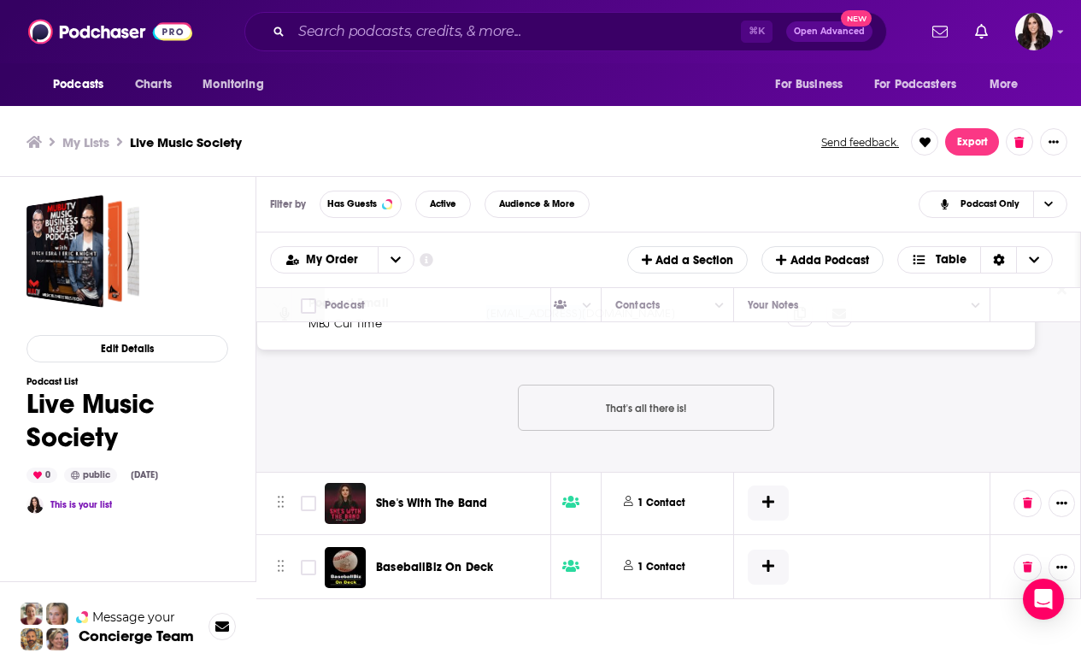
scroll to position [6230, 778]
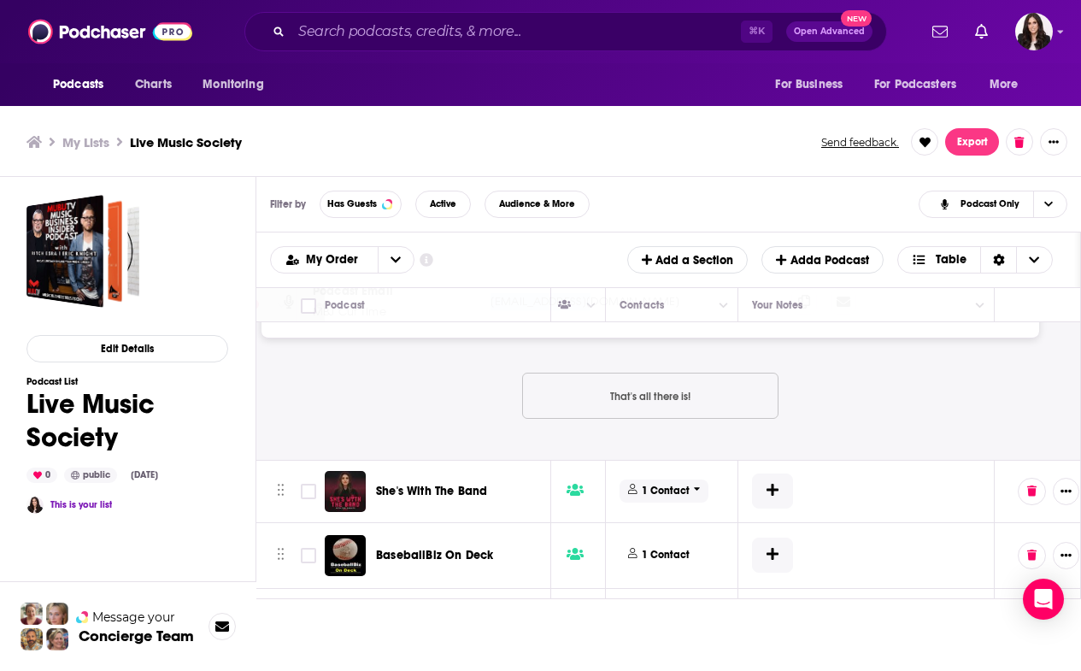
click at [663, 484] on p "1 Contact" at bounding box center [666, 491] width 48 height 15
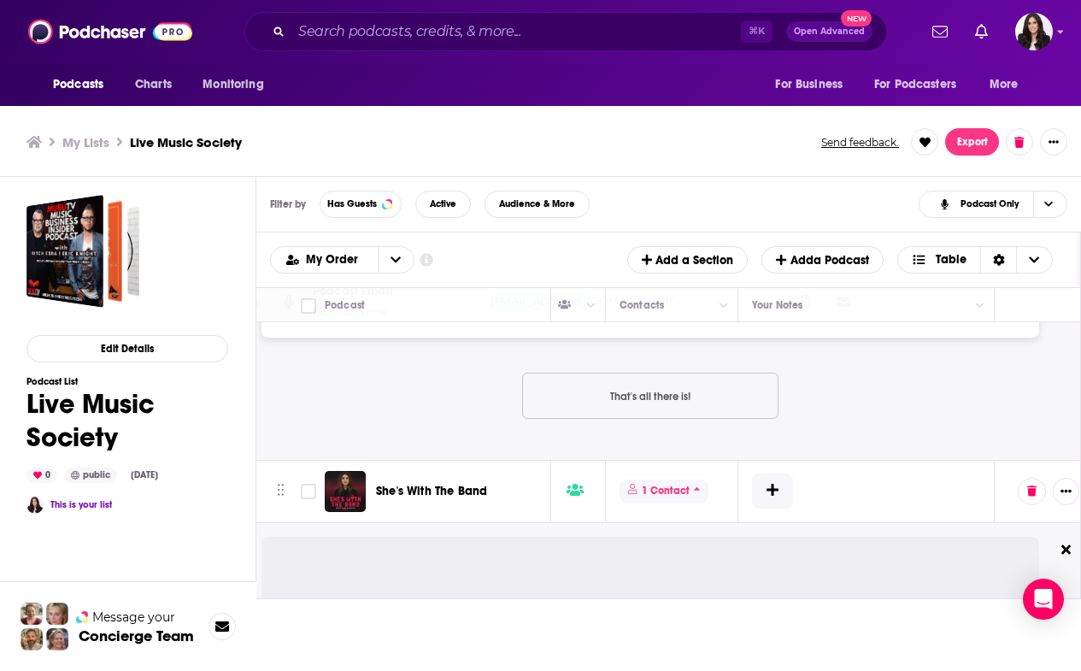
scroll to position [6283, 778]
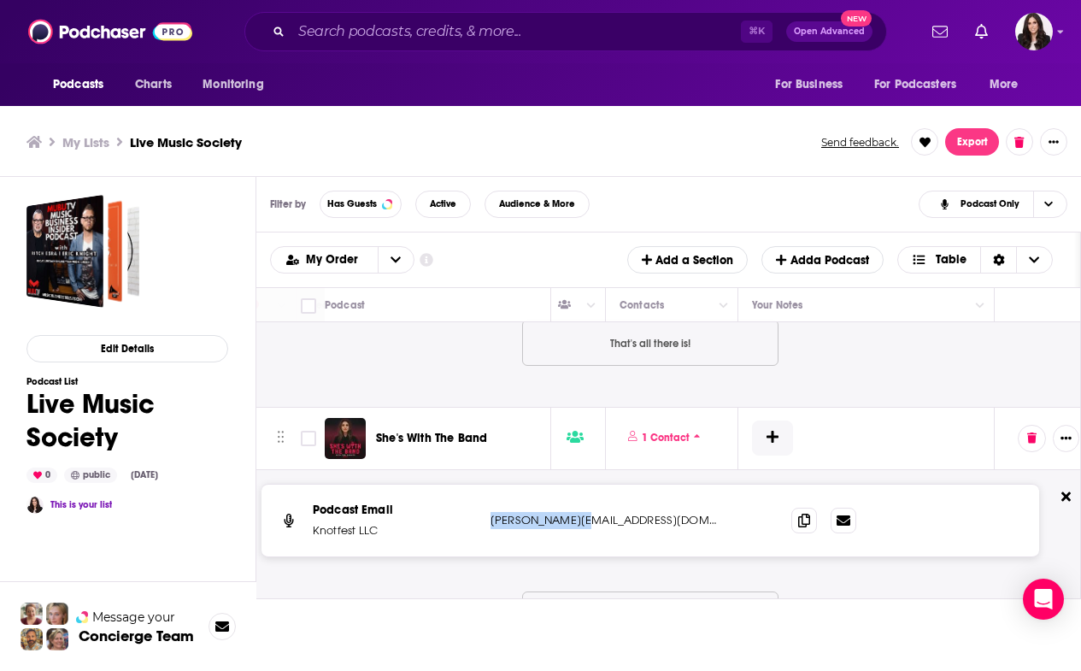
drag, startPoint x: 611, startPoint y: 493, endPoint x: 486, endPoint y: 493, distance: 124.8
click at [486, 493] on div "Podcast Email Knotfest LLC [PERSON_NAME][EMAIL_ADDRESS][DOMAIN_NAME] [PERSON_NA…" at bounding box center [651, 521] width 778 height 72
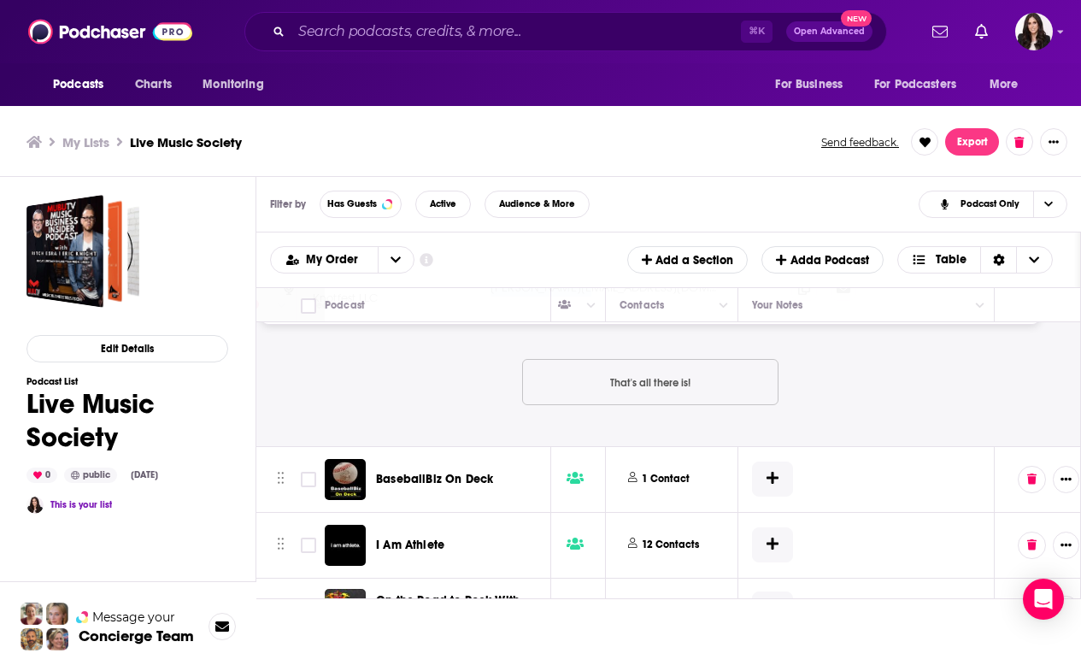
scroll to position [6524, 778]
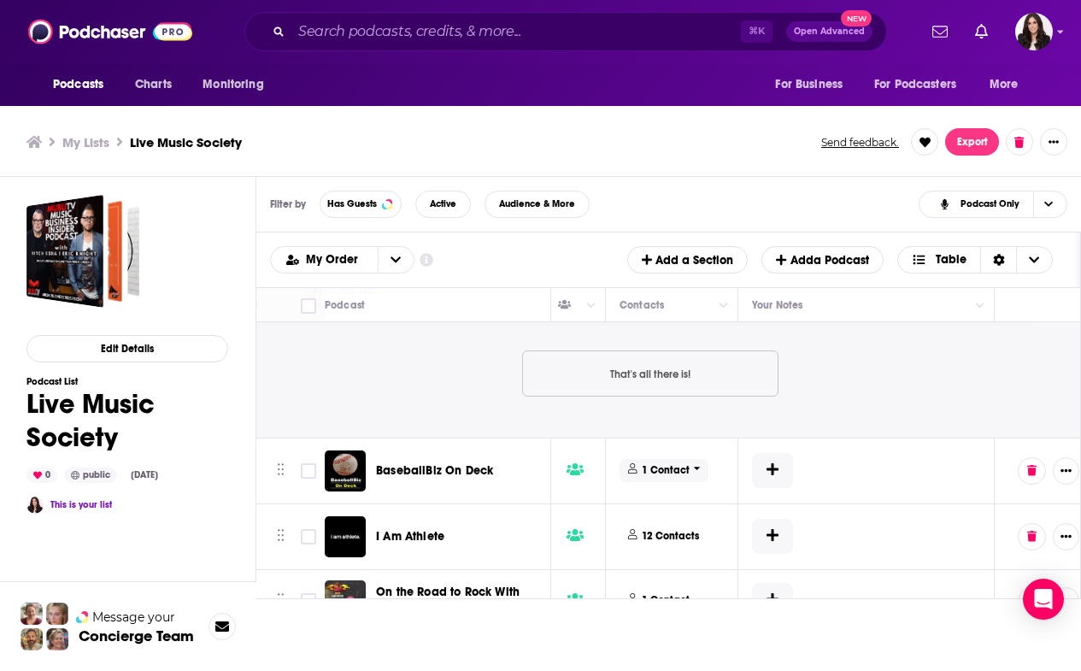
click at [684, 463] on p "1 Contact" at bounding box center [666, 470] width 48 height 15
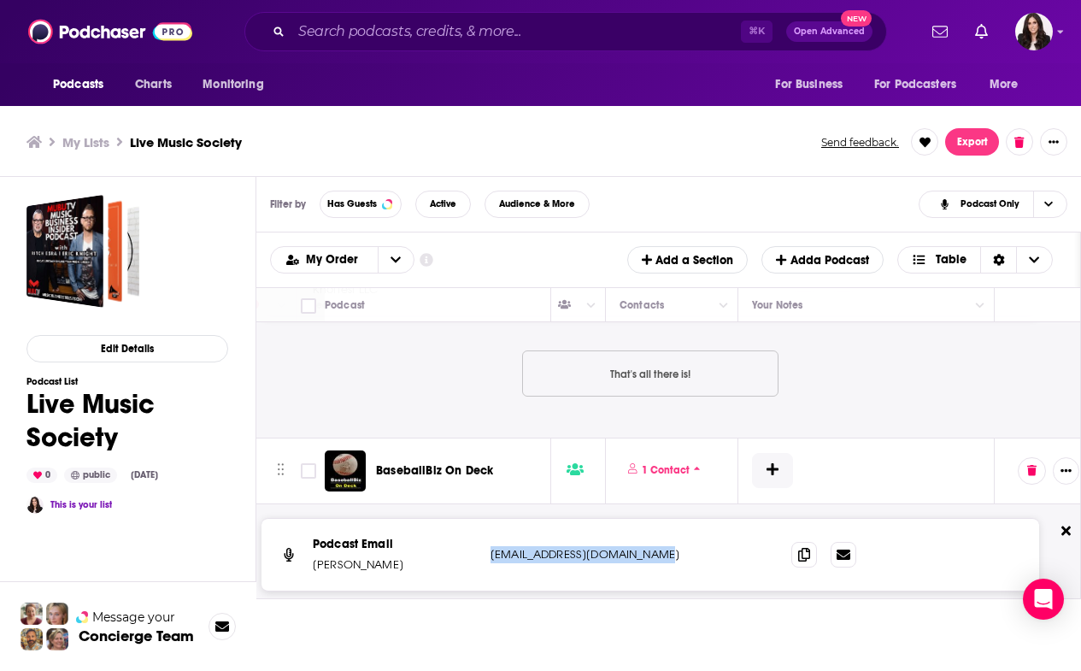
drag, startPoint x: 492, startPoint y: 527, endPoint x: 668, endPoint y: 527, distance: 176.1
click at [668, 546] on p "[EMAIL_ADDRESS][DOMAIN_NAME]" at bounding box center [604, 554] width 227 height 17
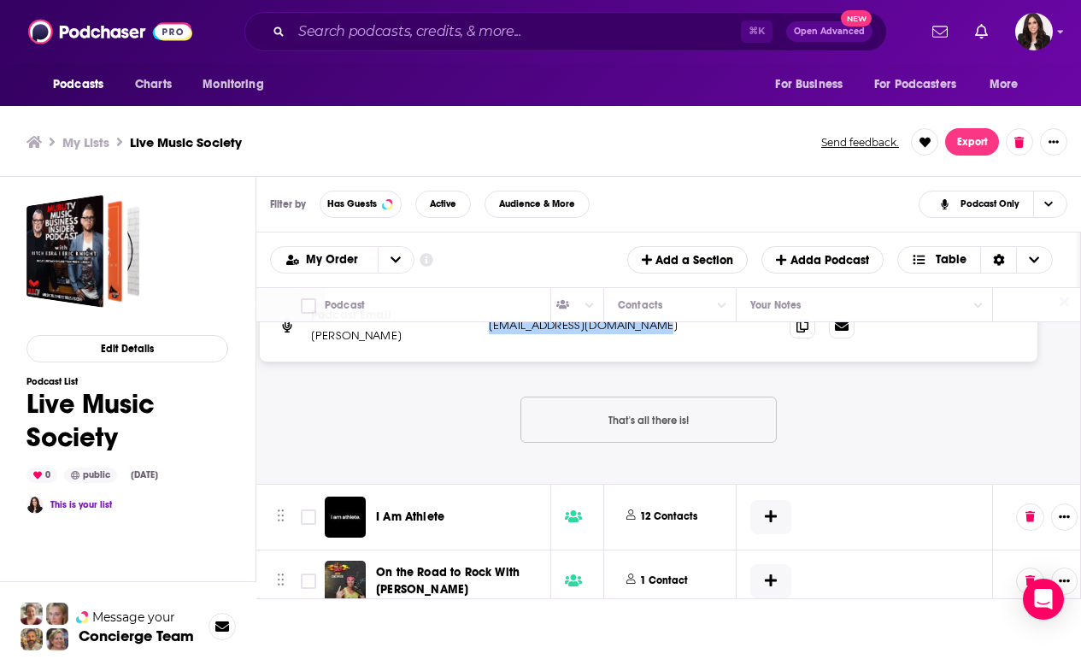
scroll to position [6785, 778]
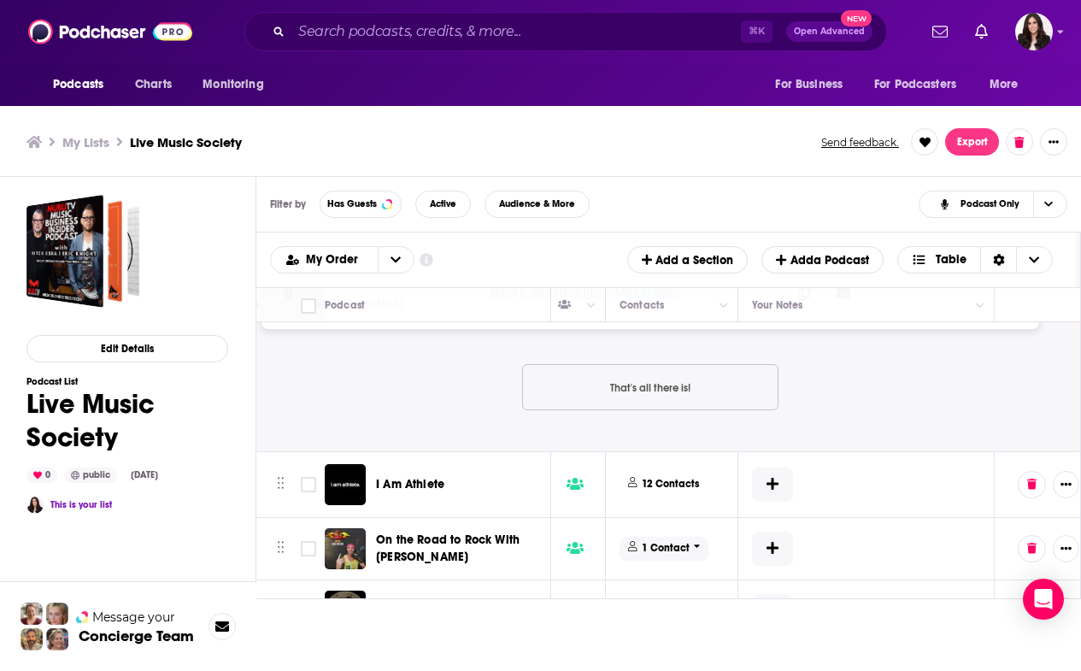
click at [706, 537] on span "1 Contact" at bounding box center [664, 548] width 89 height 23
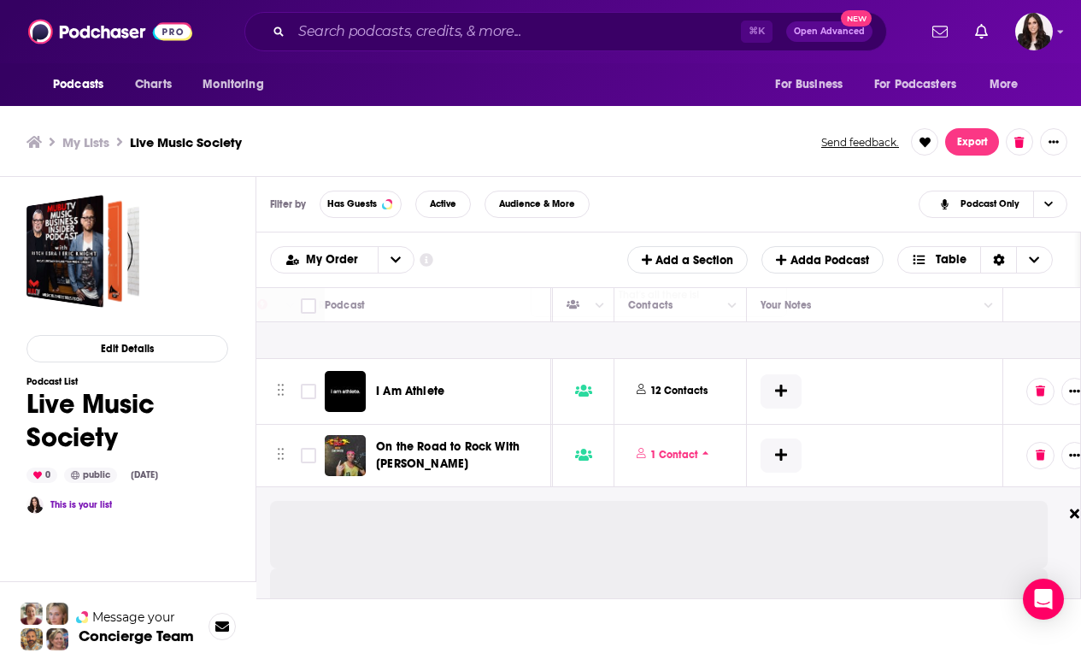
scroll to position [6878, 769]
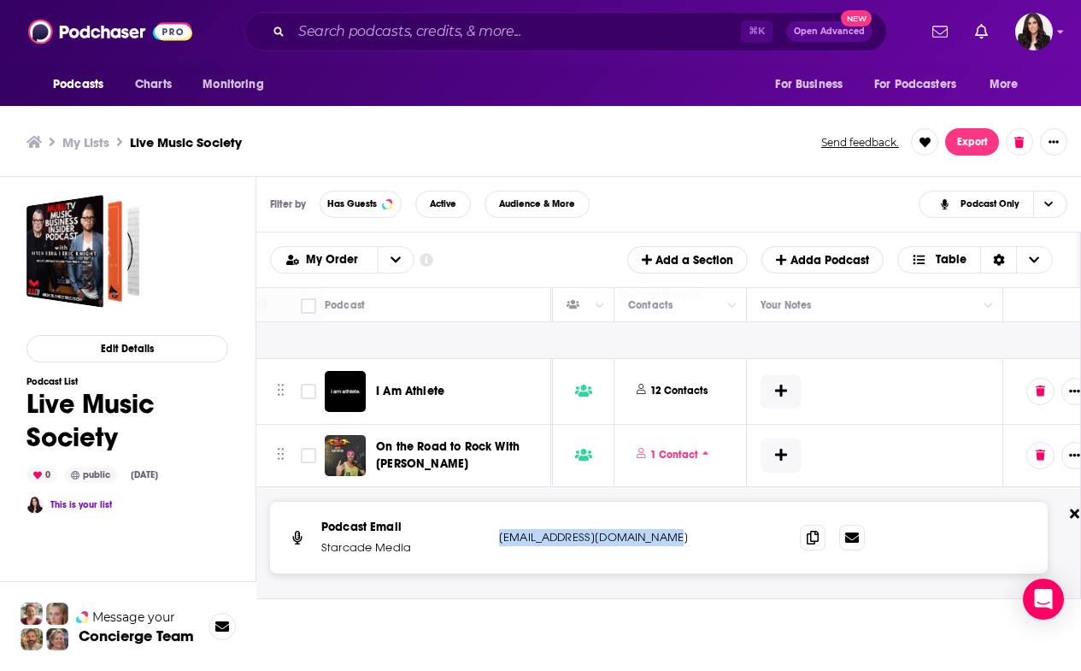
drag, startPoint x: 680, startPoint y: 508, endPoint x: 498, endPoint y: 510, distance: 182.1
click at [498, 510] on div "Podcast Email Starcade Media [EMAIL_ADDRESS][DOMAIN_NAME] [EMAIL_ADDRESS][DOMAI…" at bounding box center [659, 538] width 778 height 72
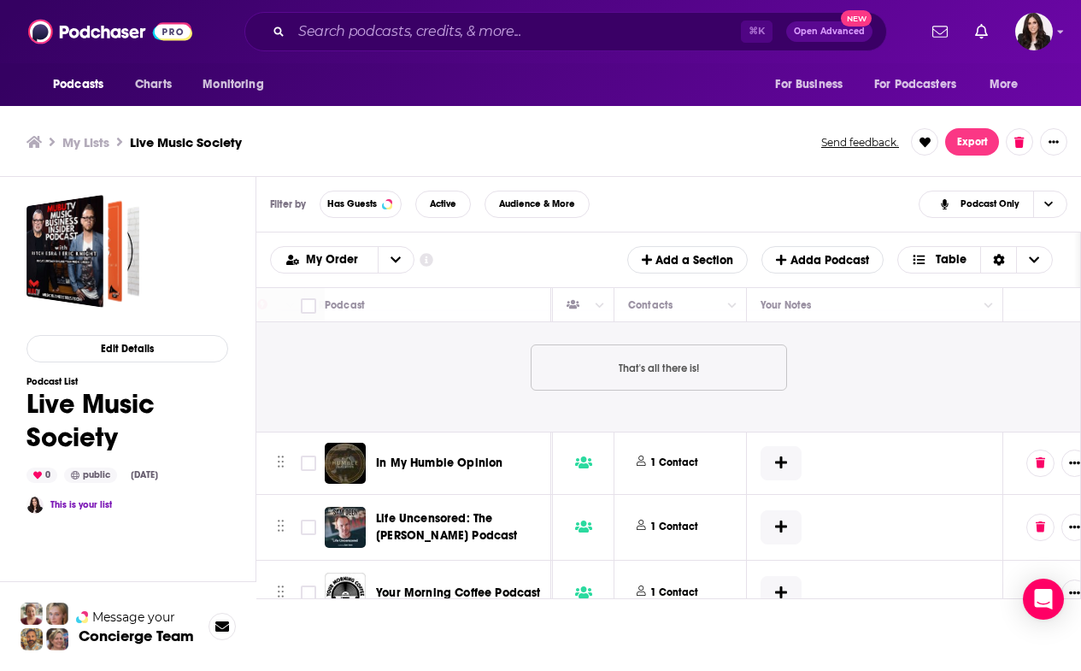
scroll to position [7157, 769]
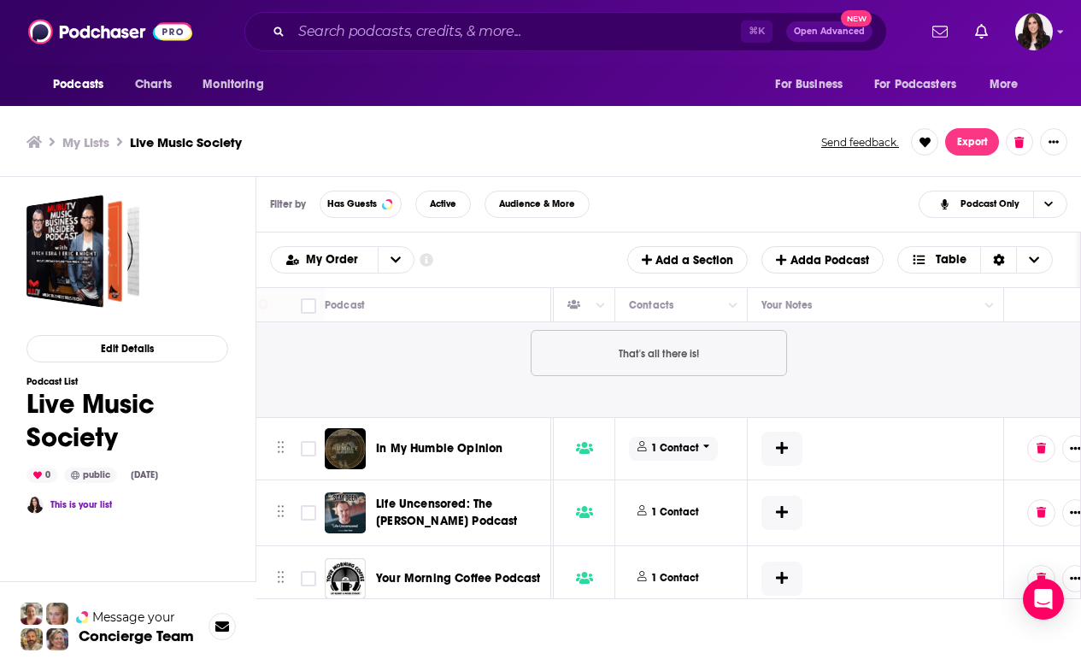
click at [699, 437] on span "1 Contact" at bounding box center [673, 448] width 89 height 23
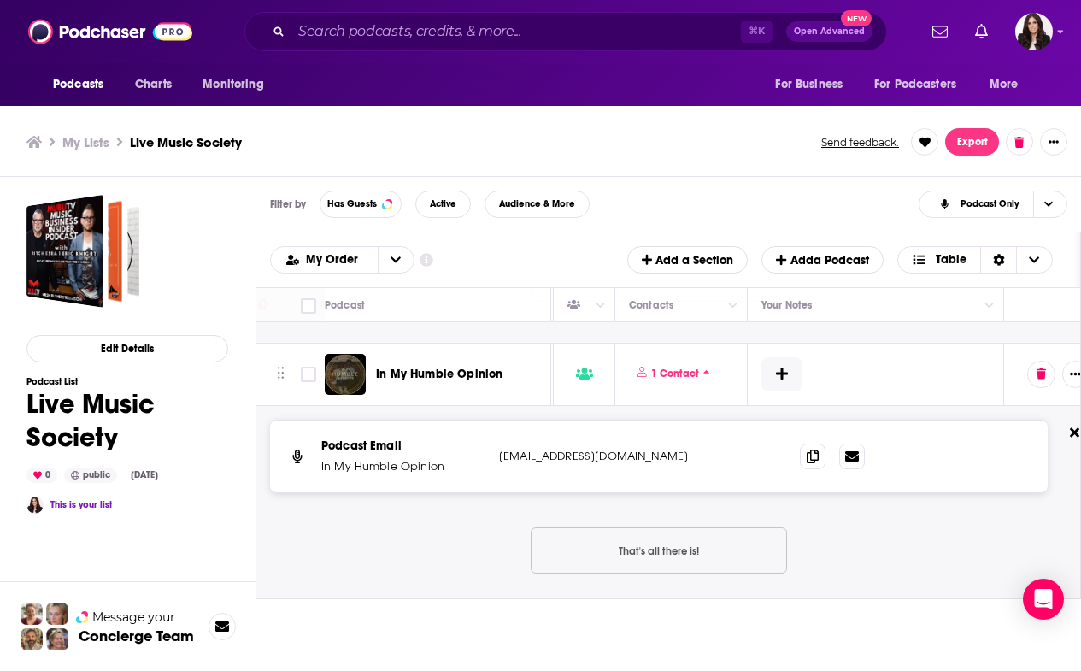
scroll to position [7236, 765]
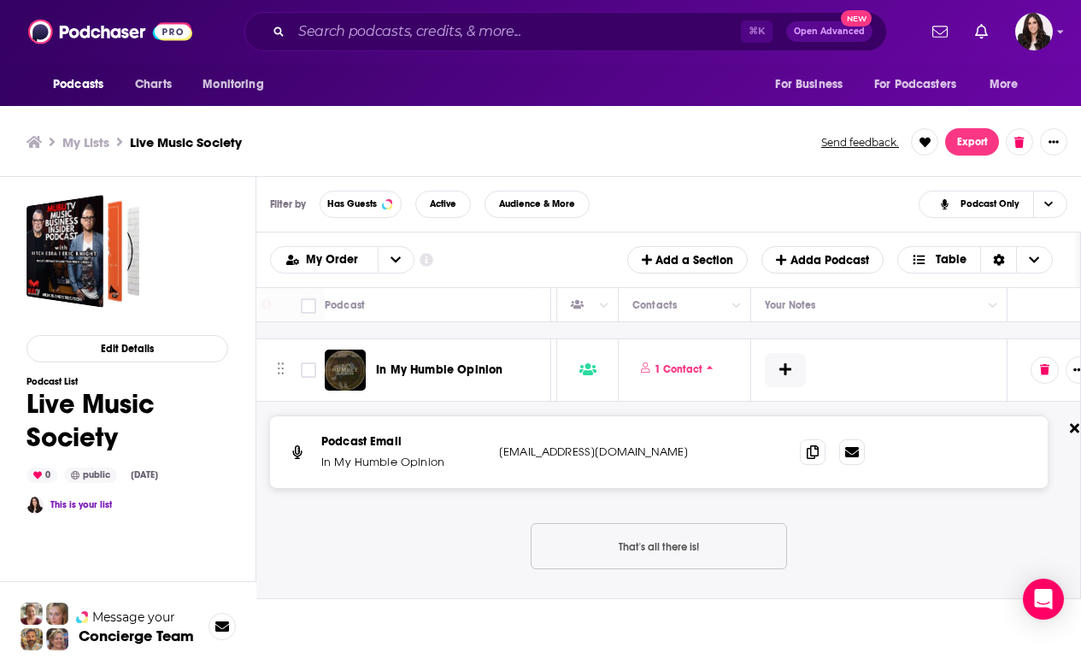
drag, startPoint x: 664, startPoint y: 430, endPoint x: 498, endPoint y: 432, distance: 165.9
click at [498, 432] on div "Podcast Email In My Humble Opinion [EMAIL_ADDRESS][DOMAIN_NAME] [EMAIL_ADDRESS]…" at bounding box center [659, 452] width 778 height 72
drag, startPoint x: 664, startPoint y: 412, endPoint x: 501, endPoint y: 413, distance: 163.3
click at [499, 416] on div "Podcast Email In My Humble Opinion [EMAIL_ADDRESS][DOMAIN_NAME] [EMAIL_ADDRESS]…" at bounding box center [659, 452] width 778 height 72
drag, startPoint x: 499, startPoint y: 431, endPoint x: 643, endPoint y: 428, distance: 143.6
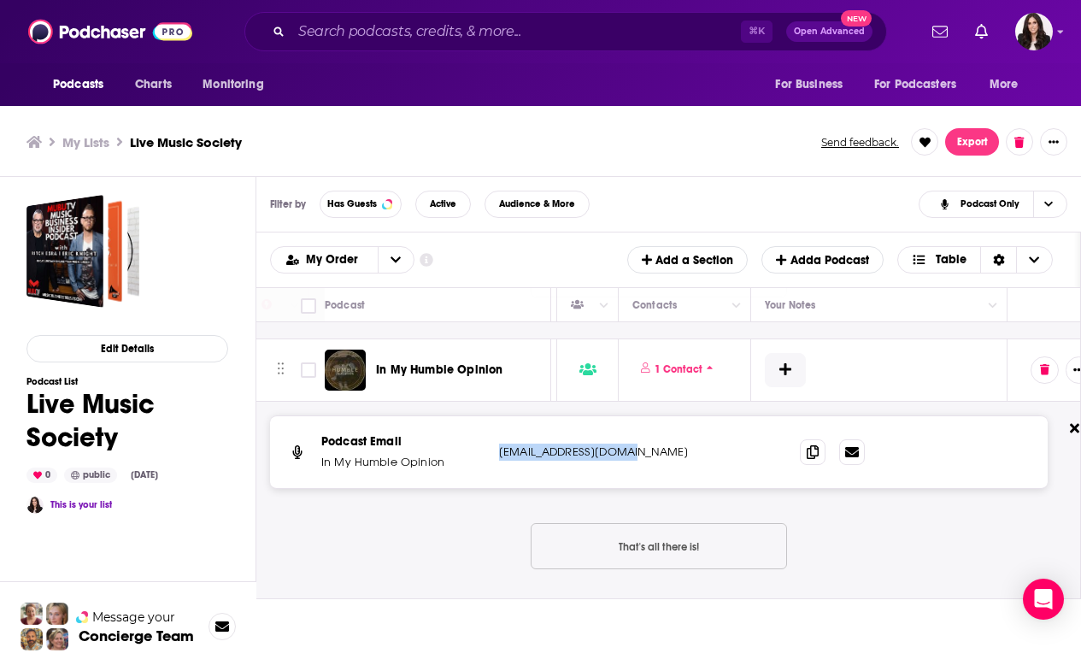
click at [643, 444] on p "[EMAIL_ADDRESS][DOMAIN_NAME]" at bounding box center [612, 452] width 227 height 17
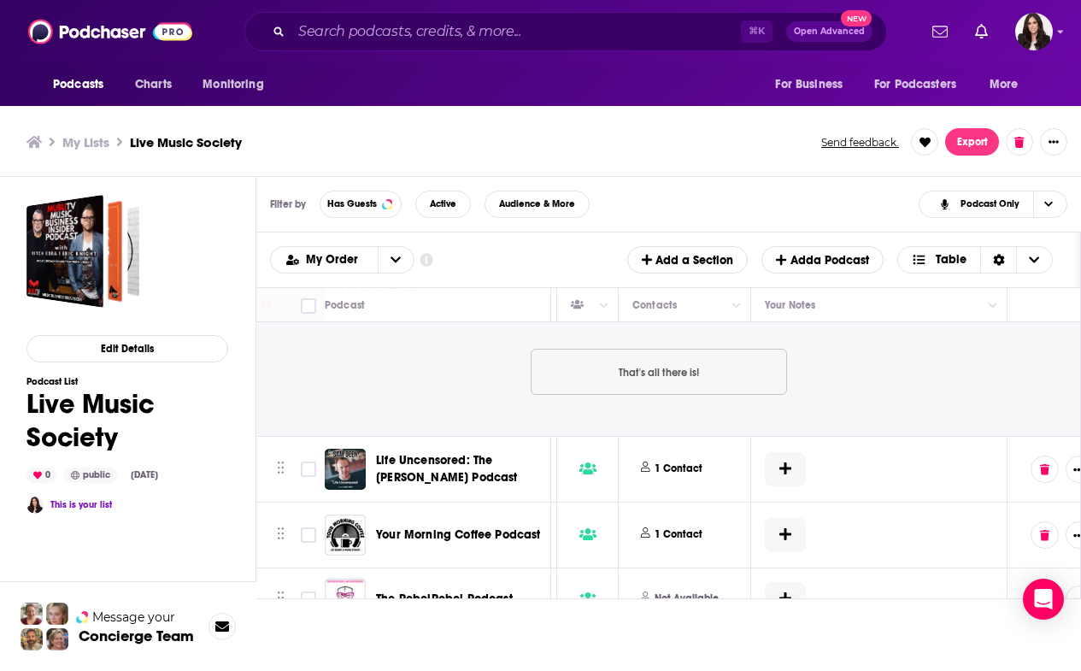
scroll to position [7419, 765]
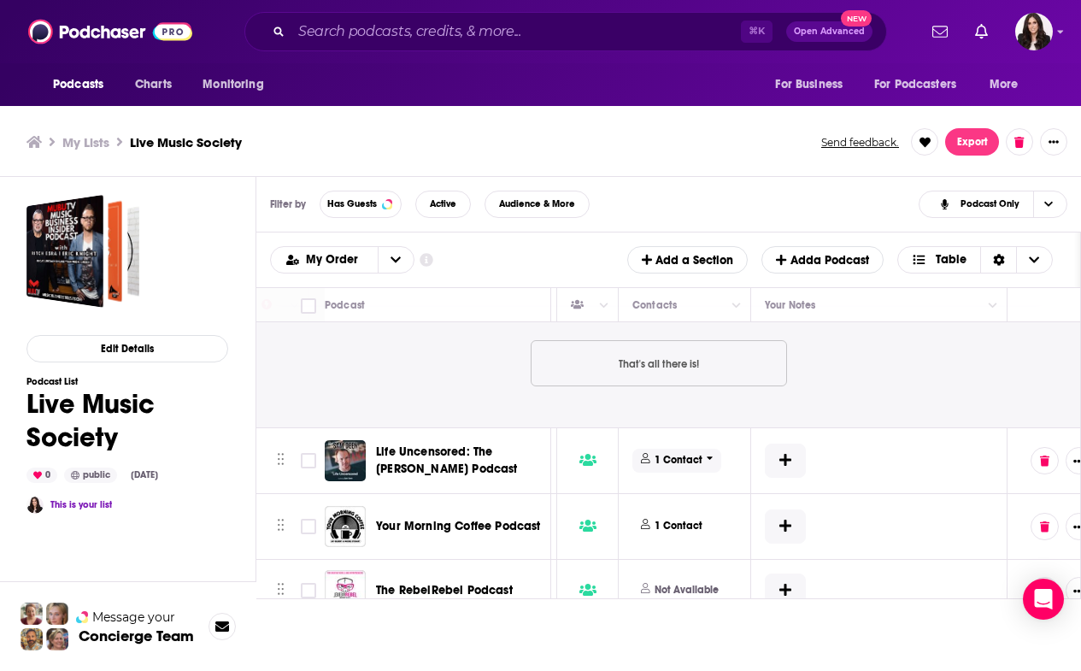
click at [708, 457] on icon at bounding box center [710, 458] width 6 height 3
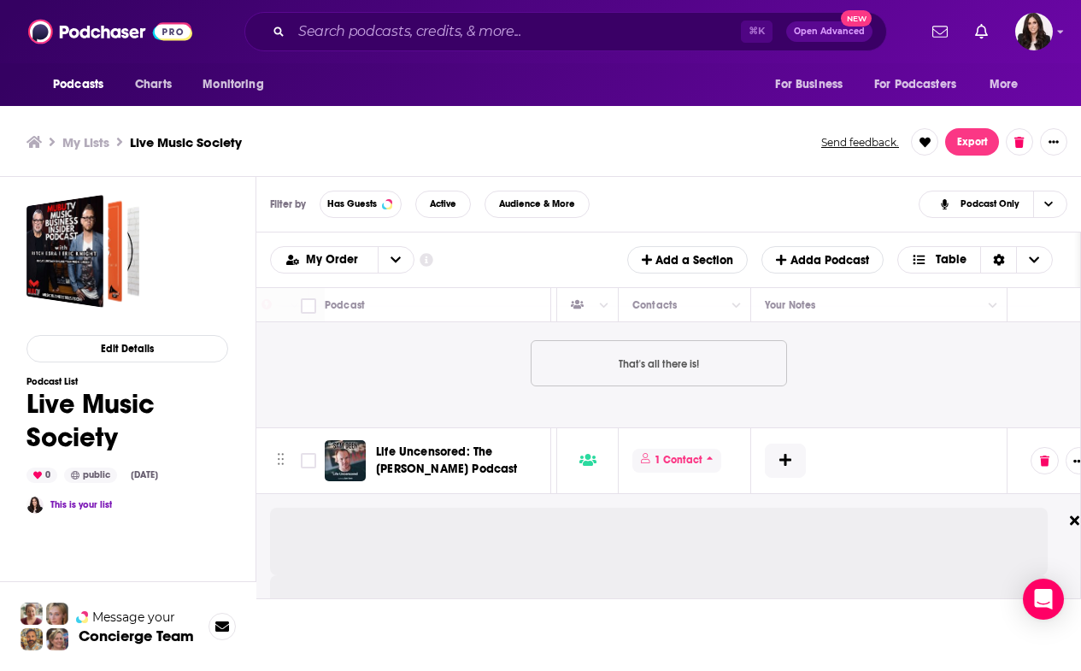
scroll to position [7490, 765]
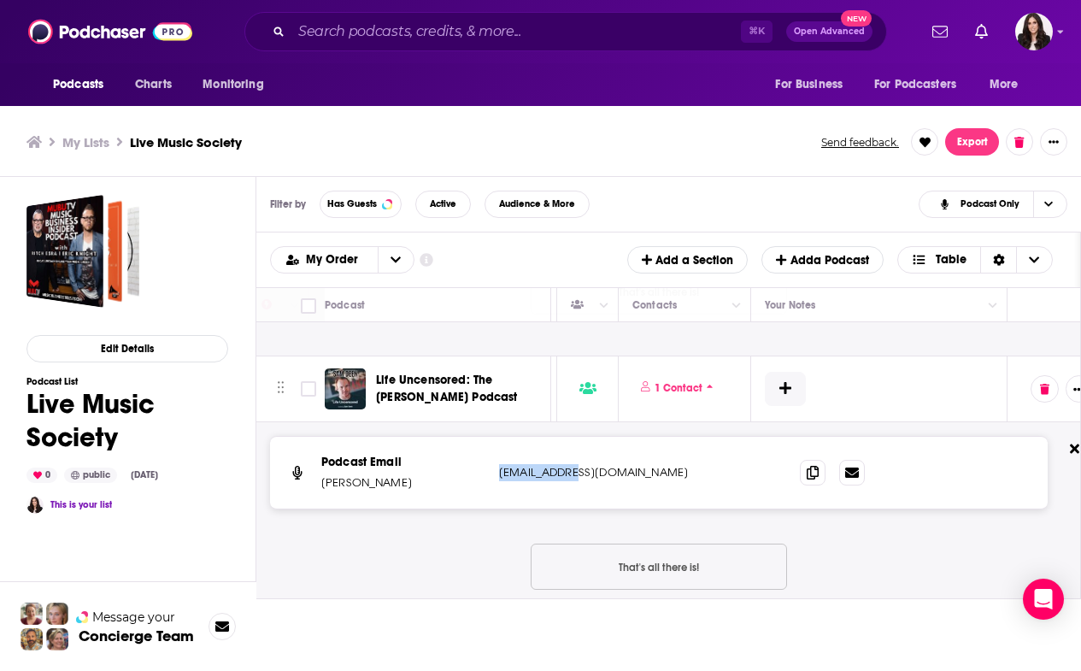
drag, startPoint x: 594, startPoint y: 451, endPoint x: 493, endPoint y: 451, distance: 100.9
click at [493, 451] on div "Podcast Email [PERSON_NAME] [EMAIL_ADDRESS][DOMAIN_NAME] [EMAIL_ADDRESS][DOMAIN…" at bounding box center [659, 473] width 778 height 72
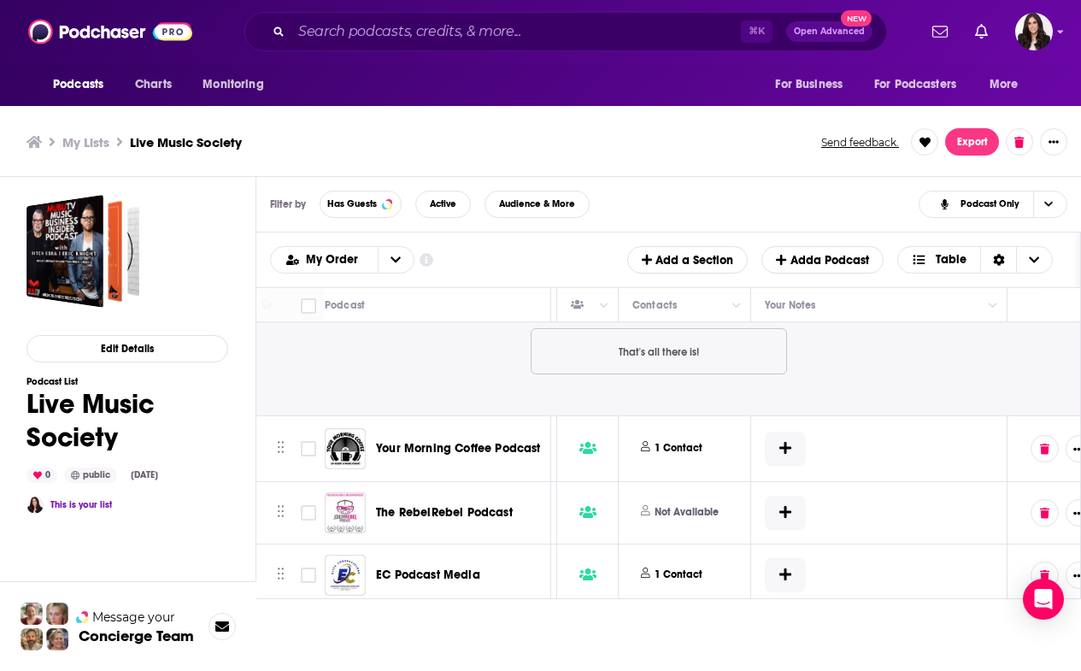
scroll to position [7718, 764]
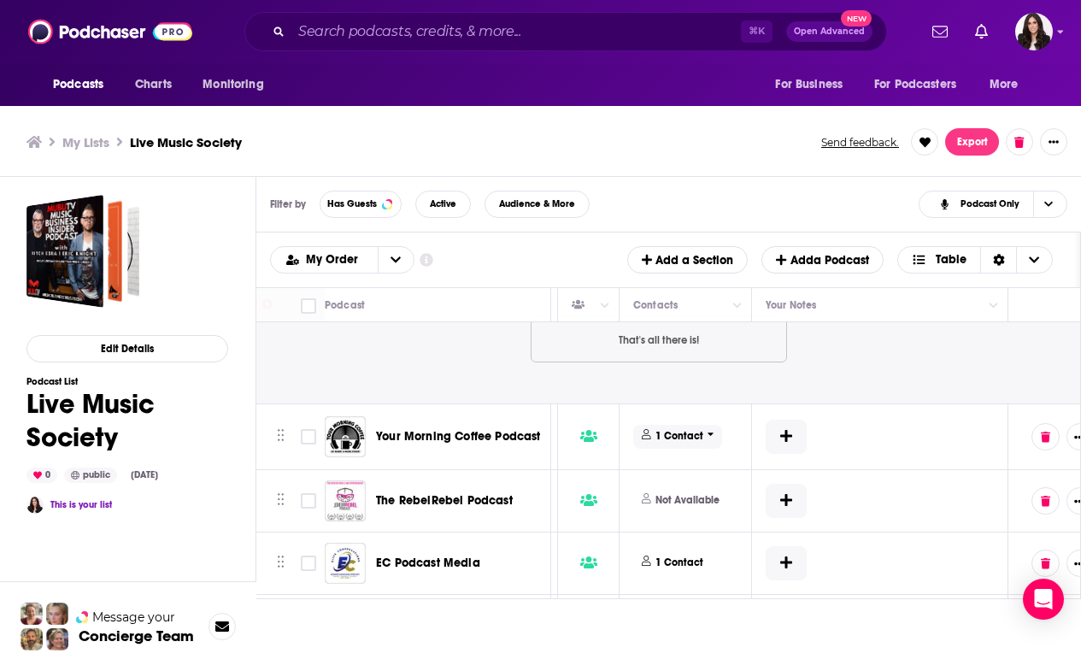
click at [704, 425] on span "1 Contact" at bounding box center [677, 436] width 89 height 23
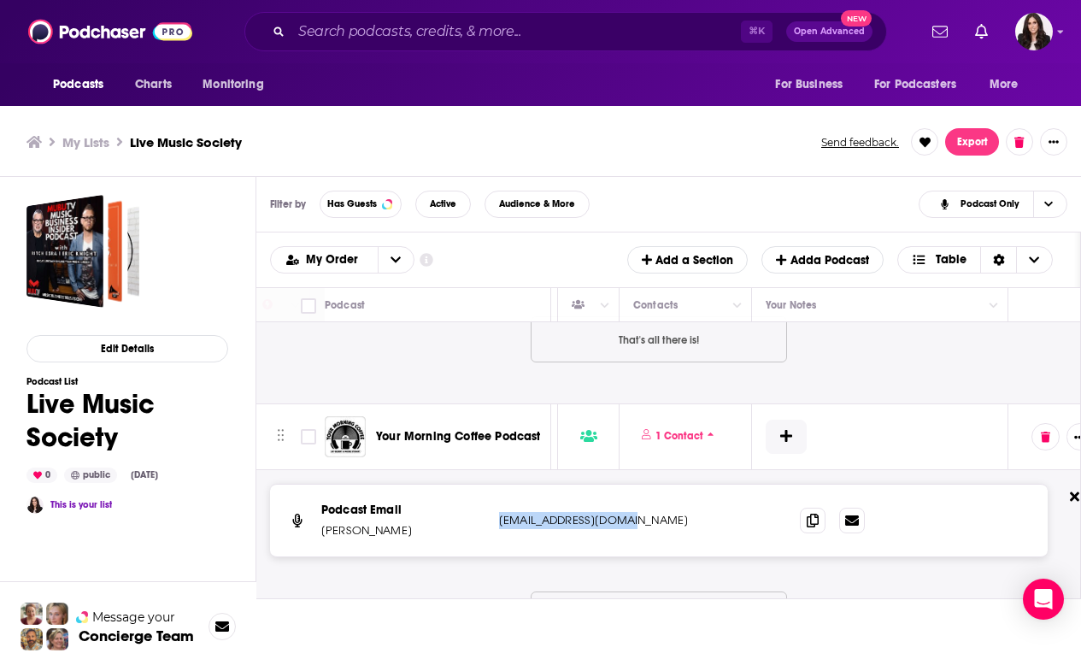
drag, startPoint x: 496, startPoint y: 490, endPoint x: 645, endPoint y: 490, distance: 148.7
click at [645, 490] on div "Podcast Email [PERSON_NAME] [EMAIL_ADDRESS][DOMAIN_NAME] [EMAIL_ADDRESS][DOMAIN…" at bounding box center [659, 521] width 778 height 72
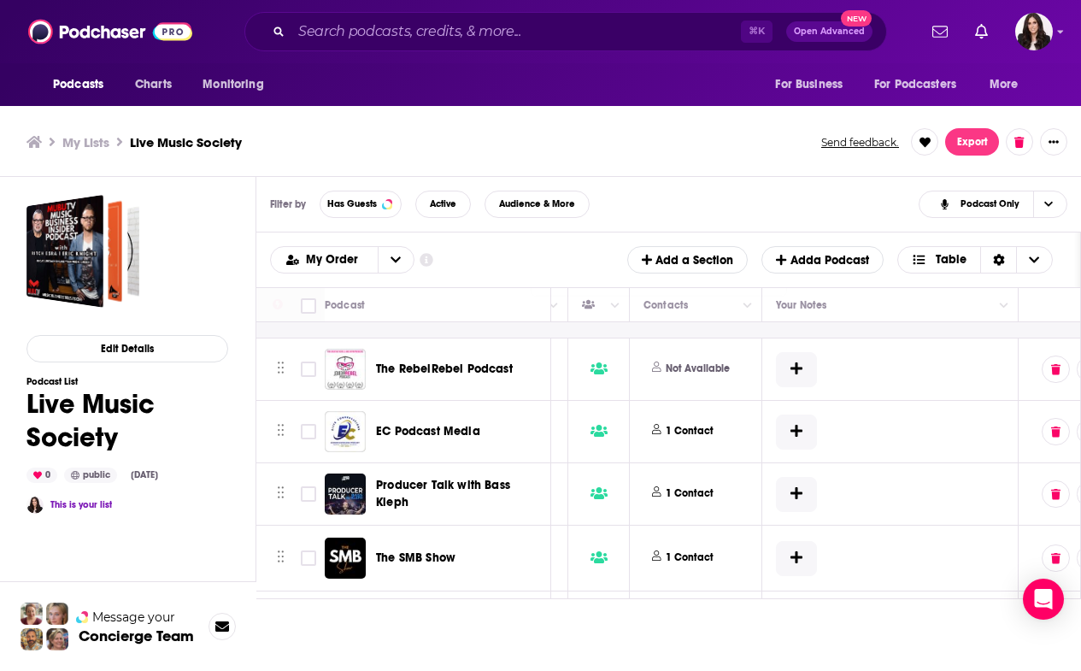
scroll to position [8044, 754]
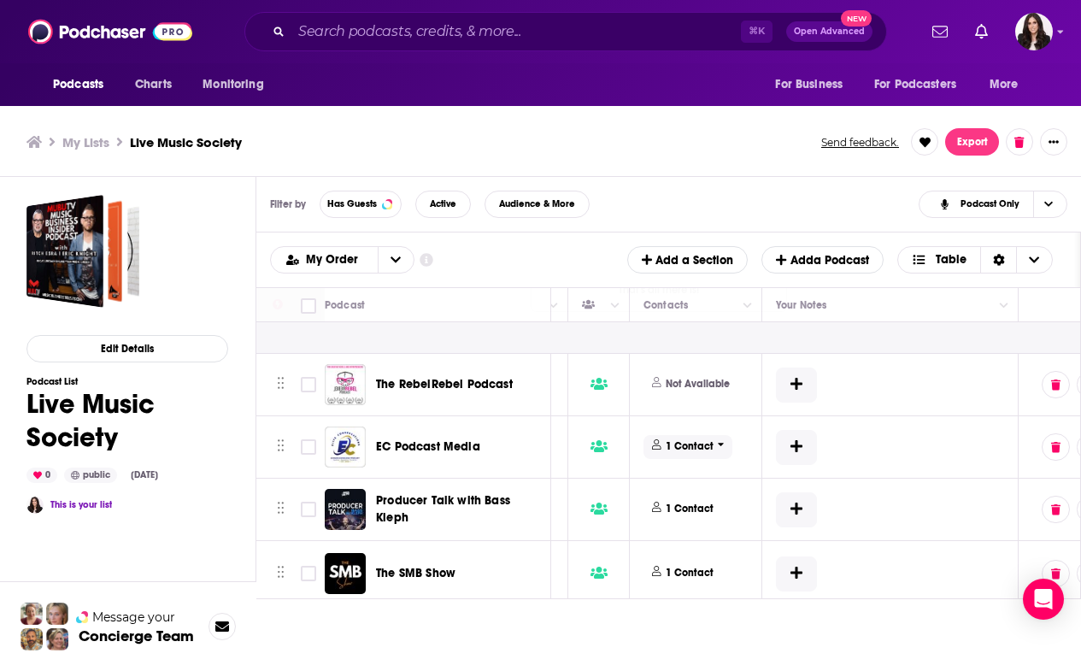
click at [682, 439] on p "1 Contact" at bounding box center [690, 446] width 48 height 15
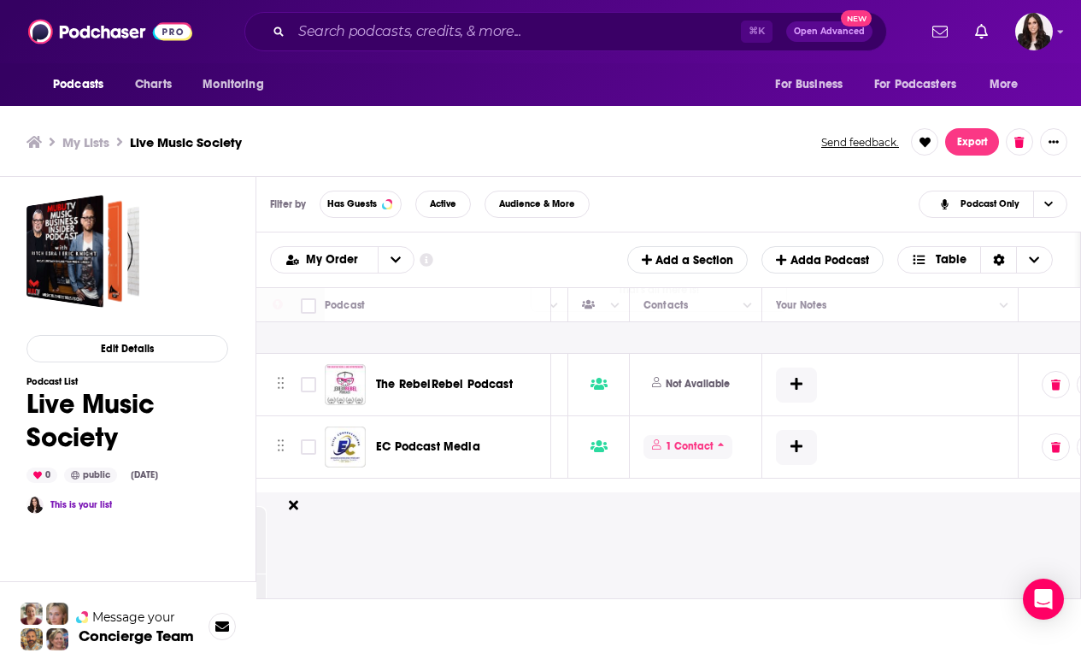
click at [722, 439] on icon at bounding box center [721, 444] width 7 height 10
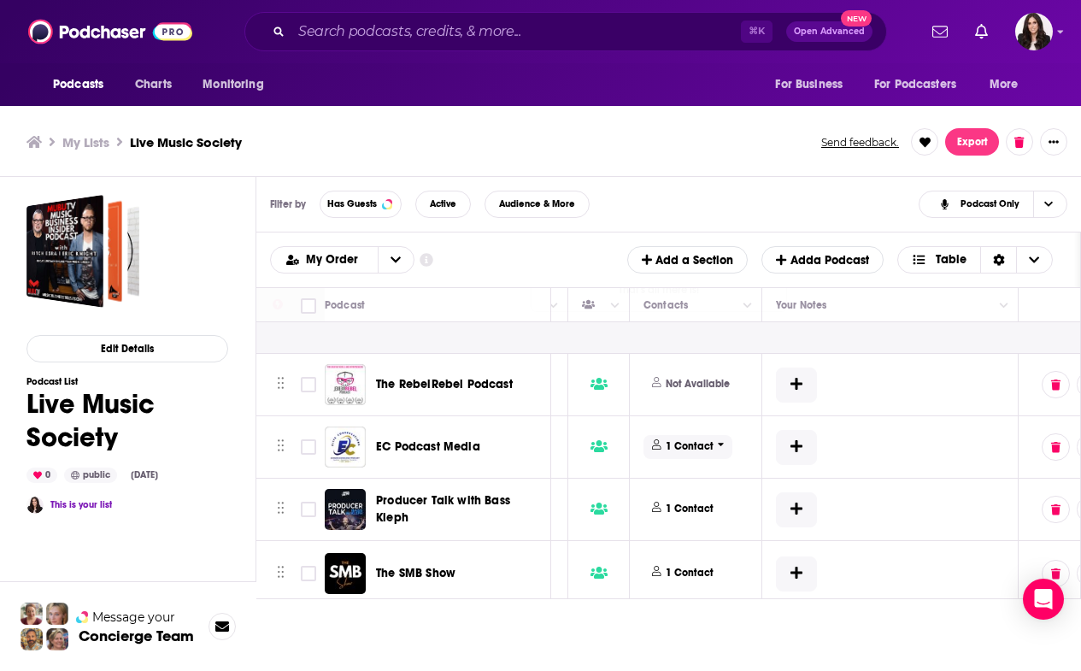
click at [723, 435] on span "1 Contact" at bounding box center [688, 446] width 89 height 23
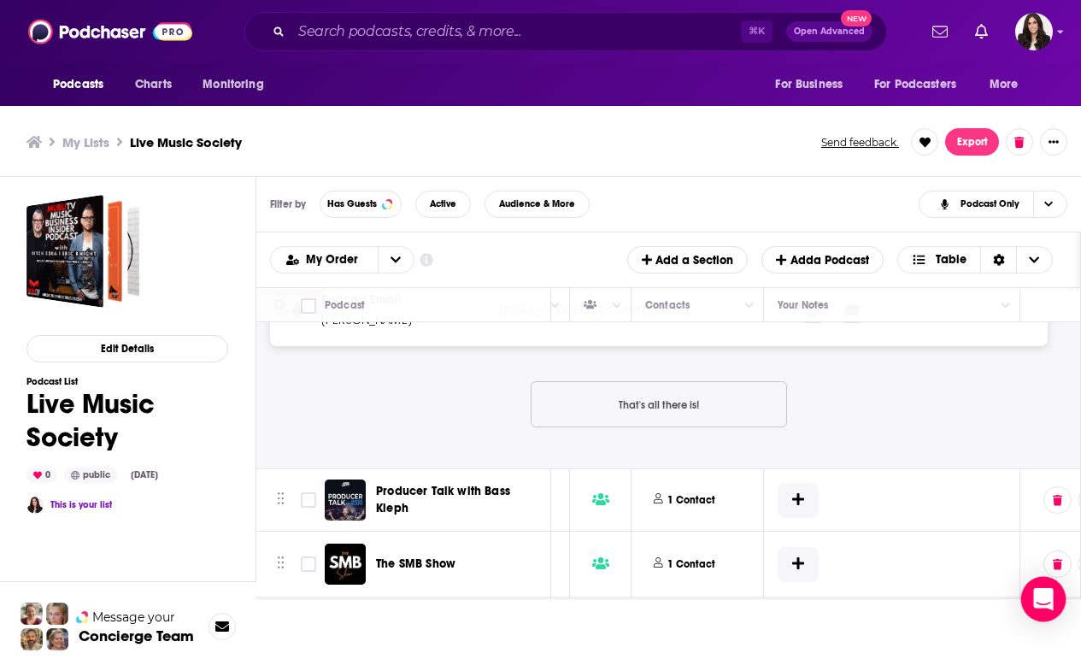
scroll to position [8292, 754]
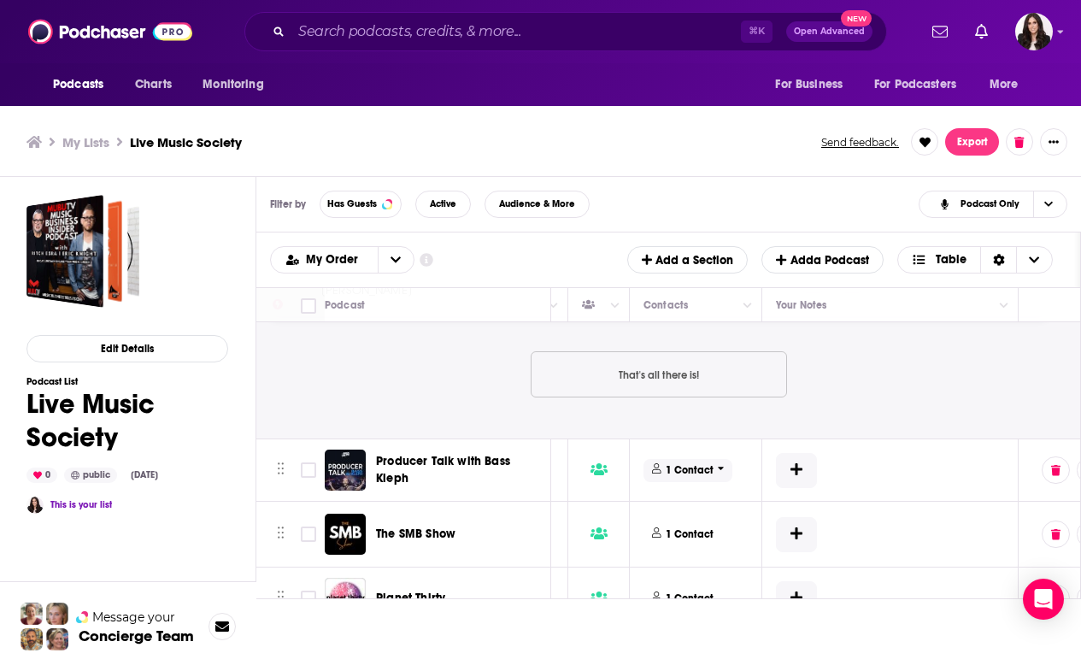
click at [725, 459] on span "1 Contact" at bounding box center [688, 470] width 89 height 23
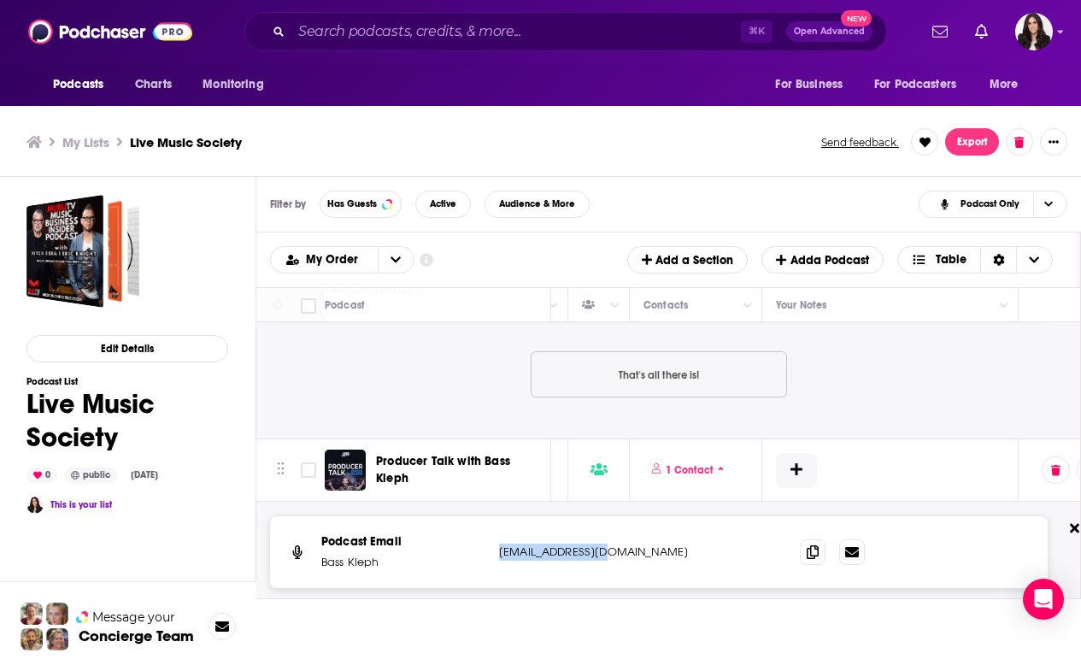
drag, startPoint x: 612, startPoint y: 521, endPoint x: 500, endPoint y: 521, distance: 112.0
click at [500, 544] on p "[EMAIL_ADDRESS][DOMAIN_NAME]" at bounding box center [612, 552] width 227 height 17
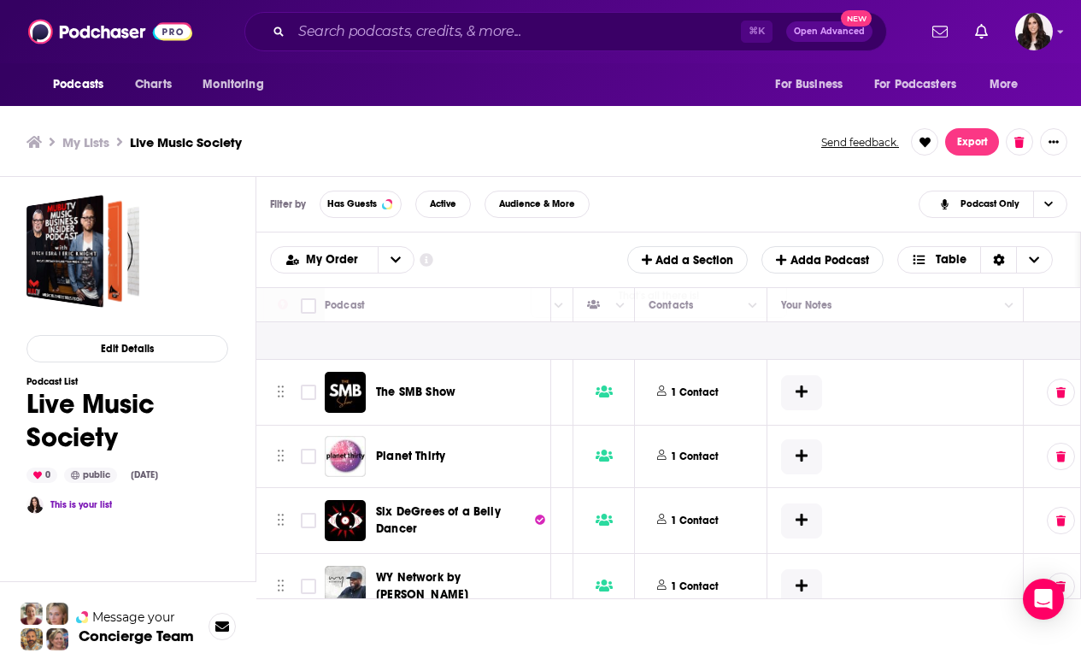
scroll to position [8637, 747]
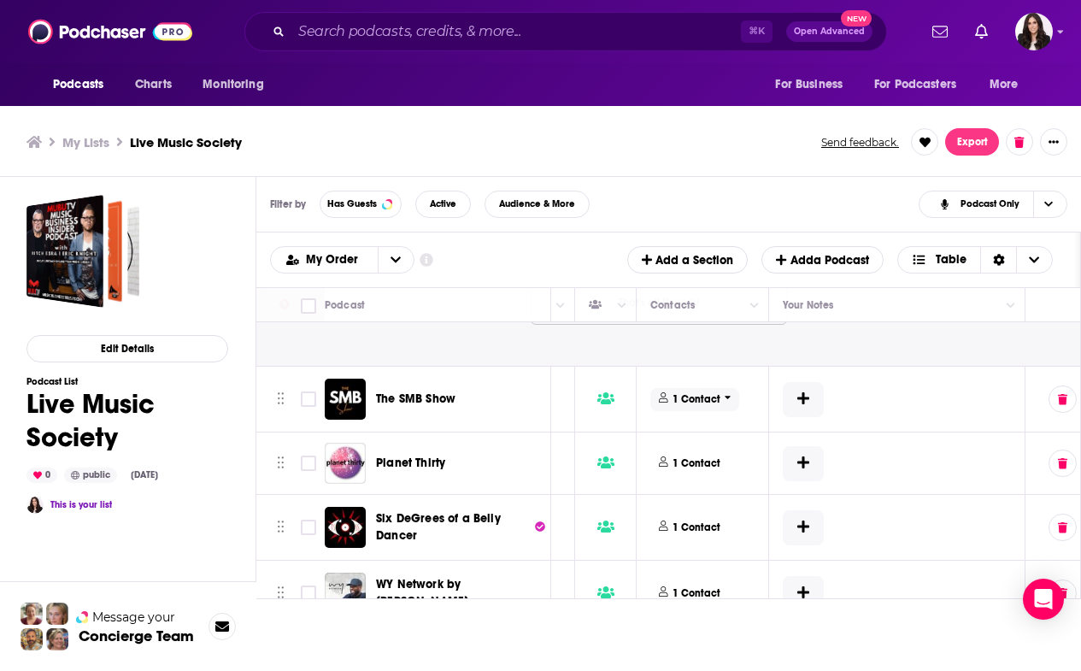
click at [721, 388] on span "1 Contact" at bounding box center [695, 399] width 89 height 23
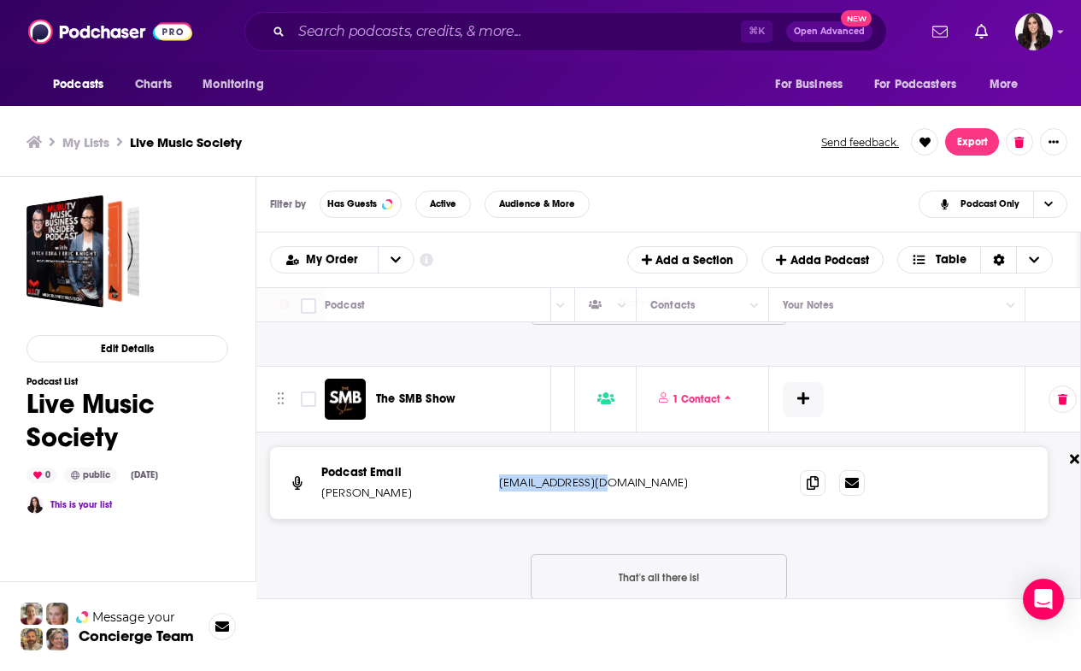
drag, startPoint x: 503, startPoint y: 453, endPoint x: 616, endPoint y: 452, distance: 112.8
click at [616, 474] on p "[EMAIL_ADDRESS][DOMAIN_NAME]" at bounding box center [612, 482] width 227 height 17
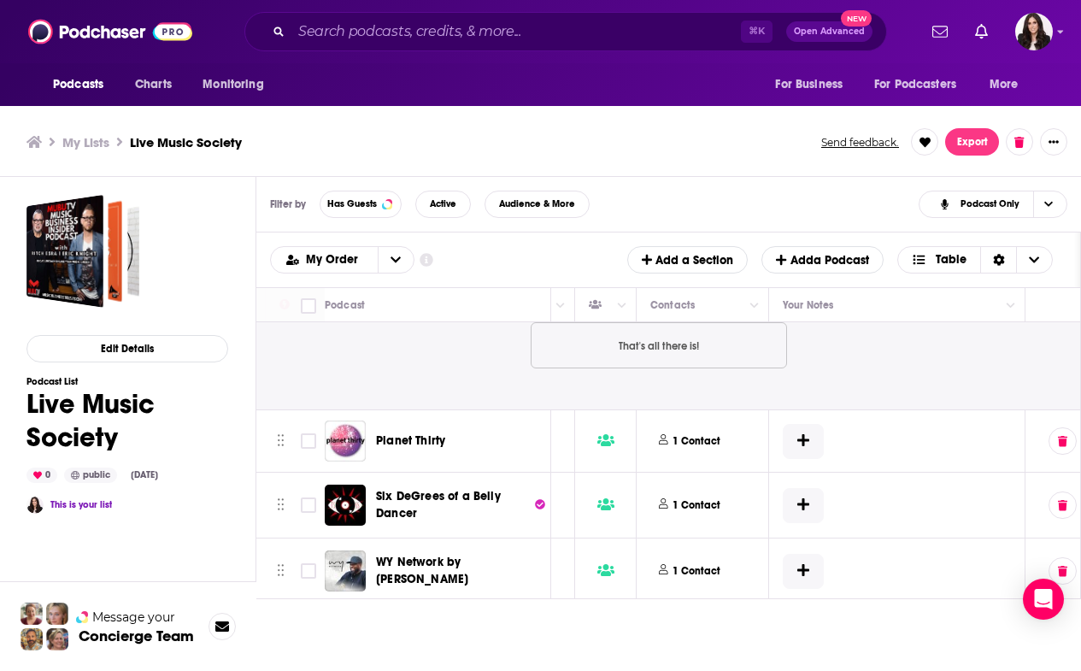
scroll to position [8874, 747]
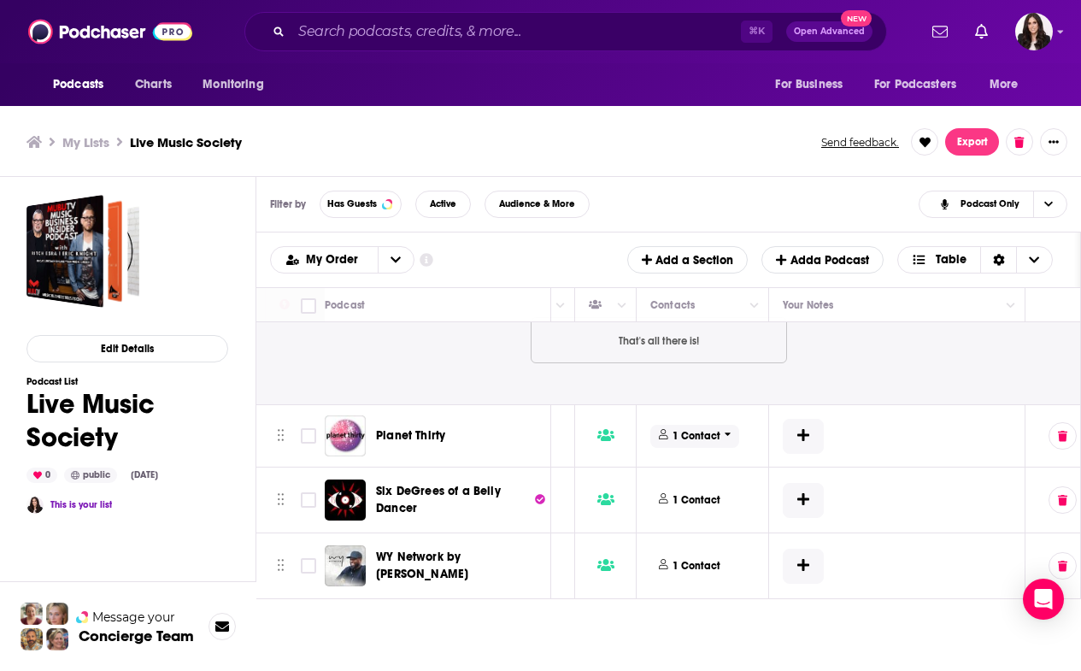
click at [715, 429] on p "1 Contact" at bounding box center [697, 436] width 48 height 15
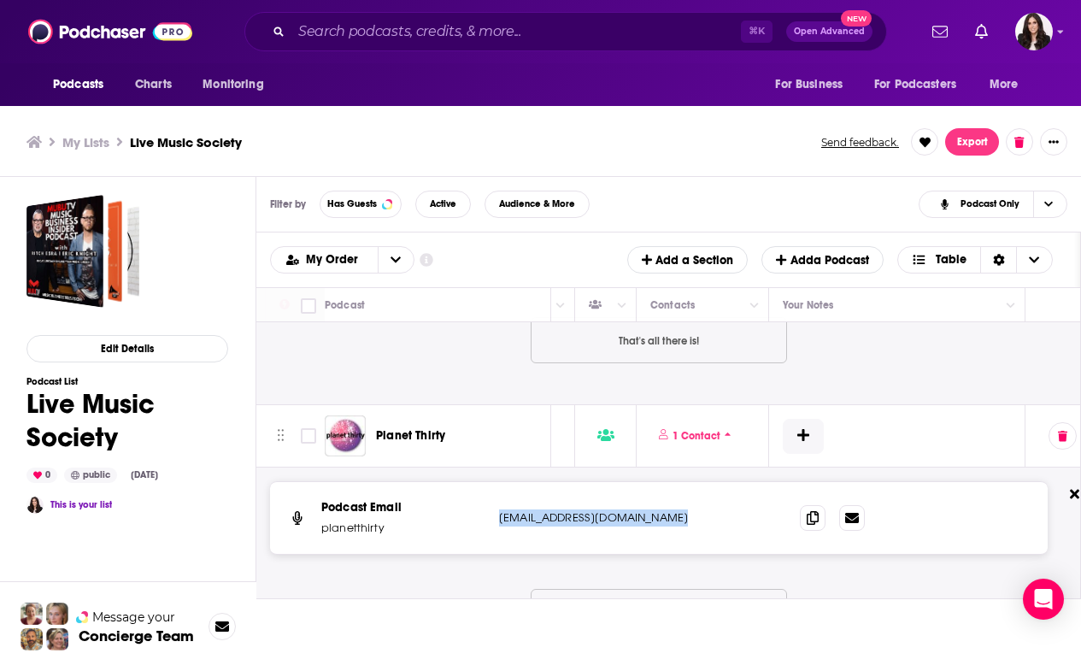
drag, startPoint x: 669, startPoint y: 489, endPoint x: 501, endPoint y: 495, distance: 167.7
click at [501, 510] on p "[EMAIL_ADDRESS][DOMAIN_NAME]" at bounding box center [612, 518] width 227 height 17
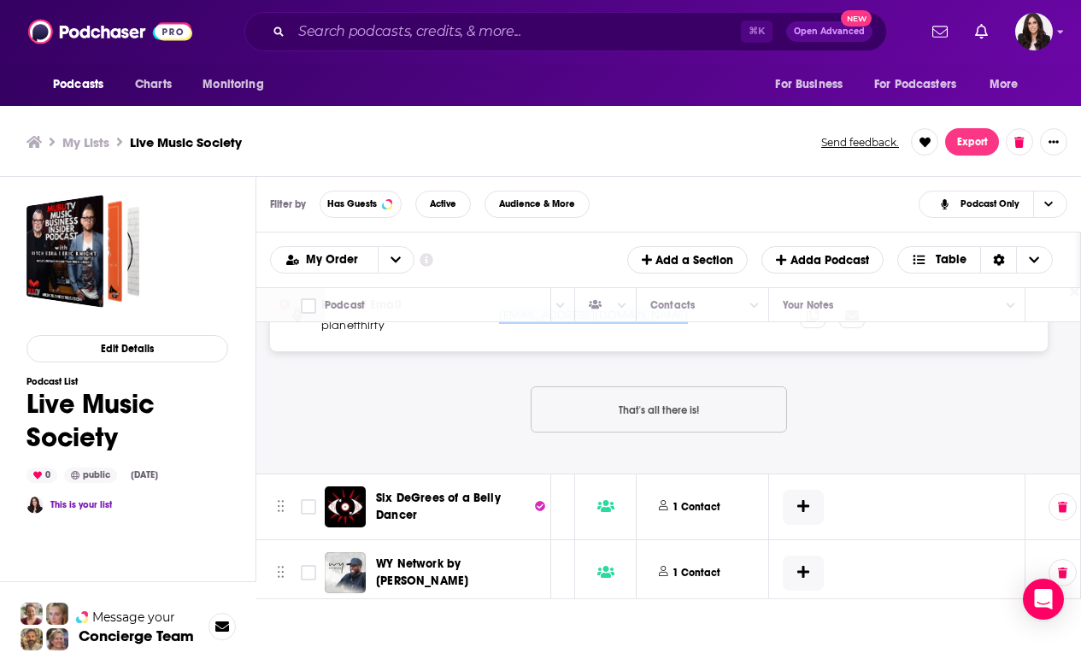
scroll to position [9083, 747]
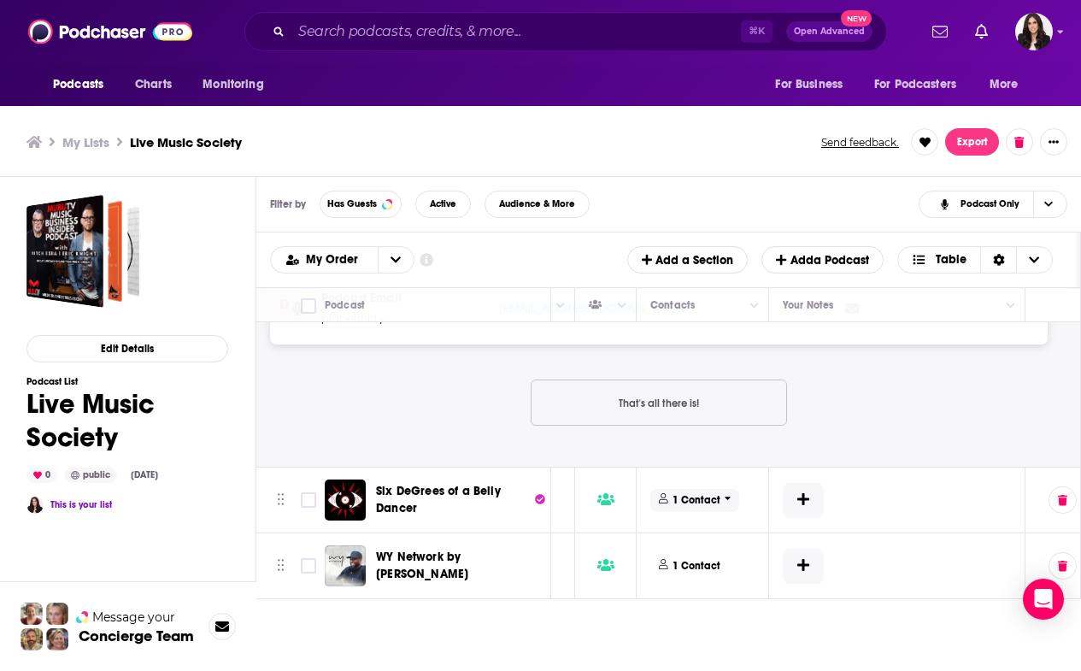
click at [710, 493] on p "1 Contact" at bounding box center [697, 500] width 48 height 15
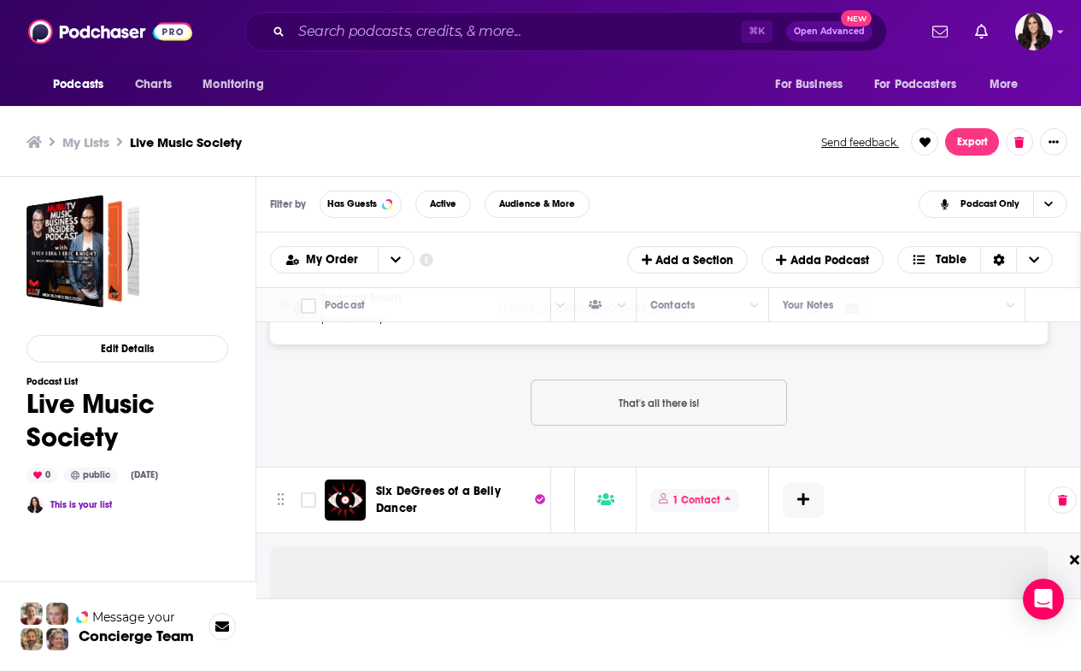
scroll to position [9199, 747]
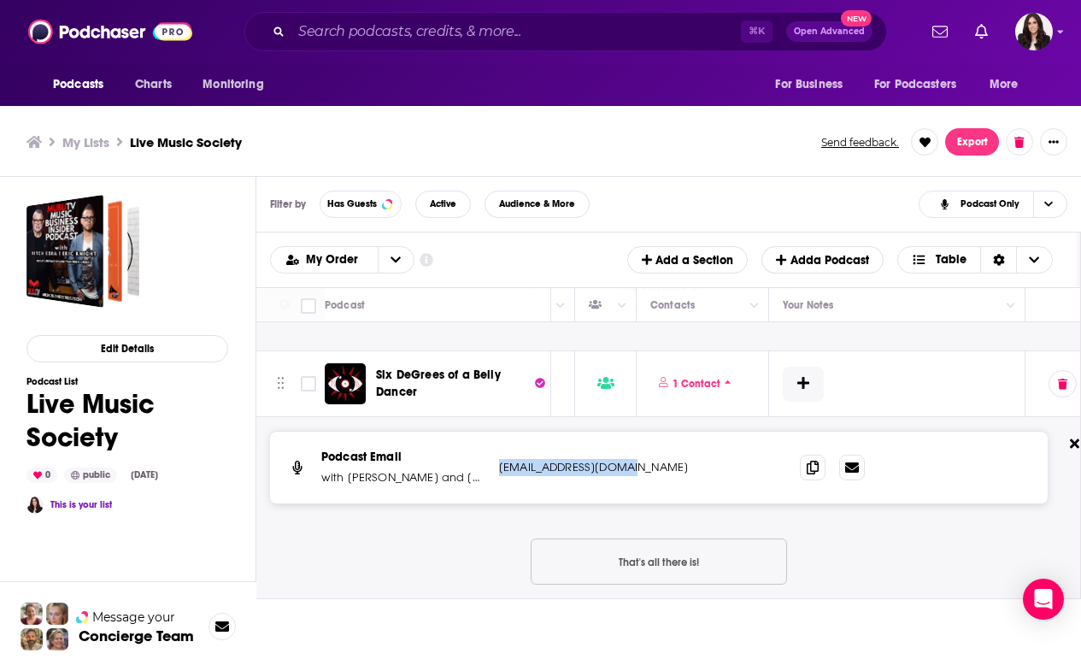
drag, startPoint x: 500, startPoint y: 439, endPoint x: 661, endPoint y: 439, distance: 160.7
click at [661, 459] on p "[EMAIL_ADDRESS][DOMAIN_NAME]" at bounding box center [612, 467] width 227 height 17
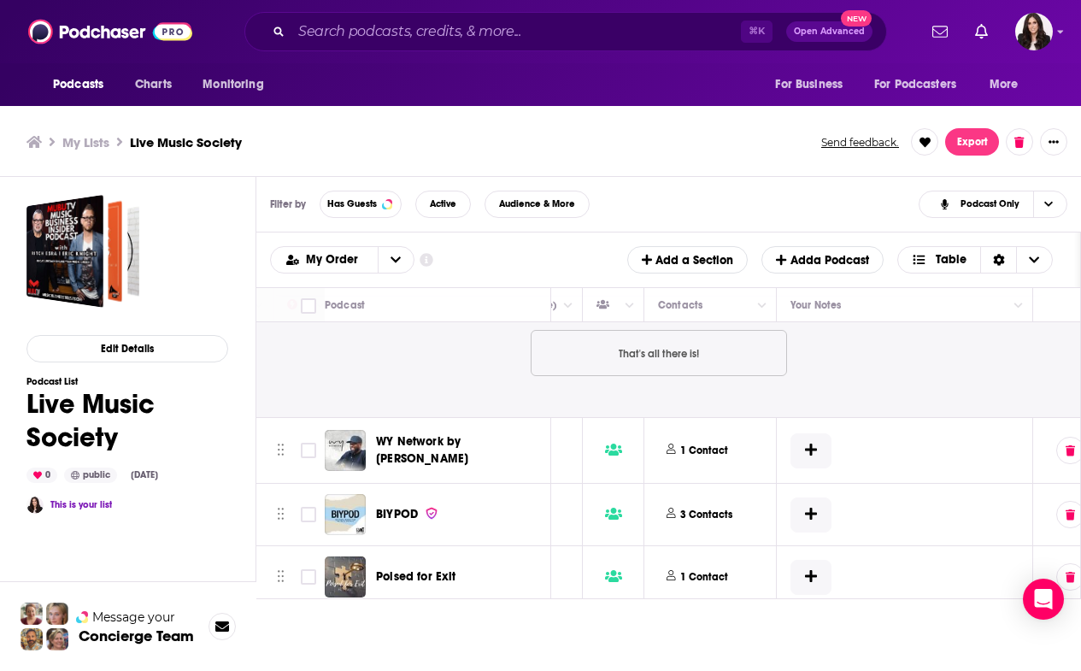
scroll to position [9410, 739]
click at [698, 442] on p "1 Contact" at bounding box center [704, 449] width 48 height 15
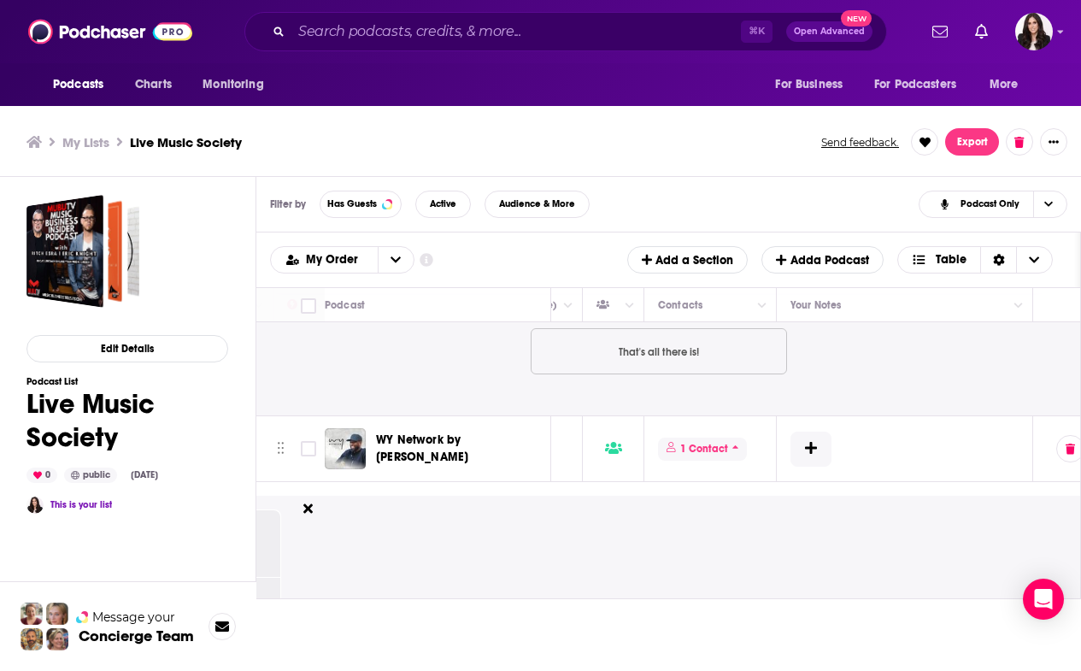
click at [729, 438] on span "1 Contact" at bounding box center [702, 449] width 89 height 23
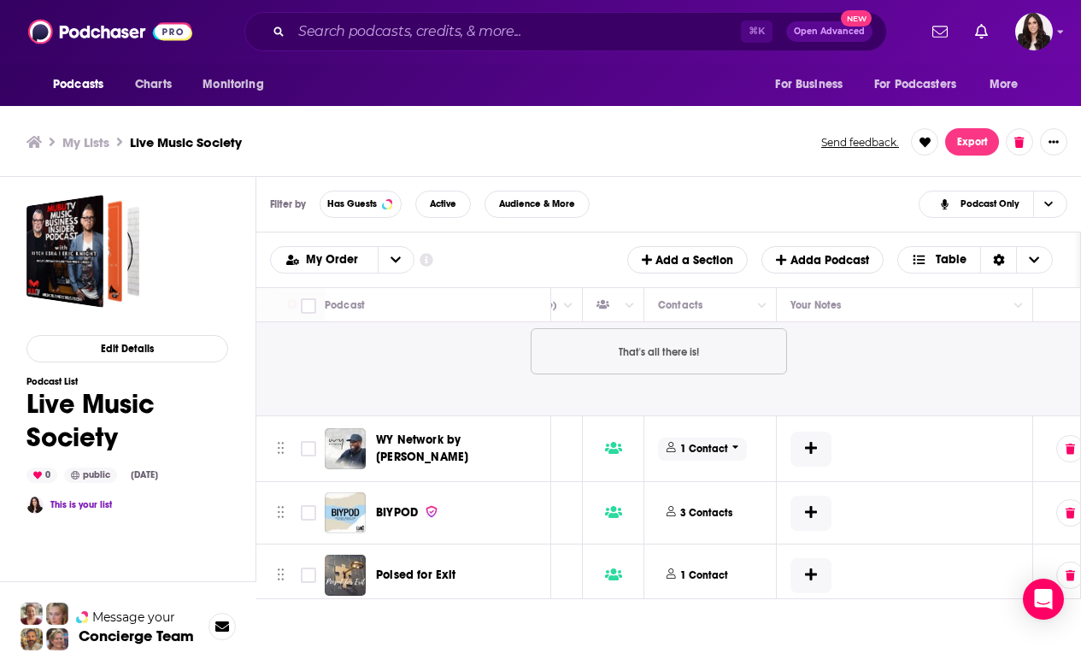
click at [729, 438] on span "1 Contact" at bounding box center [702, 449] width 89 height 23
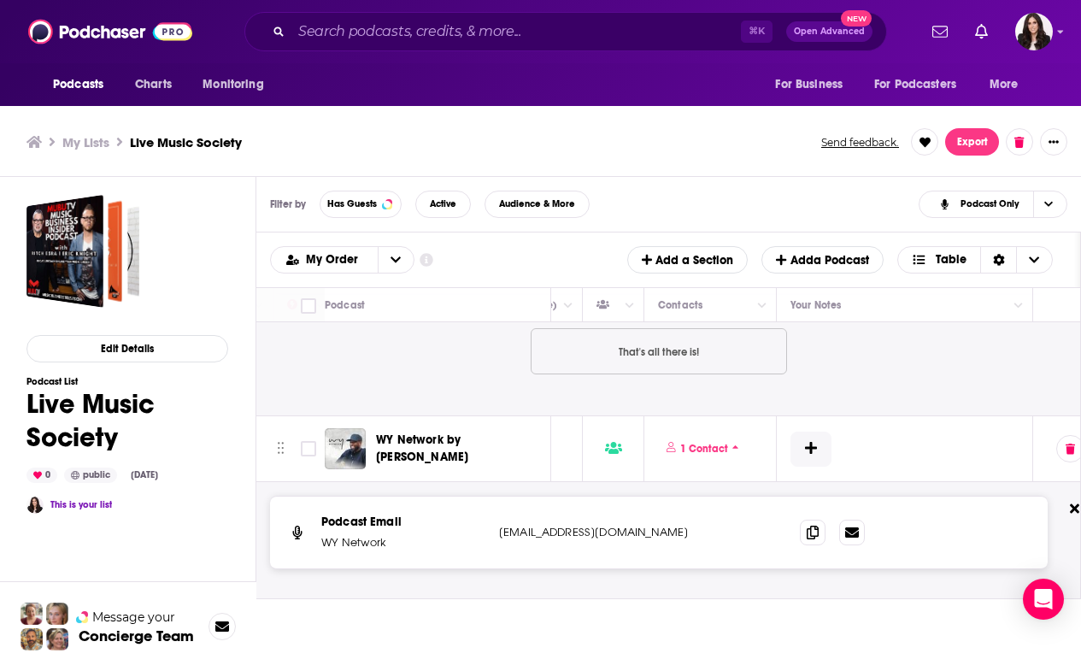
scroll to position [9530, 733]
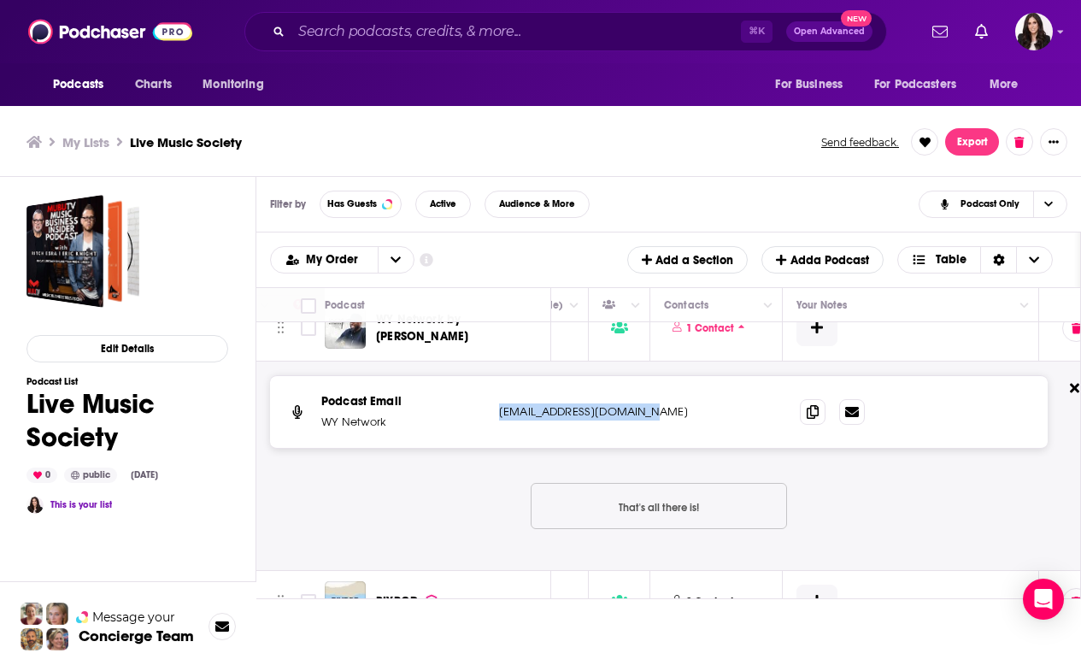
drag, startPoint x: 674, startPoint y: 382, endPoint x: 498, endPoint y: 385, distance: 175.3
click at [498, 385] on div "Podcast Email WY Network [EMAIL_ADDRESS][DOMAIN_NAME] [EMAIL_ADDRESS][DOMAIN_NA…" at bounding box center [659, 412] width 778 height 72
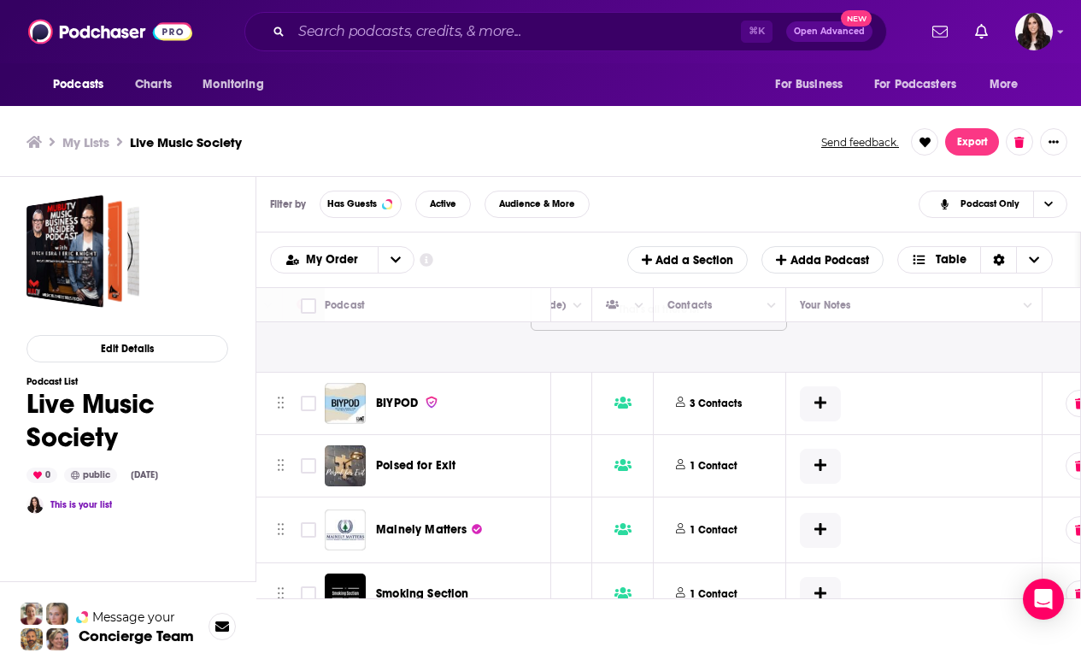
scroll to position [9735, 730]
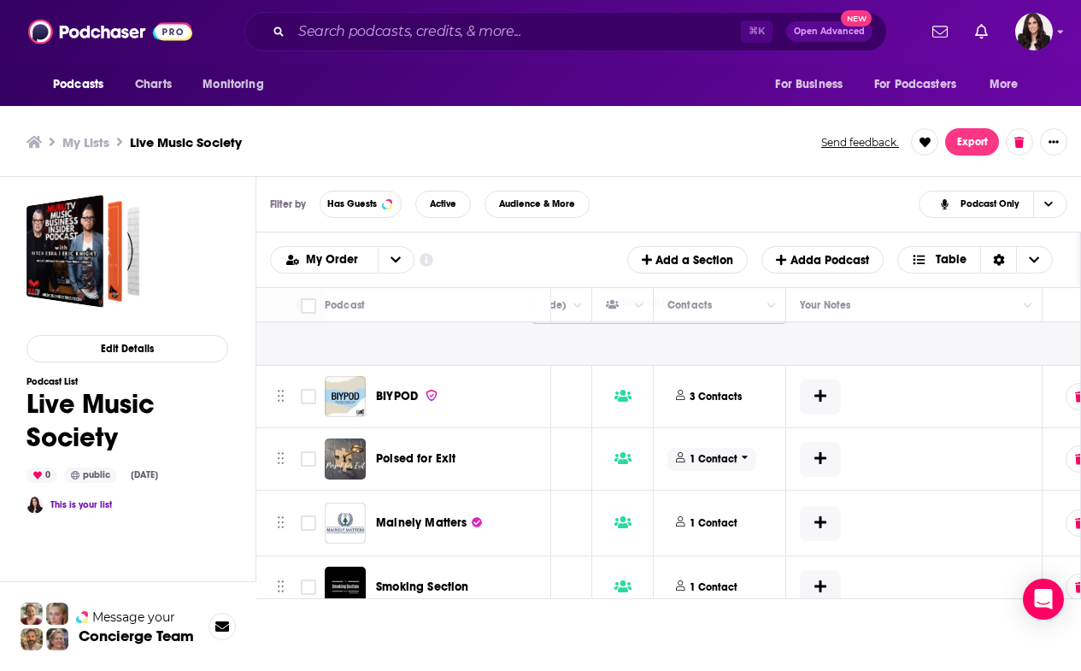
click at [735, 452] on p "1 Contact" at bounding box center [714, 459] width 48 height 15
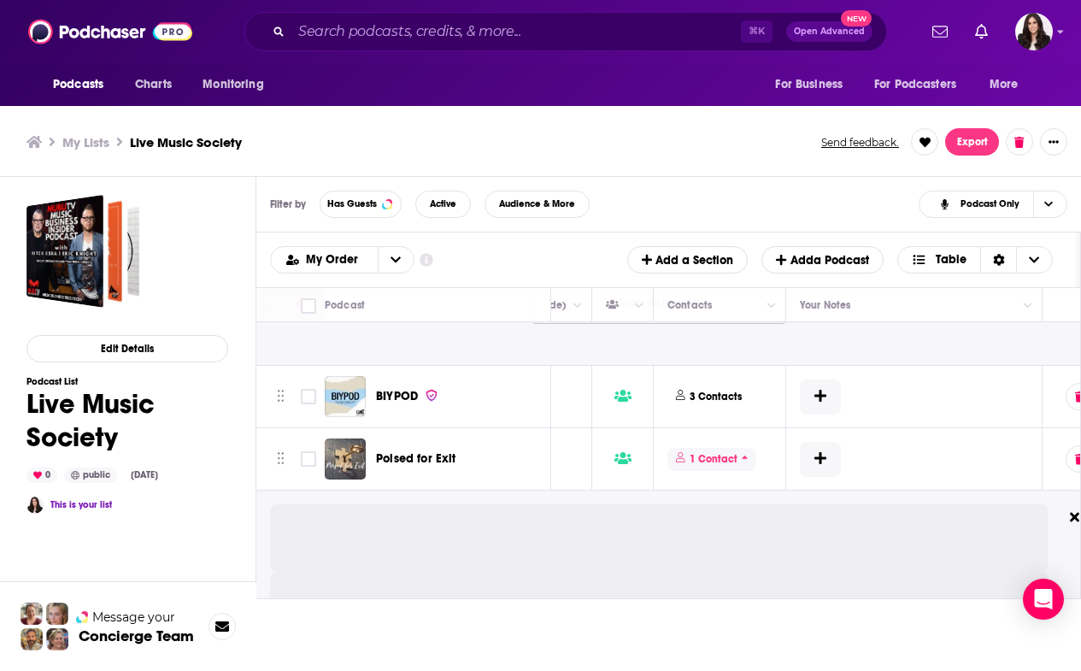
scroll to position [9832, 730]
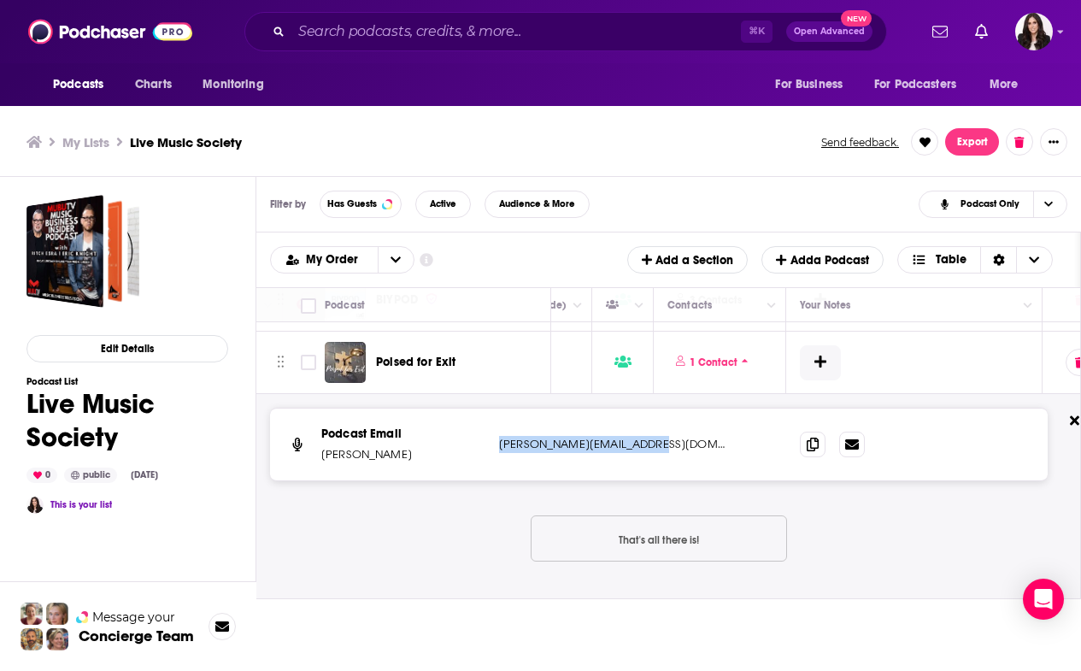
drag, startPoint x: 675, startPoint y: 416, endPoint x: 497, endPoint y: 416, distance: 177.8
click at [497, 416] on div "Podcast Email [PERSON_NAME] [PERSON_NAME][EMAIL_ADDRESS][DOMAIN_NAME] [PERSON_N…" at bounding box center [659, 445] width 778 height 72
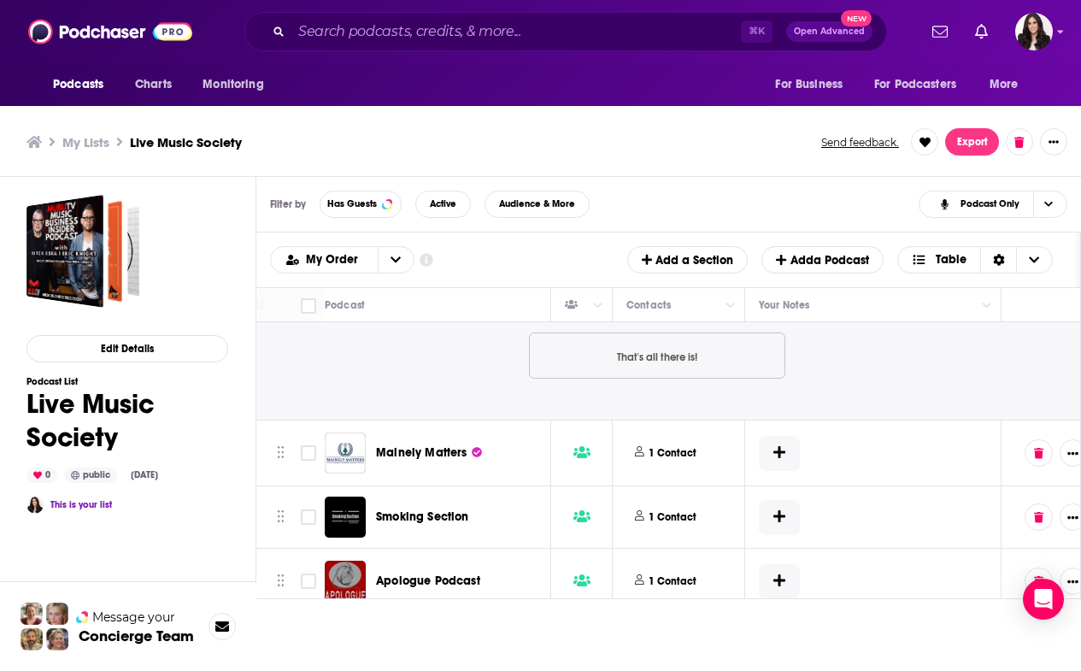
scroll to position [10018, 771]
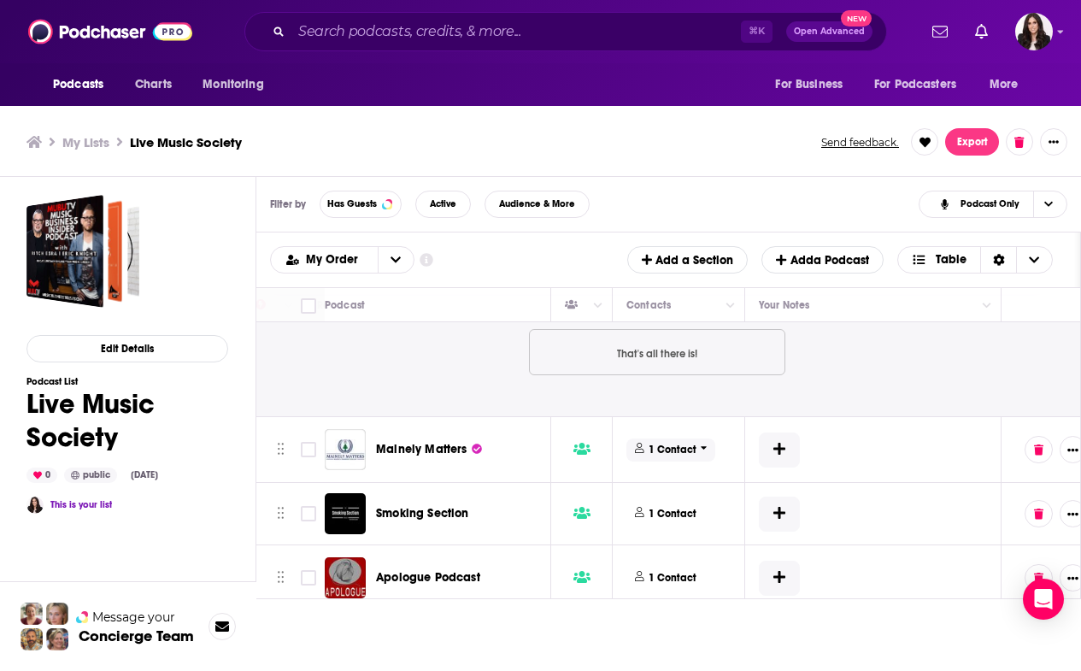
click at [678, 443] on p "1 Contact" at bounding box center [673, 450] width 48 height 15
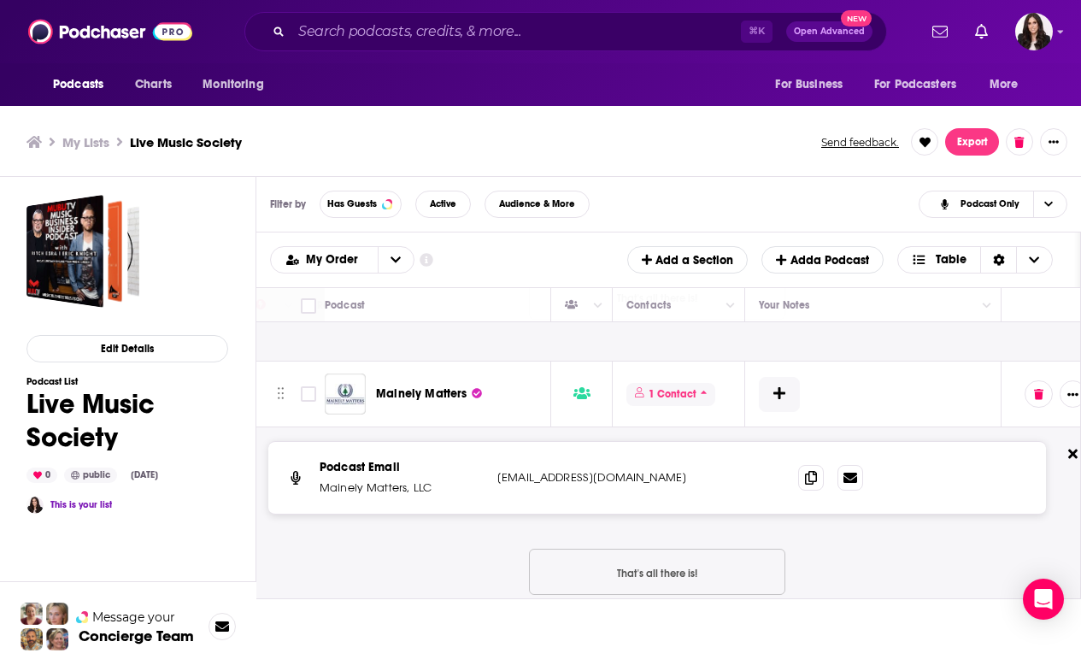
scroll to position [10079, 771]
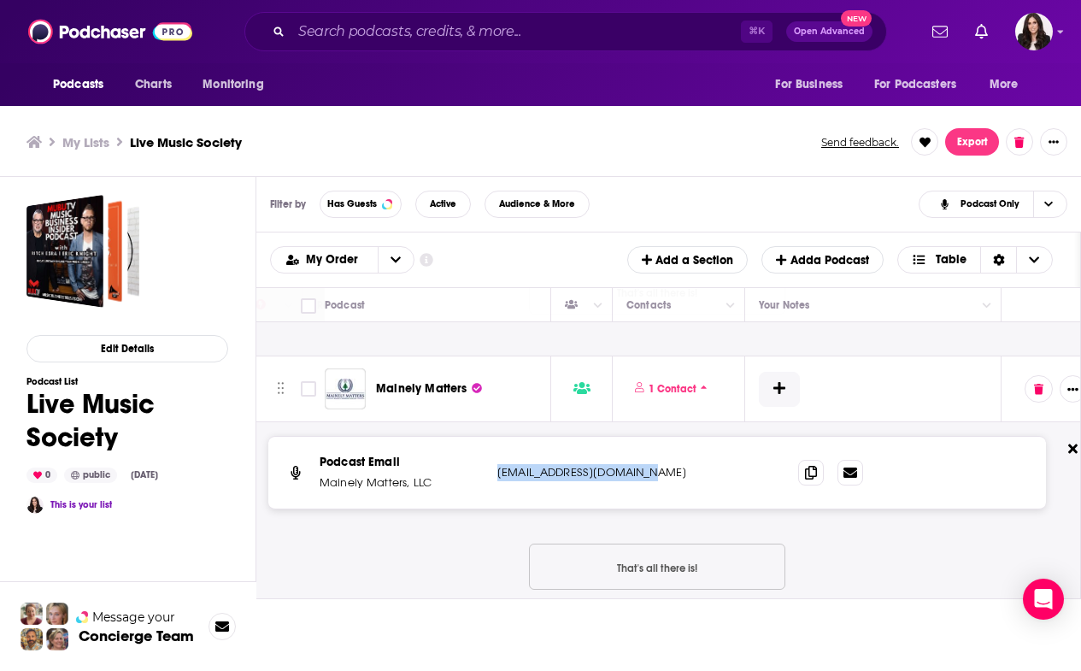
drag, startPoint x: 527, startPoint y: 443, endPoint x: 494, endPoint y: 443, distance: 33.3
click at [494, 443] on div "Podcast Email Mainely Matters, LLC [EMAIL_ADDRESS][DOMAIN_NAME] [EMAIL_ADDRESS]…" at bounding box center [657, 473] width 778 height 72
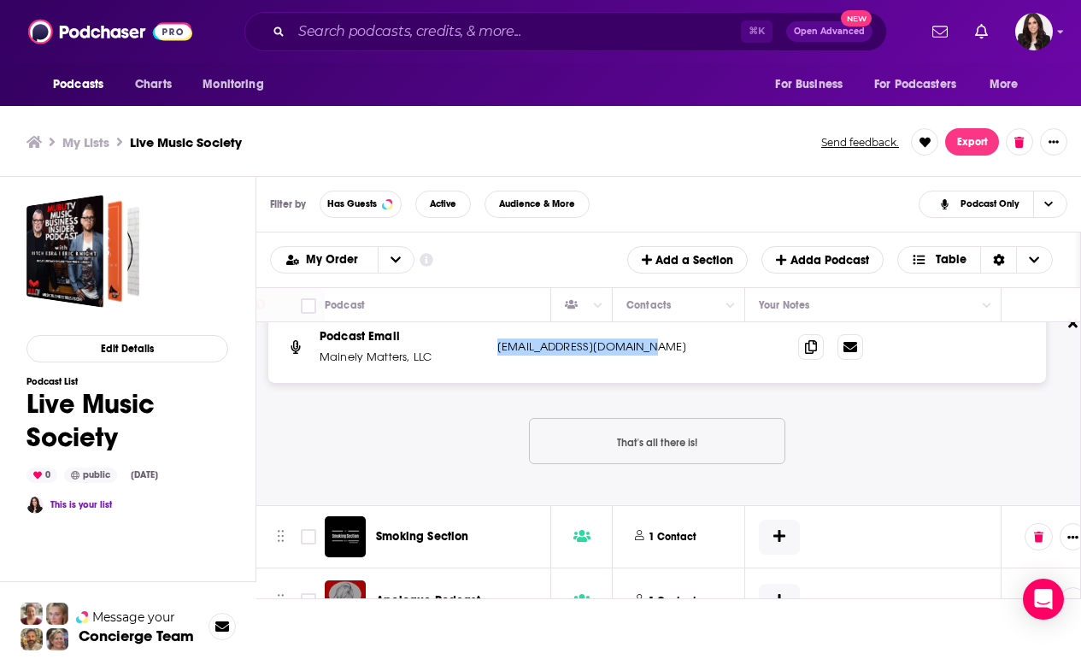
scroll to position [10214, 771]
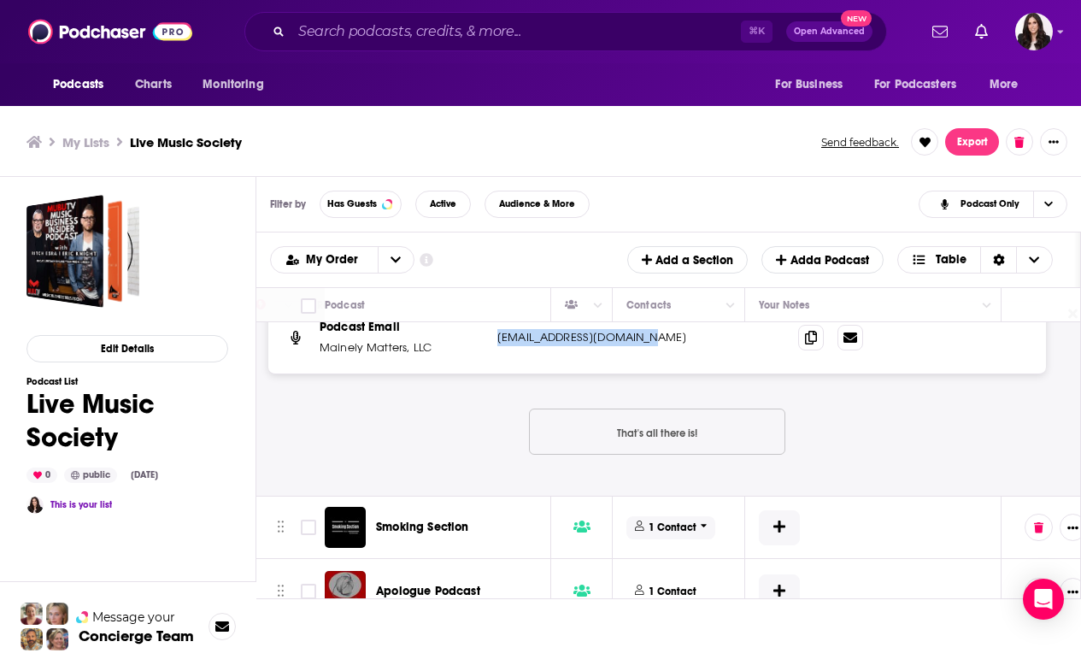
click at [676, 521] on p "1 Contact" at bounding box center [673, 528] width 48 height 15
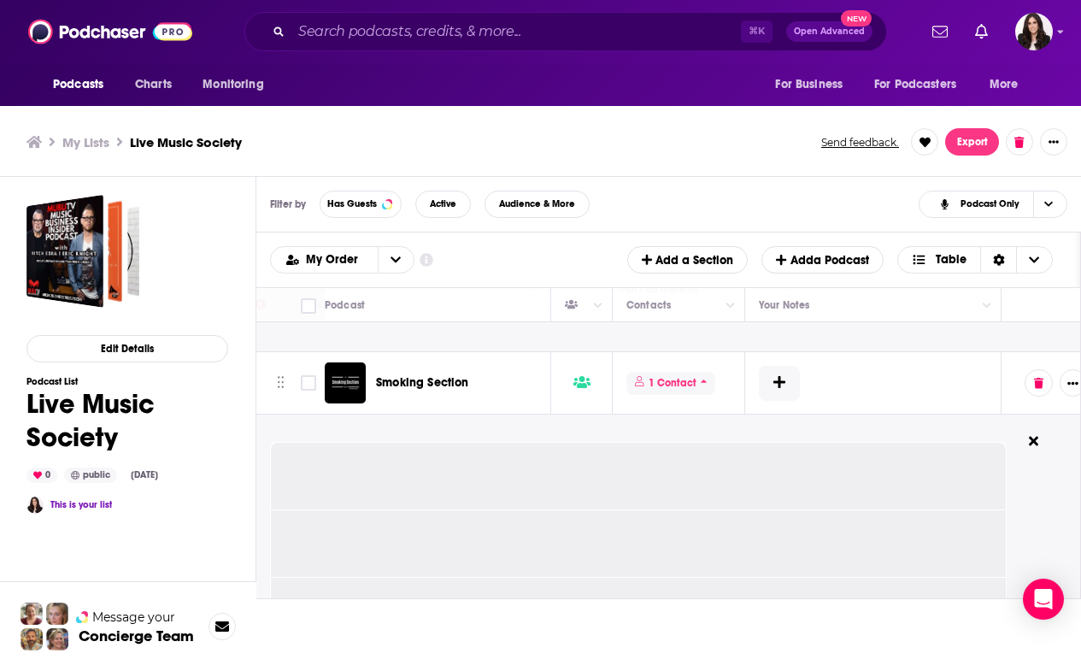
scroll to position [10360, 771]
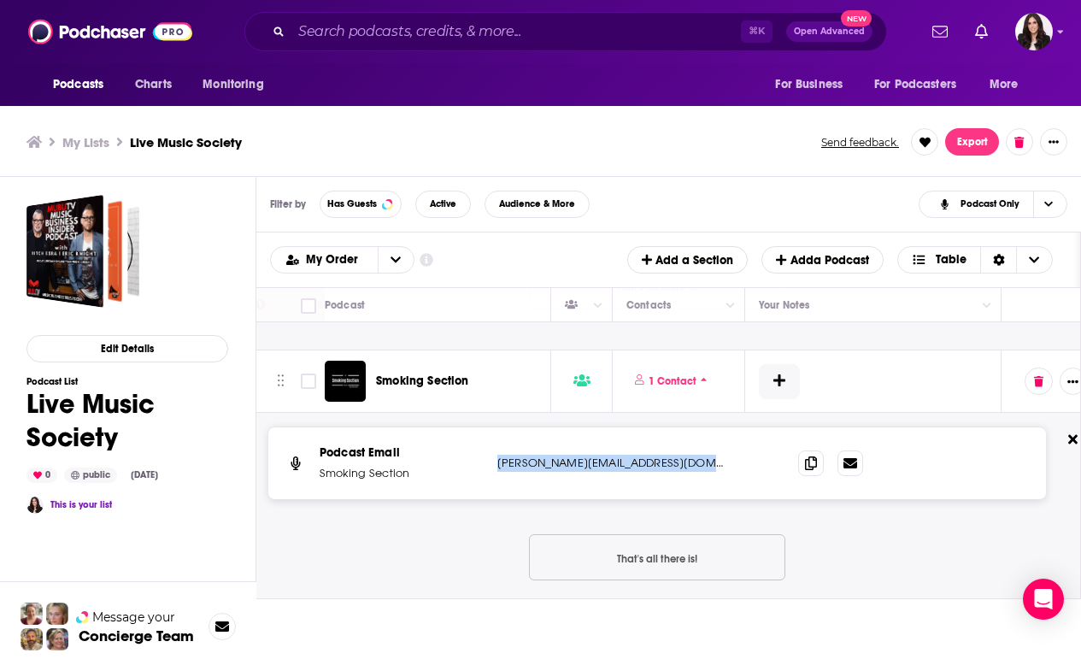
drag, startPoint x: 713, startPoint y: 434, endPoint x: 498, endPoint y: 429, distance: 214.6
click at [498, 455] on p "[PERSON_NAME][EMAIL_ADDRESS][DOMAIN_NAME]" at bounding box center [611, 463] width 227 height 17
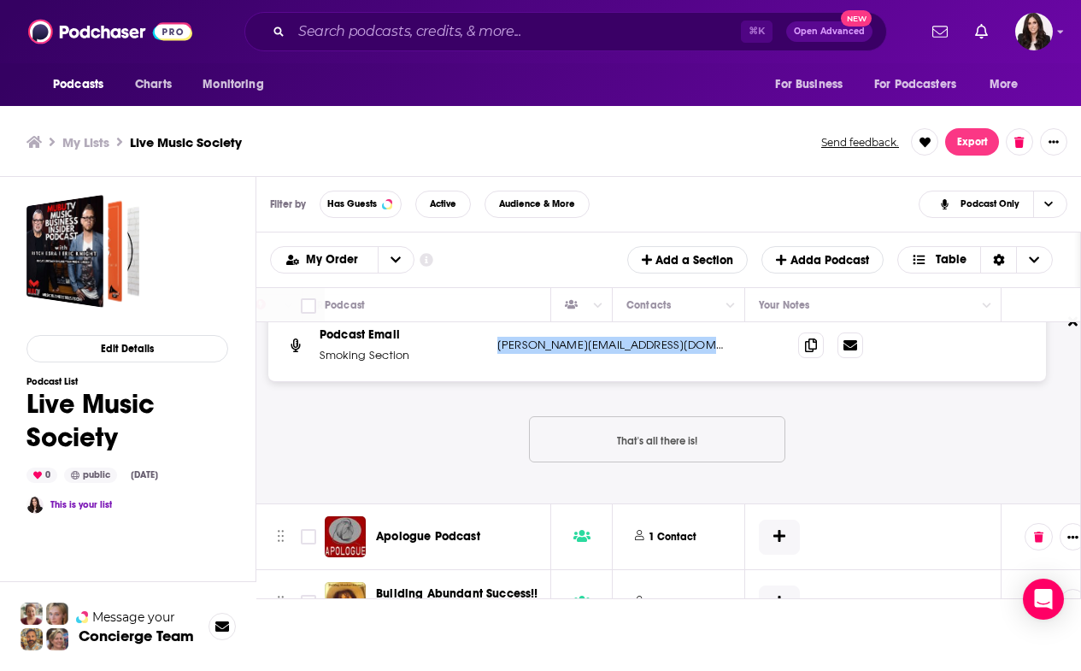
scroll to position [10496, 771]
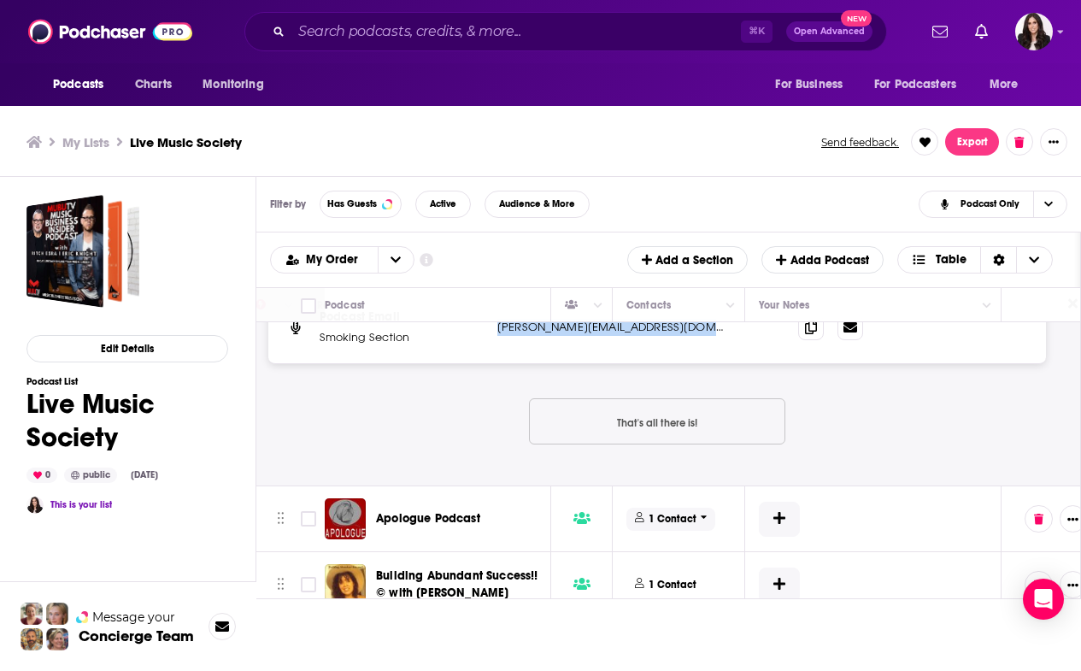
click at [694, 512] on p "1 Contact" at bounding box center [673, 519] width 48 height 15
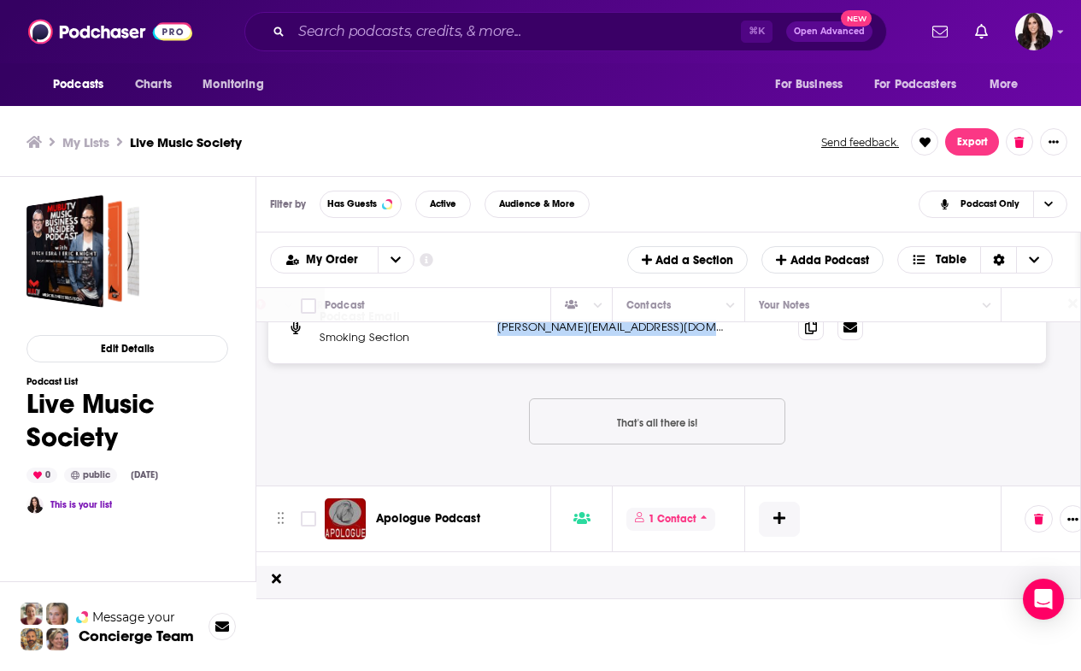
click at [694, 512] on p "1 Contact" at bounding box center [673, 519] width 48 height 15
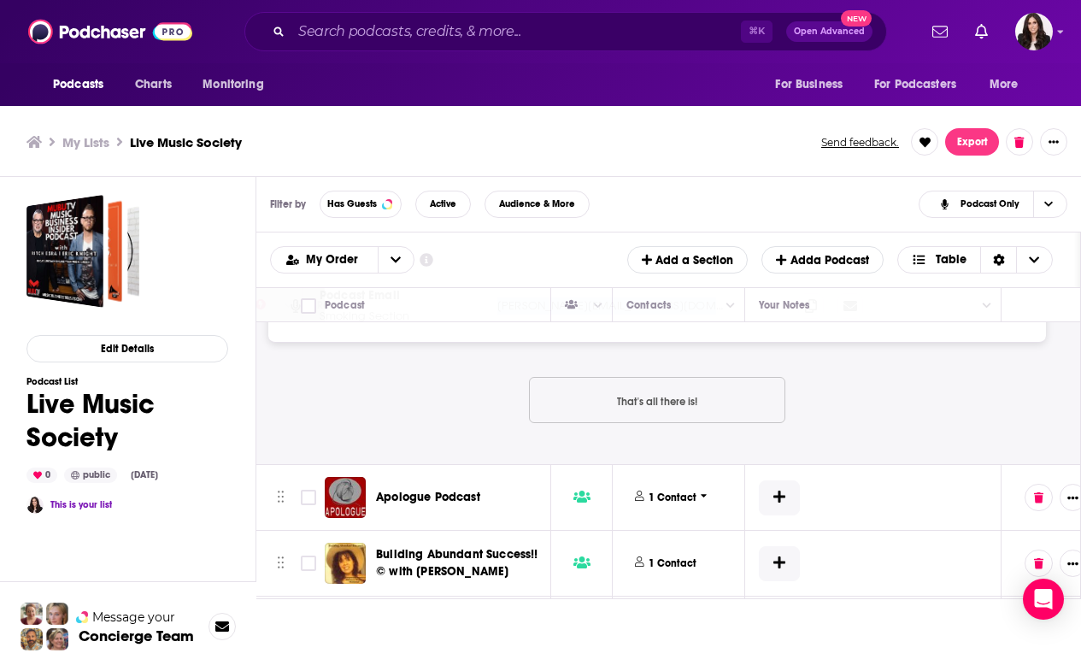
scroll to position [10530, 771]
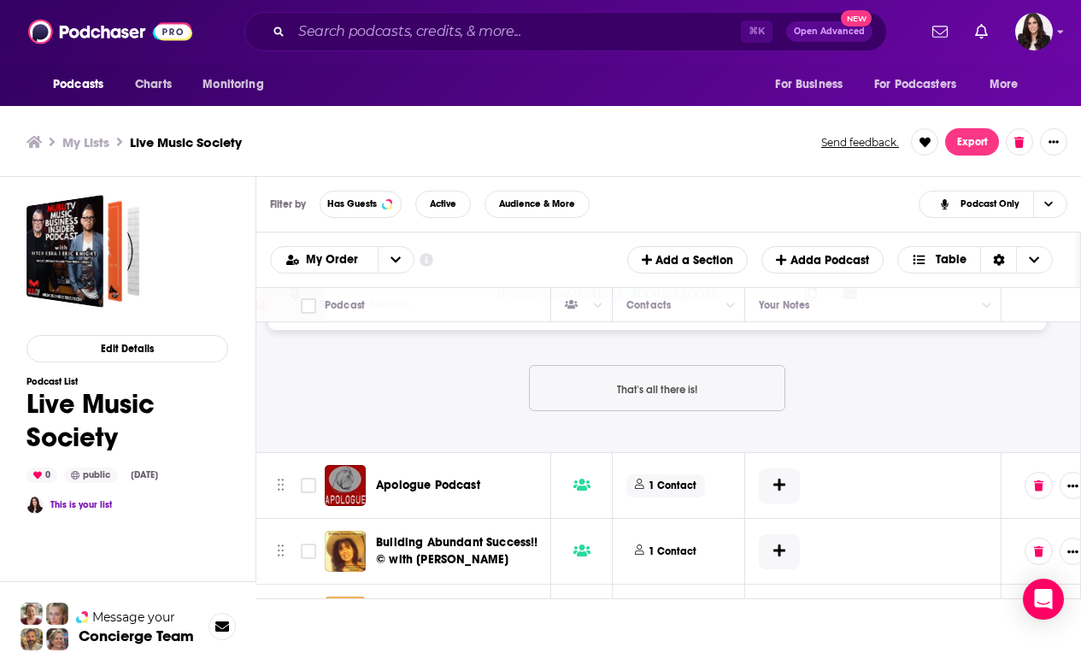
click at [686, 479] on p "1 Contact" at bounding box center [673, 486] width 48 height 15
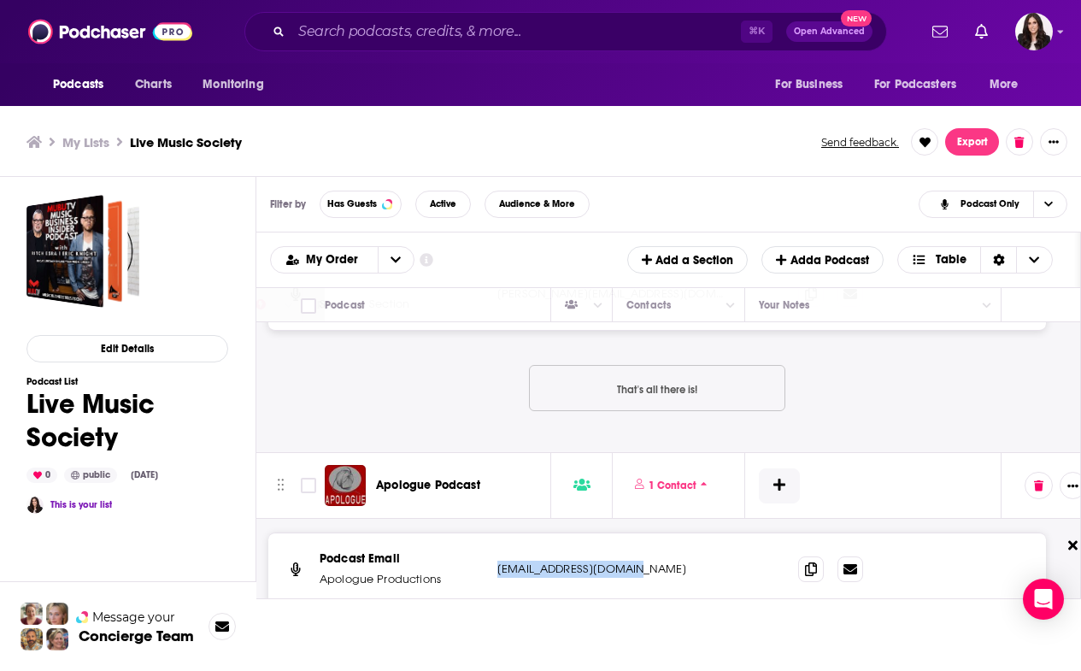
drag, startPoint x: 496, startPoint y: 539, endPoint x: 657, endPoint y: 539, distance: 160.7
click at [657, 539] on div "Podcast Email Apologue Productions [EMAIL_ADDRESS][DOMAIN_NAME] [EMAIL_ADDRESS]…" at bounding box center [657, 569] width 778 height 72
